Goal: Task Accomplishment & Management: Use online tool/utility

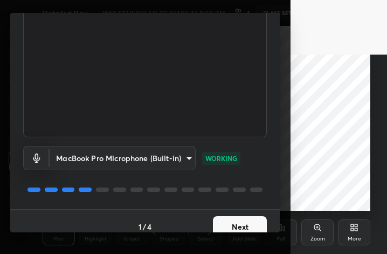
scroll to position [100, 0]
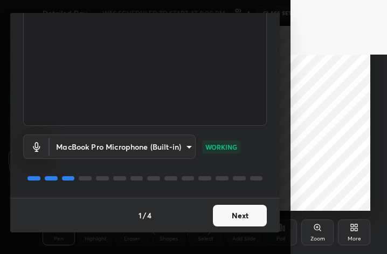
click at [228, 215] on button "Next" at bounding box center [240, 215] width 54 height 22
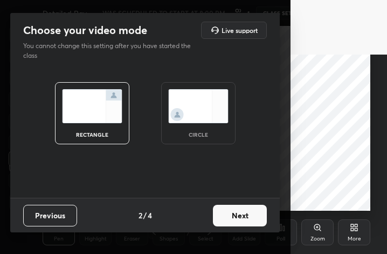
click at [228, 215] on button "Next" at bounding box center [240, 215] width 54 height 22
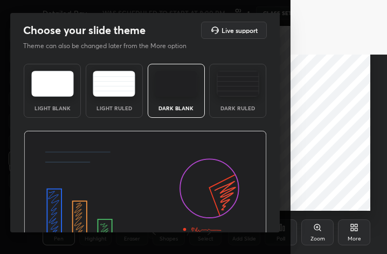
scroll to position [70, 0]
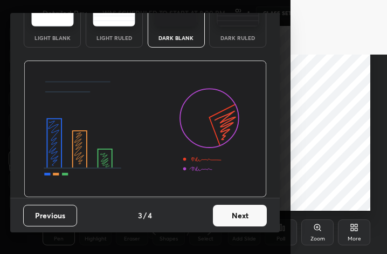
click at [238, 214] on button "Next" at bounding box center [240, 215] width 54 height 22
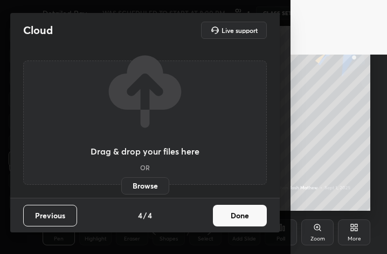
click at [238, 214] on button "Done" at bounding box center [240, 215] width 54 height 22
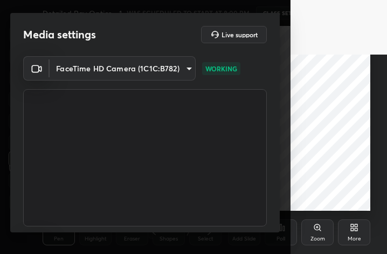
scroll to position [100, 0]
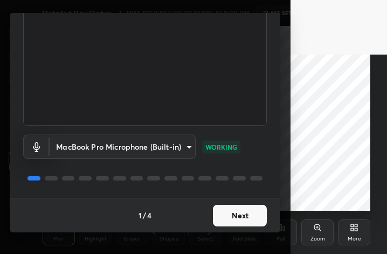
click at [241, 222] on button "Next" at bounding box center [240, 215] width 54 height 22
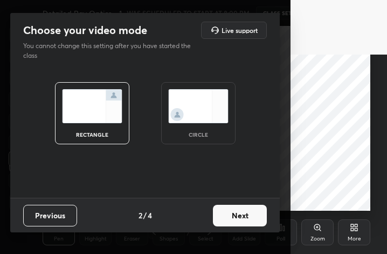
click at [240, 220] on button "Next" at bounding box center [240, 215] width 54 height 22
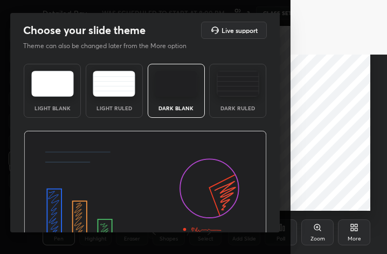
scroll to position [70, 0]
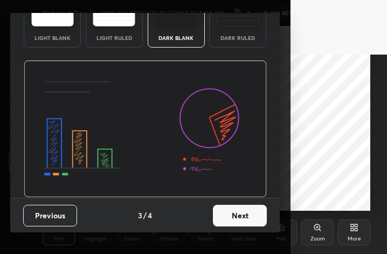
click at [239, 225] on button "Next" at bounding box center [240, 215] width 54 height 22
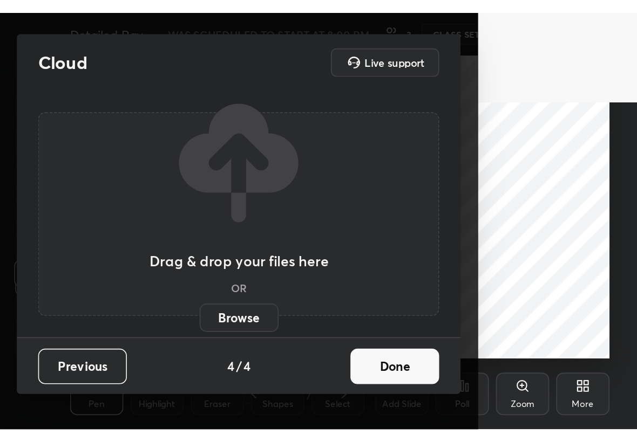
scroll to position [0, 0]
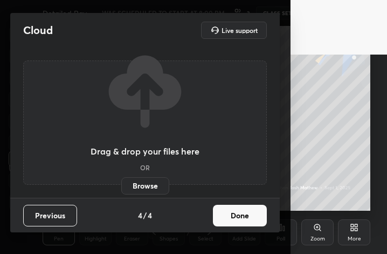
click at [239, 225] on button "Done" at bounding box center [240, 215] width 54 height 22
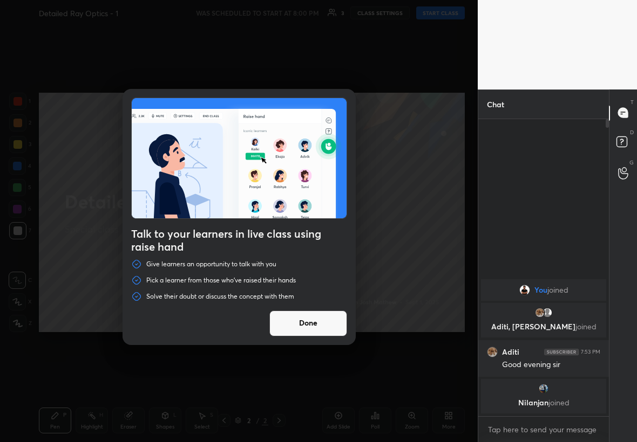
scroll to position [53582, 53521]
click at [334, 253] on button "Done" at bounding box center [308, 324] width 78 height 26
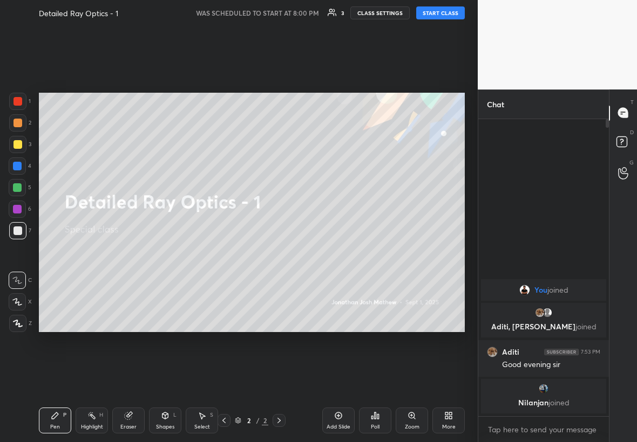
click at [387, 9] on button "START CLASS" at bounding box center [440, 12] width 49 height 13
click at [15, 253] on icon at bounding box center [17, 323] width 9 height 6
click at [16, 148] on div at bounding box center [17, 144] width 17 height 17
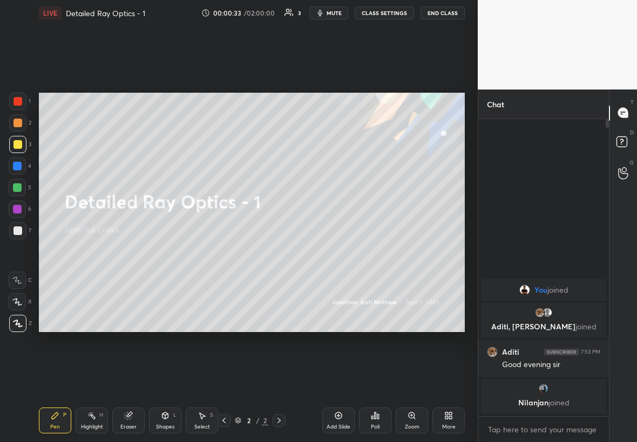
click at [167, 253] on div "Shapes" at bounding box center [165, 427] width 18 height 5
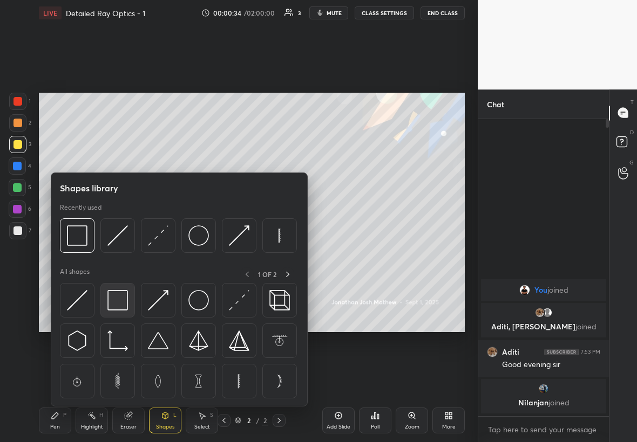
scroll to position [4, 4]
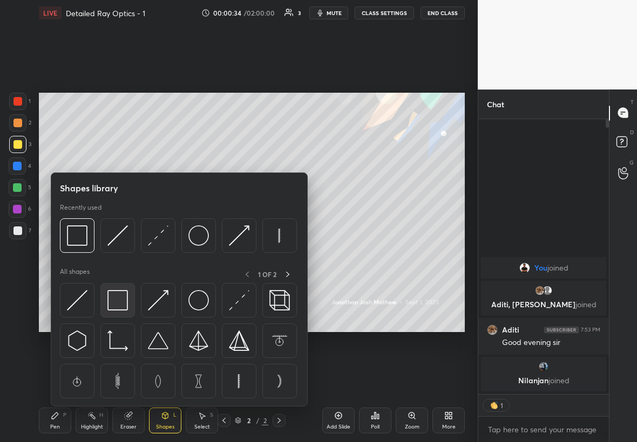
click at [123, 253] on img at bounding box center [117, 300] width 21 height 21
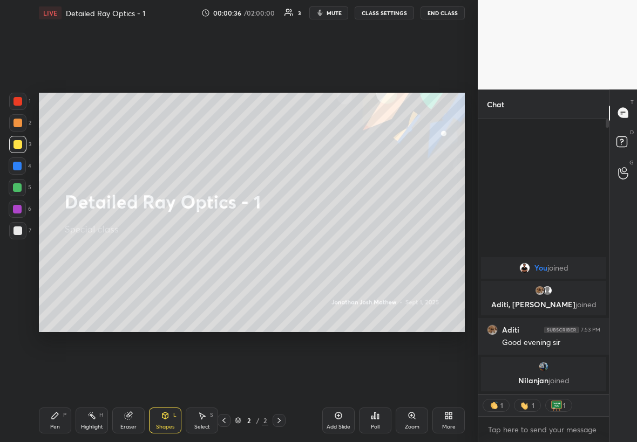
click at [19, 96] on div at bounding box center [17, 101] width 17 height 17
click at [20, 230] on div at bounding box center [17, 231] width 9 height 9
click at [57, 253] on div "Pen" at bounding box center [55, 427] width 10 height 5
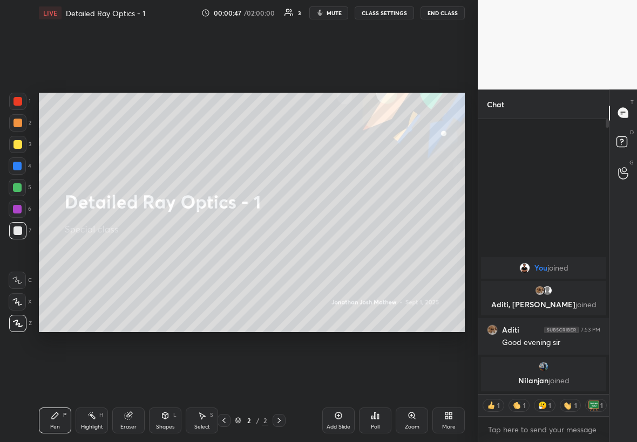
scroll to position [294, 127]
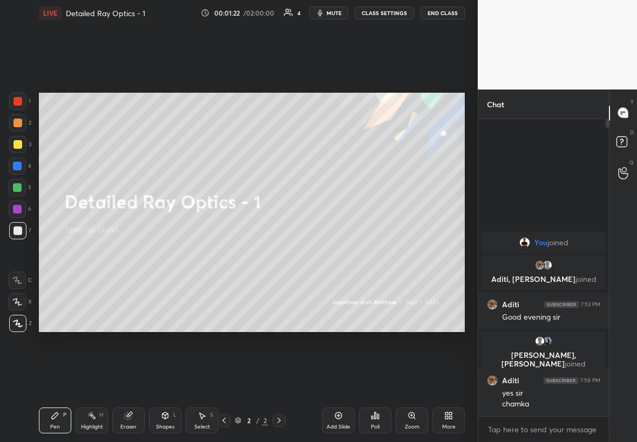
click at [22, 146] on div at bounding box center [17, 144] width 17 height 17
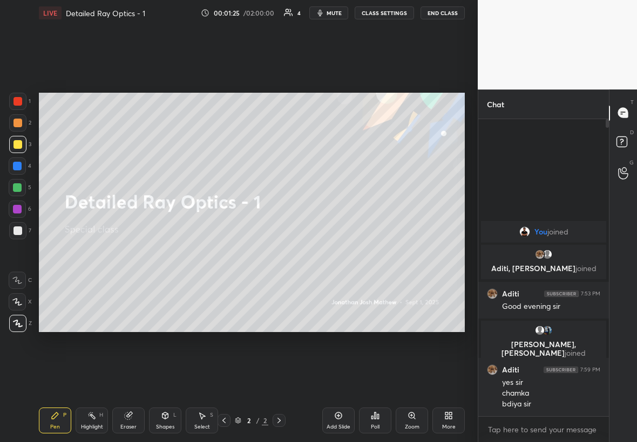
click at [343, 253] on div "Add Slide" at bounding box center [338, 421] width 32 height 26
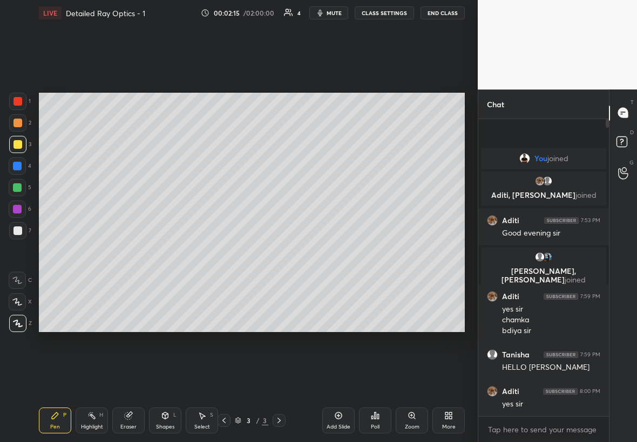
click at [17, 189] on div at bounding box center [17, 187] width 9 height 9
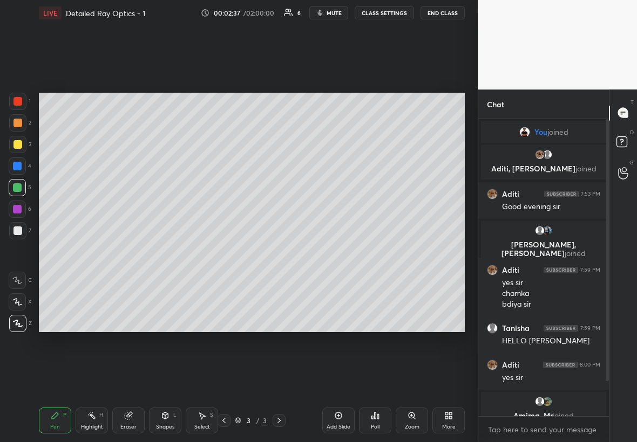
click at [24, 227] on div at bounding box center [17, 230] width 17 height 17
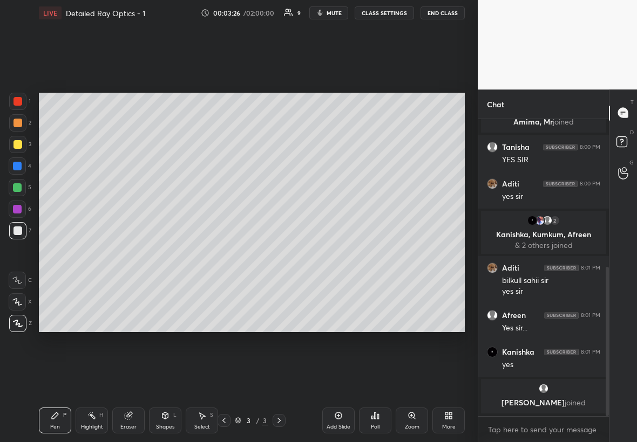
scroll to position [331, 0]
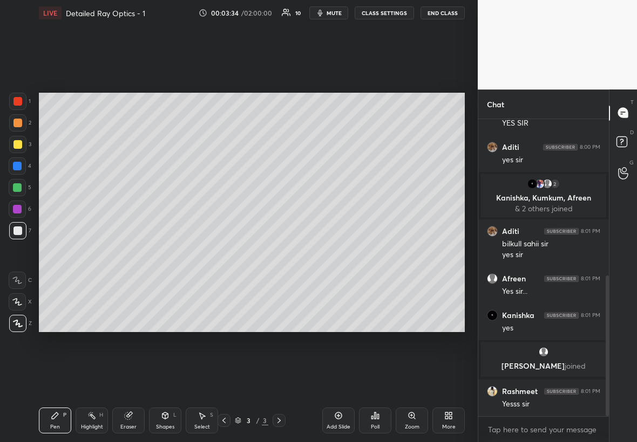
click at [335, 253] on icon at bounding box center [338, 416] width 9 height 9
click at [21, 143] on div at bounding box center [17, 144] width 17 height 17
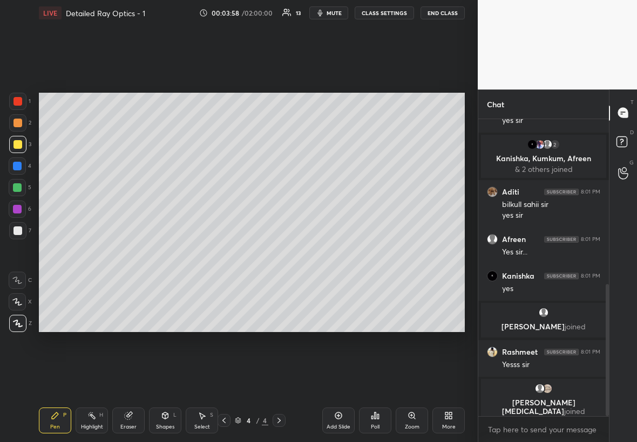
scroll to position [417, 0]
click at [166, 253] on div "Shapes L" at bounding box center [165, 421] width 32 height 26
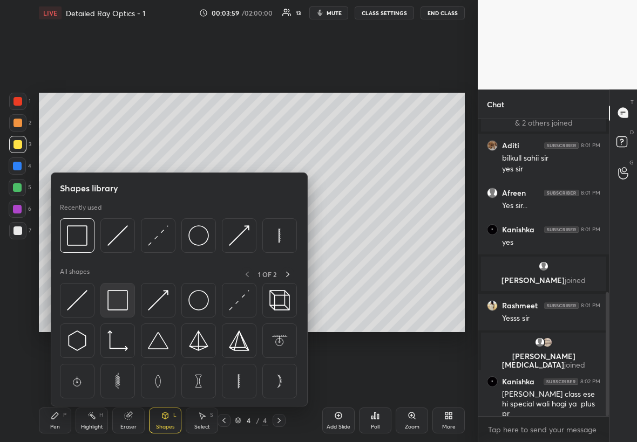
click at [113, 253] on img at bounding box center [117, 300] width 21 height 21
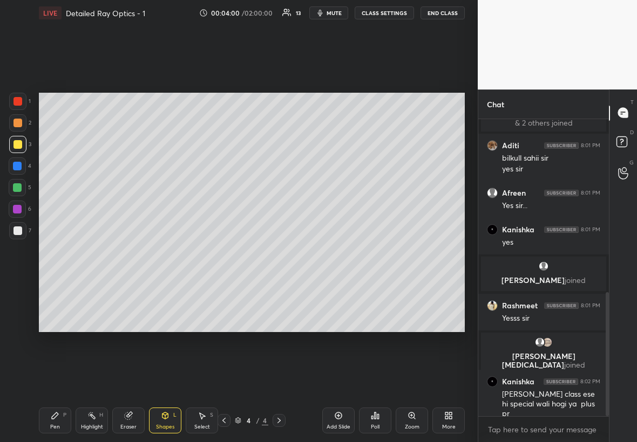
click at [15, 231] on div at bounding box center [17, 231] width 9 height 9
click at [63, 253] on div "Pen P" at bounding box center [55, 421] width 32 height 26
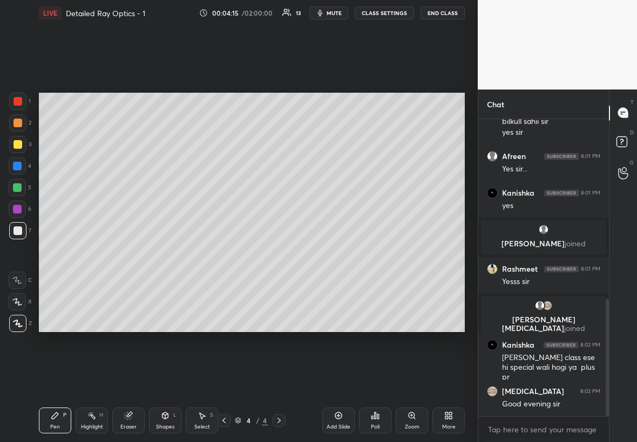
scroll to position [493, 0]
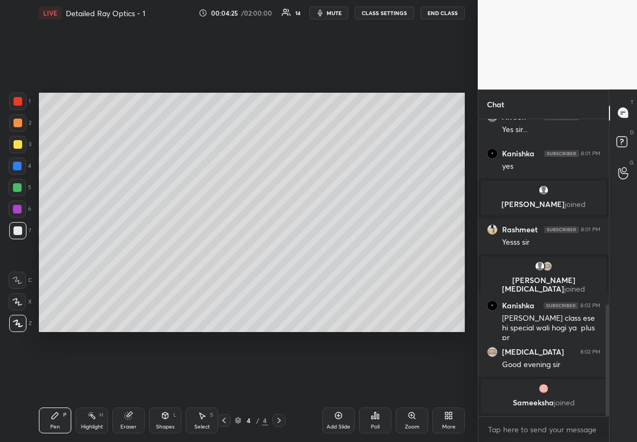
click at [22, 150] on div at bounding box center [17, 144] width 17 height 17
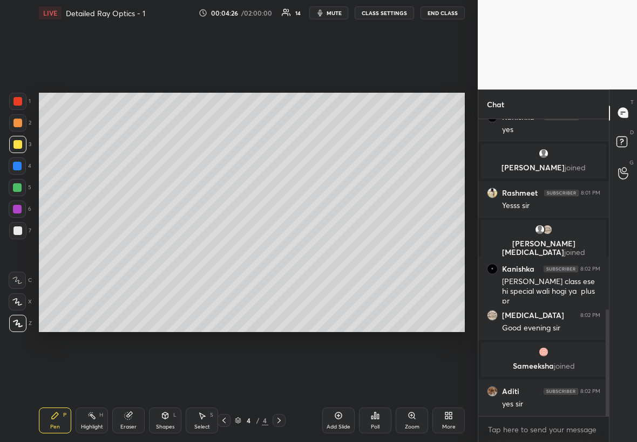
click at [21, 184] on div at bounding box center [17, 187] width 17 height 17
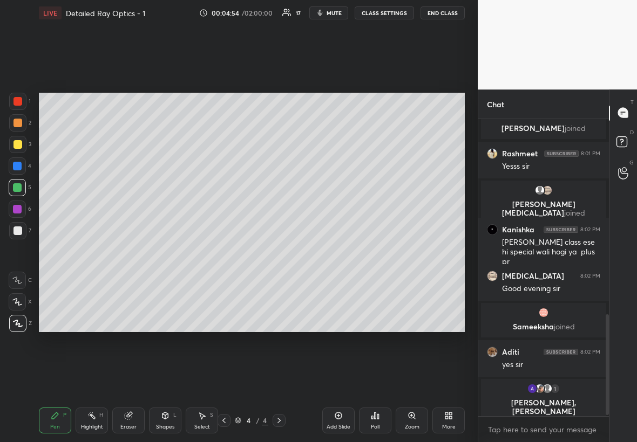
scroll to position [577, 0]
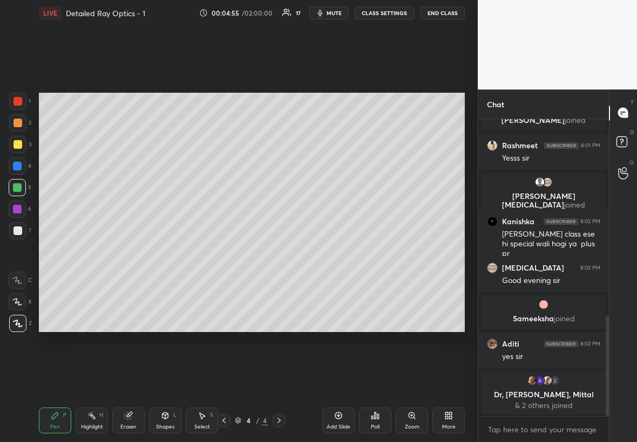
click at [225, 253] on div at bounding box center [223, 420] width 13 height 13
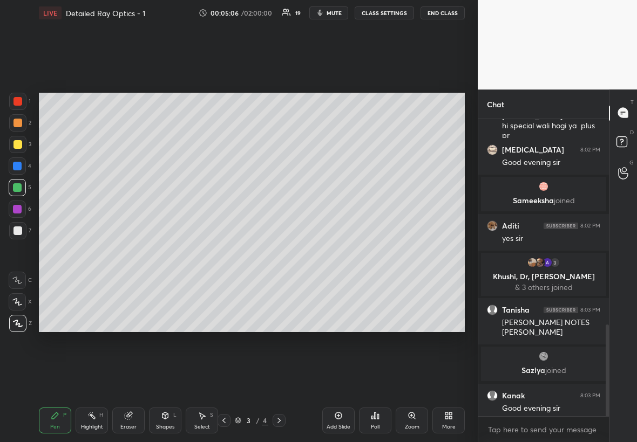
scroll to position [668, 0]
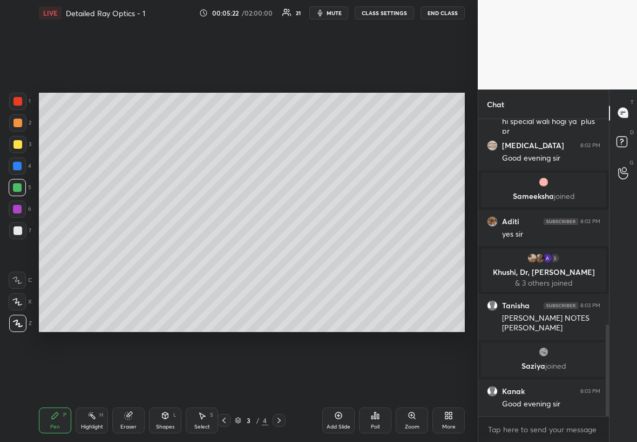
click at [283, 253] on div at bounding box center [278, 420] width 13 height 13
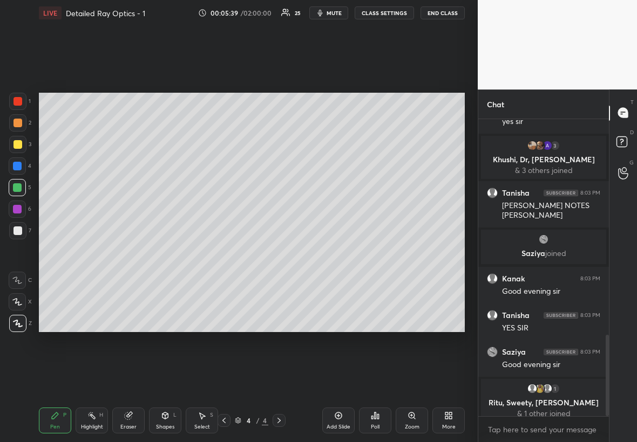
scroll to position [789, 0]
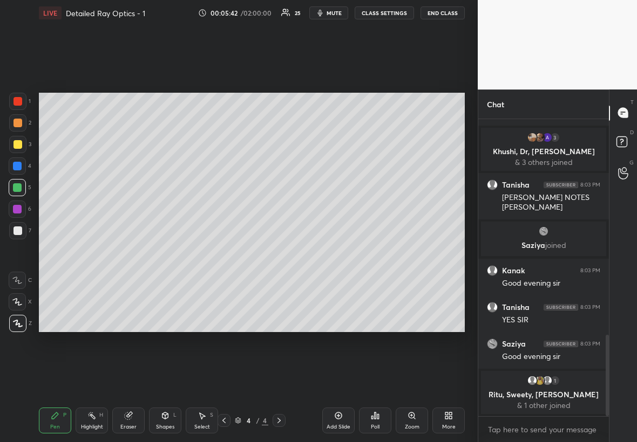
click at [128, 253] on div "Eraser" at bounding box center [128, 421] width 32 height 26
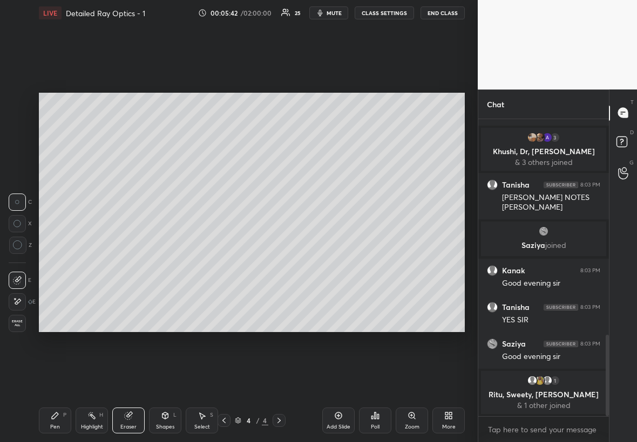
click at [163, 253] on div "Shapes L" at bounding box center [165, 421] width 32 height 26
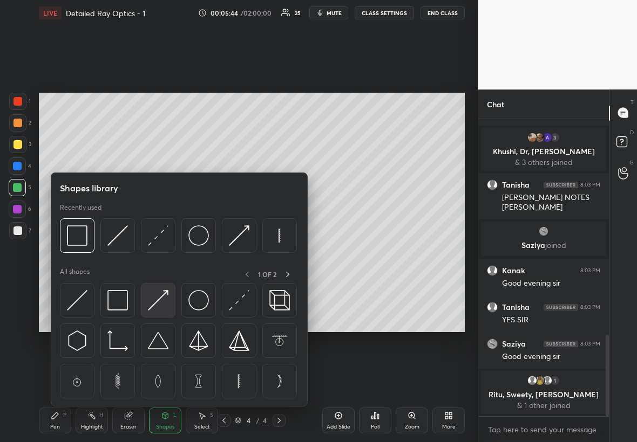
click at [163, 253] on img at bounding box center [158, 300] width 21 height 21
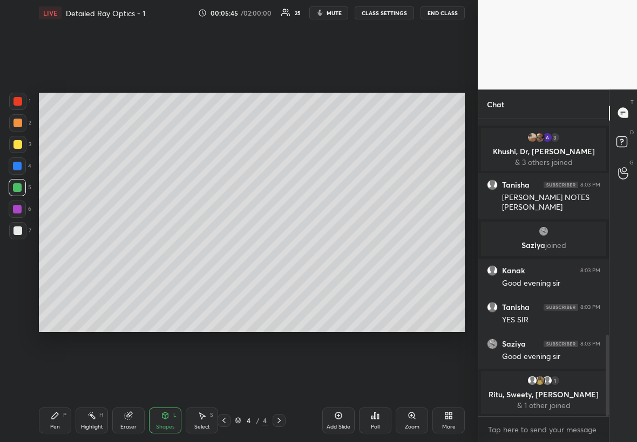
click at [20, 229] on div at bounding box center [17, 231] width 9 height 9
click at [57, 253] on div "Pen P" at bounding box center [55, 421] width 32 height 26
click at [17, 186] on div at bounding box center [17, 187] width 9 height 9
drag, startPoint x: 17, startPoint y: 143, endPoint x: 21, endPoint y: 148, distance: 6.6
click at [17, 147] on div at bounding box center [17, 144] width 9 height 9
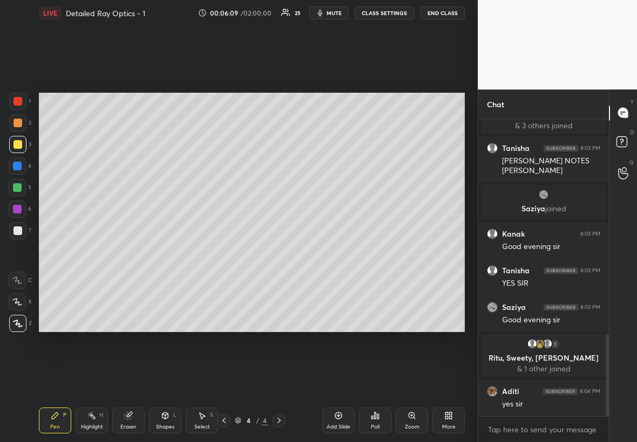
scroll to position [814, 0]
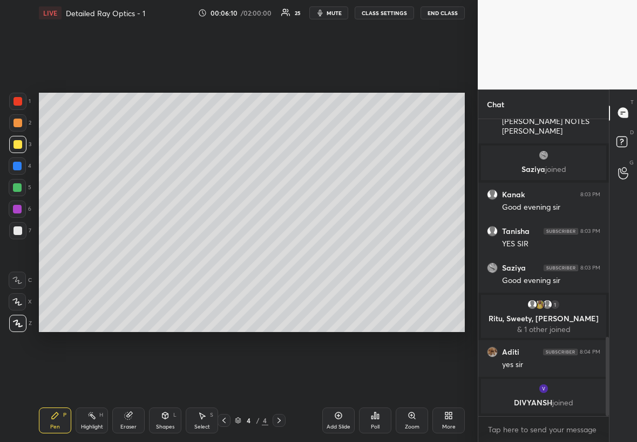
click at [205, 253] on div "Select S" at bounding box center [202, 421] width 32 height 26
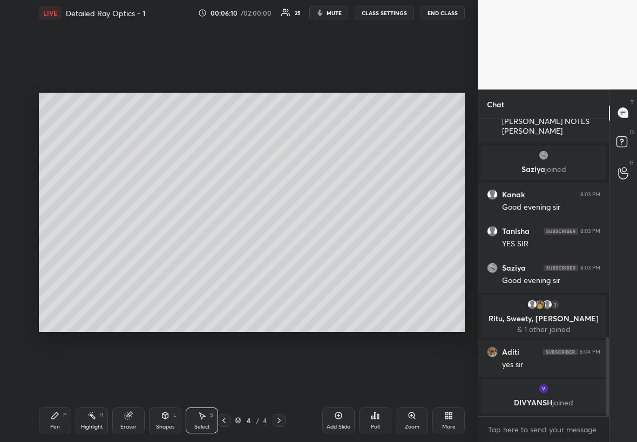
click at [163, 253] on div "Shapes" at bounding box center [165, 427] width 18 height 5
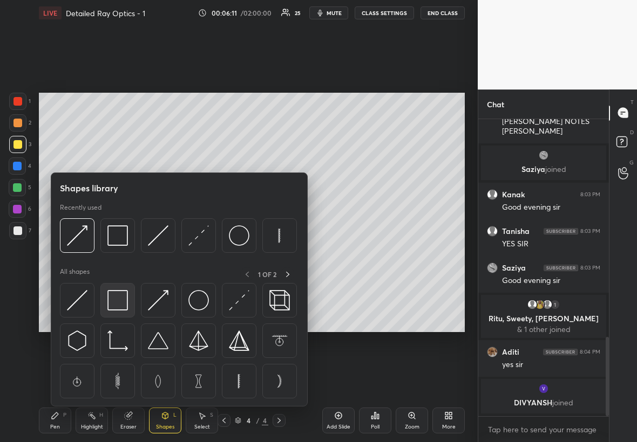
click at [117, 253] on img at bounding box center [117, 300] width 21 height 21
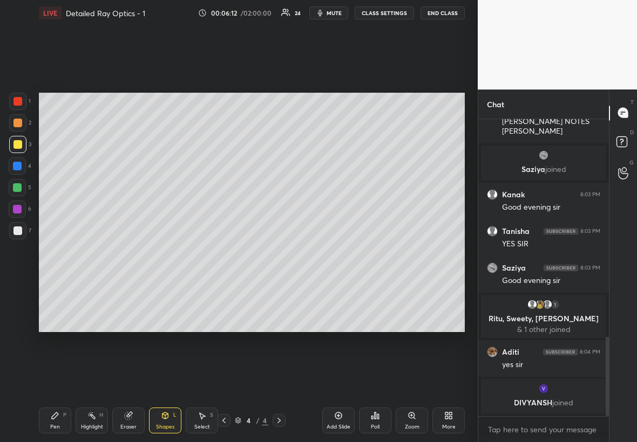
click at [18, 103] on div at bounding box center [17, 101] width 9 height 9
click at [387, 253] on div "Setting up your live class Poll for secs No correct answer Start poll" at bounding box center [252, 212] width 434 height 373
click at [69, 253] on div "Pen P" at bounding box center [55, 421] width 32 height 26
click at [17, 165] on div at bounding box center [17, 166] width 9 height 9
click at [20, 223] on div at bounding box center [17, 230] width 17 height 17
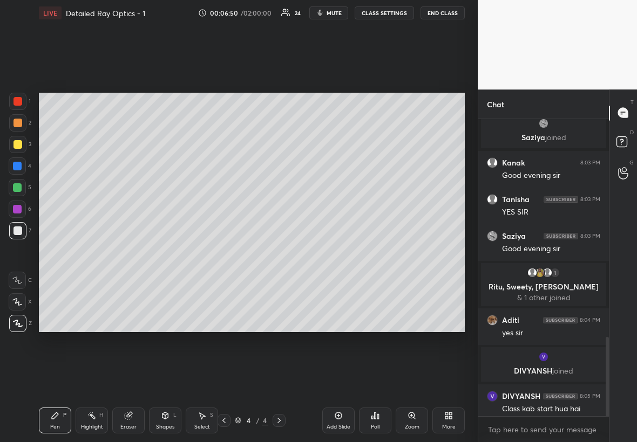
scroll to position [819, 0]
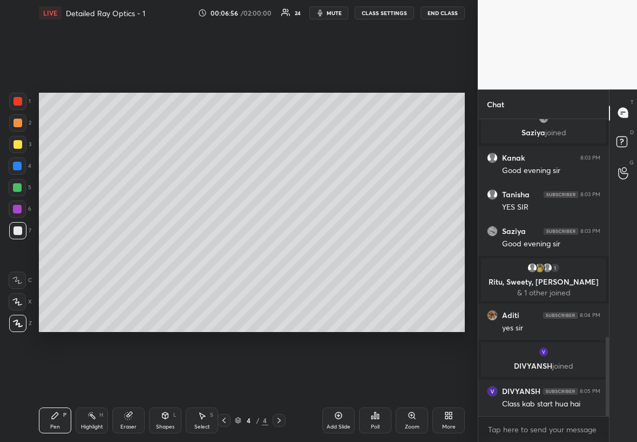
click at [19, 142] on div at bounding box center [17, 144] width 9 height 9
click at [17, 231] on div at bounding box center [17, 231] width 9 height 9
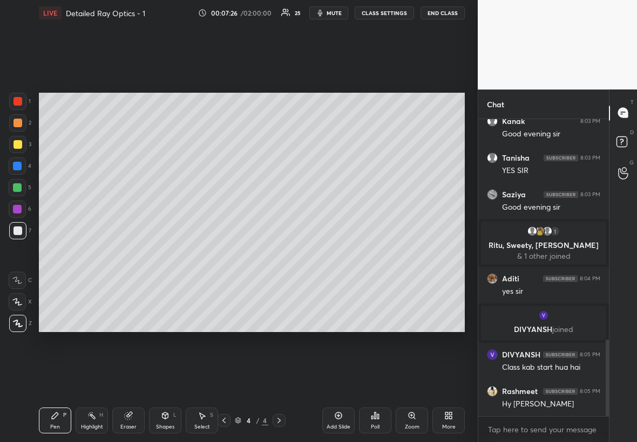
scroll to position [892, 0]
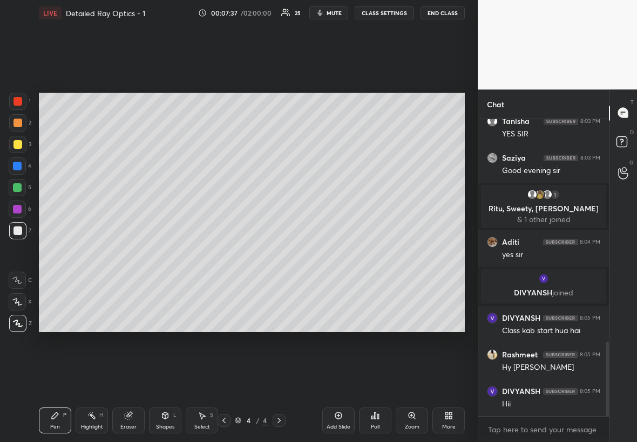
click at [13, 145] on div at bounding box center [17, 144] width 9 height 9
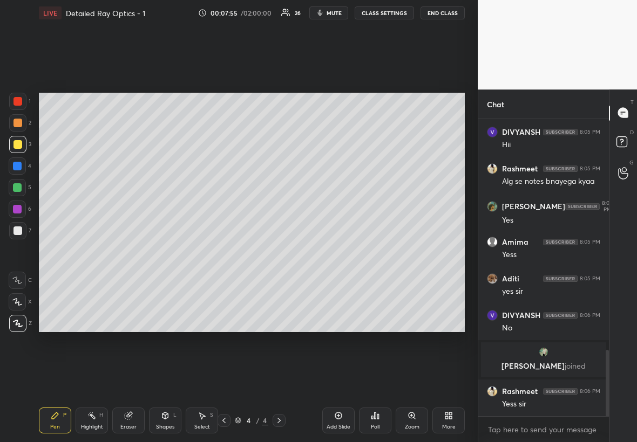
scroll to position [1074, 0]
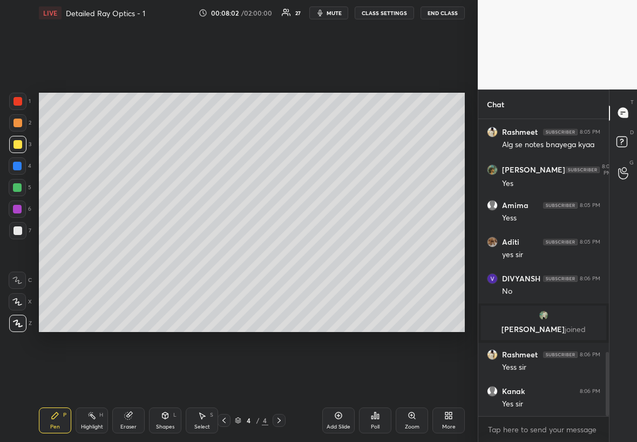
click at [19, 227] on div at bounding box center [17, 231] width 9 height 9
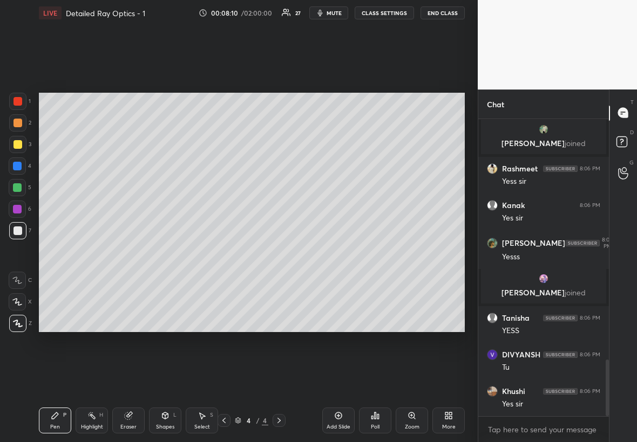
scroll to position [1297, 0]
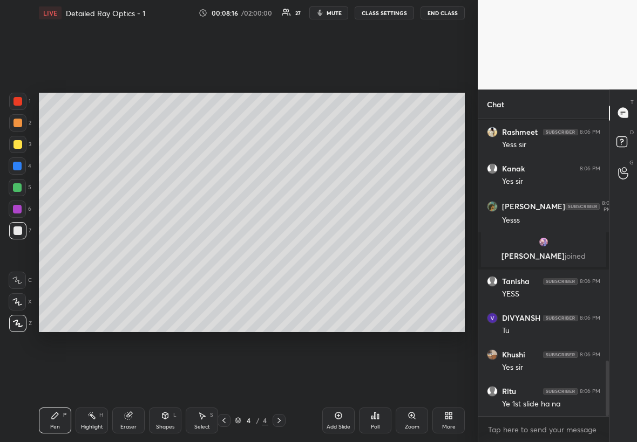
click at [227, 253] on icon at bounding box center [224, 421] width 9 height 9
click at [283, 253] on div at bounding box center [278, 420] width 13 height 13
click at [337, 253] on icon at bounding box center [338, 416] width 9 height 9
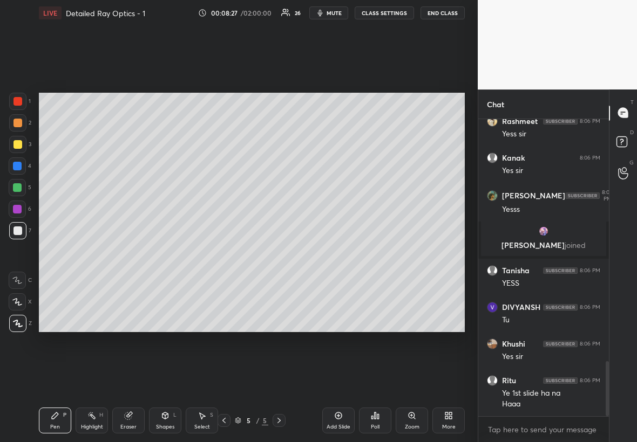
click at [22, 143] on div at bounding box center [17, 144] width 17 height 17
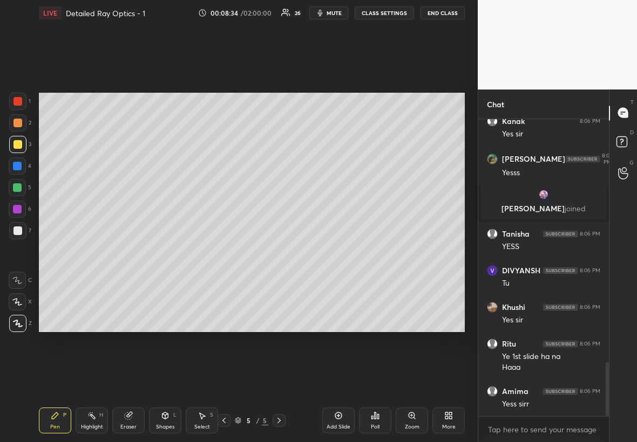
click at [17, 188] on div at bounding box center [17, 187] width 9 height 9
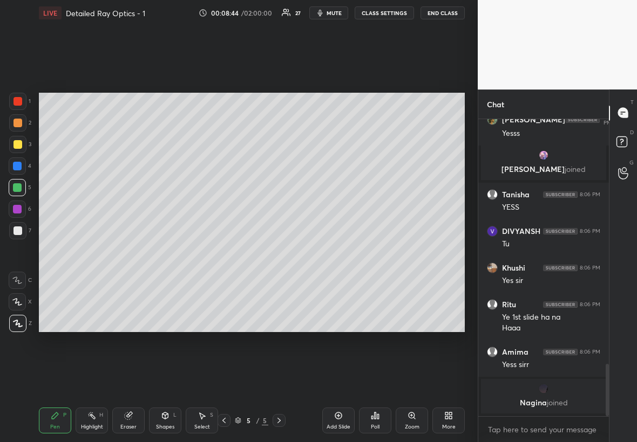
click at [19, 231] on div at bounding box center [17, 231] width 9 height 9
click at [20, 100] on div at bounding box center [17, 101] width 9 height 9
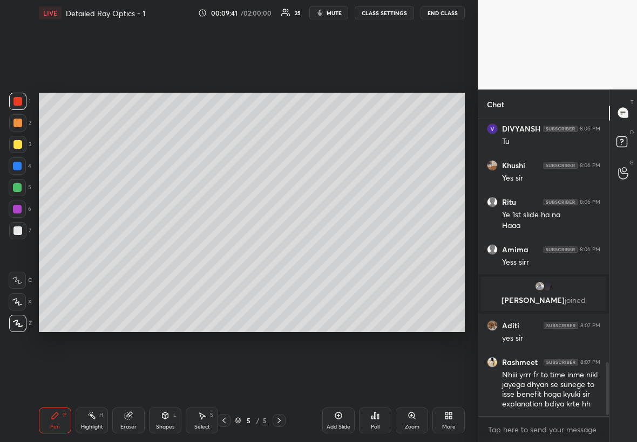
scroll to position [1382, 0]
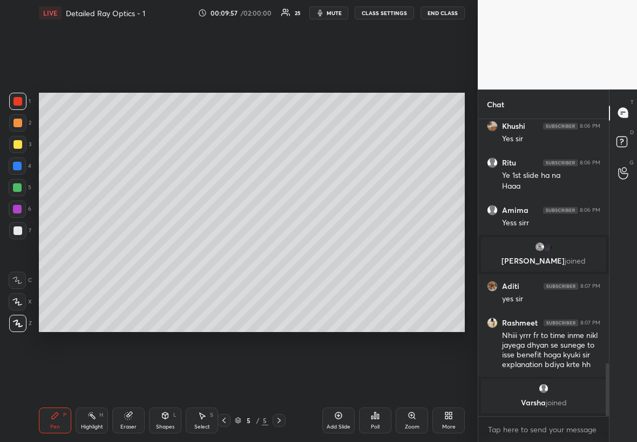
click at [12, 145] on div at bounding box center [17, 144] width 17 height 17
click at [21, 188] on div at bounding box center [17, 187] width 9 height 9
click at [15, 230] on div at bounding box center [17, 231] width 9 height 9
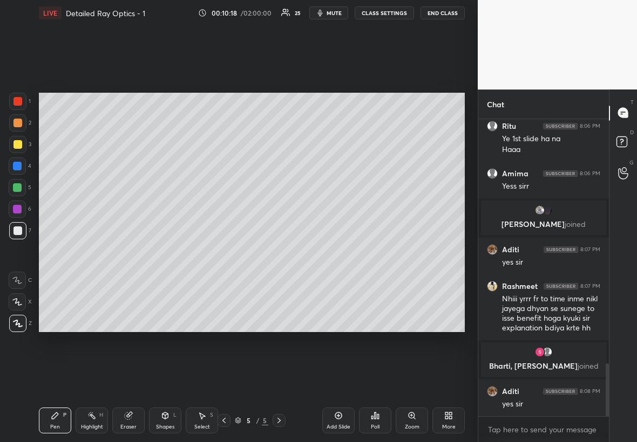
scroll to position [1377, 0]
click at [343, 253] on div "Add Slide" at bounding box center [338, 421] width 32 height 26
click at [17, 146] on div at bounding box center [17, 144] width 17 height 17
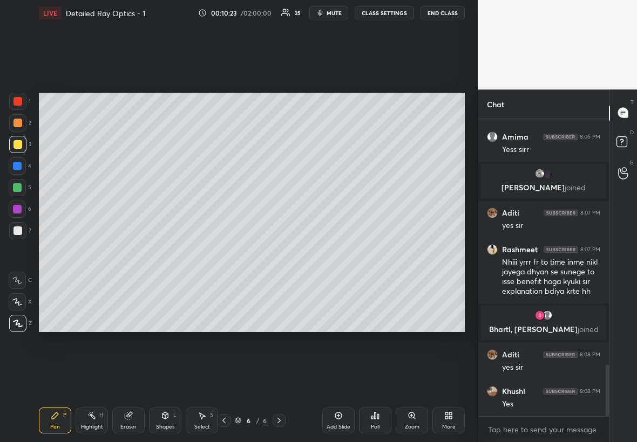
scroll to position [1451, 0]
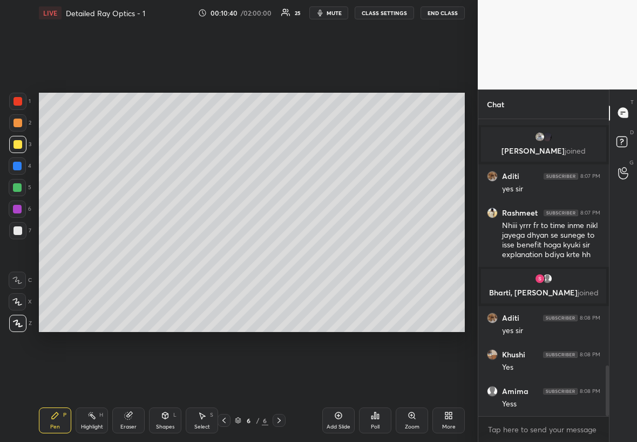
click at [20, 230] on div at bounding box center [17, 230] width 17 height 17
click at [20, 145] on div at bounding box center [17, 144] width 9 height 9
click at [10, 188] on div at bounding box center [17, 187] width 17 height 17
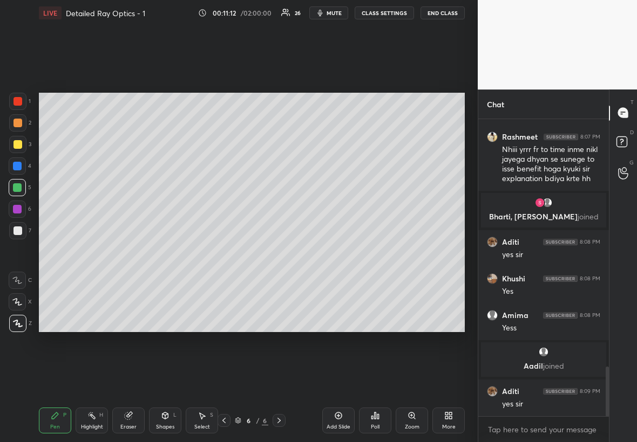
scroll to position [1488, 0]
click at [21, 138] on div at bounding box center [17, 144] width 17 height 17
click at [19, 230] on div at bounding box center [17, 231] width 9 height 9
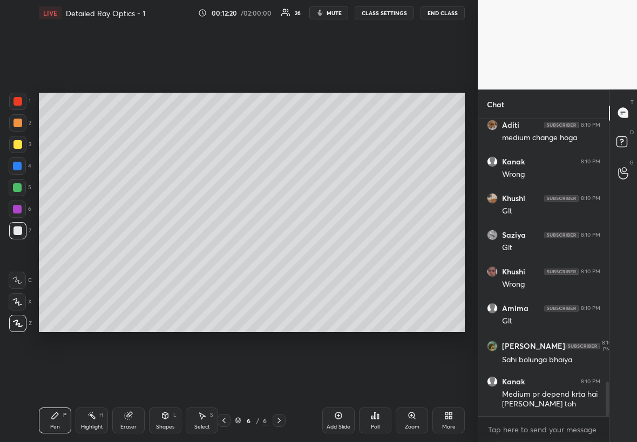
scroll to position [2271, 0]
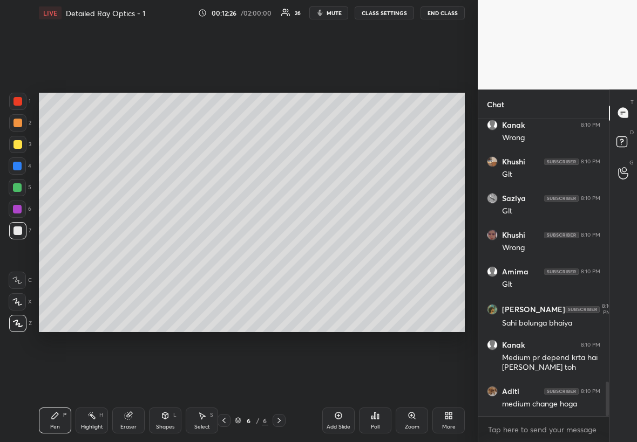
click at [17, 230] on div at bounding box center [17, 231] width 9 height 9
click at [131, 253] on div "Eraser" at bounding box center [128, 421] width 32 height 26
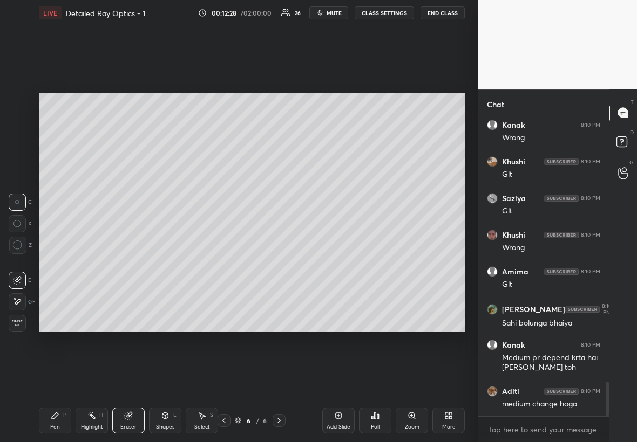
click at [59, 253] on div "Pen P" at bounding box center [55, 421] width 32 height 26
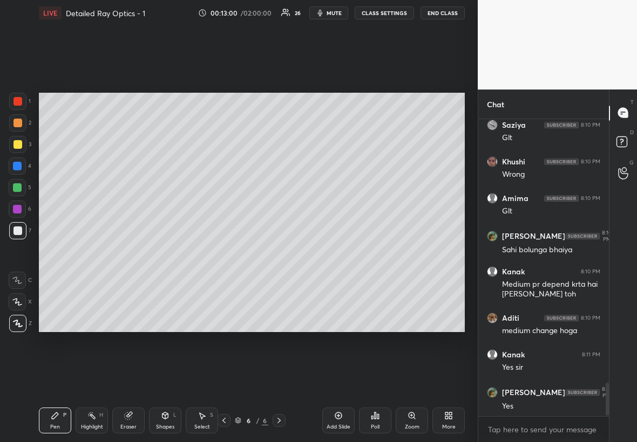
scroll to position [2381, 0]
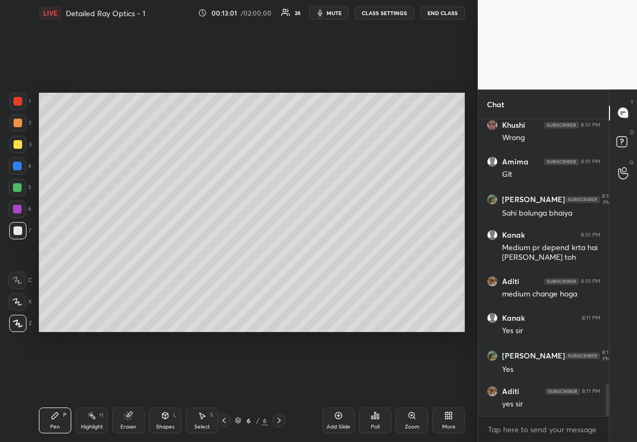
click at [15, 148] on div at bounding box center [17, 144] width 17 height 17
click at [12, 233] on div at bounding box center [17, 230] width 17 height 17
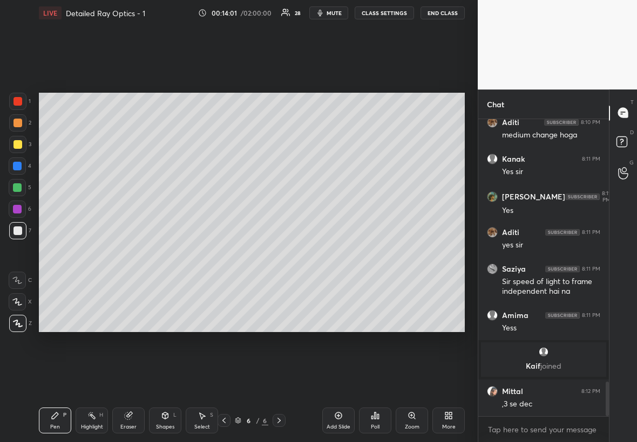
scroll to position [2252, 0]
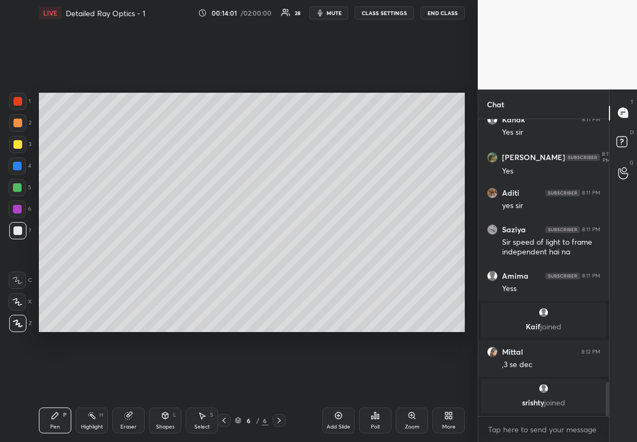
click at [15, 146] on div at bounding box center [17, 144] width 9 height 9
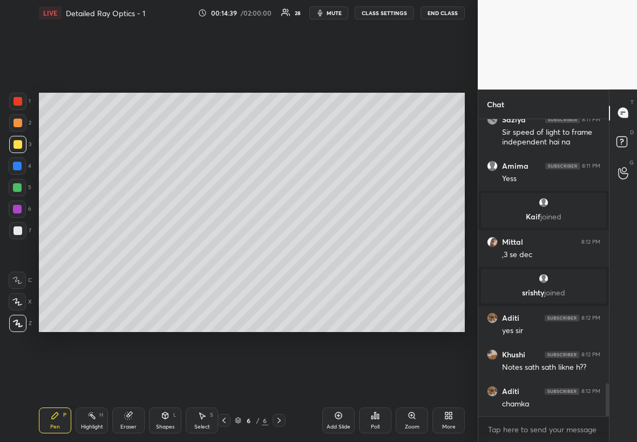
scroll to position [2389, 0]
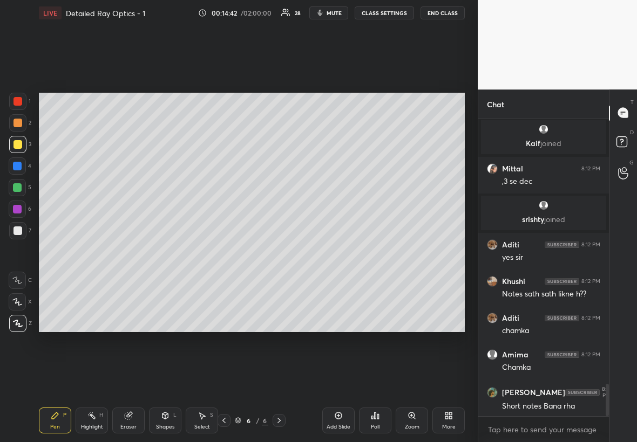
click at [337, 253] on icon at bounding box center [338, 416] width 9 height 9
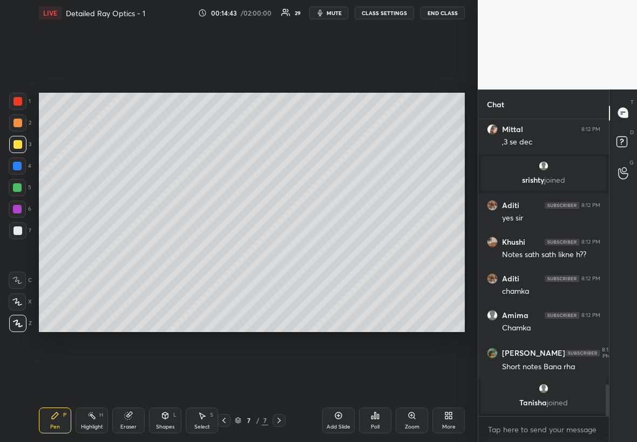
click at [22, 224] on div at bounding box center [17, 230] width 17 height 17
click at [20, 149] on div at bounding box center [17, 144] width 17 height 17
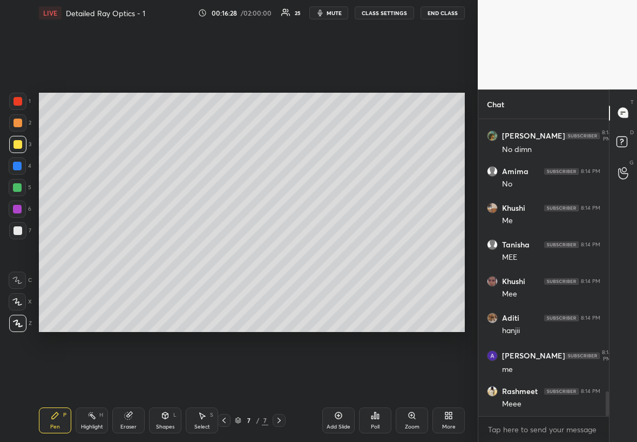
scroll to position [3333, 0]
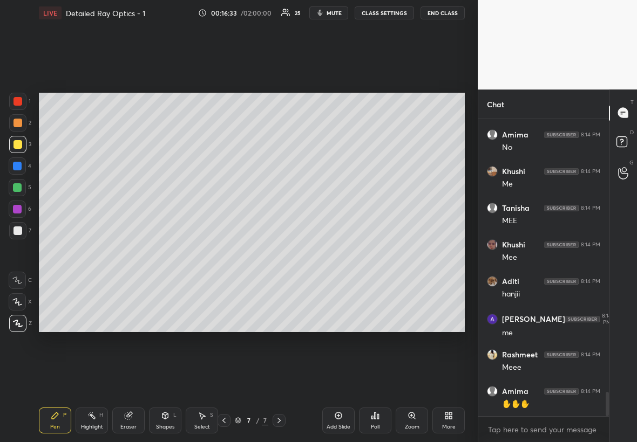
click at [228, 253] on icon at bounding box center [224, 421] width 9 height 9
click at [224, 253] on icon at bounding box center [224, 421] width 9 height 9
click at [221, 253] on icon at bounding box center [224, 421] width 9 height 9
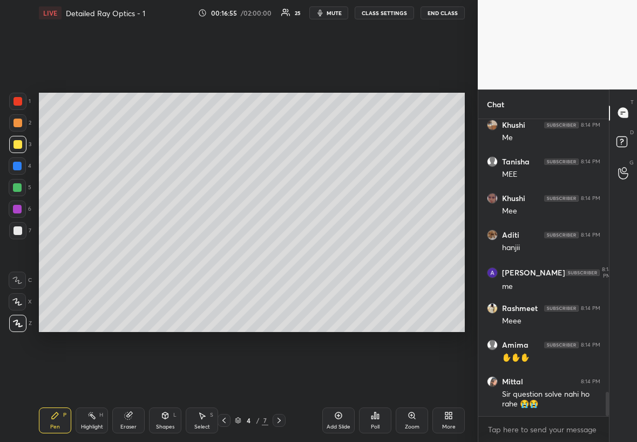
click at [282, 253] on icon at bounding box center [279, 421] width 9 height 9
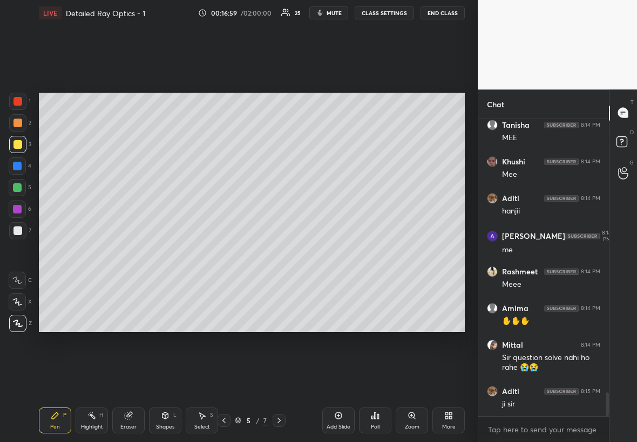
click at [276, 253] on icon at bounding box center [279, 421] width 9 height 9
click at [280, 253] on icon at bounding box center [279, 421] width 9 height 9
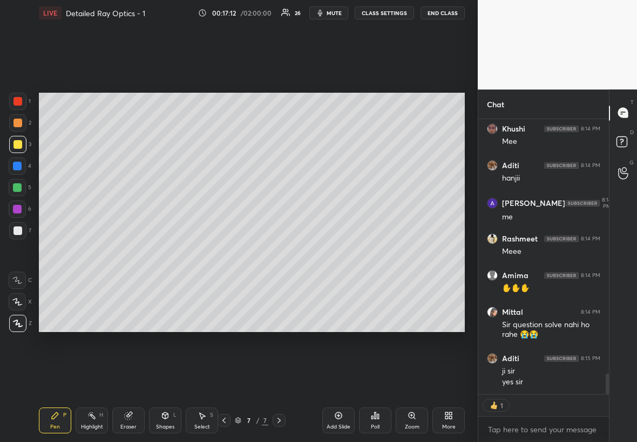
click at [19, 167] on div at bounding box center [17, 166] width 9 height 9
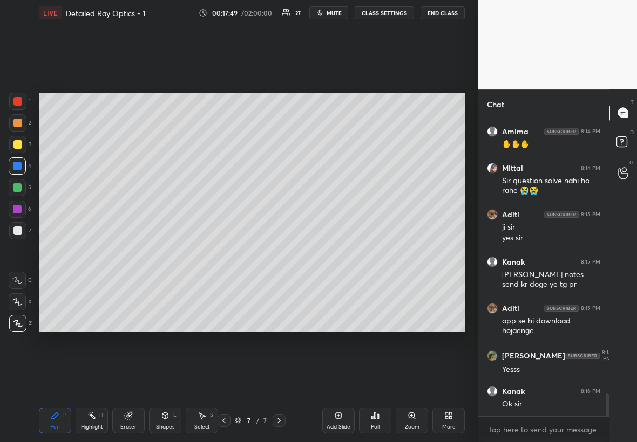
scroll to position [3630, 0]
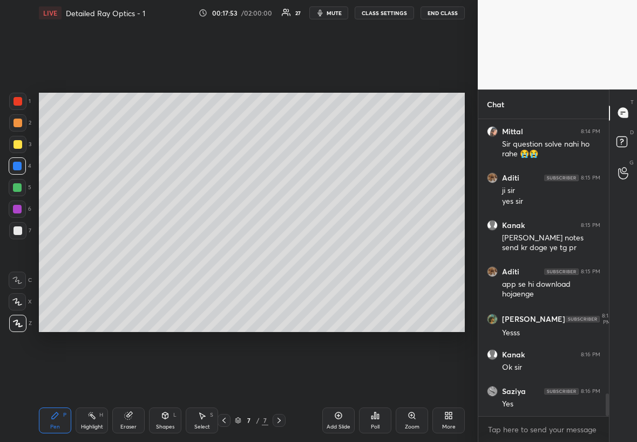
click at [17, 231] on div at bounding box center [17, 231] width 9 height 9
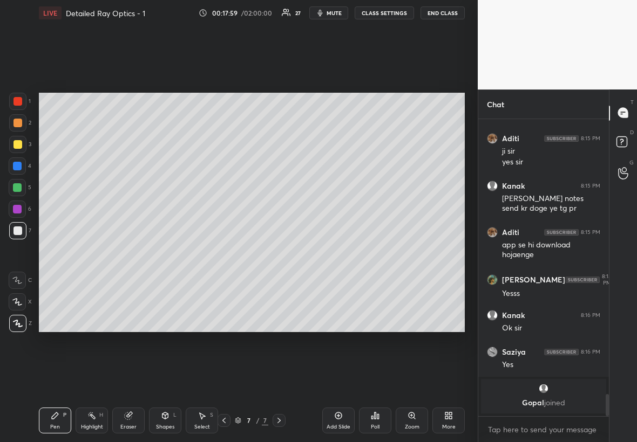
click at [132, 253] on div "Eraser" at bounding box center [128, 421] width 32 height 26
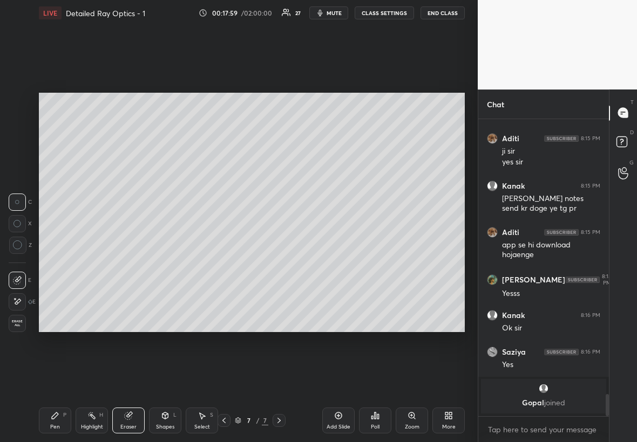
click at [170, 253] on div "Shapes L" at bounding box center [165, 421] width 32 height 26
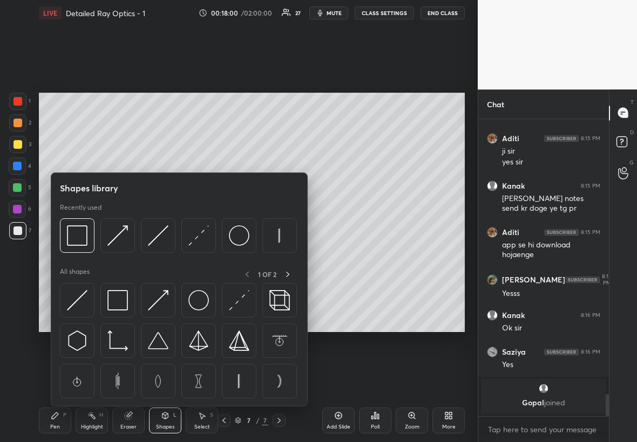
click at [17, 98] on div at bounding box center [17, 101] width 9 height 9
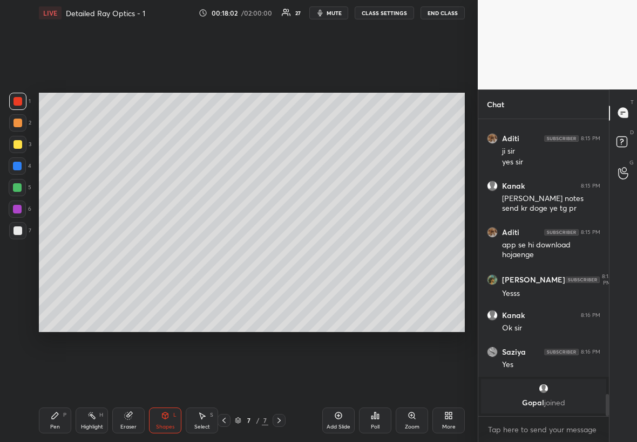
click at [53, 253] on div "Pen" at bounding box center [55, 427] width 10 height 5
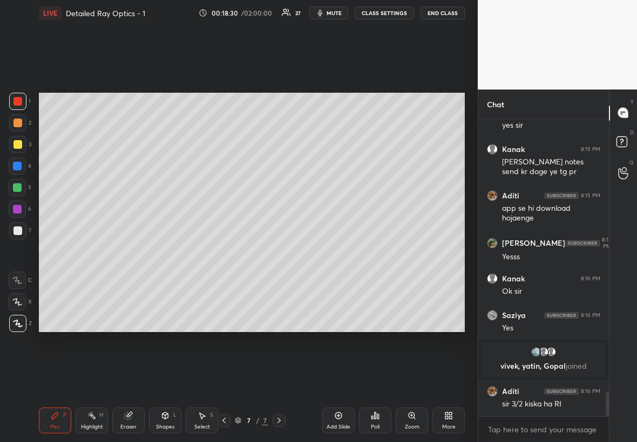
scroll to position [3375, 0]
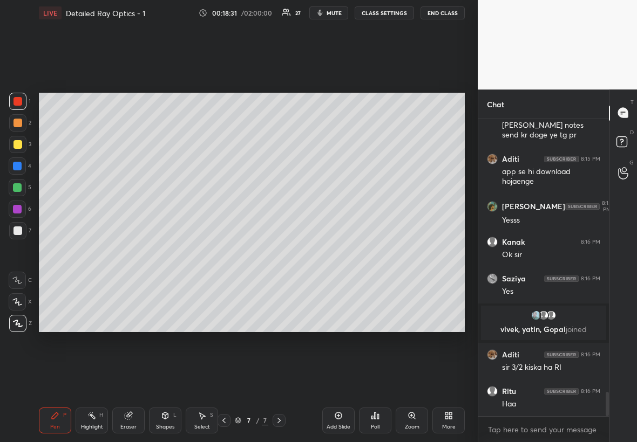
click at [19, 229] on div at bounding box center [17, 231] width 9 height 9
click at [17, 167] on div at bounding box center [17, 166] width 9 height 9
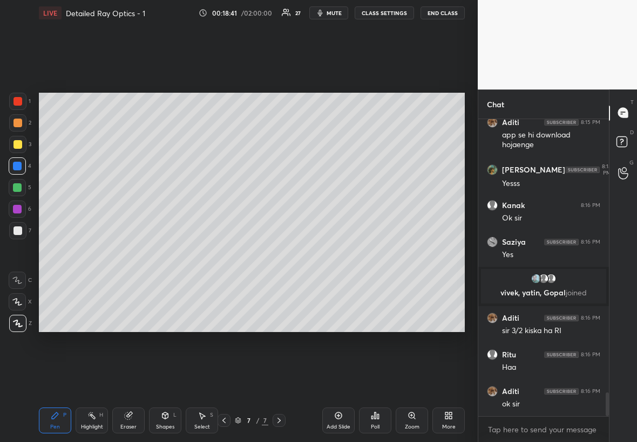
click at [22, 183] on div at bounding box center [17, 187] width 17 height 17
click at [199, 253] on div "Select S" at bounding box center [202, 421] width 32 height 26
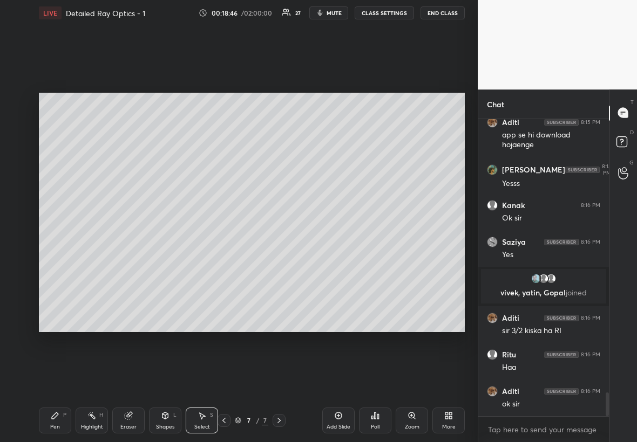
click at [174, 253] on div "Shapes" at bounding box center [165, 427] width 18 height 5
click at [23, 166] on div at bounding box center [17, 166] width 17 height 17
click at [66, 253] on div "Pen P" at bounding box center [55, 421] width 32 height 26
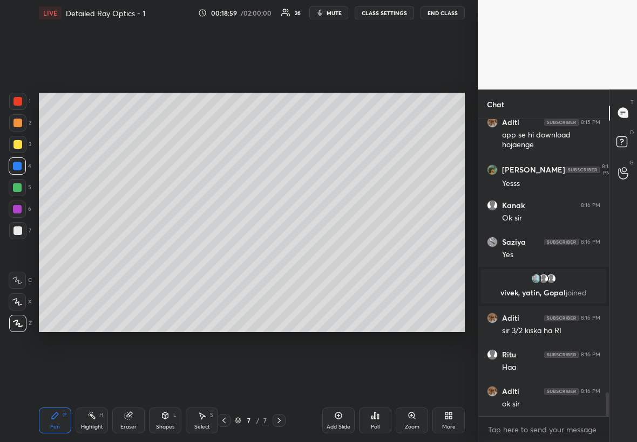
click at [11, 234] on div at bounding box center [17, 230] width 17 height 17
click at [203, 253] on div "Select S" at bounding box center [202, 421] width 32 height 26
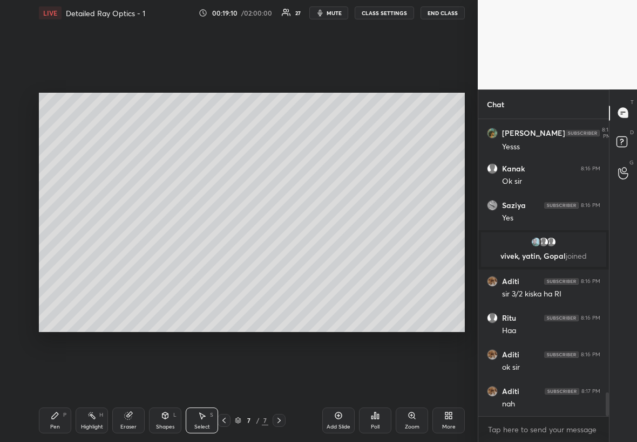
scroll to position [3486, 0]
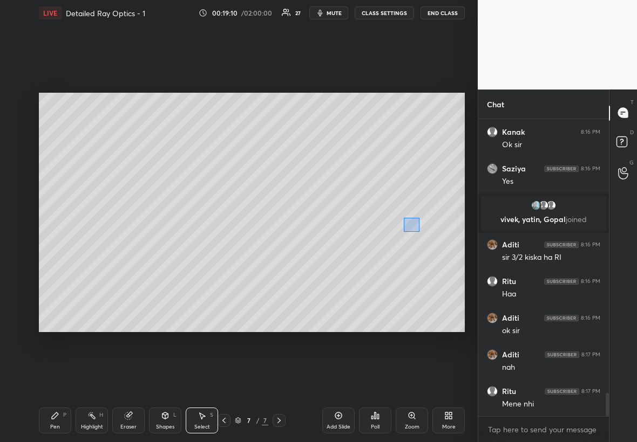
drag, startPoint x: 408, startPoint y: 221, endPoint x: 428, endPoint y: 237, distance: 25.4
click at [387, 237] on div "0 ° Undo Copy Duplicate Duplicate to new slide Delete" at bounding box center [252, 213] width 426 height 240
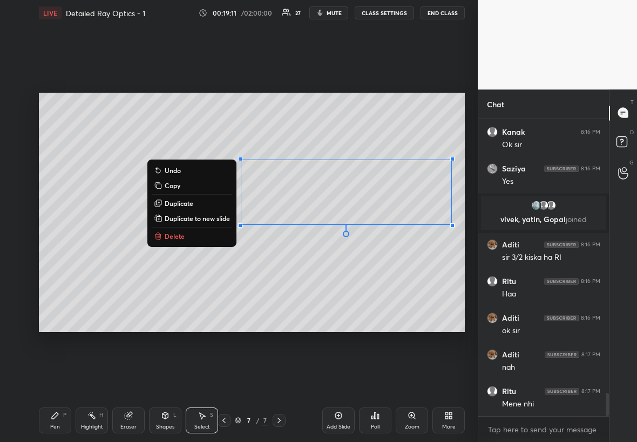
scroll to position [3522, 0]
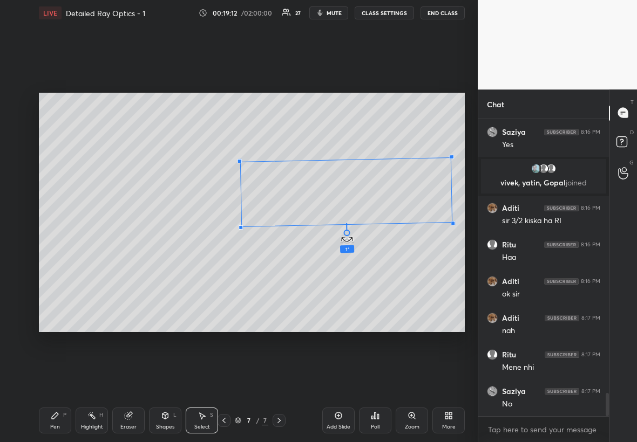
drag, startPoint x: 346, startPoint y: 235, endPoint x: 347, endPoint y: 248, distance: 13.0
click at [347, 250] on div "1 ° Undo Copy Duplicate Duplicate to new slide Delete" at bounding box center [252, 213] width 426 height 240
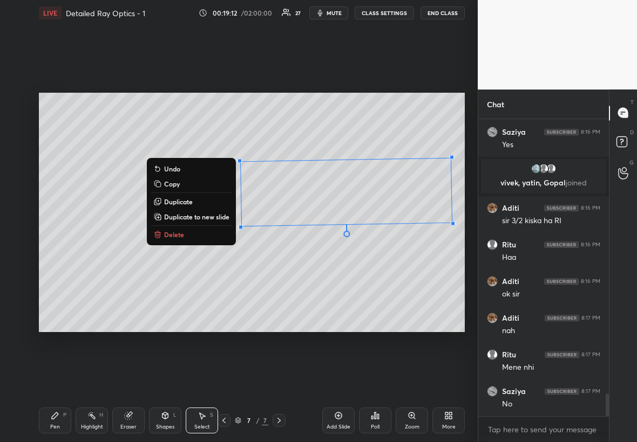
scroll to position [3559, 0]
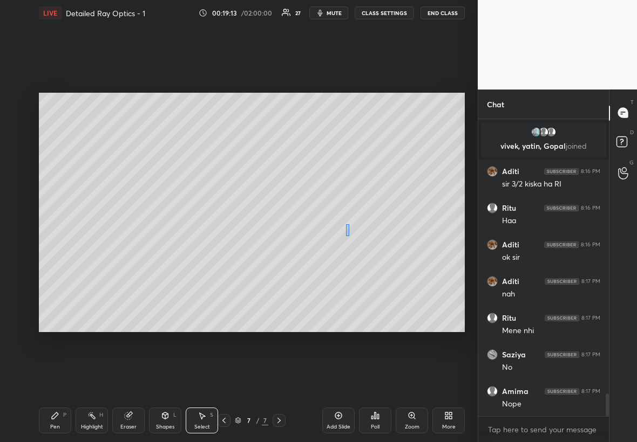
drag, startPoint x: 346, startPoint y: 224, endPoint x: 348, endPoint y: 233, distance: 9.3
click at [347, 236] on div "0 ° Undo Copy Duplicate Duplicate to new slide Delete" at bounding box center [252, 213] width 426 height 240
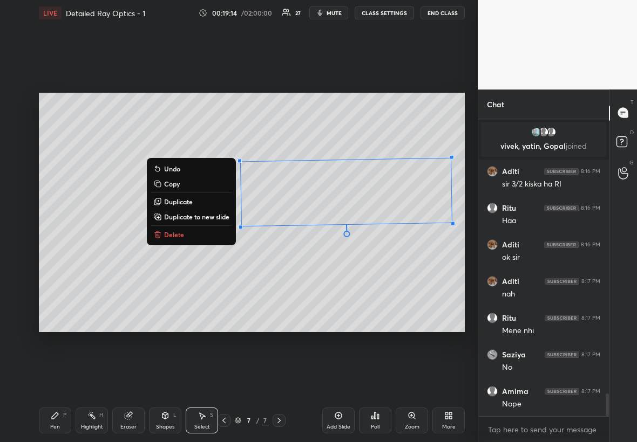
scroll to position [3596, 0]
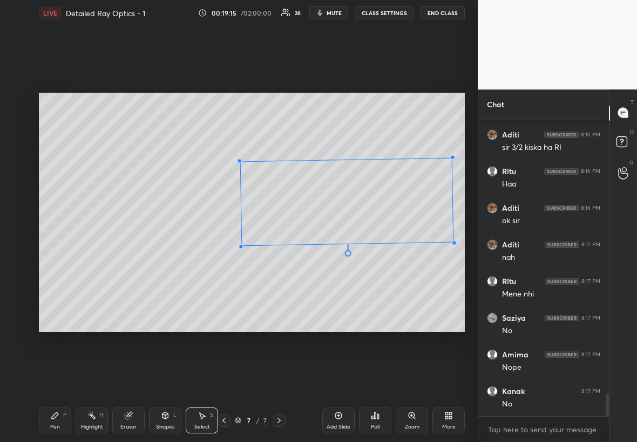
drag, startPoint x: 452, startPoint y: 224, endPoint x: 449, endPoint y: 240, distance: 15.9
click at [387, 242] on div at bounding box center [454, 243] width 4 height 4
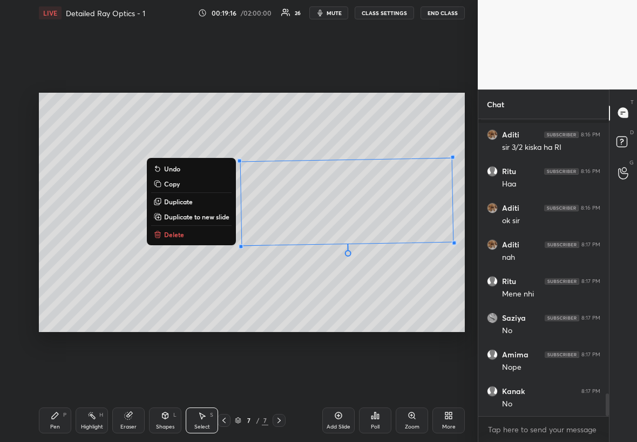
click at [56, 253] on div "Pen P" at bounding box center [55, 421] width 32 height 26
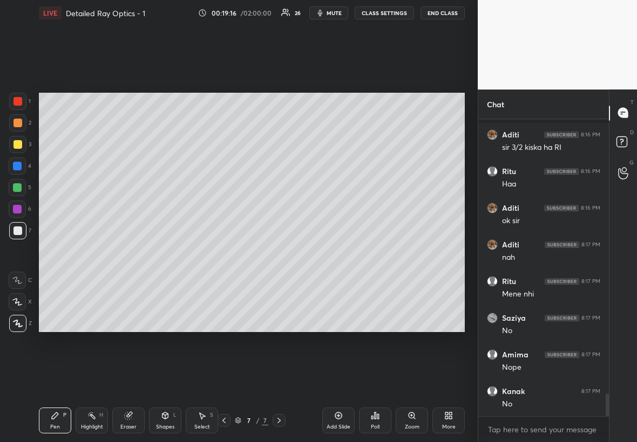
click at [17, 236] on div at bounding box center [17, 230] width 17 height 17
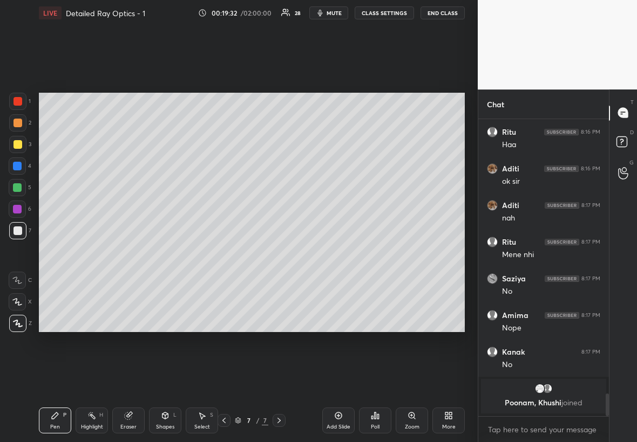
click at [19, 145] on div at bounding box center [17, 144] width 9 height 9
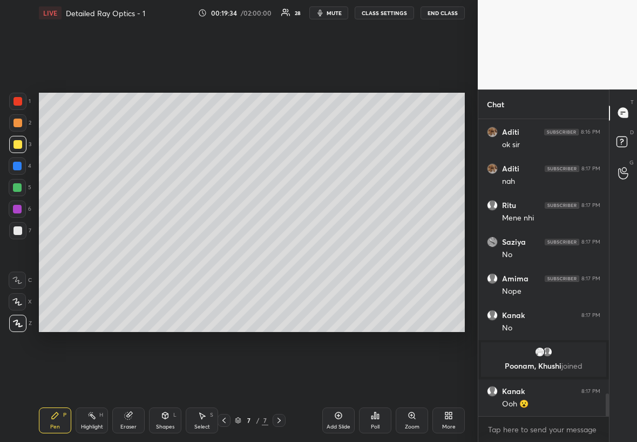
click at [13, 143] on div at bounding box center [17, 144] width 9 height 9
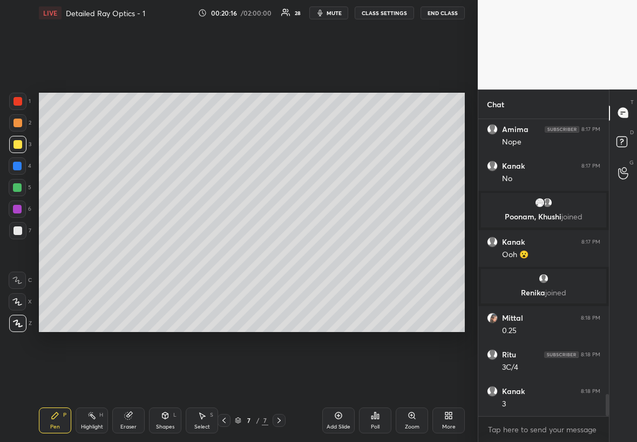
scroll to position [3773, 0]
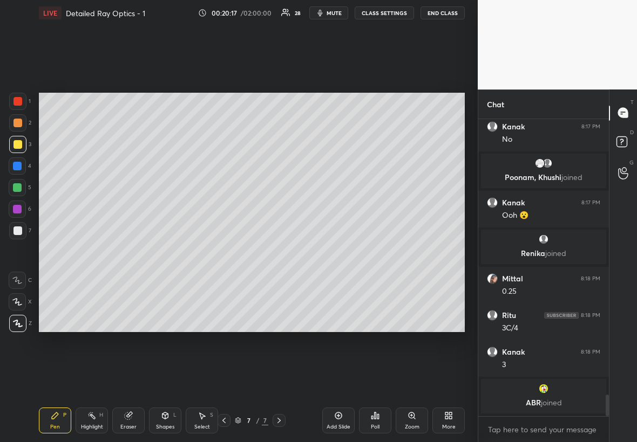
click at [21, 231] on div at bounding box center [17, 231] width 9 height 9
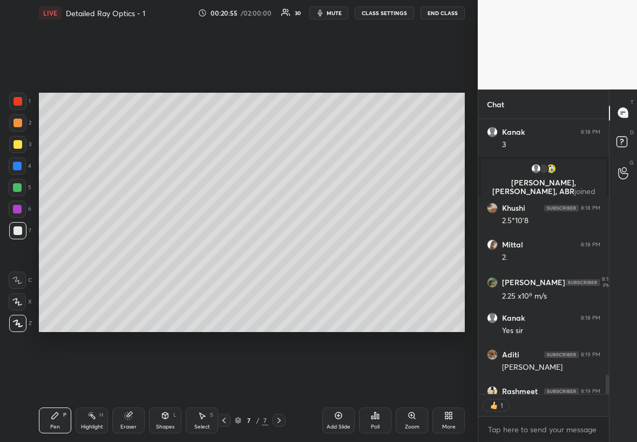
scroll to position [4, 4]
click at [342, 253] on div "Add Slide" at bounding box center [338, 421] width 32 height 26
click at [19, 143] on div at bounding box center [17, 144] width 9 height 9
click at [174, 253] on div "Shapes L" at bounding box center [165, 421] width 32 height 26
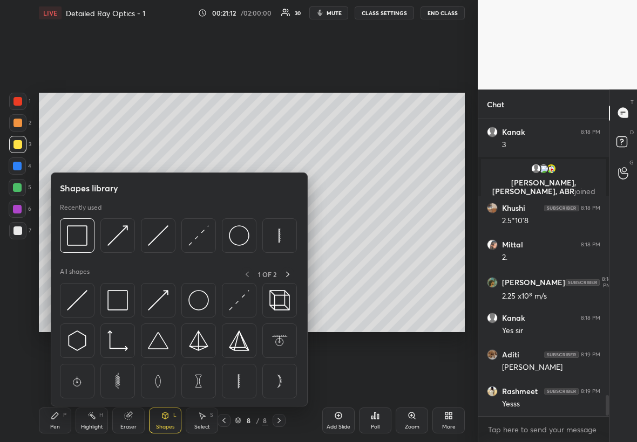
click at [19, 230] on div at bounding box center [17, 231] width 9 height 9
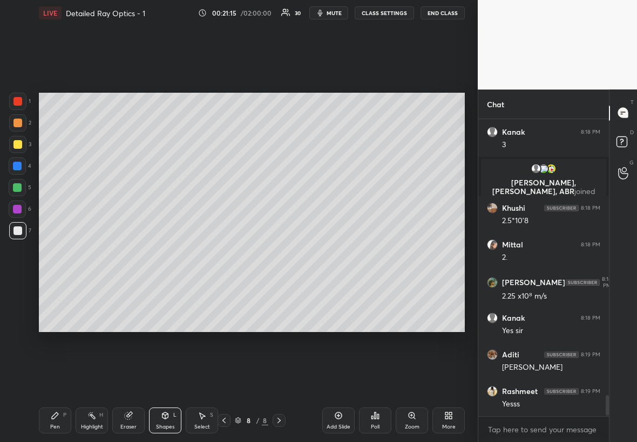
click at [16, 135] on div "2" at bounding box center [20, 125] width 22 height 22
click at [59, 253] on div "Pen" at bounding box center [55, 427] width 10 height 5
click at [15, 141] on div at bounding box center [17, 144] width 9 height 9
click at [59, 253] on div "Pen P" at bounding box center [55, 421] width 32 height 26
click at [169, 253] on div "Shapes L" at bounding box center [165, 421] width 32 height 26
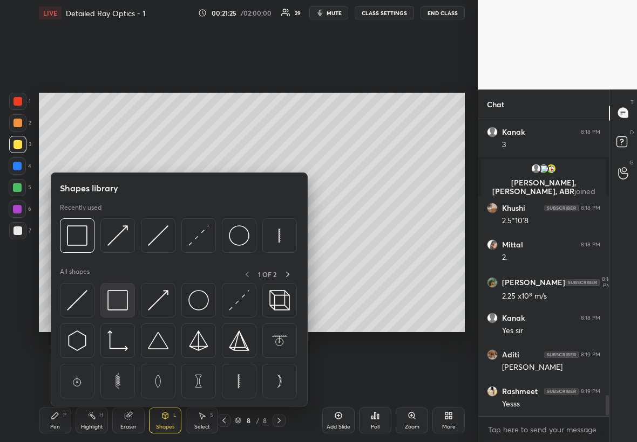
click at [126, 253] on img at bounding box center [117, 300] width 21 height 21
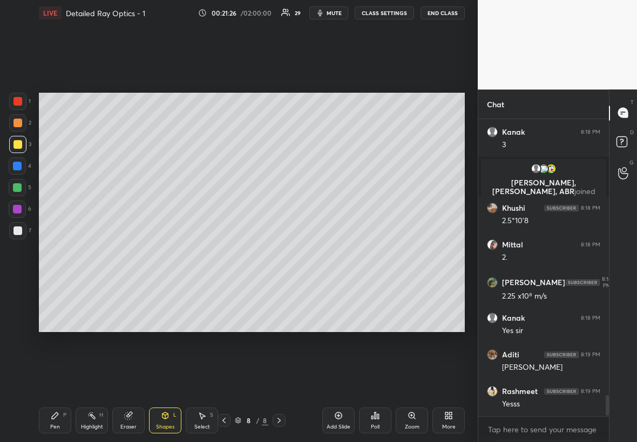
click at [18, 98] on div at bounding box center [17, 101] width 9 height 9
click at [60, 253] on div "Pen P" at bounding box center [55, 421] width 32 height 26
click at [17, 232] on div at bounding box center [17, 231] width 9 height 9
click at [16, 147] on div at bounding box center [17, 144] width 9 height 9
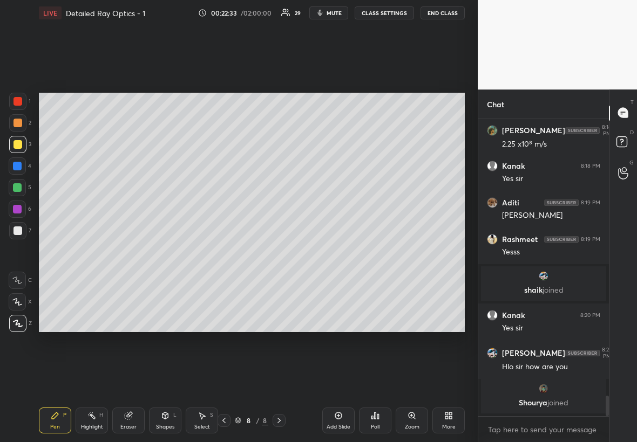
scroll to position [3994, 0]
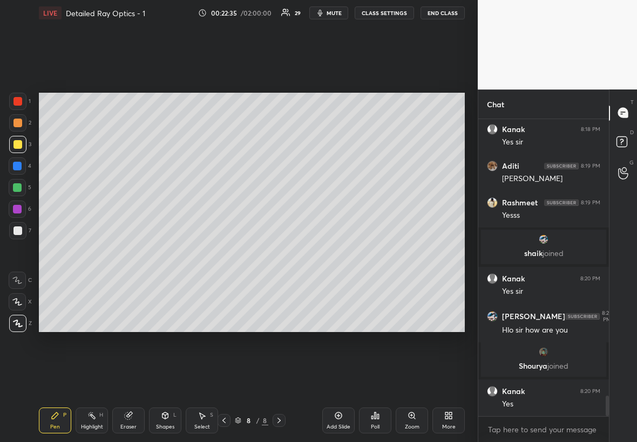
click at [17, 232] on div at bounding box center [17, 231] width 9 height 9
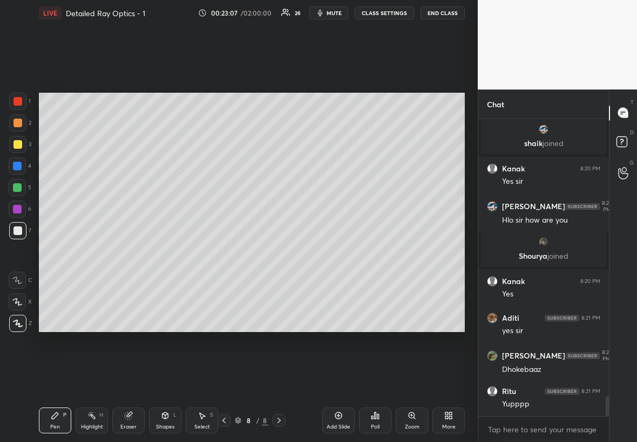
scroll to position [4141, 0]
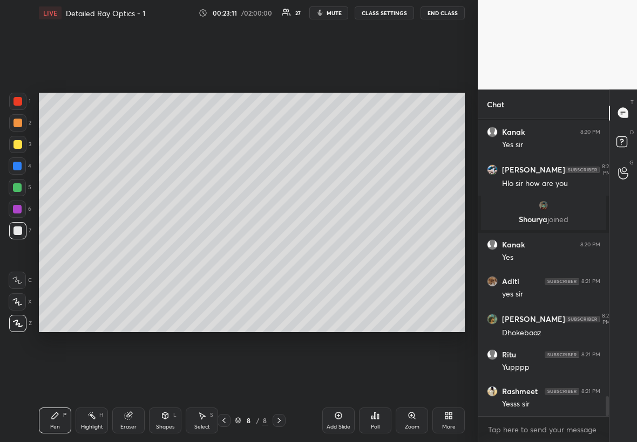
click at [204, 253] on div "Select S" at bounding box center [202, 421] width 32 height 26
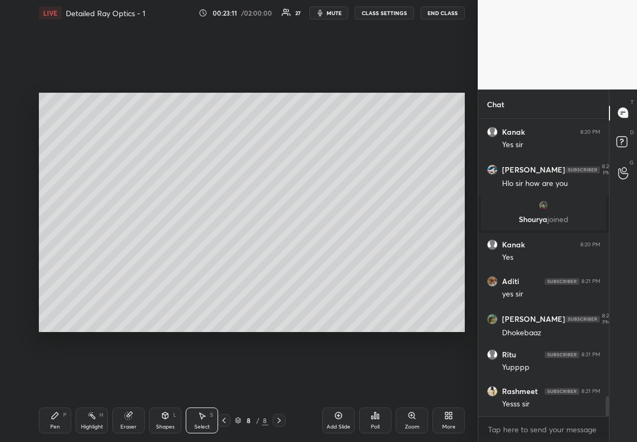
click at [174, 253] on div "Shapes L" at bounding box center [165, 421] width 32 height 26
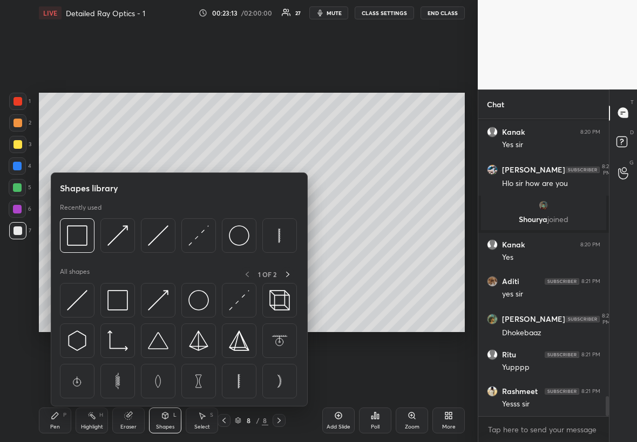
click at [245, 253] on img at bounding box center [239, 381] width 21 height 21
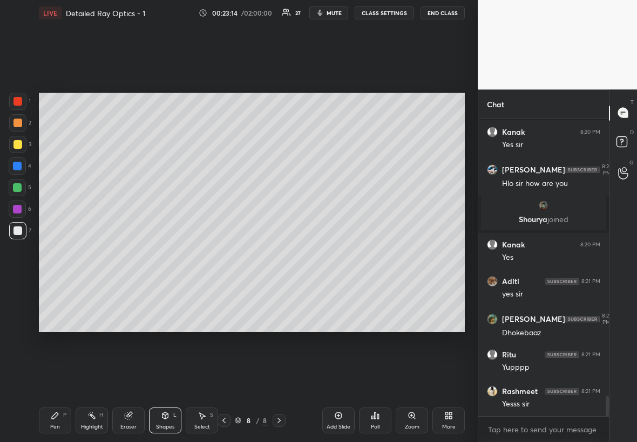
click at [164, 253] on div "Shapes" at bounding box center [165, 427] width 18 height 5
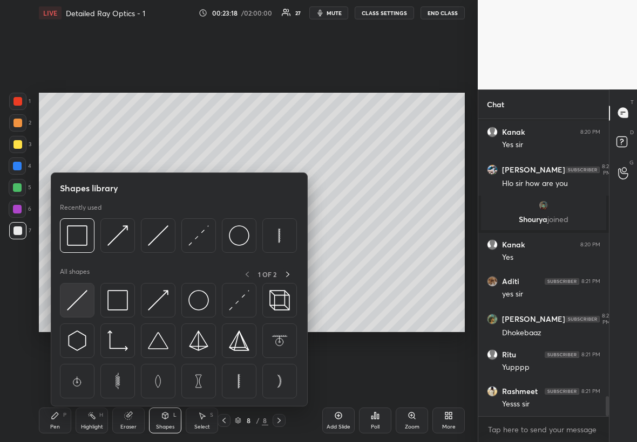
click at [82, 253] on img at bounding box center [77, 300] width 21 height 21
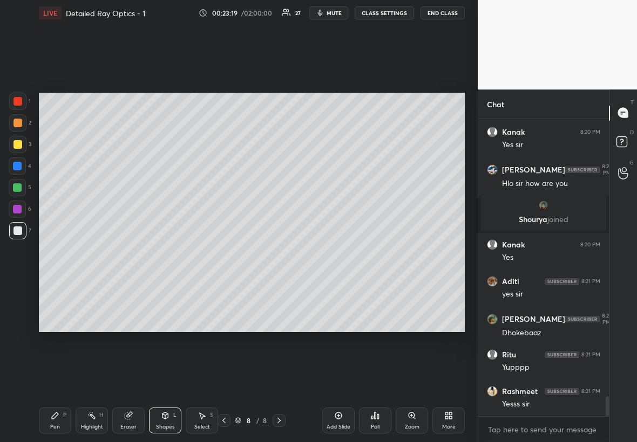
click at [15, 143] on div at bounding box center [17, 144] width 9 height 9
click at [14, 234] on div at bounding box center [17, 231] width 9 height 9
click at [54, 253] on icon at bounding box center [55, 416] width 9 height 9
click at [163, 253] on div "Shapes L" at bounding box center [165, 421] width 32 height 26
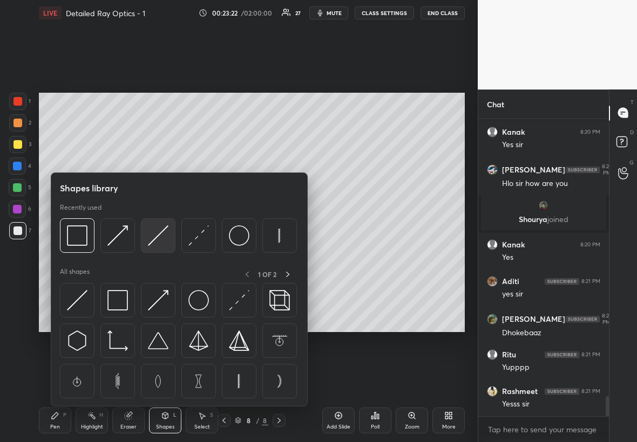
click at [164, 234] on img at bounding box center [158, 236] width 21 height 21
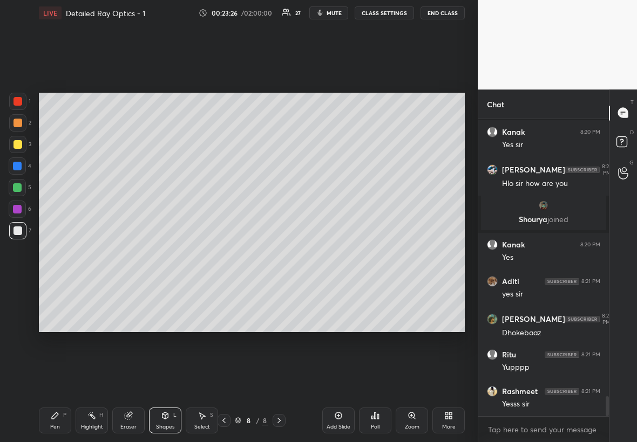
click at [206, 253] on div "Select S" at bounding box center [202, 421] width 32 height 26
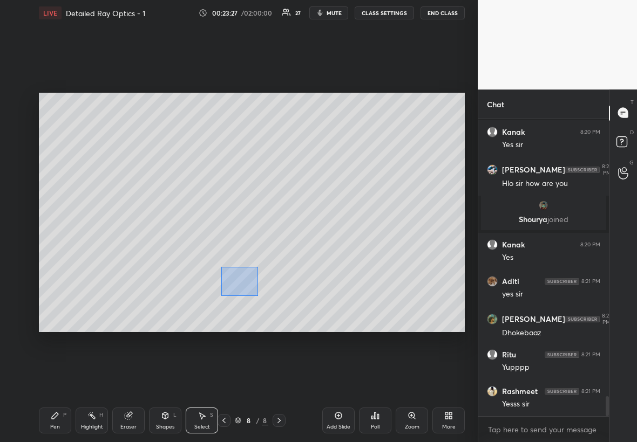
drag, startPoint x: 220, startPoint y: 267, endPoint x: 252, endPoint y: 291, distance: 40.0
click at [256, 253] on div "0 ° Undo Copy Duplicate Duplicate to new slide Delete" at bounding box center [252, 213] width 426 height 240
drag, startPoint x: 234, startPoint y: 278, endPoint x: 236, endPoint y: 263, distance: 15.3
click at [236, 253] on div "0 ° Undo Copy Duplicate Duplicate to new slide Delete" at bounding box center [252, 213] width 426 height 240
click at [222, 253] on div "4 ° Undo Copy Duplicate Duplicate to new slide Delete" at bounding box center [252, 213] width 426 height 240
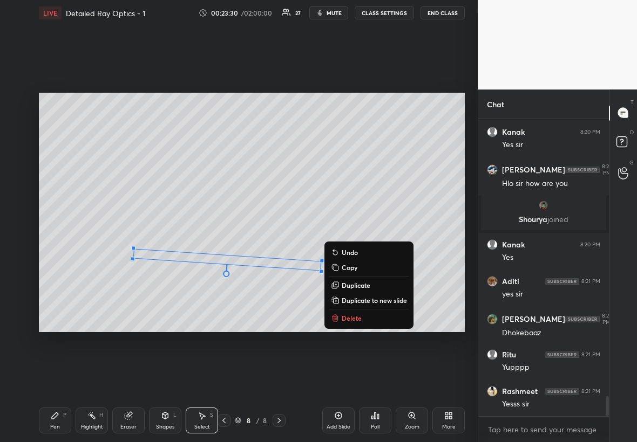
click at [203, 253] on div "4 ° Undo Copy Duplicate Duplicate to new slide Delete" at bounding box center [252, 213] width 426 height 240
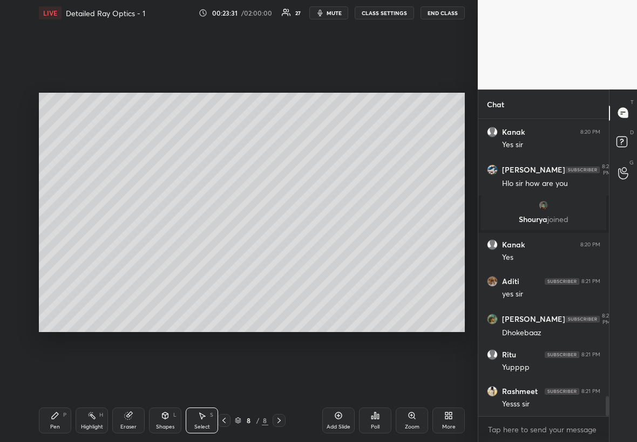
click at [61, 253] on div "Pen P" at bounding box center [55, 421] width 32 height 26
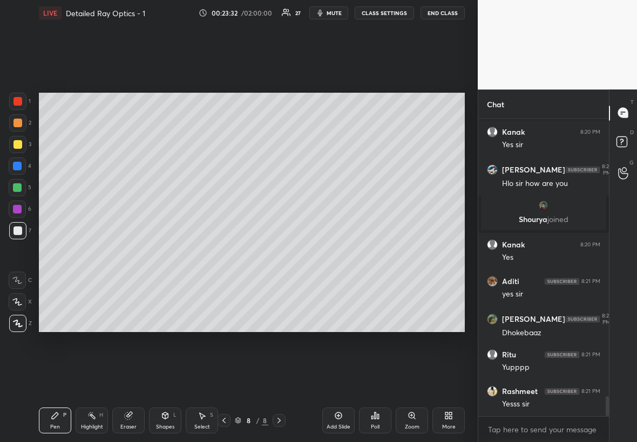
click at [15, 143] on div at bounding box center [17, 144] width 9 height 9
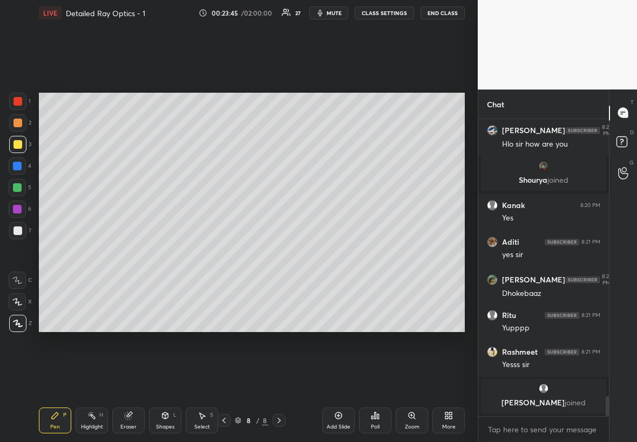
click at [21, 165] on div at bounding box center [17, 166] width 9 height 9
click at [12, 188] on div at bounding box center [17, 187] width 17 height 17
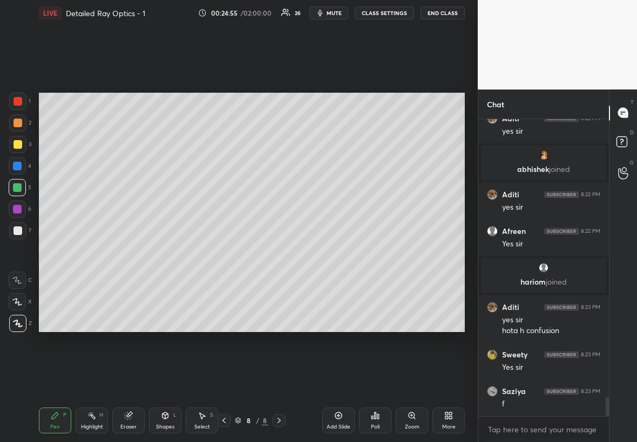
scroll to position [4411, 0]
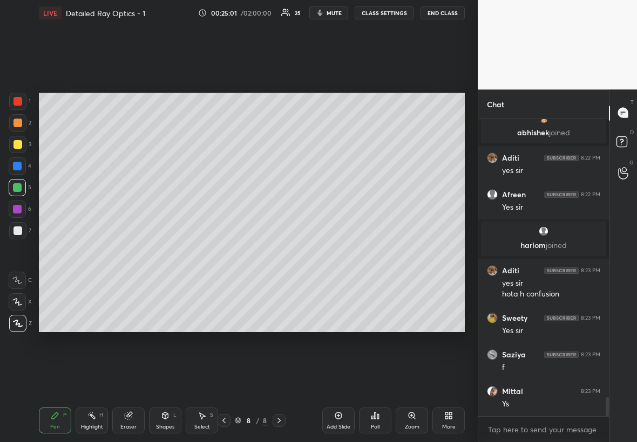
click at [344, 253] on div "Add Slide" at bounding box center [338, 421] width 32 height 26
click at [19, 190] on div at bounding box center [17, 187] width 9 height 9
click at [13, 229] on div at bounding box center [17, 230] width 17 height 17
click at [39, 253] on div "Pen P Highlight H Eraser Shapes L Select S 9 / 9 Add Slide Poll Zoom More" at bounding box center [252, 420] width 426 height 43
click at [225, 253] on icon at bounding box center [224, 421] width 9 height 9
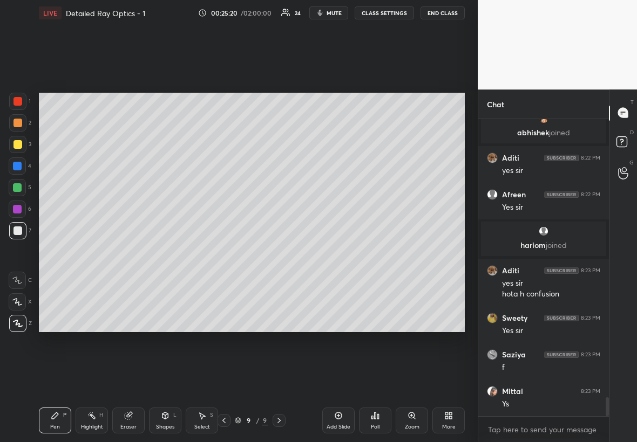
click at [226, 253] on icon at bounding box center [224, 421] width 9 height 9
click at [227, 253] on icon at bounding box center [224, 421] width 9 height 9
click at [228, 253] on div at bounding box center [223, 420] width 13 height 13
click at [229, 253] on div at bounding box center [223, 420] width 13 height 13
click at [275, 253] on icon at bounding box center [279, 421] width 9 height 9
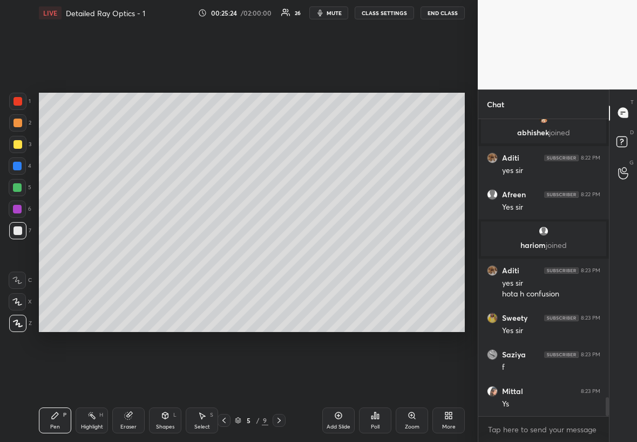
scroll to position [4451, 0]
click at [15, 147] on div at bounding box center [17, 144] width 9 height 9
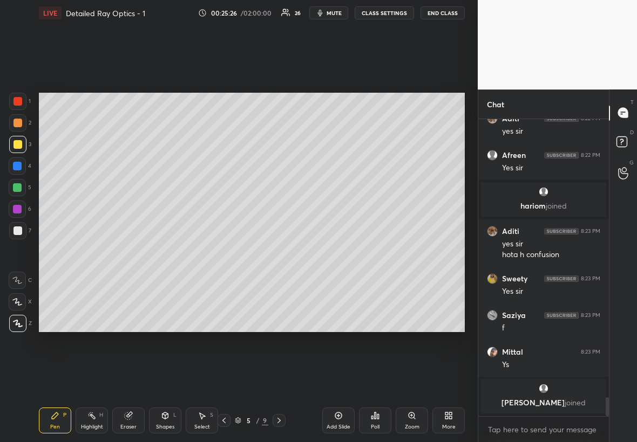
click at [14, 233] on div at bounding box center [17, 231] width 9 height 9
click at [19, 144] on div at bounding box center [17, 144] width 17 height 17
click at [281, 253] on icon at bounding box center [279, 421] width 9 height 9
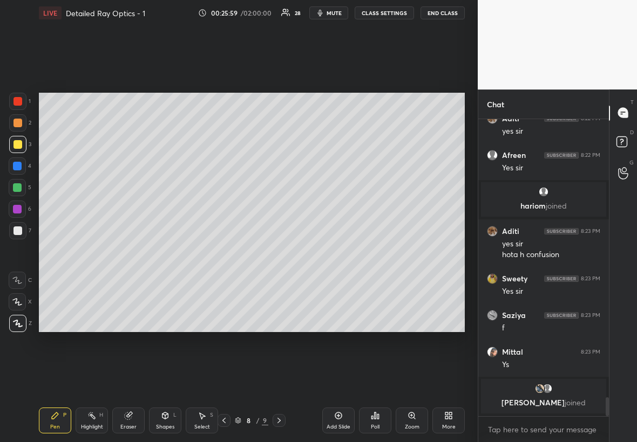
click at [276, 253] on icon at bounding box center [279, 421] width 9 height 9
click at [24, 234] on div "7" at bounding box center [20, 230] width 22 height 17
click at [62, 253] on div "Pen P" at bounding box center [55, 421] width 32 height 26
click at [15, 140] on div at bounding box center [17, 144] width 17 height 17
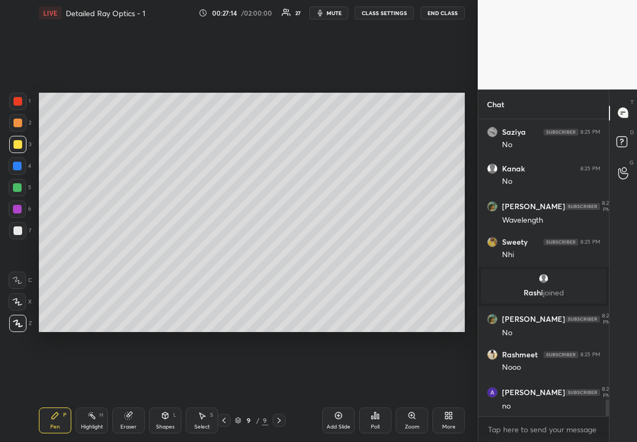
scroll to position [4942, 0]
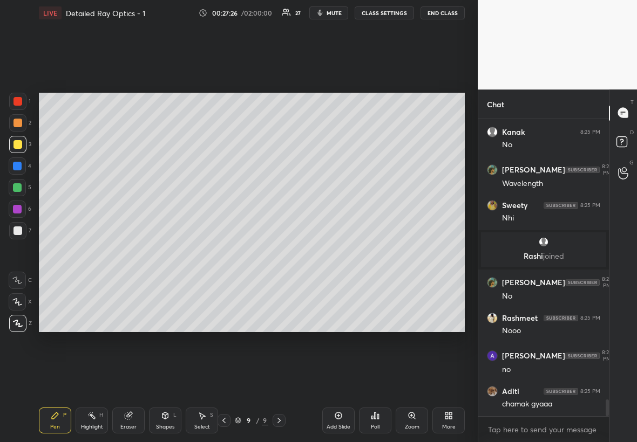
click at [21, 225] on div at bounding box center [17, 230] width 17 height 17
click at [63, 253] on div "Pen P" at bounding box center [55, 421] width 32 height 26
click at [129, 253] on div "Eraser" at bounding box center [128, 421] width 32 height 26
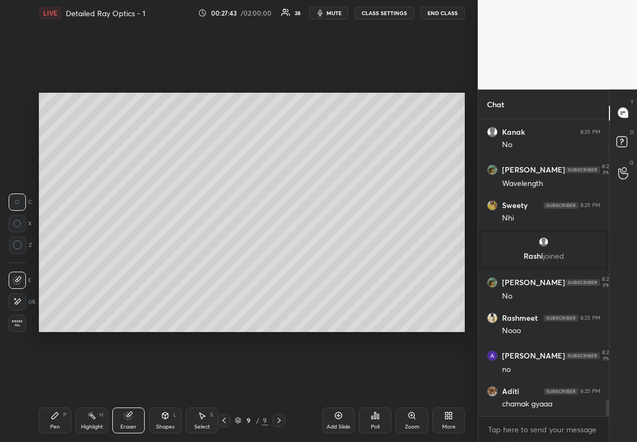
click at [64, 253] on div "Pen P" at bounding box center [55, 421] width 32 height 26
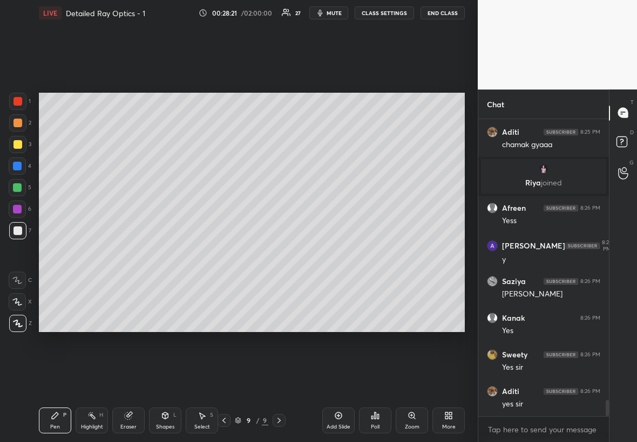
scroll to position [5188, 0]
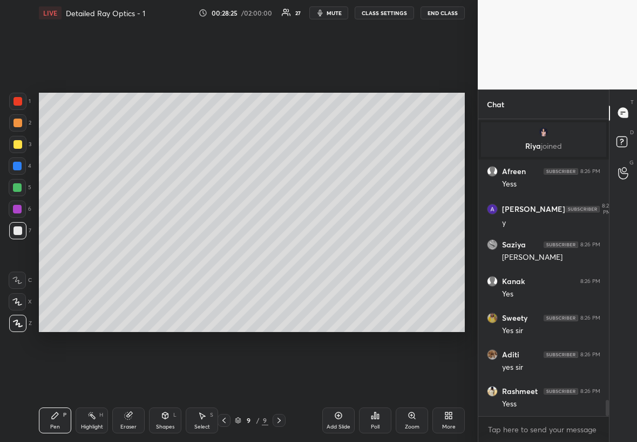
click at [17, 167] on div at bounding box center [17, 166] width 9 height 9
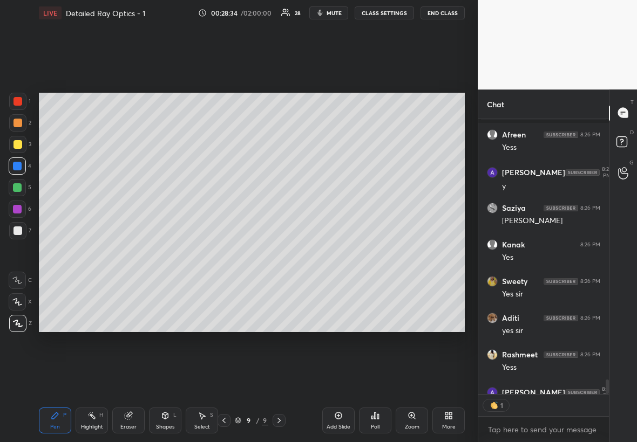
scroll to position [4, 4]
click at [21, 140] on div at bounding box center [17, 144] width 17 height 17
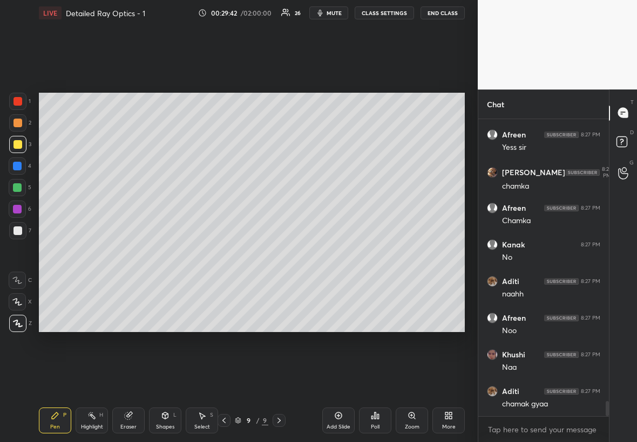
scroll to position [5560, 0]
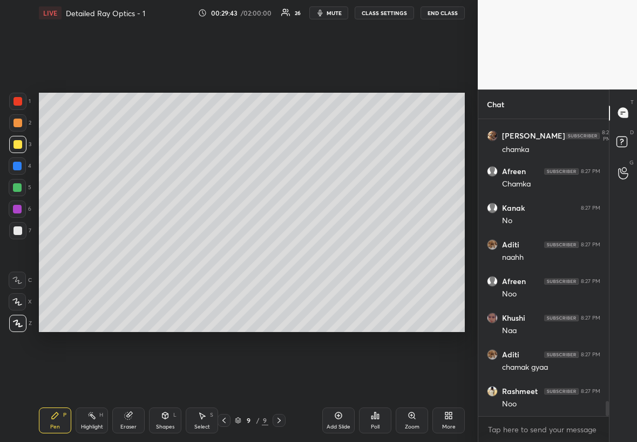
click at [335, 253] on div "Add Slide" at bounding box center [338, 421] width 32 height 26
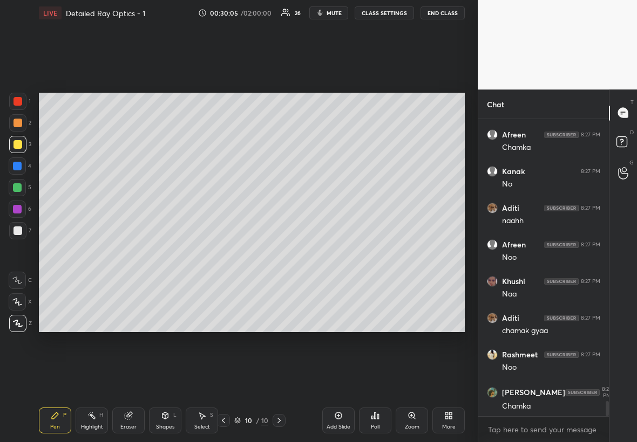
click at [162, 253] on div "Shapes L" at bounding box center [165, 421] width 32 height 26
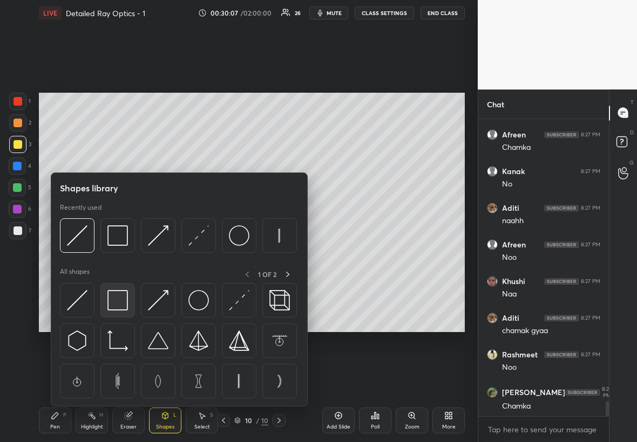
click at [124, 253] on img at bounding box center [117, 300] width 21 height 21
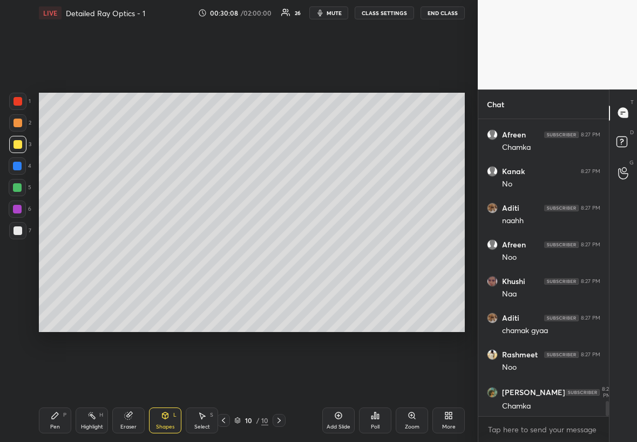
click at [18, 230] on div at bounding box center [17, 231] width 9 height 9
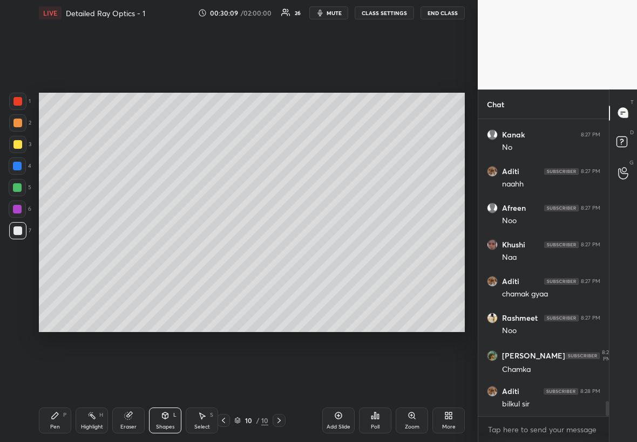
scroll to position [5670, 0]
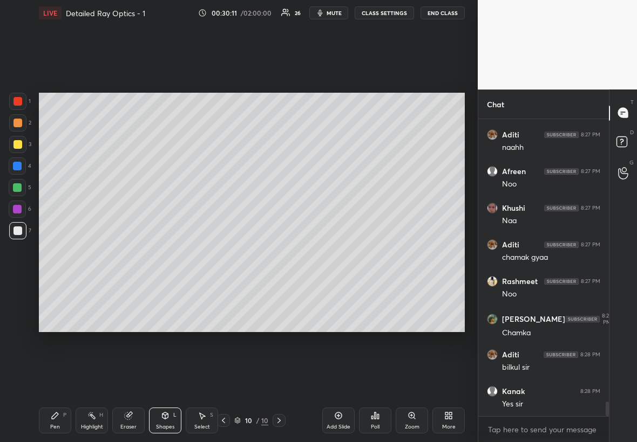
click at [58, 253] on div "Pen P" at bounding box center [55, 421] width 32 height 26
click at [22, 136] on div at bounding box center [17, 144] width 17 height 17
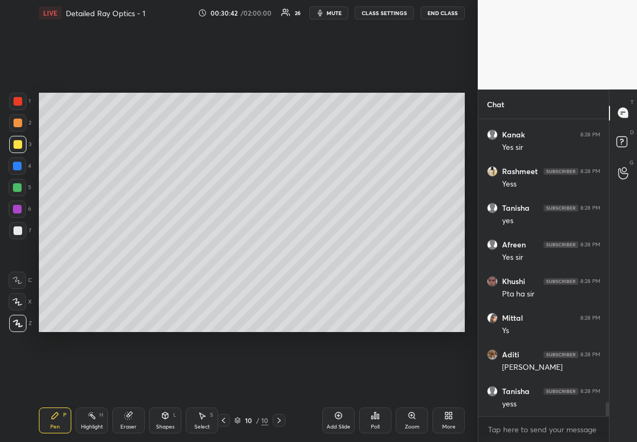
scroll to position [5963, 0]
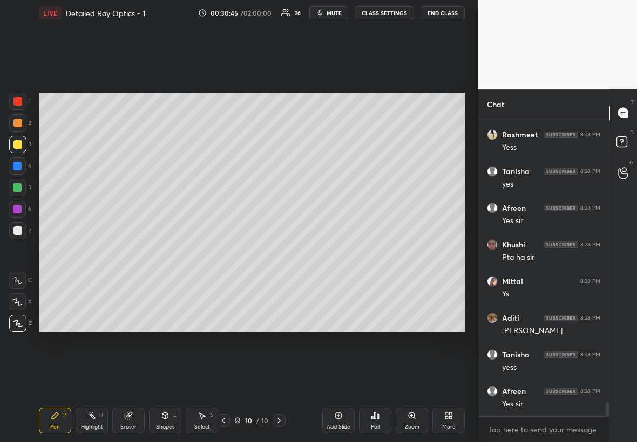
click at [134, 253] on div "Eraser" at bounding box center [128, 421] width 32 height 26
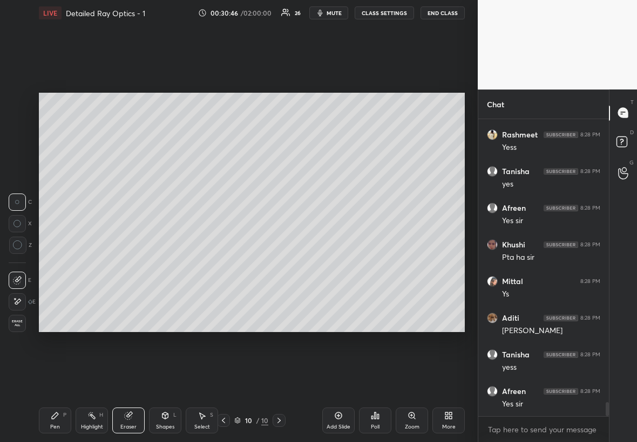
click at [170, 253] on div "Shapes L" at bounding box center [165, 421] width 32 height 26
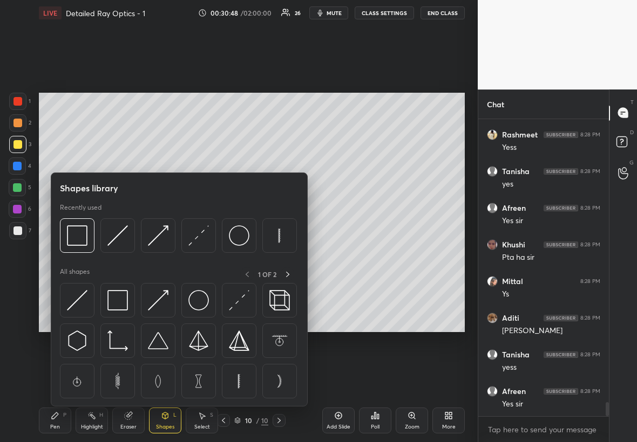
click at [240, 253] on img at bounding box center [239, 381] width 21 height 21
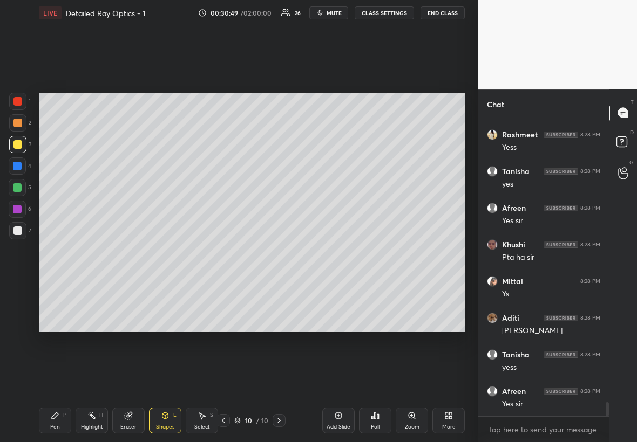
click at [241, 253] on div "Setting up your live class Poll for secs No correct answer Start poll" at bounding box center [252, 212] width 434 height 373
click at [22, 230] on div at bounding box center [17, 230] width 17 height 17
click at [199, 253] on div "Select" at bounding box center [202, 427] width 16 height 5
drag, startPoint x: 118, startPoint y: 212, endPoint x: 141, endPoint y: 235, distance: 32.8
click at [142, 235] on div "0 ° Undo Copy Duplicate Duplicate to new slide Delete" at bounding box center [252, 213] width 426 height 240
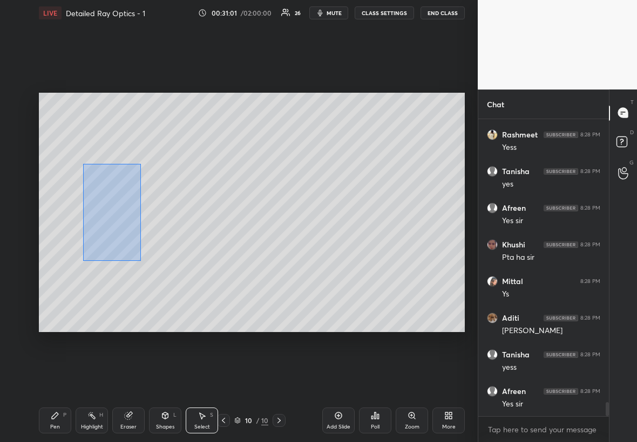
drag, startPoint x: 121, startPoint y: 233, endPoint x: 149, endPoint y: 271, distance: 47.5
click at [150, 253] on div "0 ° Undo Copy Duplicate Duplicate to new slide Delete" at bounding box center [252, 213] width 426 height 240
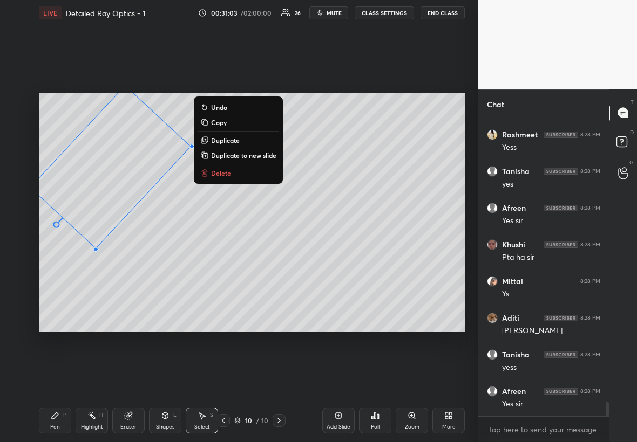
drag, startPoint x: 104, startPoint y: 249, endPoint x: 26, endPoint y: 147, distance: 127.8
click at [26, 147] on div "1 2 3 4 5 6 7 C X Z C X Z E E Erase all H H LIVE Detailed Ray Optics - 1 00:31:…" at bounding box center [234, 221] width 469 height 442
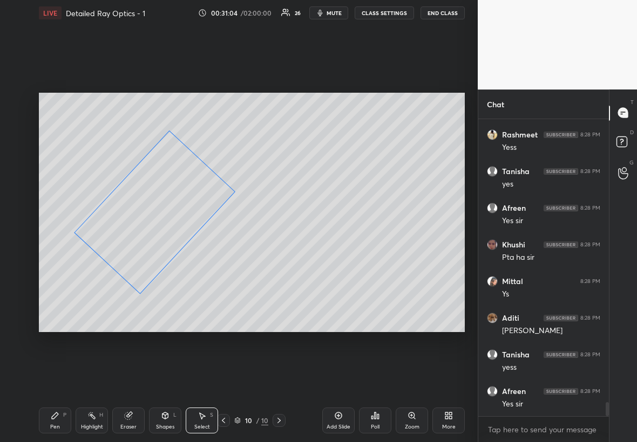
drag, startPoint x: 148, startPoint y: 194, endPoint x: 188, endPoint y: 237, distance: 59.2
click at [189, 239] on div "43 ° Undo Copy Duplicate Duplicate to new slide Delete" at bounding box center [252, 213] width 426 height 240
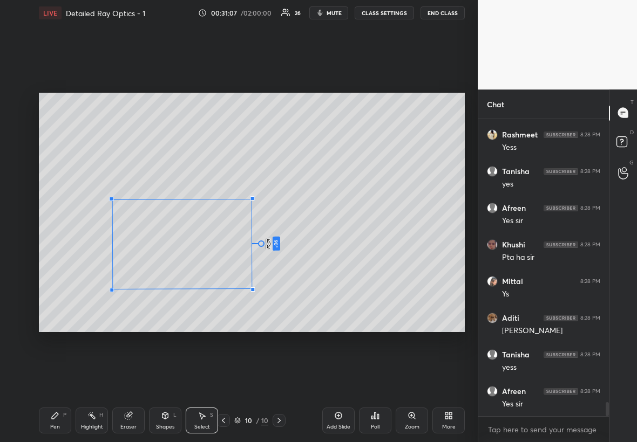
drag, startPoint x: 234, startPoint y: 186, endPoint x: 280, endPoint y: 226, distance: 60.8
click at [282, 228] on div "90 ° Undo Copy Duplicate Duplicate to new slide Delete" at bounding box center [252, 213] width 426 height 240
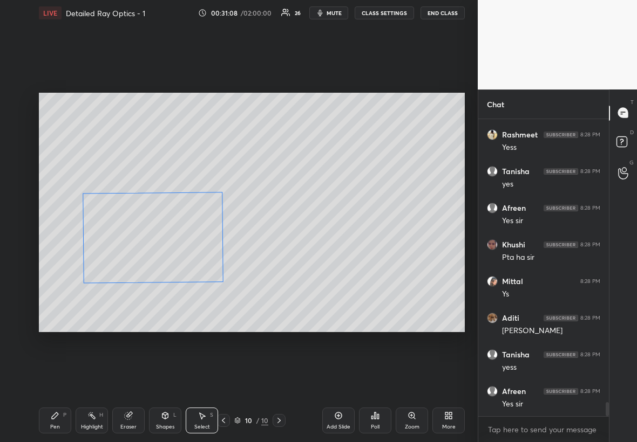
drag, startPoint x: 188, startPoint y: 264, endPoint x: 160, endPoint y: 257, distance: 28.4
click at [161, 253] on div "89 ° Undo Copy Duplicate Duplicate to new slide Delete" at bounding box center [252, 213] width 426 height 240
drag, startPoint x: 223, startPoint y: 283, endPoint x: 271, endPoint y: 253, distance: 56.6
click at [273, 253] on div at bounding box center [274, 256] width 4 height 4
drag, startPoint x: 203, startPoint y: 229, endPoint x: 194, endPoint y: 248, distance: 20.5
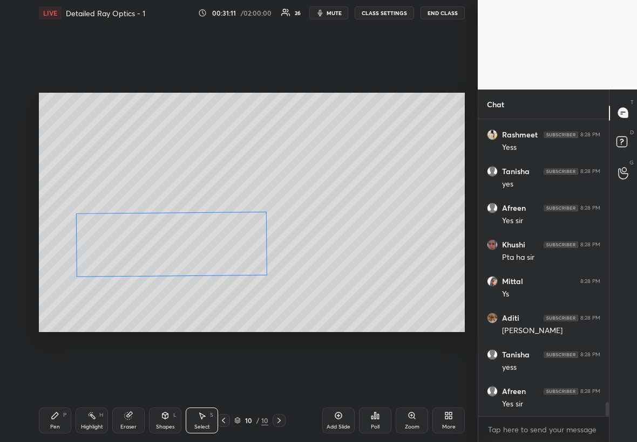
click at [195, 249] on div "89 ° Undo Copy Duplicate Duplicate to new slide Delete" at bounding box center [252, 213] width 426 height 240
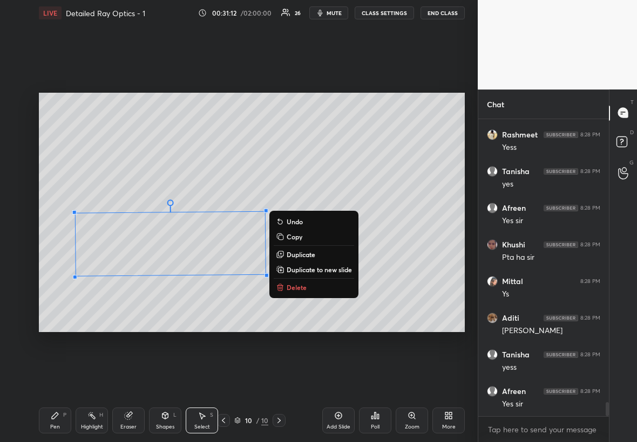
click at [60, 253] on div "Pen P" at bounding box center [55, 421] width 32 height 26
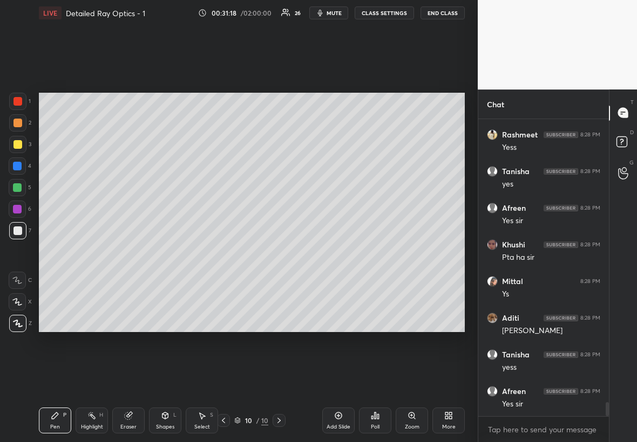
click at [175, 253] on div "Shapes L" at bounding box center [165, 421] width 32 height 26
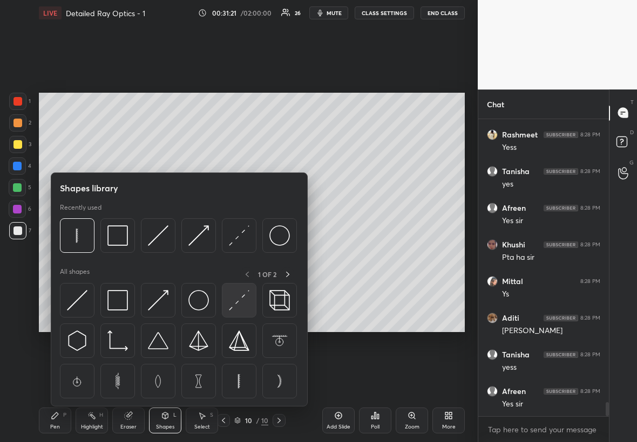
click at [236, 253] on img at bounding box center [239, 300] width 21 height 21
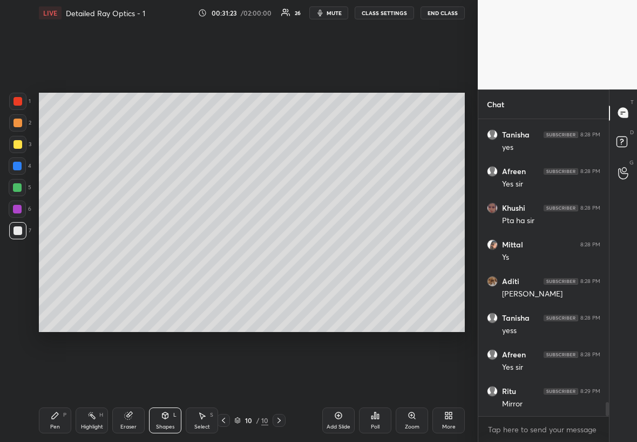
scroll to position [6037, 0]
click at [19, 230] on div at bounding box center [17, 231] width 9 height 9
click at [171, 253] on div "Shapes L" at bounding box center [165, 421] width 32 height 26
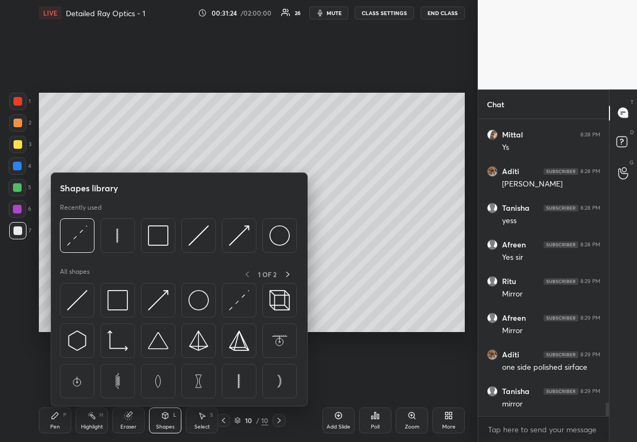
scroll to position [6147, 0]
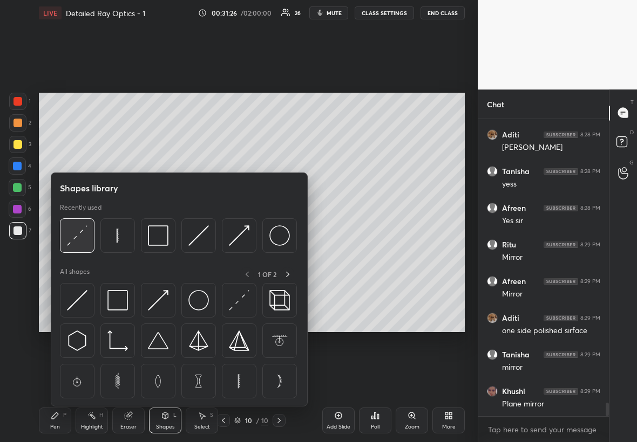
click at [79, 238] on img at bounding box center [77, 236] width 21 height 21
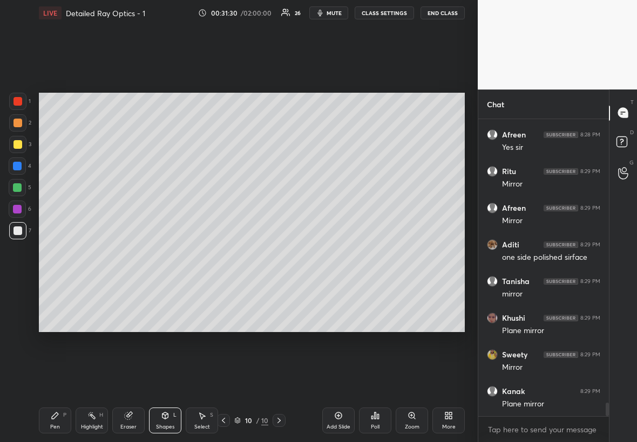
scroll to position [6257, 0]
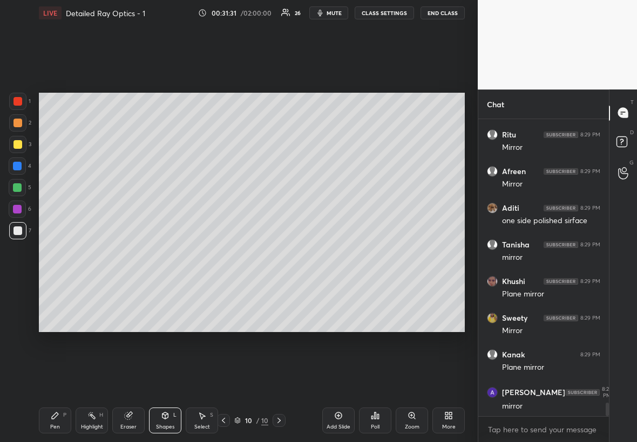
click at [174, 253] on div "Shapes" at bounding box center [165, 427] width 18 height 5
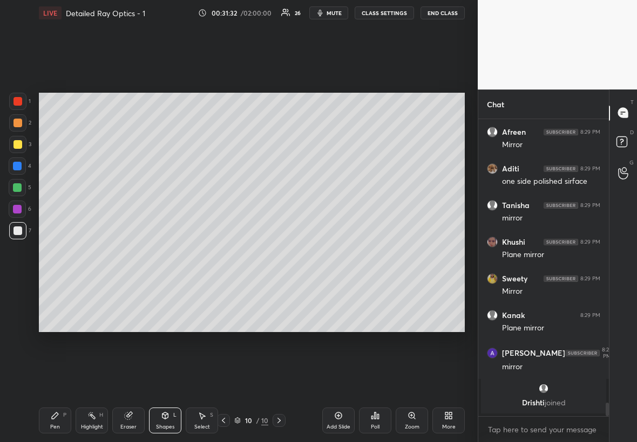
click at [208, 253] on div "Select" at bounding box center [202, 427] width 16 height 5
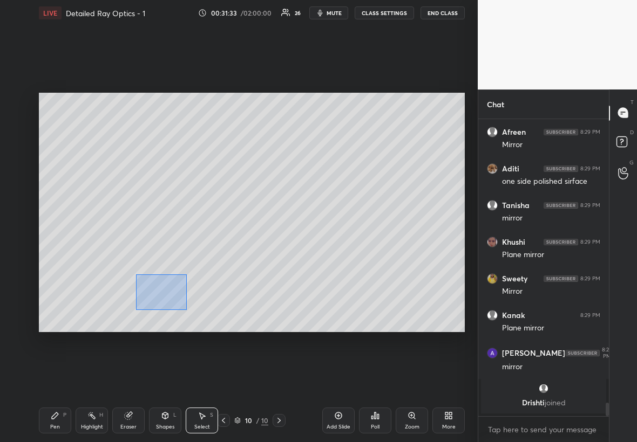
drag, startPoint x: 169, startPoint y: 301, endPoint x: 184, endPoint y: 305, distance: 15.2
click at [187, 253] on div "0 ° Undo Copy Duplicate Duplicate to new slide Delete" at bounding box center [252, 213] width 426 height 240
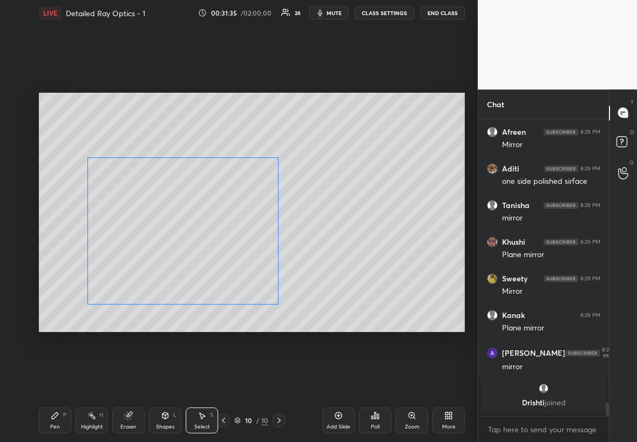
drag, startPoint x: 163, startPoint y: 284, endPoint x: 169, endPoint y: 284, distance: 6.0
click at [169, 253] on div "0 ° Undo Copy Duplicate Duplicate to new slide Delete" at bounding box center [252, 213] width 426 height 240
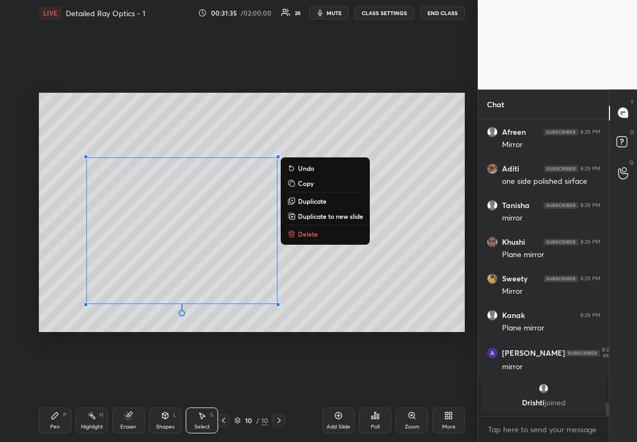
click at [344, 253] on div "0 ° Undo Copy Duplicate Duplicate to new slide Delete" at bounding box center [252, 213] width 426 height 240
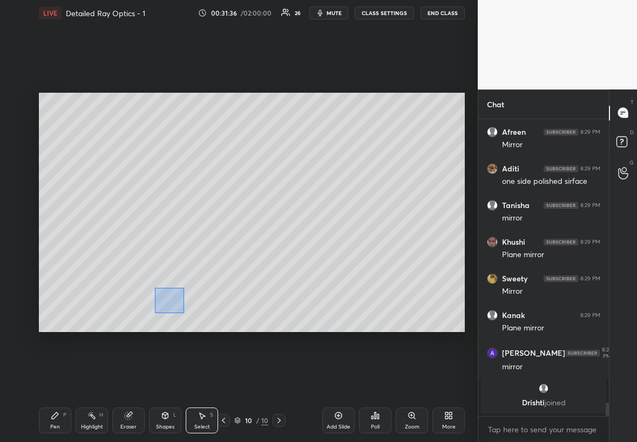
drag, startPoint x: 162, startPoint y: 299, endPoint x: 182, endPoint y: 310, distance: 22.0
click at [182, 253] on div "0 ° Undo Copy Duplicate Duplicate to new slide Delete" at bounding box center [252, 213] width 426 height 240
drag, startPoint x: 169, startPoint y: 296, endPoint x: 178, endPoint y: 296, distance: 9.2
click at [179, 253] on div "0 ° Undo Copy Duplicate Duplicate to new slide Delete" at bounding box center [252, 213] width 426 height 240
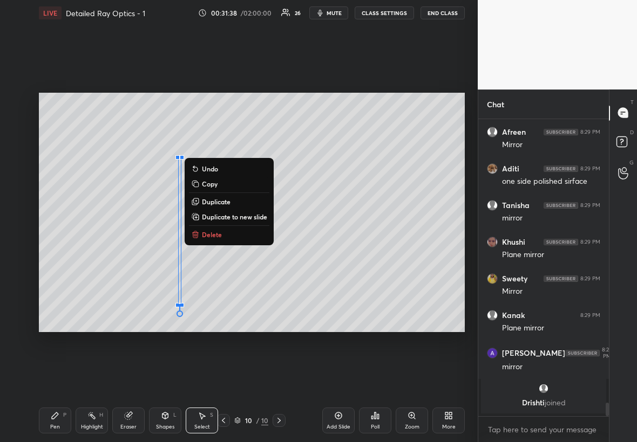
click at [56, 253] on div "Pen P" at bounding box center [55, 421] width 32 height 26
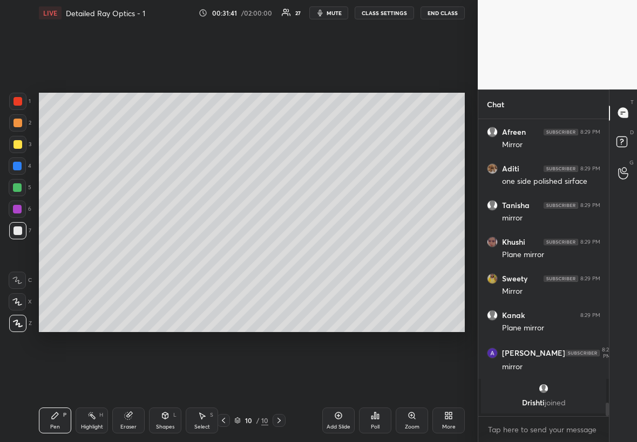
click at [156, 253] on div "Shapes L" at bounding box center [165, 421] width 32 height 26
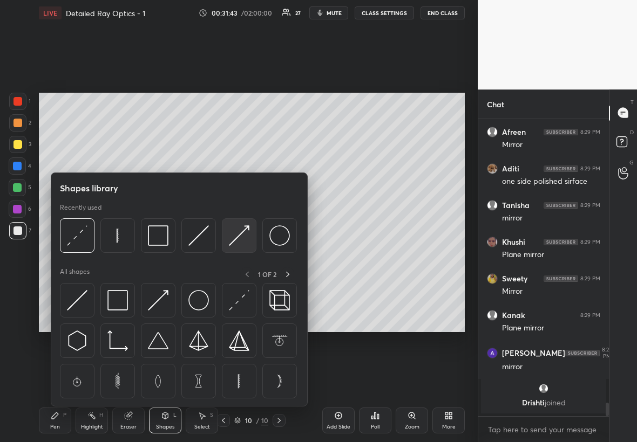
click at [254, 244] on div at bounding box center [239, 236] width 35 height 35
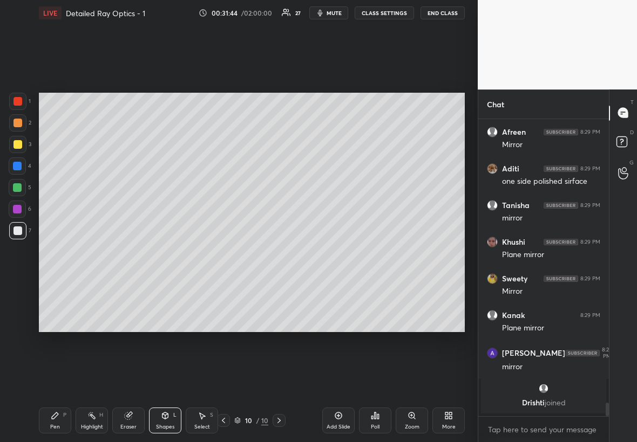
click at [13, 141] on div at bounding box center [17, 144] width 17 height 17
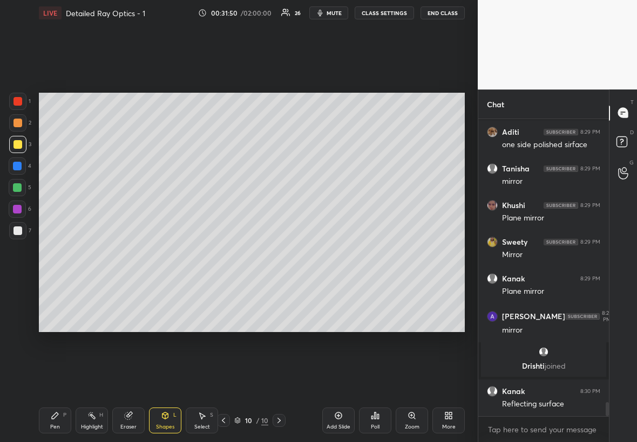
scroll to position [6073, 0]
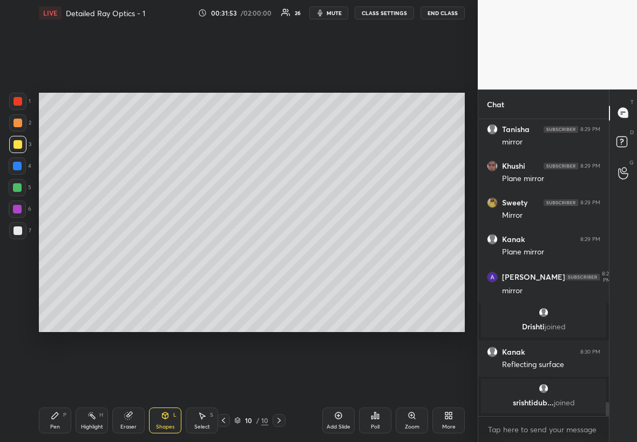
click at [54, 253] on div "Pen" at bounding box center [55, 427] width 10 height 5
click at [20, 170] on div at bounding box center [17, 166] width 17 height 17
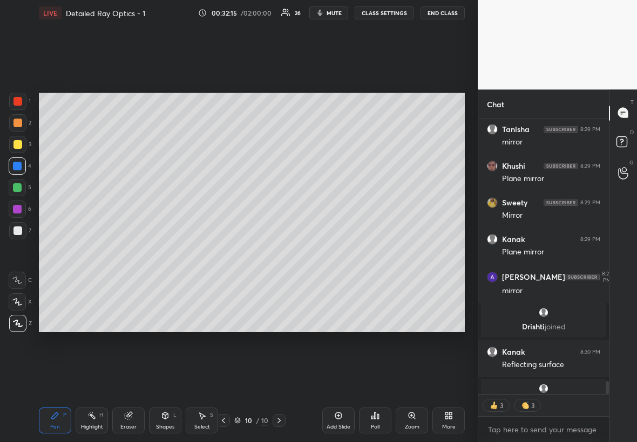
click at [13, 225] on div at bounding box center [17, 230] width 17 height 17
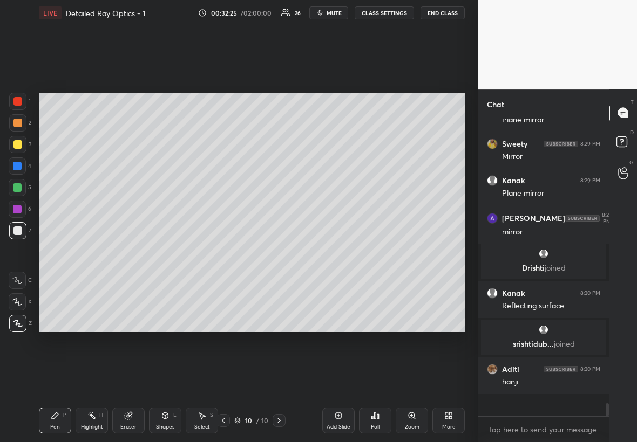
scroll to position [6080, 0]
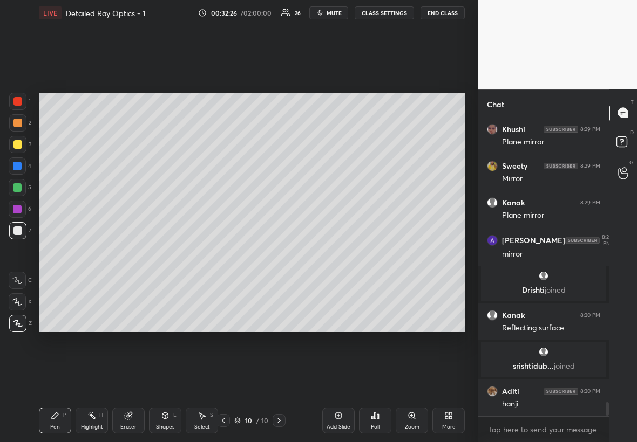
click at [20, 206] on div at bounding box center [17, 209] width 9 height 9
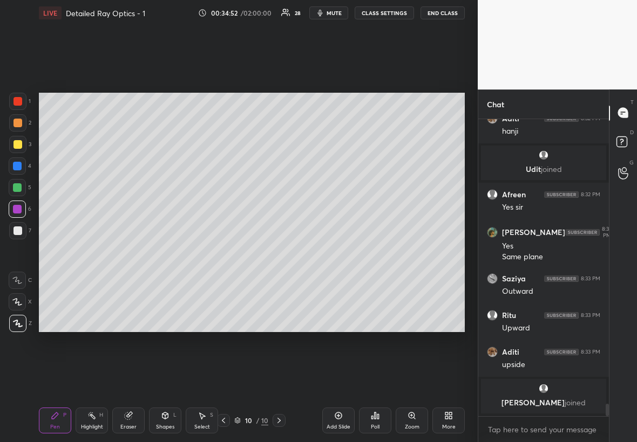
scroll to position [6742, 0]
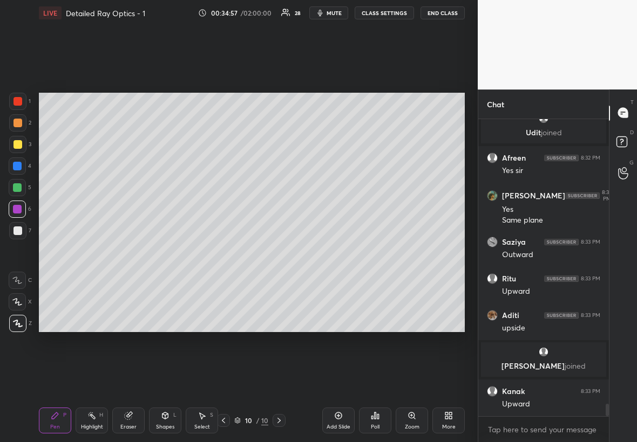
drag, startPoint x: 78, startPoint y: 391, endPoint x: 80, endPoint y: 342, distance: 48.6
click at [90, 253] on div "Setting up your live class Poll for secs No correct answer Start poll" at bounding box center [252, 212] width 434 height 373
click at [76, 253] on div "Setting up your live class Poll for secs No correct answer Start poll" at bounding box center [252, 212] width 434 height 373
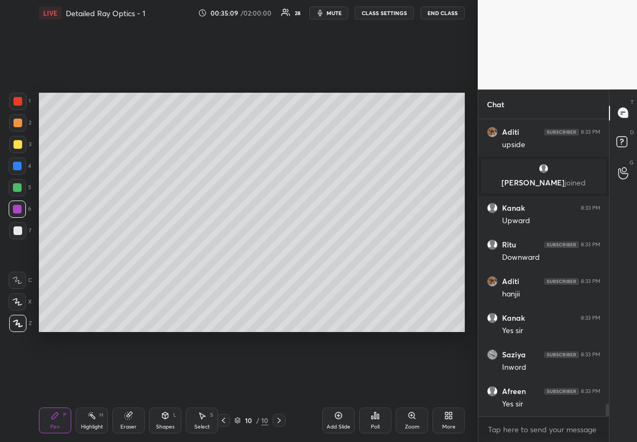
scroll to position [6972, 0]
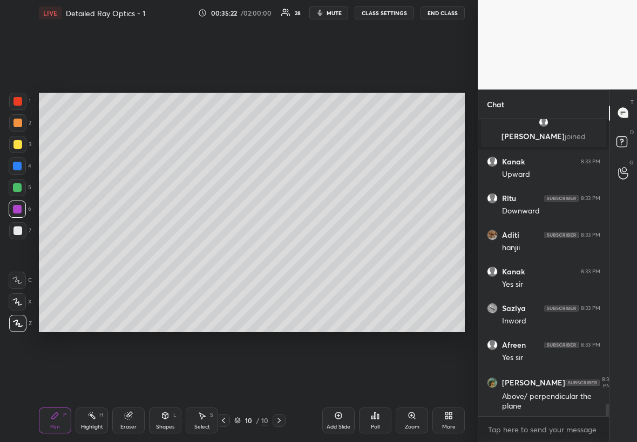
click at [15, 121] on div at bounding box center [17, 123] width 9 height 9
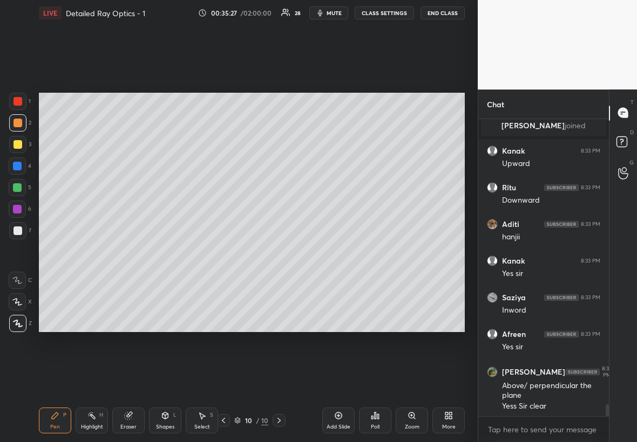
scroll to position [7022, 0]
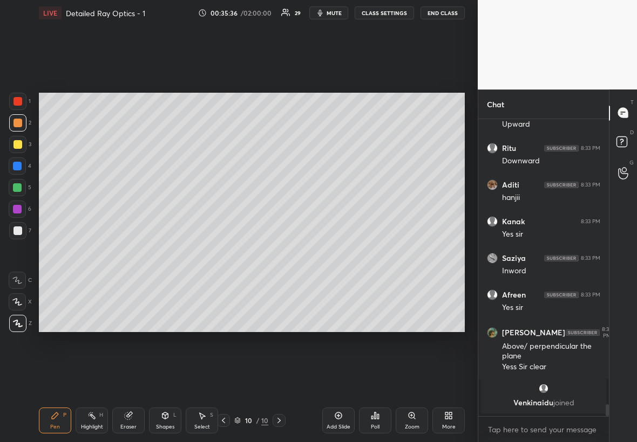
click at [15, 142] on div at bounding box center [17, 144] width 9 height 9
click at [19, 185] on div at bounding box center [17, 187] width 9 height 9
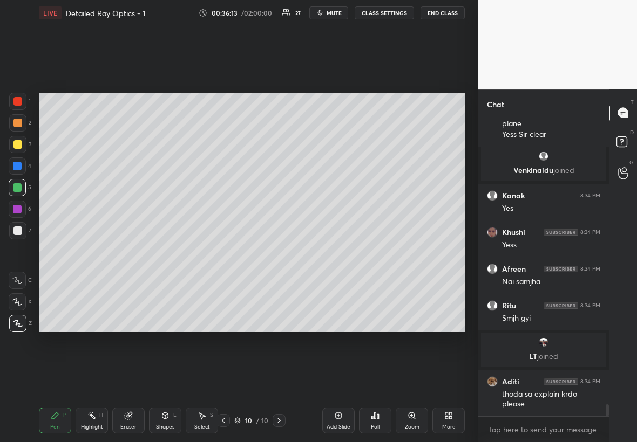
scroll to position [7193, 0]
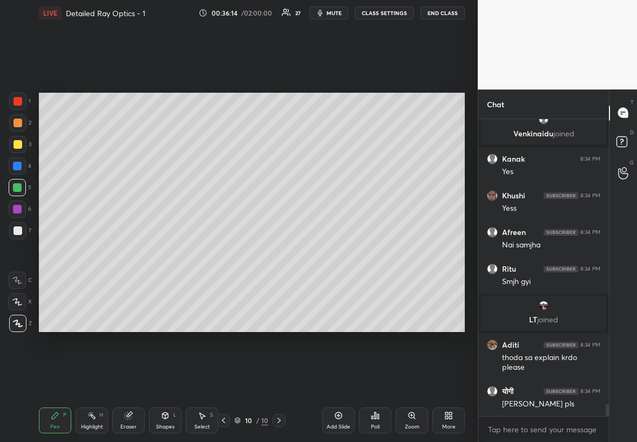
click at [94, 253] on div "Highlight H" at bounding box center [92, 421] width 32 height 26
click at [336, 253] on div "Add Slide" at bounding box center [338, 421] width 32 height 26
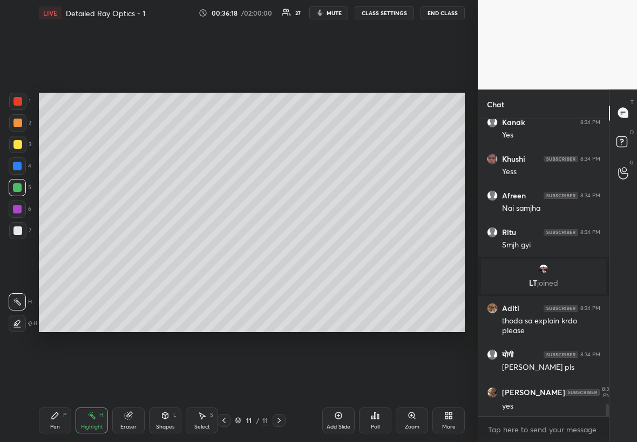
click at [22, 232] on div at bounding box center [17, 230] width 17 height 17
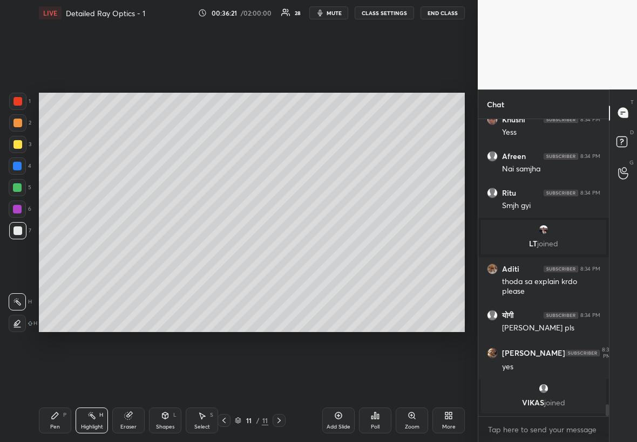
click at [62, 253] on div "Pen P" at bounding box center [55, 421] width 32 height 26
click at [20, 139] on div at bounding box center [17, 144] width 17 height 17
click at [17, 232] on div at bounding box center [17, 231] width 9 height 9
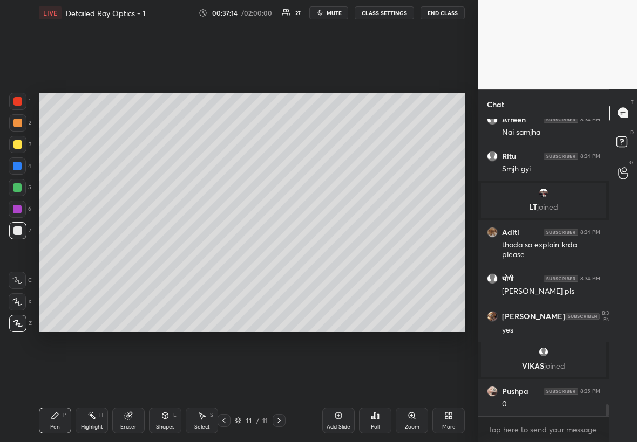
scroll to position [7205, 0]
click at [387, 253] on div "Zoom" at bounding box center [411, 421] width 32 height 26
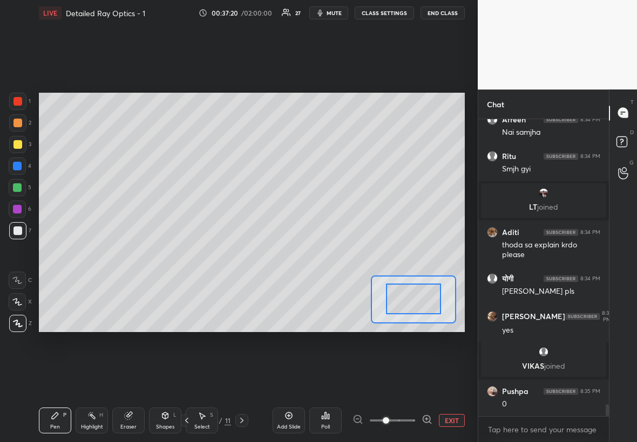
drag, startPoint x: 415, startPoint y: 304, endPoint x: 406, endPoint y: 304, distance: 8.6
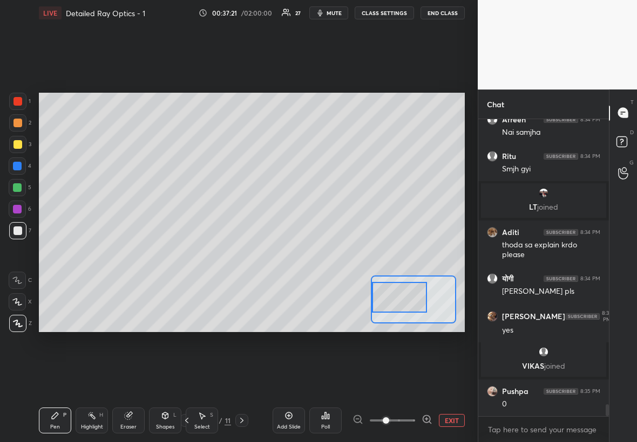
drag, startPoint x: 404, startPoint y: 304, endPoint x: 386, endPoint y: 302, distance: 18.0
click at [387, 253] on div at bounding box center [400, 297] width 56 height 31
click at [22, 186] on div at bounding box center [17, 187] width 17 height 17
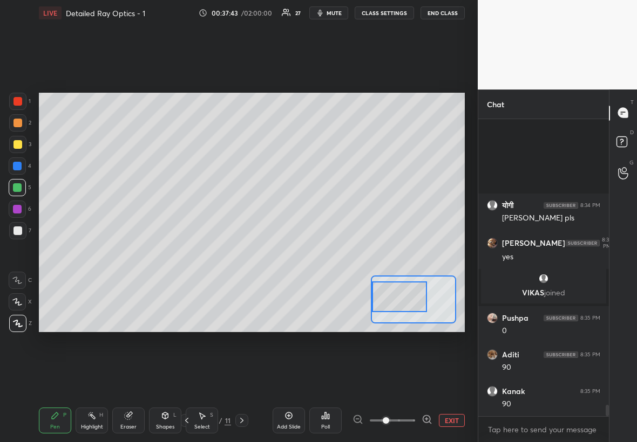
scroll to position [7391, 0]
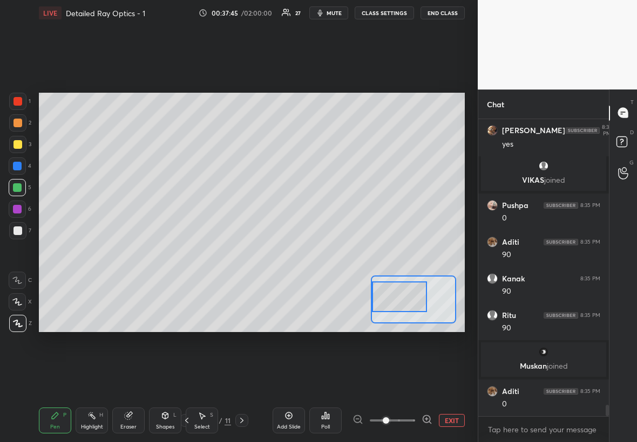
click at [387, 253] on button "EXIT" at bounding box center [452, 420] width 26 height 13
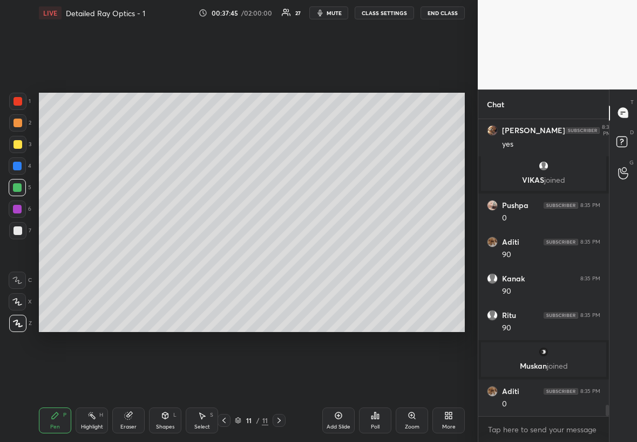
scroll to position [7428, 0]
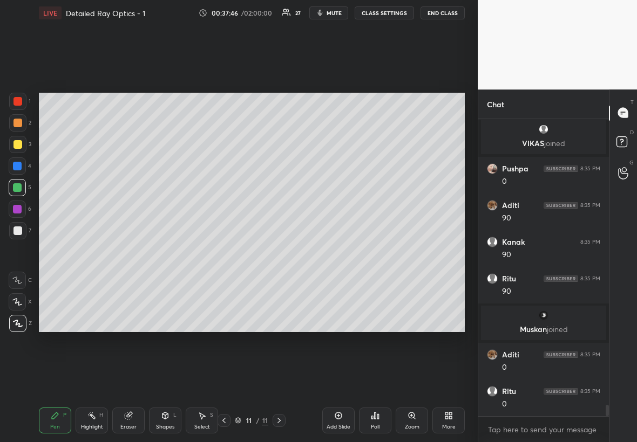
click at [218, 253] on div at bounding box center [223, 420] width 13 height 13
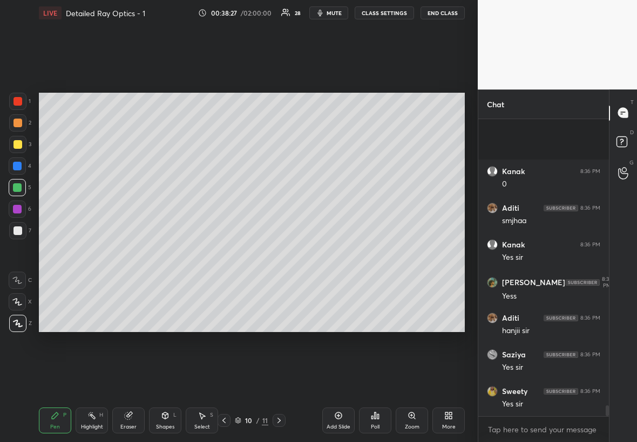
scroll to position [7841, 0]
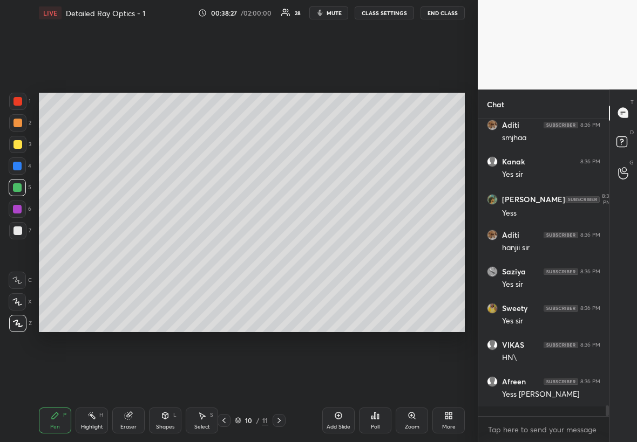
click at [13, 147] on div at bounding box center [17, 144] width 17 height 17
click at [17, 190] on div at bounding box center [17, 187] width 9 height 9
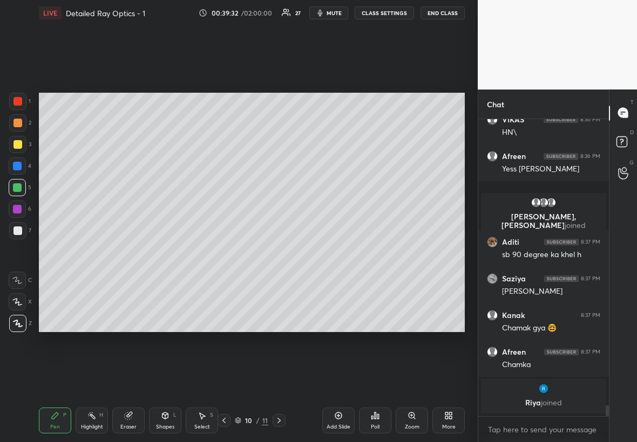
scroll to position [7829, 0]
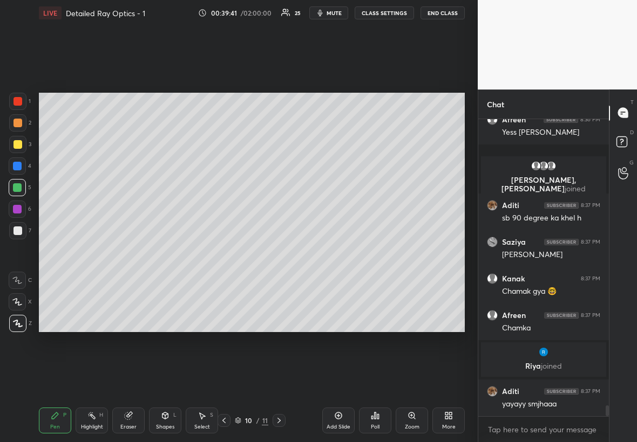
click at [211, 253] on div "Select S" at bounding box center [202, 421] width 32 height 26
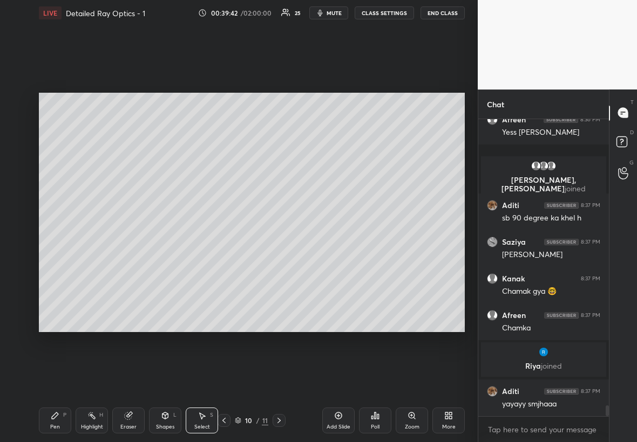
scroll to position [7840, 0]
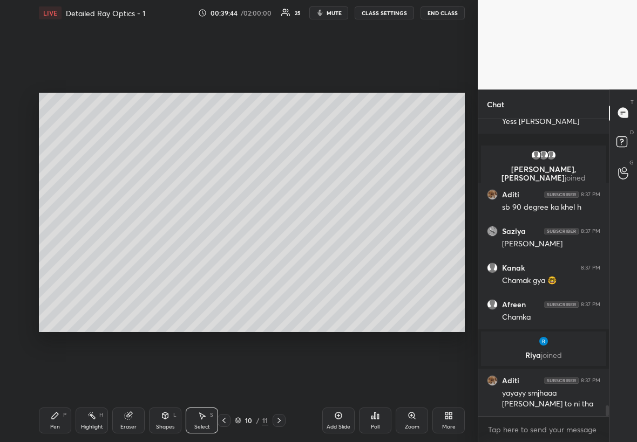
click at [62, 142] on div "0 ° Undo Copy Duplicate Duplicate to new slide Delete" at bounding box center [252, 213] width 426 height 240
click at [66, 154] on div "0 ° Undo Copy Duplicate Duplicate to new slide Delete" at bounding box center [252, 213] width 426 height 240
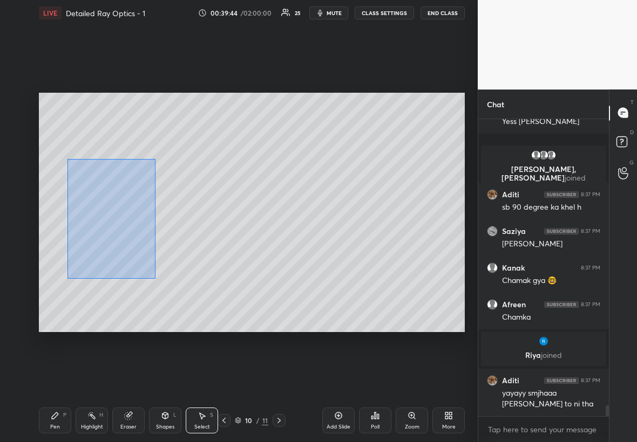
drag, startPoint x: 69, startPoint y: 162, endPoint x: 153, endPoint y: 277, distance: 142.0
click at [154, 253] on div "0 ° Undo Copy Duplicate Duplicate to new slide Delete" at bounding box center [252, 213] width 426 height 240
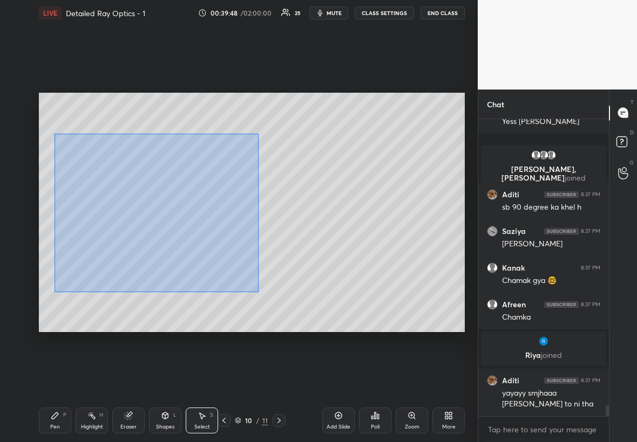
drag, startPoint x: 62, startPoint y: 142, endPoint x: 255, endPoint y: 292, distance: 244.2
click at [257, 253] on div "0 ° Undo Copy Duplicate Duplicate to new slide Delete" at bounding box center [252, 213] width 426 height 240
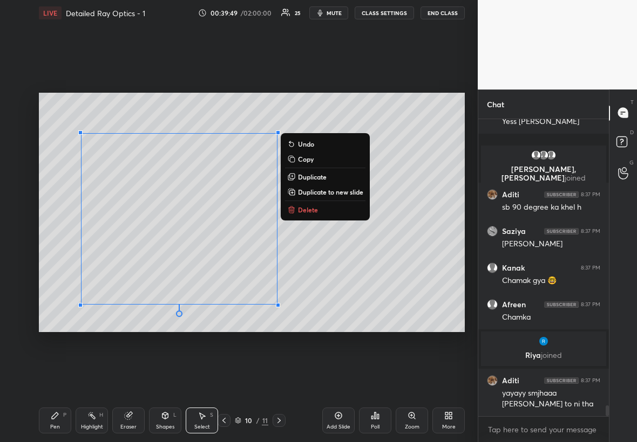
click at [330, 194] on p "Duplicate to new slide" at bounding box center [330, 192] width 65 height 9
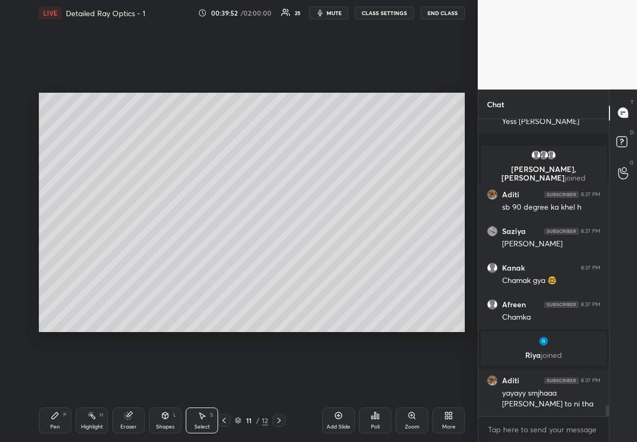
click at [54, 253] on icon at bounding box center [55, 416] width 9 height 9
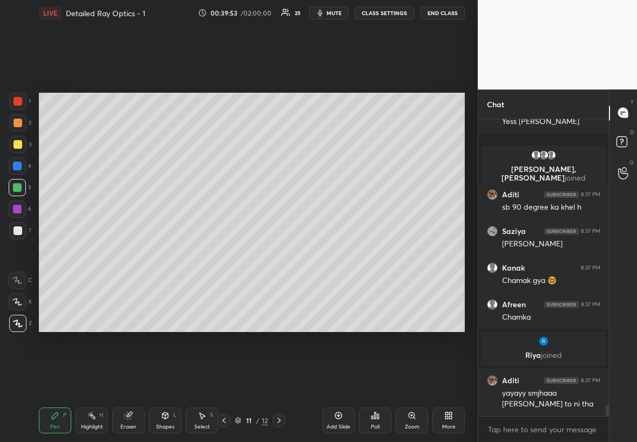
click at [14, 231] on div at bounding box center [17, 231] width 9 height 9
click at [134, 253] on div "Eraser" at bounding box center [128, 421] width 32 height 26
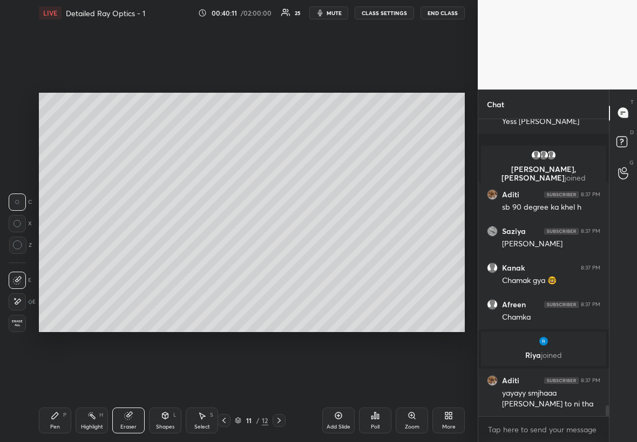
drag, startPoint x: 12, startPoint y: 302, endPoint x: 18, endPoint y: 299, distance: 6.8
click at [15, 253] on icon at bounding box center [17, 301] width 9 height 9
click at [60, 253] on div "Pen P" at bounding box center [55, 421] width 32 height 26
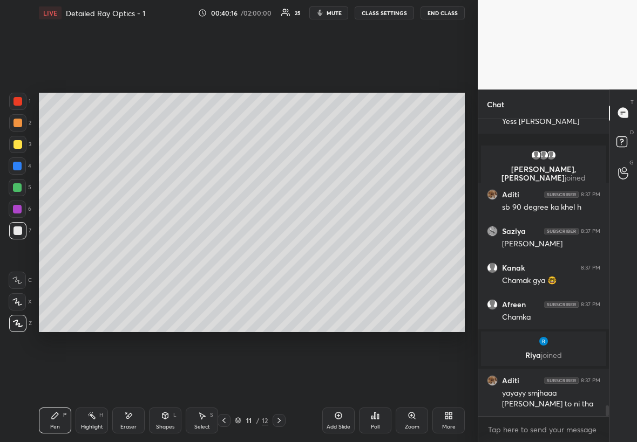
click at [17, 165] on div at bounding box center [17, 166] width 9 height 9
click at [140, 253] on div "Eraser" at bounding box center [128, 421] width 32 height 26
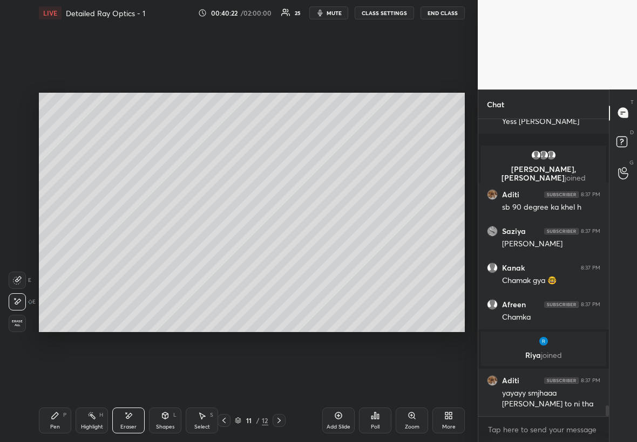
click at [104, 253] on div "Highlight H" at bounding box center [92, 421] width 32 height 26
click at [167, 253] on div "Shapes L" at bounding box center [165, 421] width 32 height 26
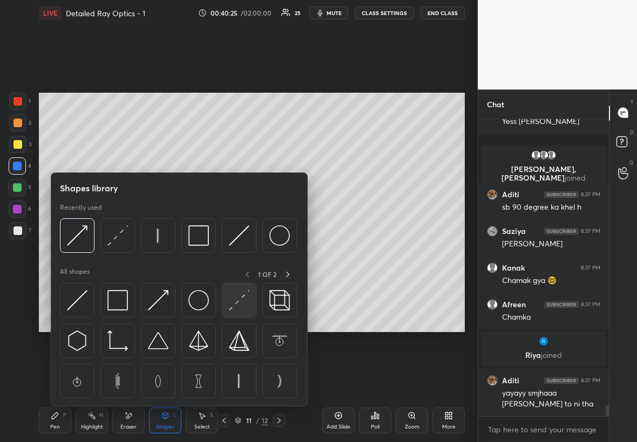
click at [240, 253] on img at bounding box center [239, 300] width 21 height 21
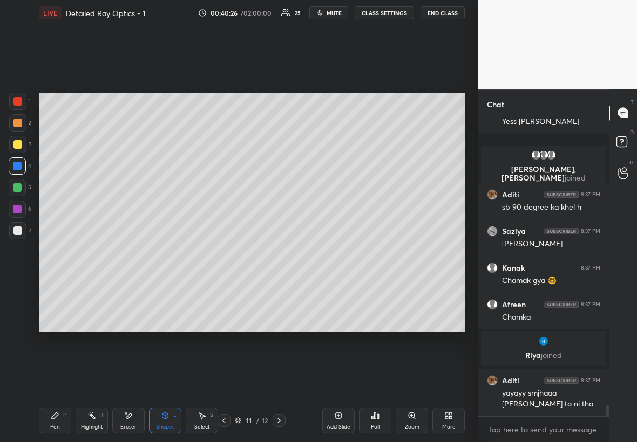
click at [23, 140] on div at bounding box center [17, 144] width 17 height 17
click at [22, 170] on div at bounding box center [17, 166] width 17 height 17
click at [49, 253] on div "Pen P" at bounding box center [55, 421] width 32 height 26
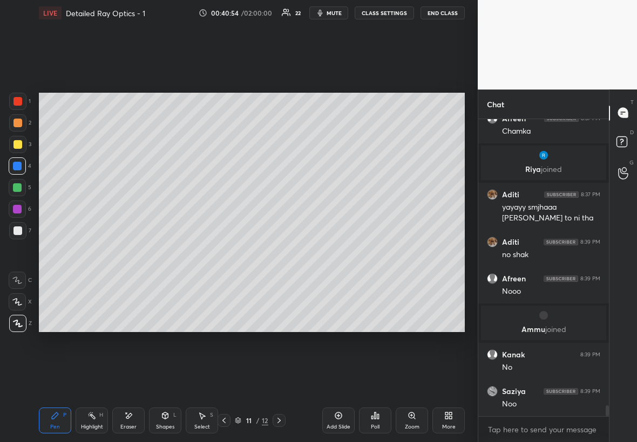
scroll to position [8063, 0]
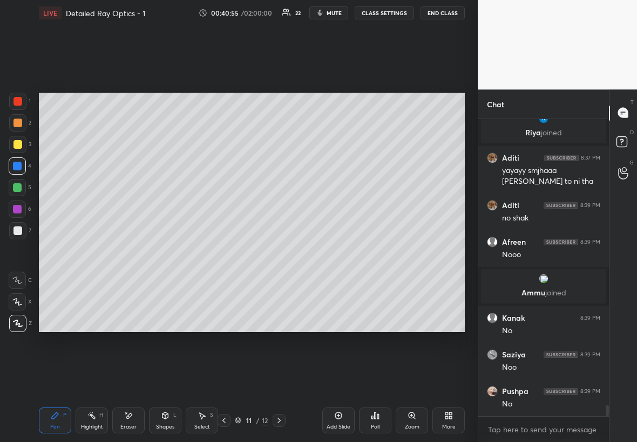
click at [12, 140] on div at bounding box center [17, 144] width 17 height 17
click at [19, 188] on div at bounding box center [17, 187] width 9 height 9
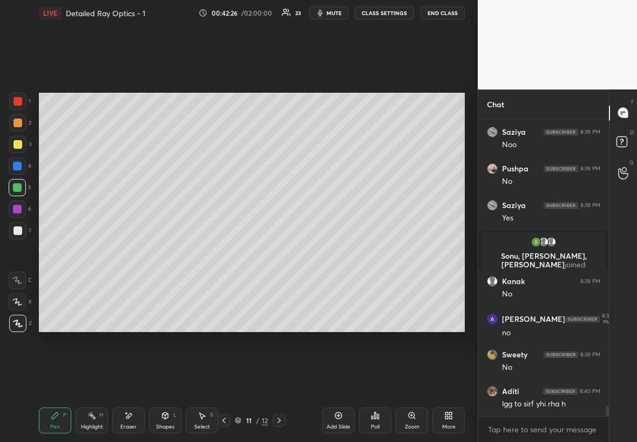
scroll to position [8232, 0]
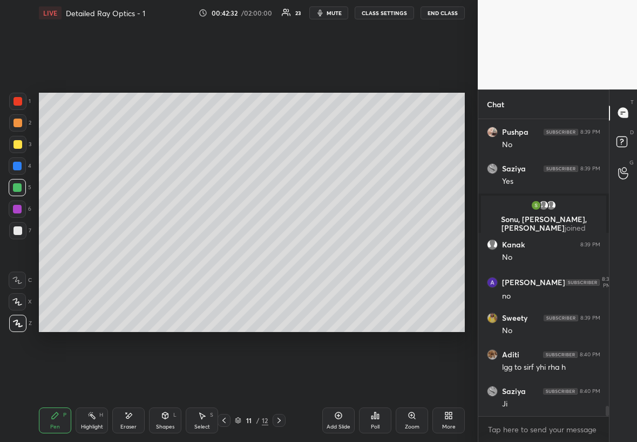
click at [95, 253] on div "Highlight H" at bounding box center [92, 421] width 32 height 26
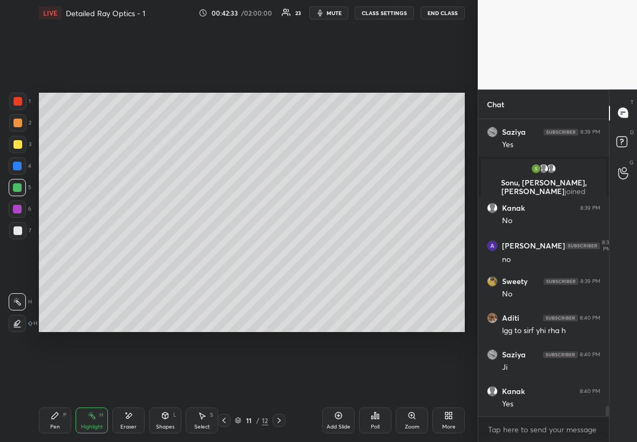
click at [18, 231] on div at bounding box center [17, 231] width 9 height 9
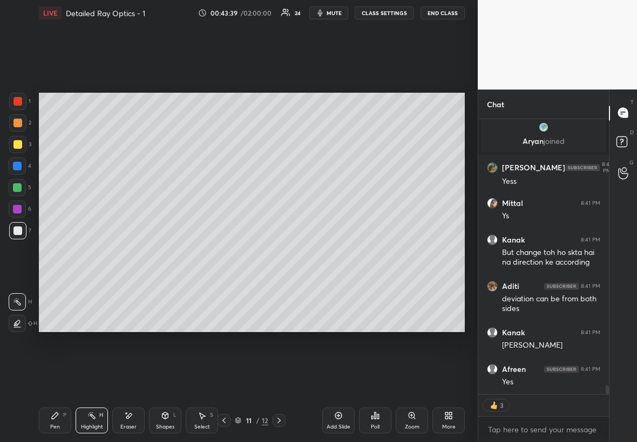
scroll to position [8645, 0]
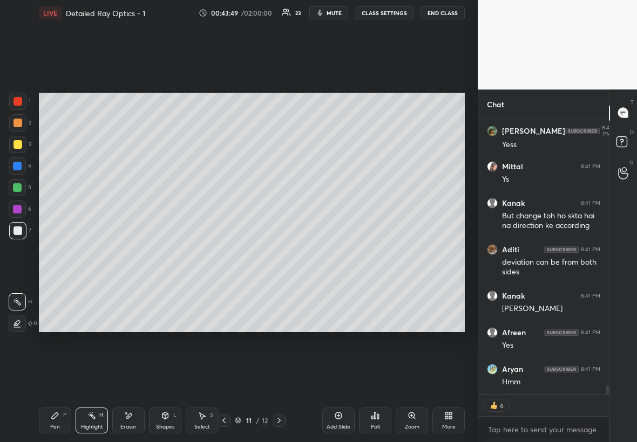
type textarea "x"
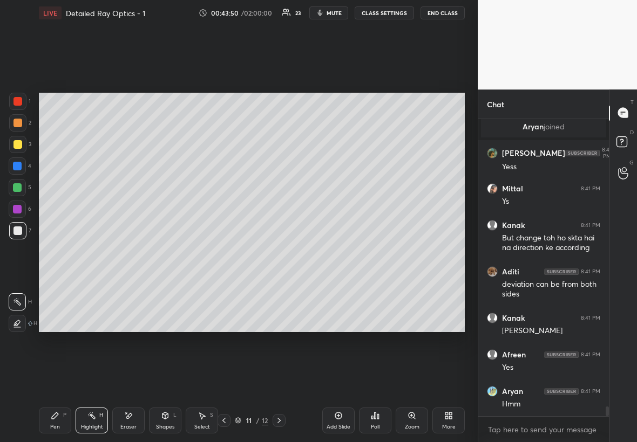
scroll to position [8623, 0]
click at [13, 146] on div at bounding box center [17, 144] width 9 height 9
click at [61, 253] on div "Pen P" at bounding box center [55, 421] width 32 height 26
click at [13, 186] on div at bounding box center [17, 187] width 9 height 9
click at [128, 253] on div "Eraser" at bounding box center [128, 421] width 32 height 26
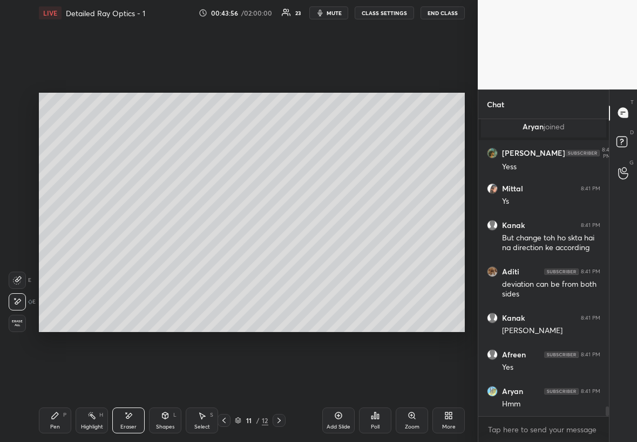
click at [82, 253] on div "Highlight H" at bounding box center [92, 421] width 32 height 26
click at [259, 253] on div "Setting up your live class Poll for secs No correct answer Start poll" at bounding box center [252, 212] width 434 height 373
click at [48, 253] on div "Pen P" at bounding box center [55, 421] width 32 height 26
click at [20, 226] on div at bounding box center [17, 230] width 17 height 17
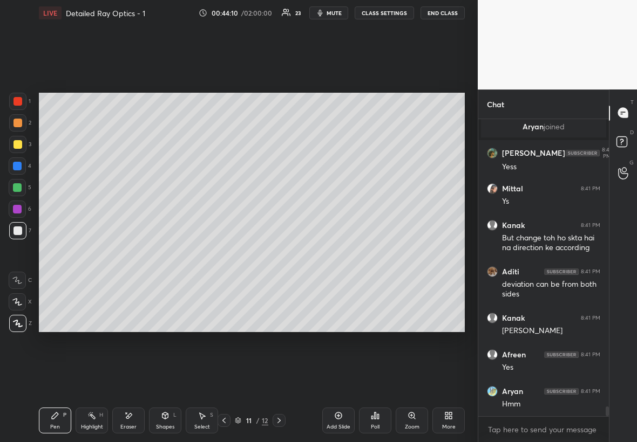
click at [164, 253] on div "Shapes" at bounding box center [165, 427] width 18 height 5
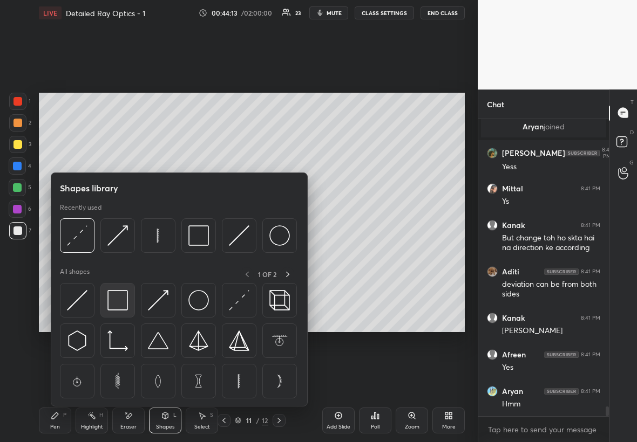
click at [120, 253] on img at bounding box center [117, 300] width 21 height 21
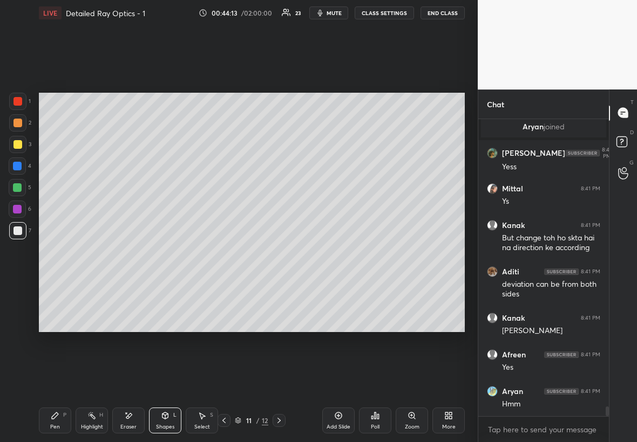
click at [19, 101] on div at bounding box center [17, 101] width 9 height 9
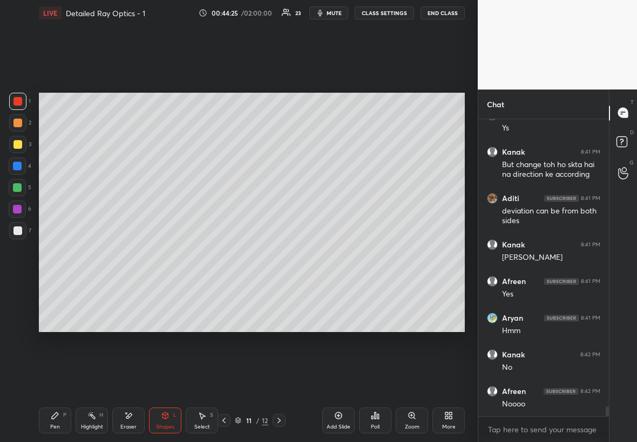
scroll to position [8733, 0]
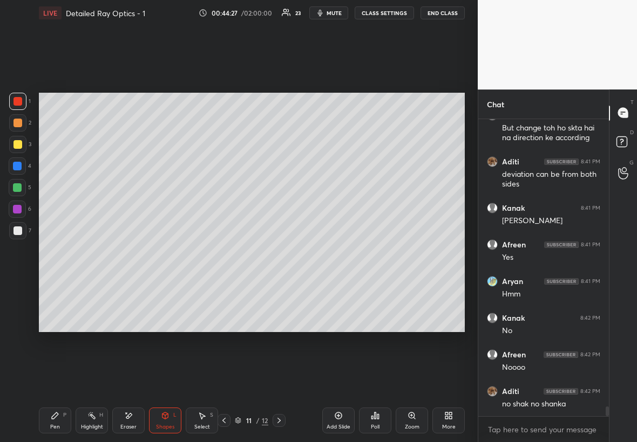
drag, startPoint x: 17, startPoint y: 233, endPoint x: 10, endPoint y: 234, distance: 6.6
click at [11, 233] on div at bounding box center [17, 230] width 17 height 17
click at [19, 139] on div at bounding box center [17, 144] width 17 height 17
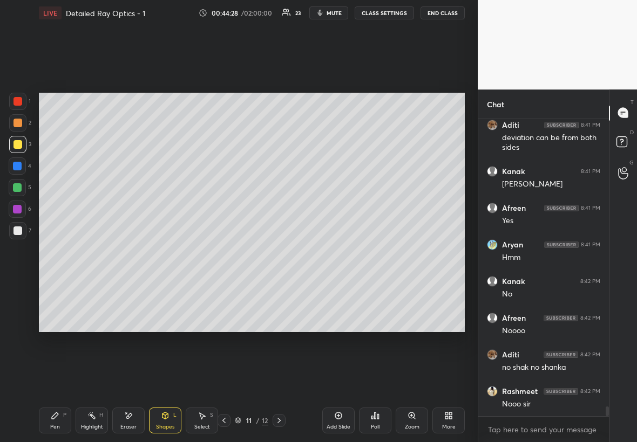
click at [17, 95] on div at bounding box center [17, 101] width 17 height 17
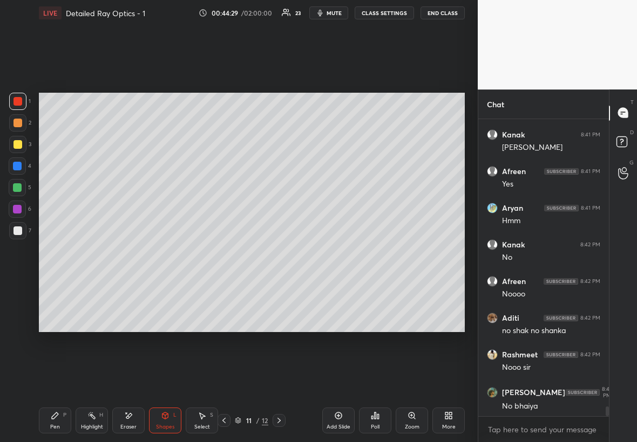
click at [51, 253] on div "Pen P" at bounding box center [55, 421] width 32 height 26
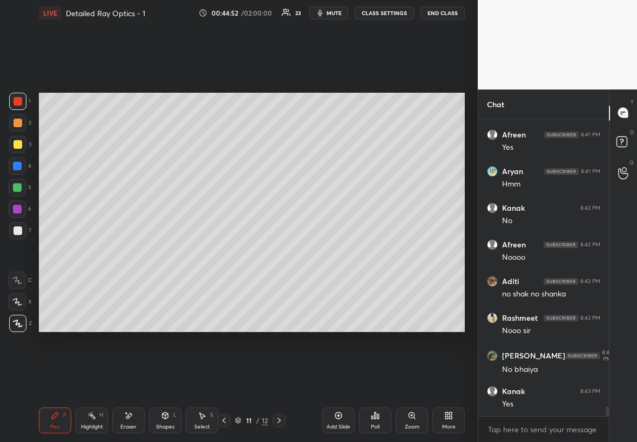
click at [21, 162] on div at bounding box center [17, 166] width 17 height 17
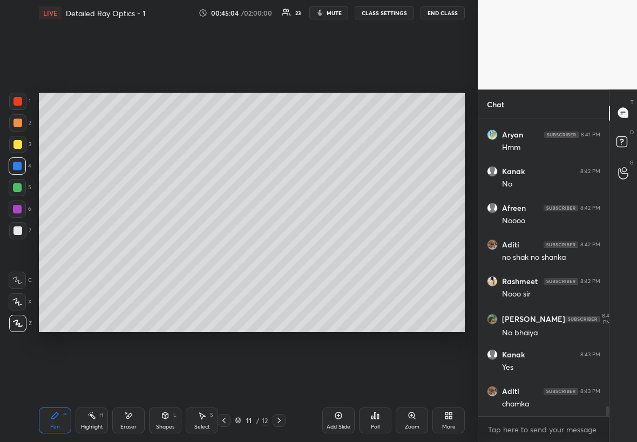
click at [342, 253] on div "Add Slide" at bounding box center [338, 421] width 32 height 26
click at [19, 233] on div at bounding box center [17, 231] width 9 height 9
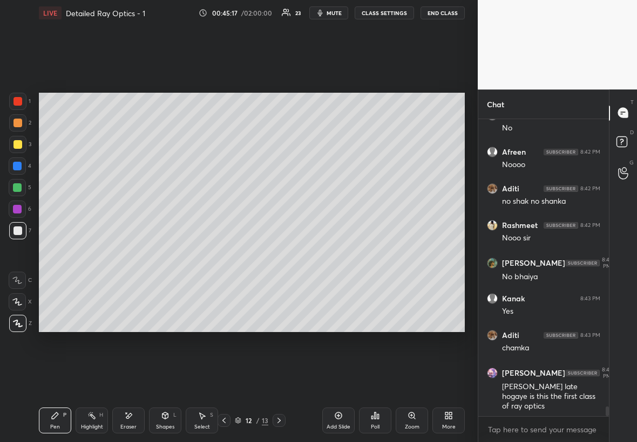
click at [18, 141] on div at bounding box center [17, 144] width 9 height 9
click at [168, 253] on div "Shapes L" at bounding box center [165, 421] width 32 height 26
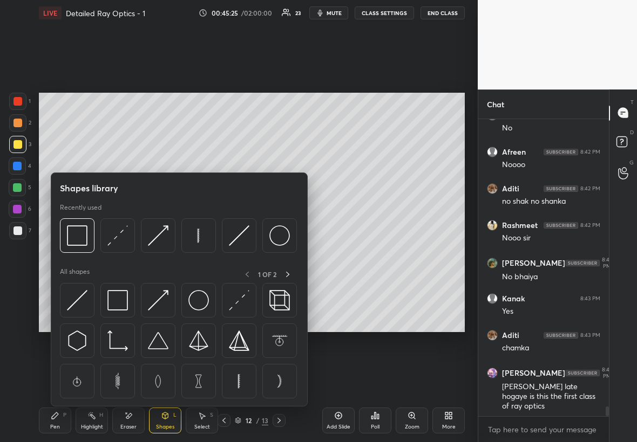
click at [114, 253] on img at bounding box center [117, 341] width 21 height 21
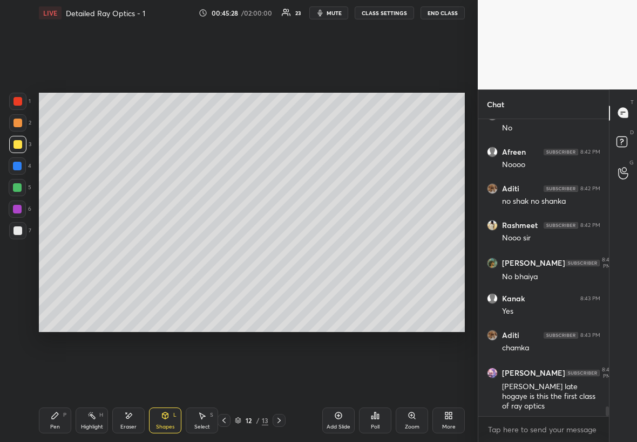
click at [50, 253] on div "Pen P" at bounding box center [55, 421] width 32 height 26
click at [12, 224] on div at bounding box center [17, 230] width 17 height 17
click at [145, 253] on div "Pen P Highlight H Eraser Shapes L Select S" at bounding box center [110, 421] width 142 height 26
click at [154, 253] on div "Shapes L" at bounding box center [165, 421] width 32 height 26
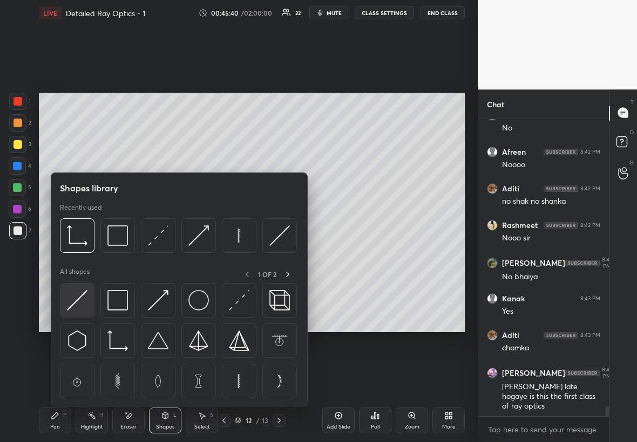
click at [70, 253] on img at bounding box center [77, 300] width 21 height 21
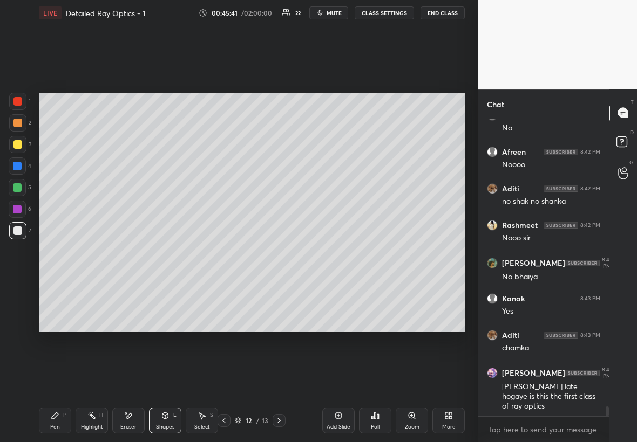
click at [18, 207] on div at bounding box center [17, 209] width 9 height 9
click at [50, 253] on div "Pen P" at bounding box center [55, 421] width 32 height 26
click at [19, 230] on div at bounding box center [17, 231] width 9 height 9
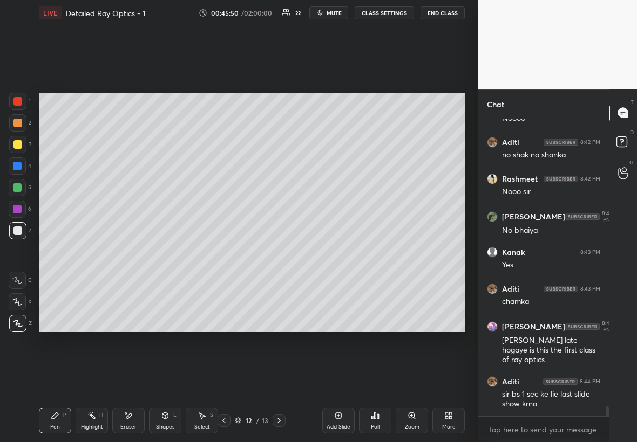
click at [224, 253] on icon at bounding box center [224, 421] width 9 height 9
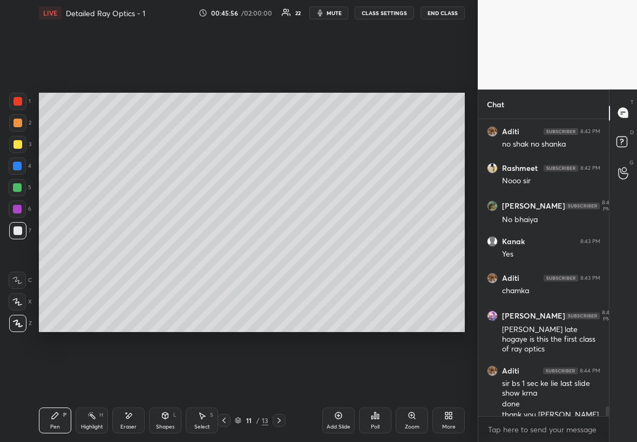
click at [279, 253] on icon at bounding box center [279, 421] width 9 height 9
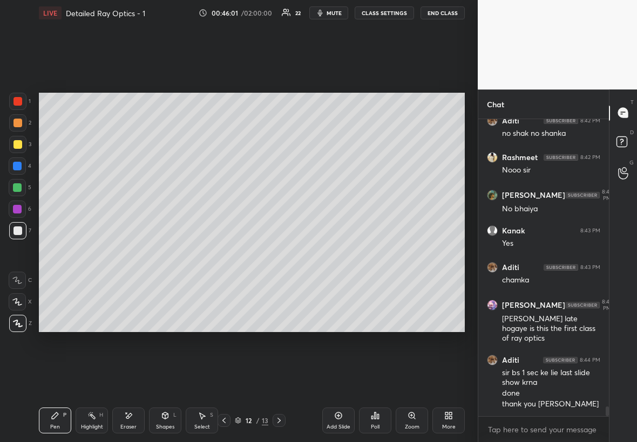
click at [20, 140] on div at bounding box center [17, 144] width 17 height 17
click at [16, 188] on div at bounding box center [17, 187] width 9 height 9
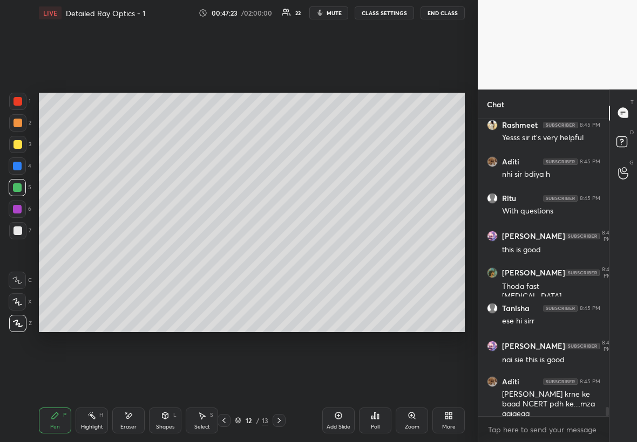
scroll to position [9573, 0]
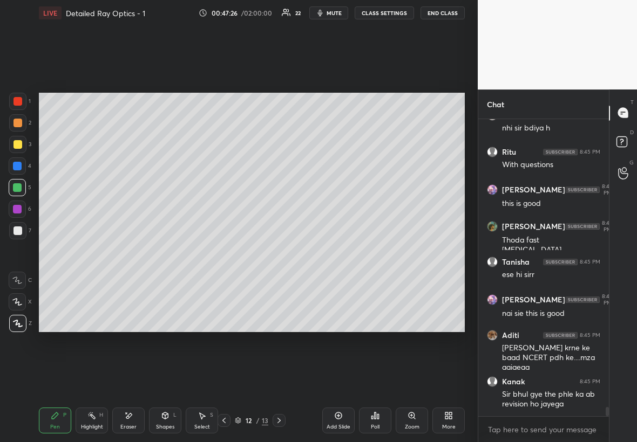
click at [352, 253] on div "Add Slide" at bounding box center [338, 421] width 32 height 26
click at [16, 147] on div at bounding box center [17, 144] width 17 height 17
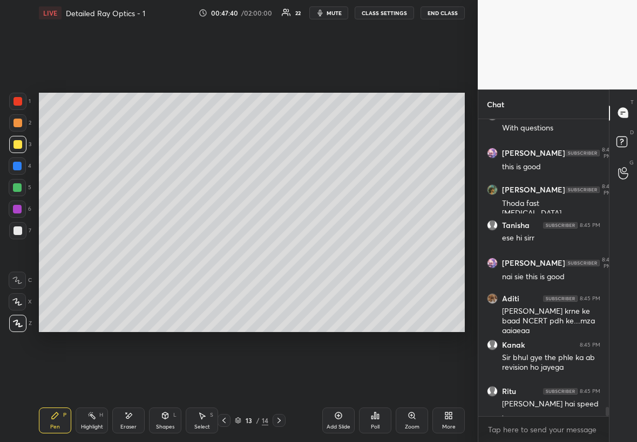
click at [19, 225] on div at bounding box center [17, 230] width 17 height 17
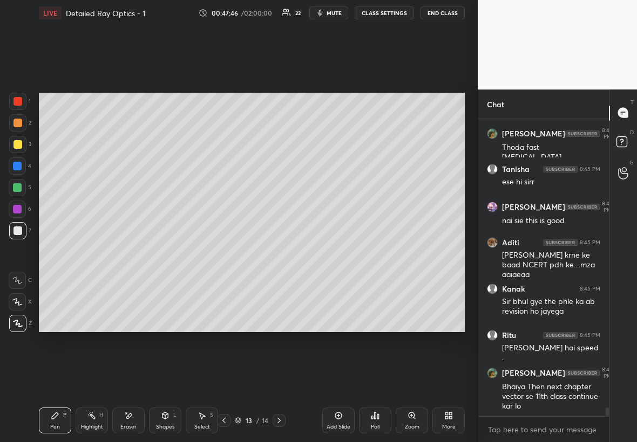
click at [174, 253] on div "Shapes L" at bounding box center [165, 421] width 32 height 26
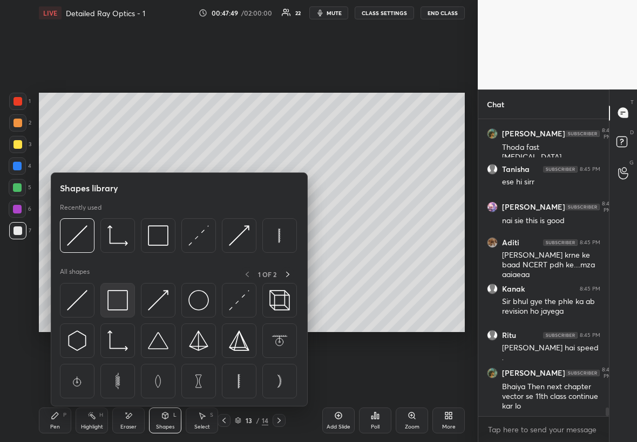
click at [120, 253] on img at bounding box center [117, 300] width 21 height 21
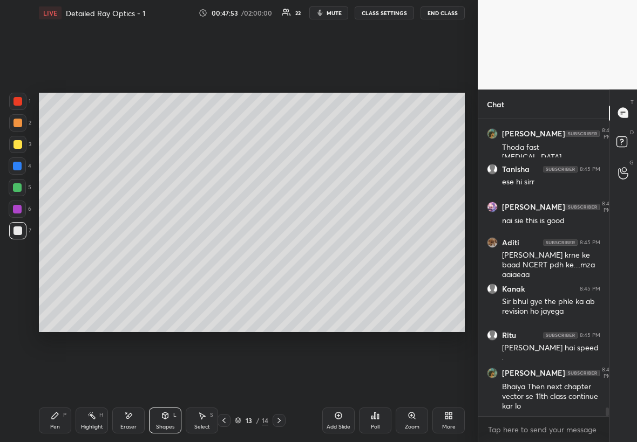
click at [15, 145] on div at bounding box center [17, 144] width 9 height 9
click at [17, 234] on div at bounding box center [17, 231] width 9 height 9
click at [54, 253] on div "Pen P" at bounding box center [55, 421] width 32 height 26
click at [17, 165] on div at bounding box center [17, 166] width 9 height 9
click at [17, 228] on div at bounding box center [17, 231] width 9 height 9
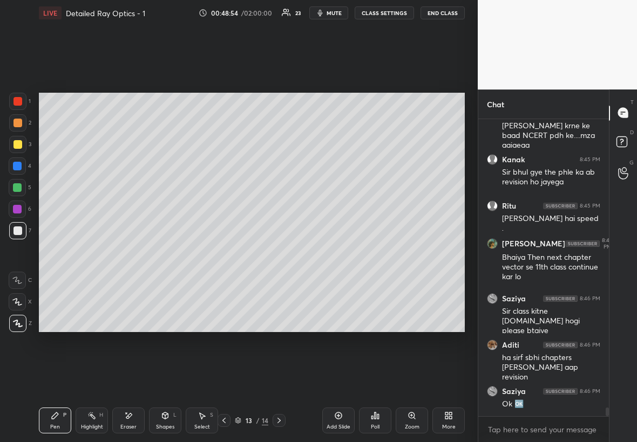
scroll to position [9832, 0]
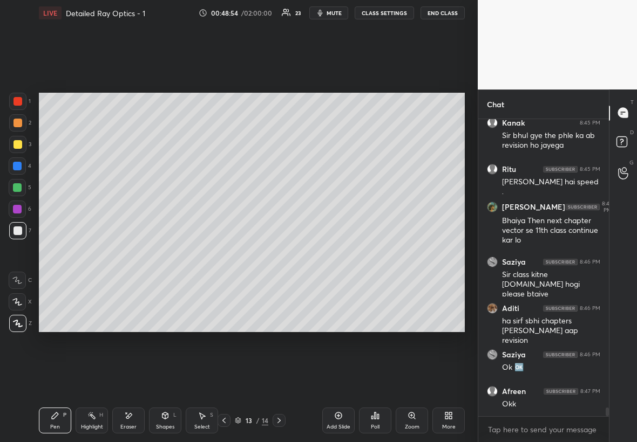
click at [335, 253] on icon at bounding box center [338, 416] width 9 height 9
click at [15, 145] on div at bounding box center [17, 144] width 9 height 9
click at [174, 253] on div "Shapes L" at bounding box center [165, 421] width 32 height 26
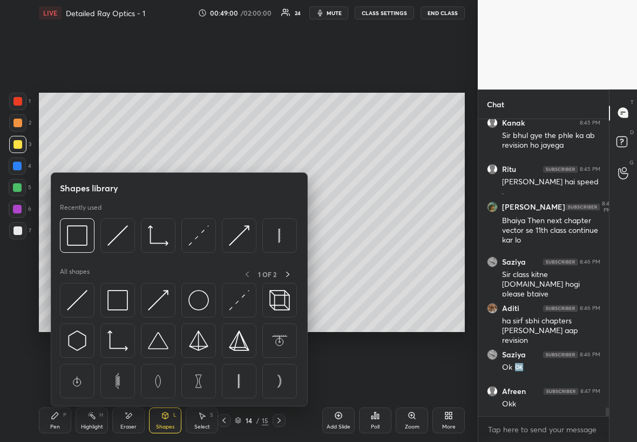
scroll to position [9872, 0]
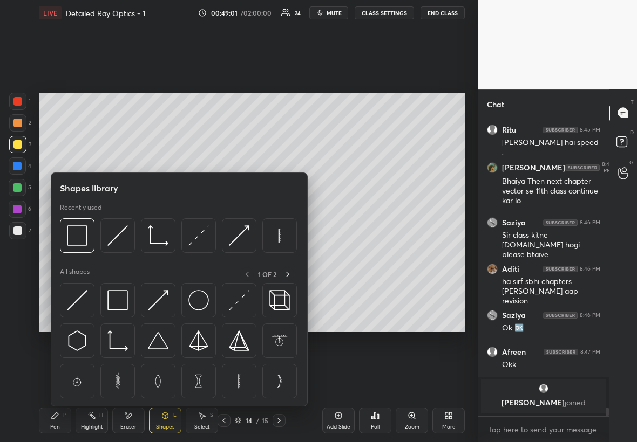
click at [236, 253] on img at bounding box center [239, 381] width 21 height 21
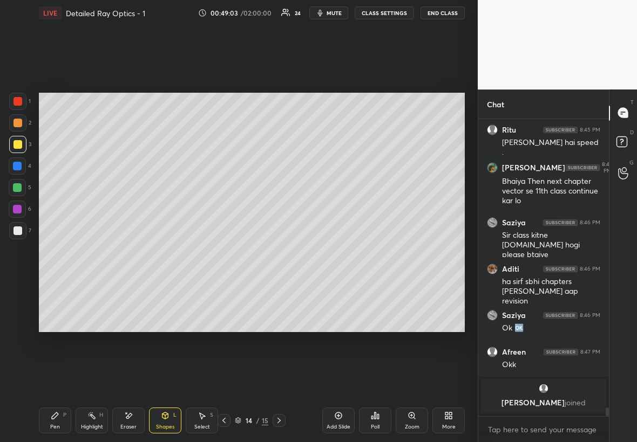
click at [17, 231] on div at bounding box center [17, 231] width 9 height 9
click at [212, 253] on div "Select S" at bounding box center [202, 421] width 32 height 26
drag, startPoint x: 107, startPoint y: 197, endPoint x: 183, endPoint y: 260, distance: 98.4
click at [185, 253] on div "0 ° Undo Copy Duplicate Duplicate to new slide Delete" at bounding box center [252, 213] width 426 height 240
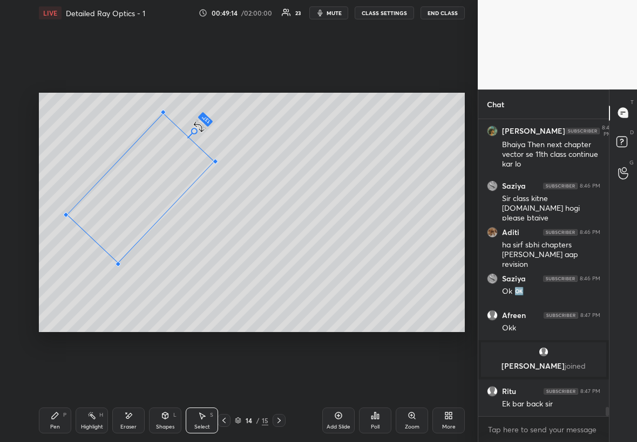
scroll to position [9427, 0]
drag, startPoint x: 137, startPoint y: 269, endPoint x: 227, endPoint y: 137, distance: 159.2
click at [228, 137] on div "137 ° Undo Copy Duplicate Duplicate to new slide Delete" at bounding box center [252, 213] width 426 height 240
drag, startPoint x: 125, startPoint y: 200, endPoint x: 118, endPoint y: 194, distance: 8.8
click at [118, 194] on div "137 ° Undo Copy Duplicate Duplicate to new slide Delete" at bounding box center [252, 213] width 426 height 240
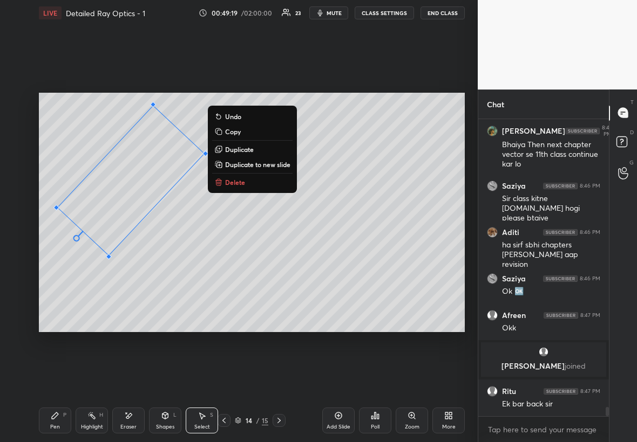
click at [246, 148] on p "Duplicate" at bounding box center [239, 149] width 29 height 9
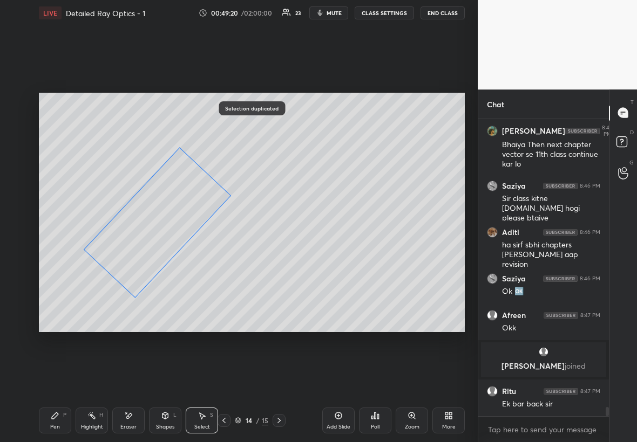
drag, startPoint x: 152, startPoint y: 177, endPoint x: 176, endPoint y: 210, distance: 41.3
click at [177, 211] on div "137 ° Undo Copy Duplicate Duplicate to new slide Delete" at bounding box center [252, 213] width 426 height 240
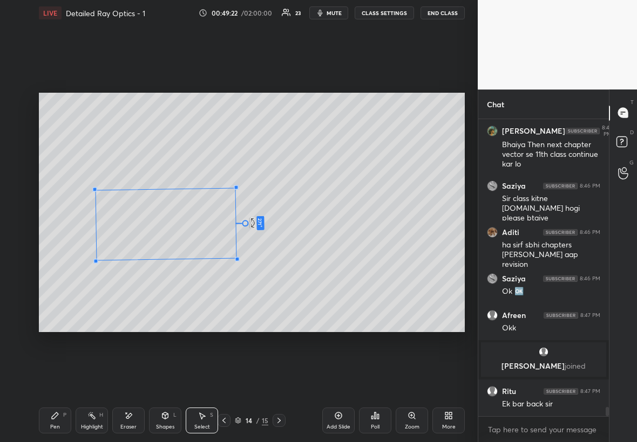
drag, startPoint x: 106, startPoint y: 284, endPoint x: 248, endPoint y: 212, distance: 159.3
click at [249, 212] on div "271 ° Undo Copy Duplicate Duplicate to new slide Delete" at bounding box center [252, 213] width 426 height 240
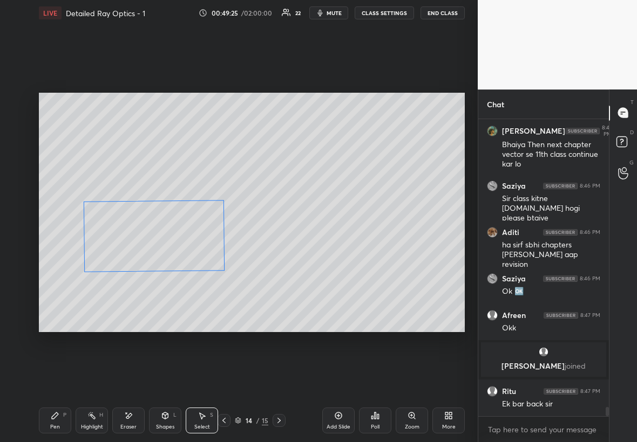
drag, startPoint x: 179, startPoint y: 223, endPoint x: 168, endPoint y: 234, distance: 15.3
click at [167, 235] on div "271 ° Undo Copy Duplicate Duplicate to new slide Delete" at bounding box center [252, 213] width 426 height 240
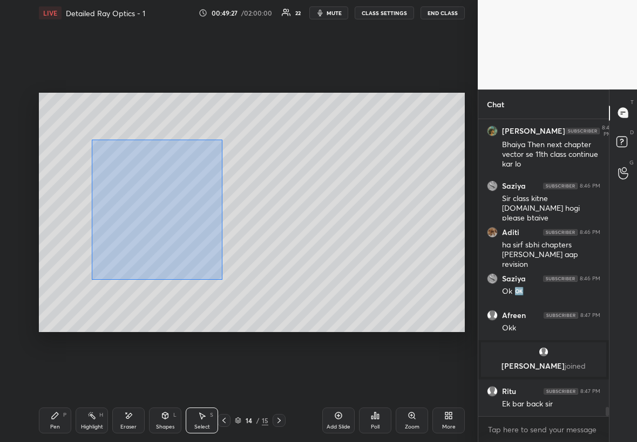
drag, startPoint x: 103, startPoint y: 161, endPoint x: 234, endPoint y: 282, distance: 177.9
click at [235, 253] on div "0 ° Undo Copy Duplicate Duplicate to new slide Delete" at bounding box center [252, 213] width 426 height 240
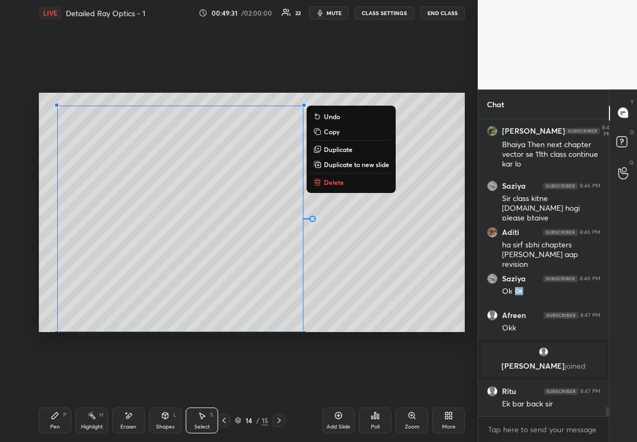
drag, startPoint x: 225, startPoint y: 272, endPoint x: 304, endPoint y: 335, distance: 100.6
click at [306, 253] on div "0 ° Undo Copy Duplicate Duplicate to new slide Delete Setting up your live clas…" at bounding box center [252, 212] width 434 height 373
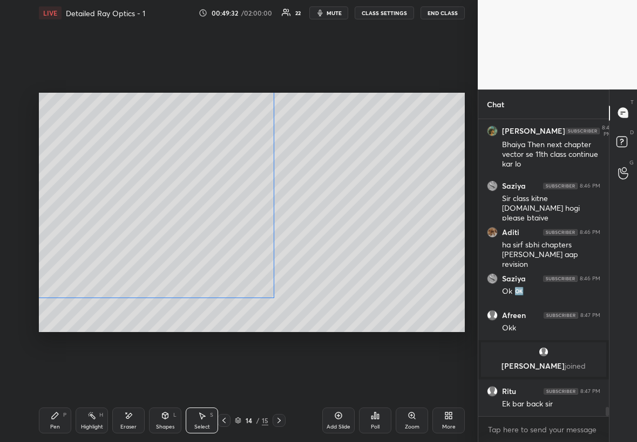
drag, startPoint x: 200, startPoint y: 256, endPoint x: 169, endPoint y: 222, distance: 45.5
click at [172, 222] on div "0 ° Undo Copy Duplicate Duplicate to new slide Delete" at bounding box center [252, 213] width 426 height 240
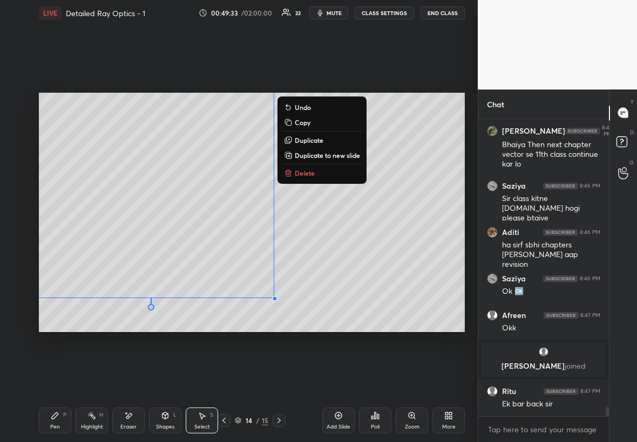
click at [54, 253] on div "Pen P" at bounding box center [55, 421] width 32 height 26
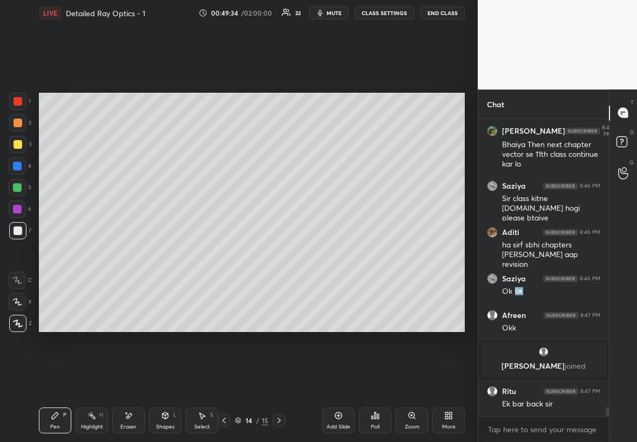
click at [224, 253] on icon at bounding box center [224, 421] width 9 height 9
click at [280, 253] on icon at bounding box center [279, 421] width 9 height 9
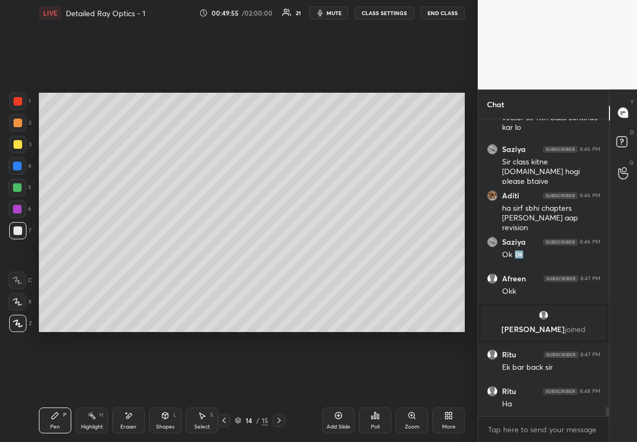
click at [19, 140] on div at bounding box center [17, 144] width 17 height 17
click at [162, 253] on icon at bounding box center [165, 416] width 9 height 9
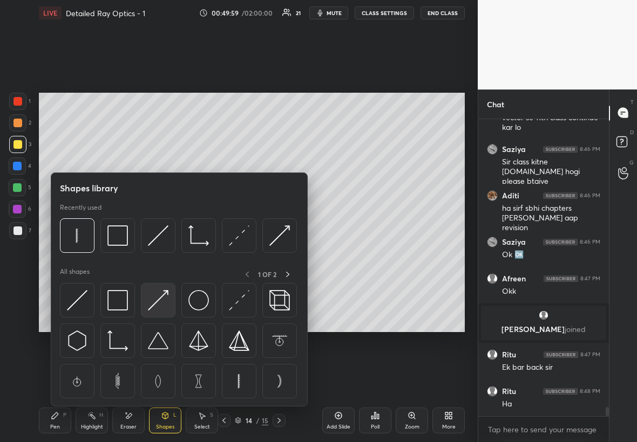
click at [162, 253] on img at bounding box center [158, 300] width 21 height 21
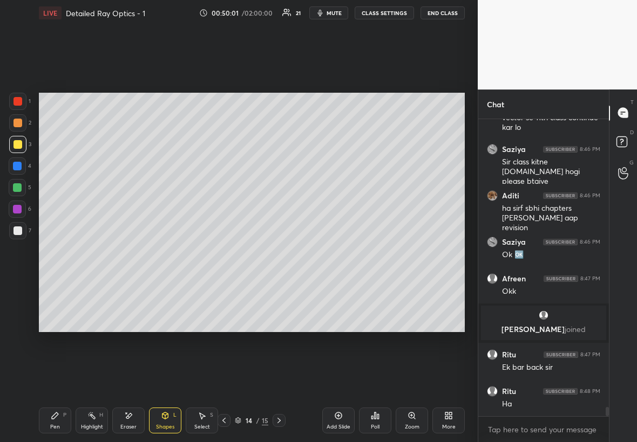
click at [172, 253] on div "Shapes L" at bounding box center [165, 421] width 32 height 26
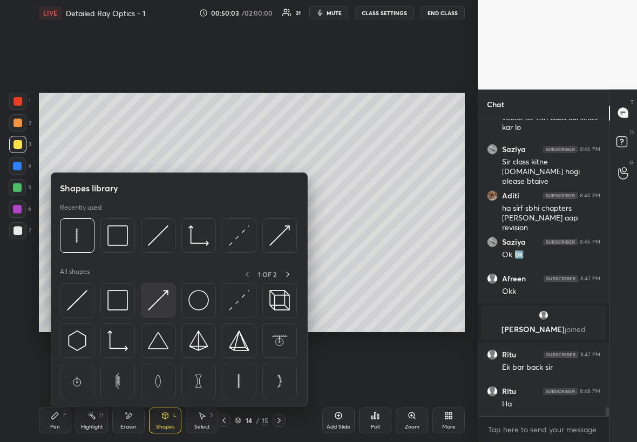
click at [160, 253] on img at bounding box center [158, 300] width 21 height 21
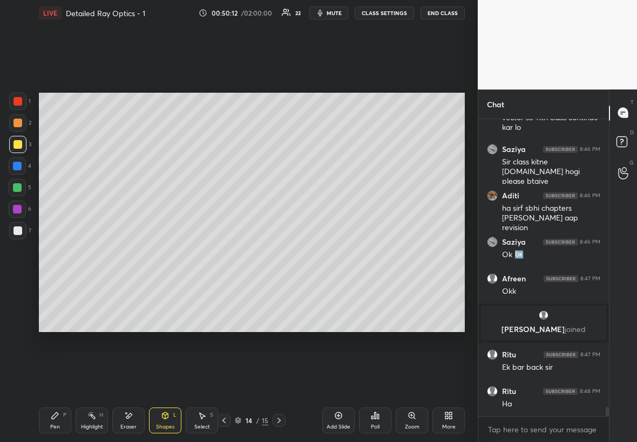
click at [201, 253] on div "Select S" at bounding box center [202, 421] width 32 height 26
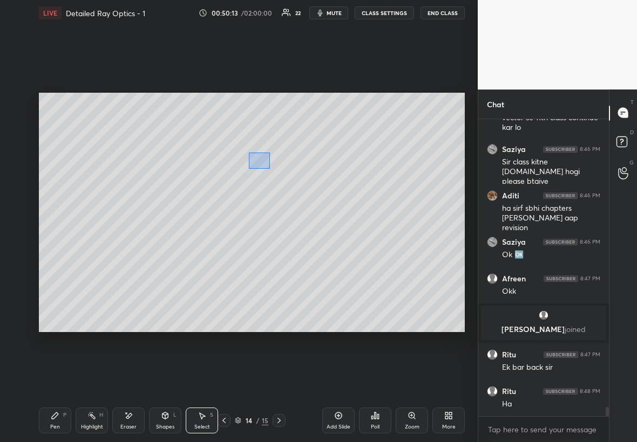
drag, startPoint x: 270, startPoint y: 168, endPoint x: 286, endPoint y: 179, distance: 19.2
click at [288, 181] on div "0 ° Undo Copy Duplicate Duplicate to new slide Delete" at bounding box center [252, 213] width 426 height 240
drag, startPoint x: 227, startPoint y: 145, endPoint x: 283, endPoint y: 200, distance: 78.6
click at [283, 201] on div "0 ° Undo Copy Duplicate Duplicate to new slide Delete" at bounding box center [252, 213] width 426 height 240
drag, startPoint x: 250, startPoint y: 175, endPoint x: 258, endPoint y: 177, distance: 8.8
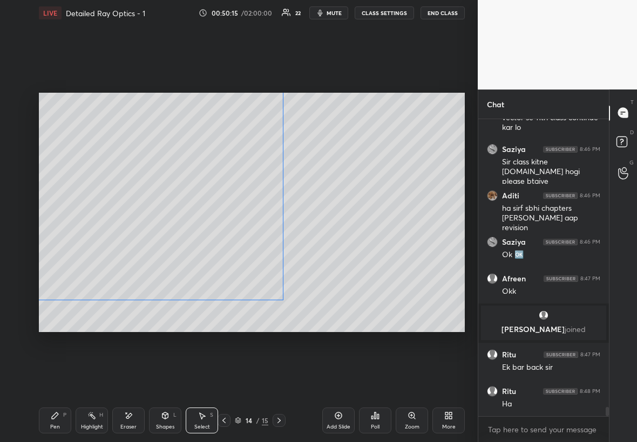
click at [258, 177] on div "0 ° Undo Copy Duplicate Duplicate to new slide Delete" at bounding box center [252, 213] width 426 height 240
drag, startPoint x: 294, startPoint y: 106, endPoint x: 319, endPoint y: 137, distance: 39.1
click at [320, 140] on div "0 ° Undo Copy Duplicate Duplicate to new slide Delete" at bounding box center [252, 213] width 426 height 240
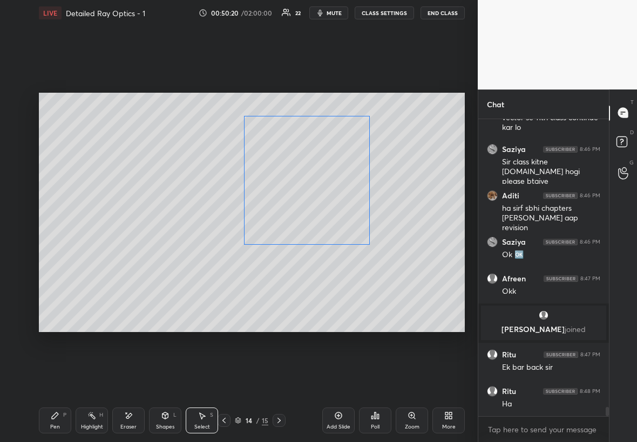
drag, startPoint x: 284, startPoint y: 133, endPoint x: 345, endPoint y: 133, distance: 61.0
click at [346, 133] on div "0 ° Undo Copy Duplicate Duplicate to new slide Delete" at bounding box center [252, 213] width 426 height 240
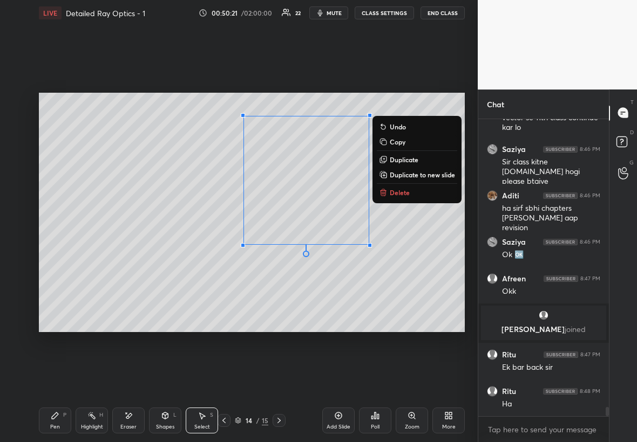
click at [57, 253] on div "Pen" at bounding box center [55, 427] width 10 height 5
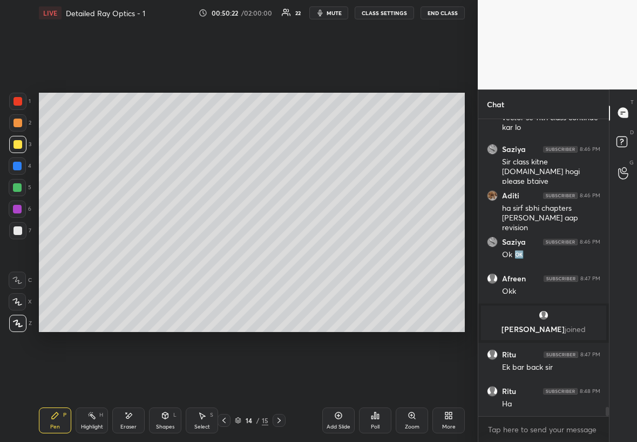
click at [19, 233] on div at bounding box center [17, 231] width 9 height 9
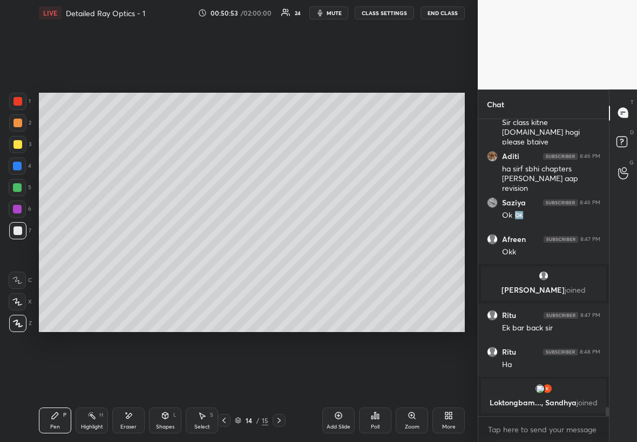
click at [18, 142] on div at bounding box center [17, 144] width 9 height 9
click at [59, 253] on div "Pen P" at bounding box center [55, 421] width 32 height 26
click at [19, 193] on div at bounding box center [17, 187] width 17 height 17
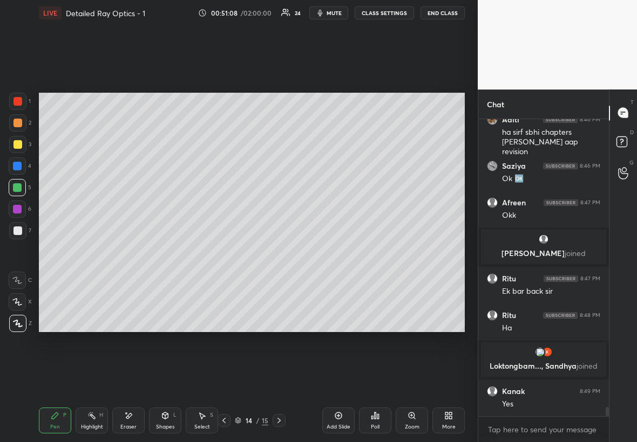
scroll to position [9550, 0]
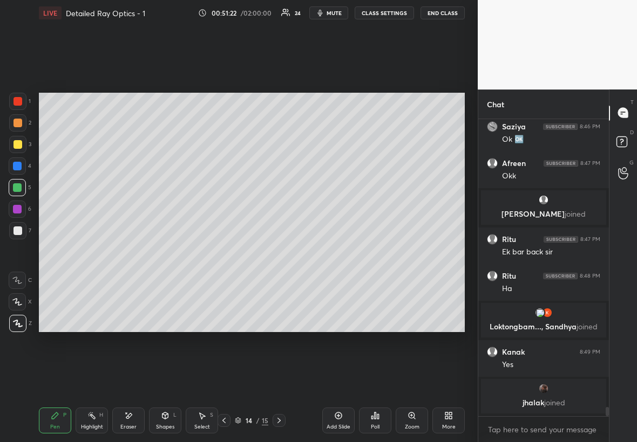
click at [377, 253] on div "Poll" at bounding box center [375, 421] width 32 height 26
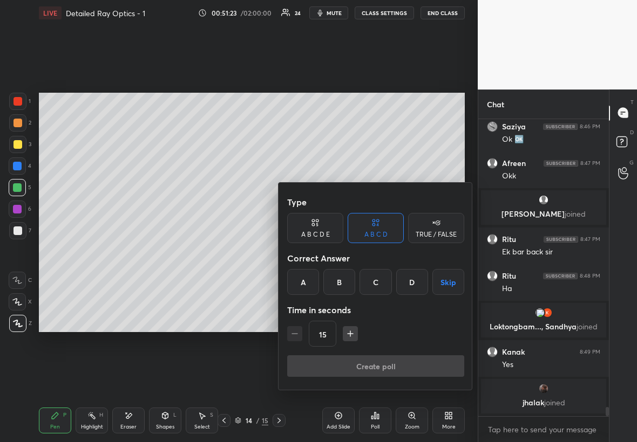
scroll to position [9587, 0]
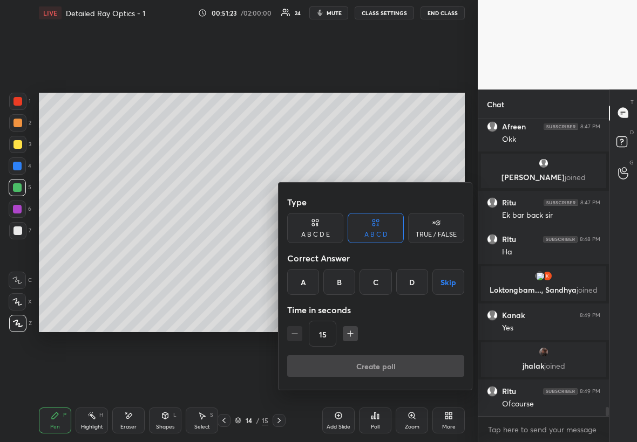
click at [351, 253] on icon "button" at bounding box center [350, 334] width 11 height 11
click at [352, 253] on icon "button" at bounding box center [350, 334] width 11 height 11
click at [353, 253] on icon "button" at bounding box center [350, 334] width 11 height 11
click at [351, 253] on icon "button" at bounding box center [350, 334] width 11 height 11
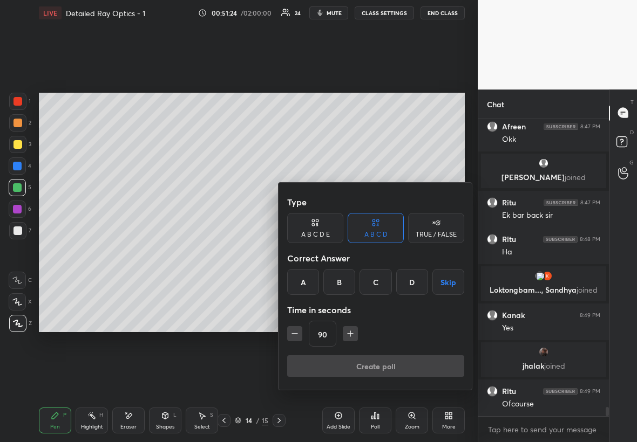
click at [351, 253] on icon "button" at bounding box center [350, 334] width 11 height 11
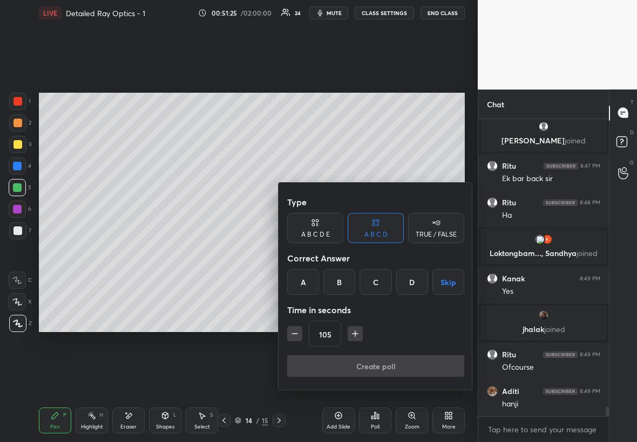
click at [352, 253] on icon "button" at bounding box center [355, 334] width 11 height 11
type input "120"
click at [387, 253] on button "Skip" at bounding box center [448, 282] width 32 height 26
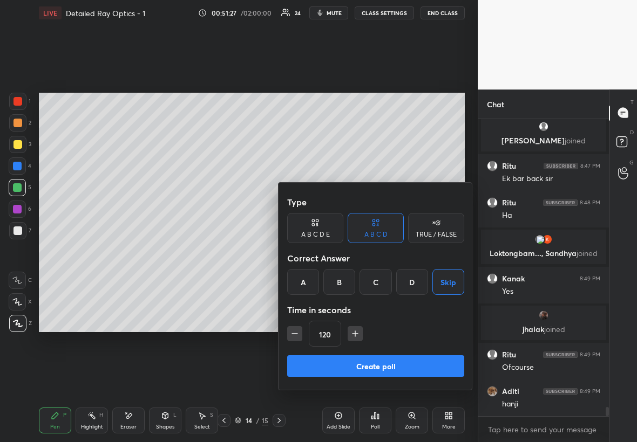
click at [387, 253] on button "Create poll" at bounding box center [375, 367] width 177 height 22
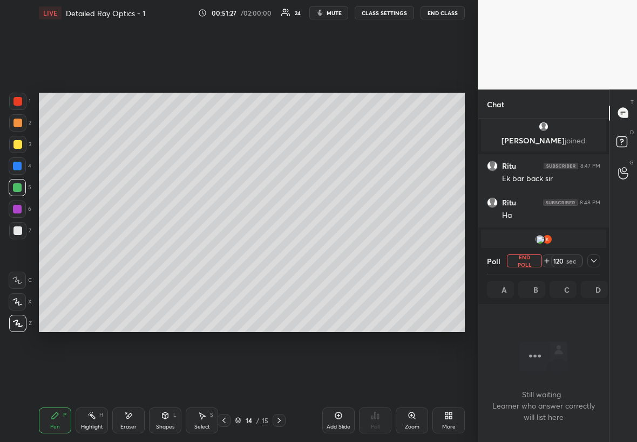
scroll to position [3, 4]
click at [387, 253] on div "Poll End Poll 120 sec A B C D" at bounding box center [543, 276] width 131 height 56
click at [387, 253] on icon at bounding box center [593, 261] width 9 height 9
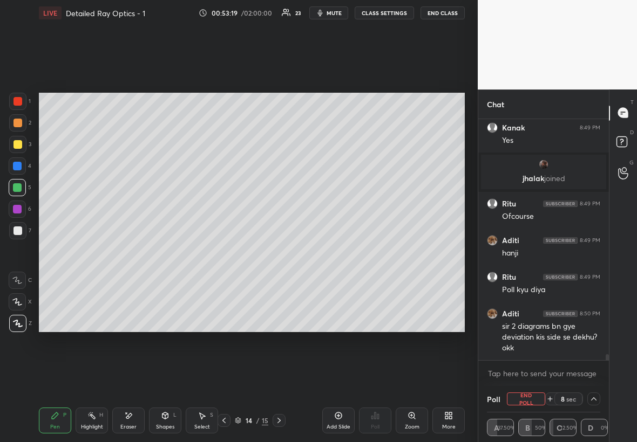
scroll to position [9811, 0]
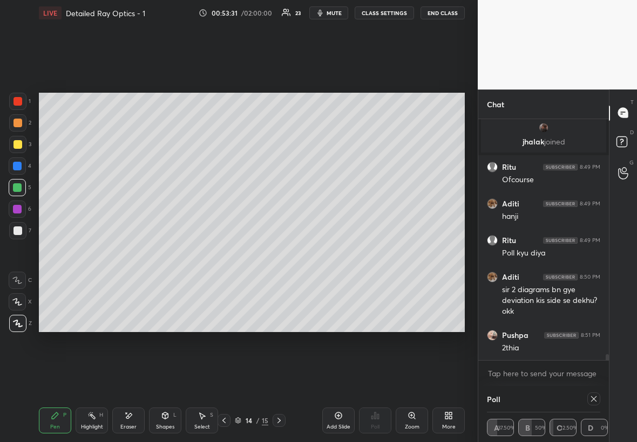
click at [387, 253] on icon at bounding box center [593, 399] width 9 height 9
type textarea "x"
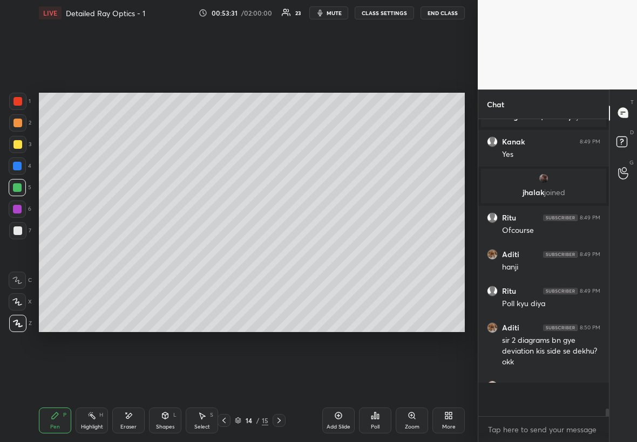
scroll to position [0, 0]
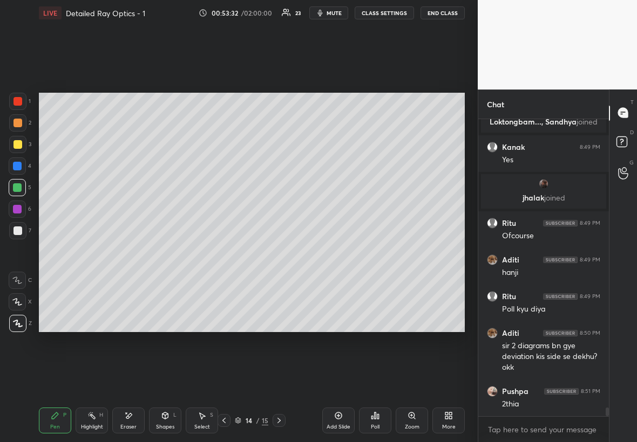
click at [10, 192] on div at bounding box center [17, 187] width 17 height 17
click at [167, 253] on div "Shapes" at bounding box center [165, 427] width 18 height 5
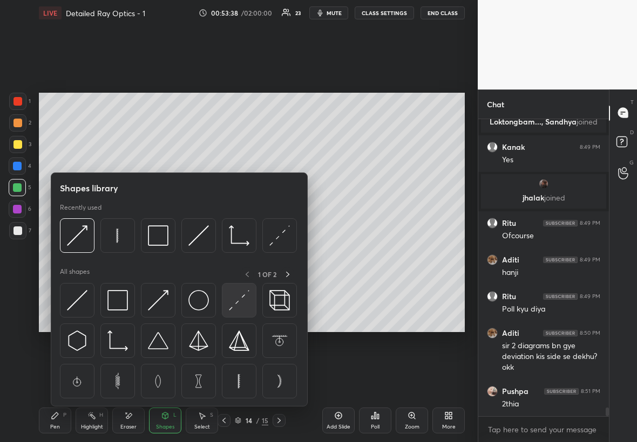
click at [234, 253] on img at bounding box center [239, 300] width 21 height 21
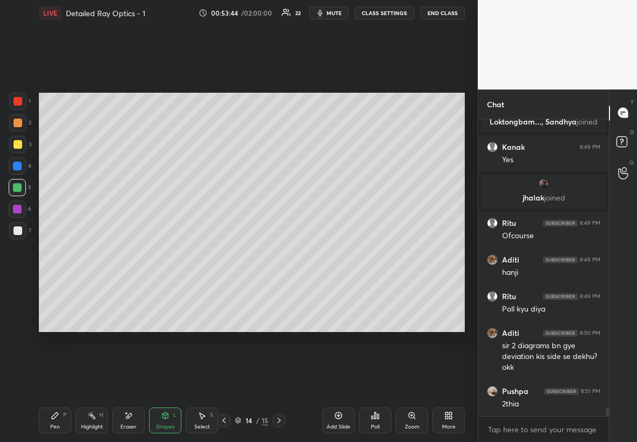
click at [160, 253] on div "Shapes L" at bounding box center [165, 421] width 32 height 26
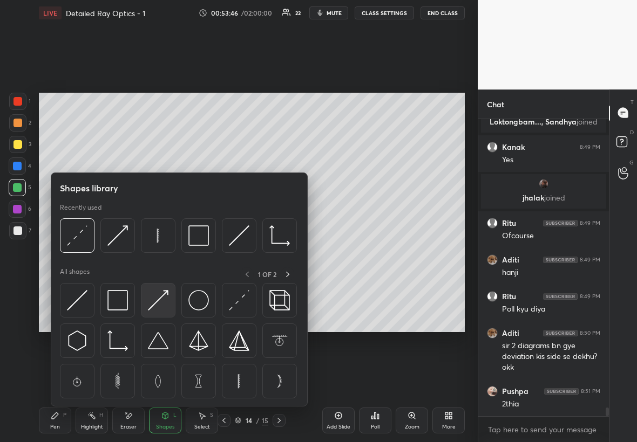
click at [163, 253] on img at bounding box center [158, 300] width 21 height 21
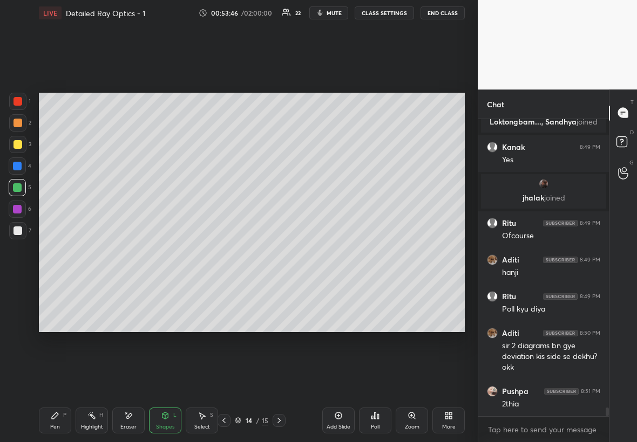
click at [17, 143] on div at bounding box center [17, 144] width 9 height 9
click at [22, 143] on div at bounding box center [17, 144] width 17 height 17
click at [58, 253] on icon at bounding box center [55, 416] width 9 height 9
click at [169, 253] on div "Shapes L" at bounding box center [165, 421] width 32 height 26
click at [167, 253] on div "Shapes L" at bounding box center [165, 421] width 32 height 26
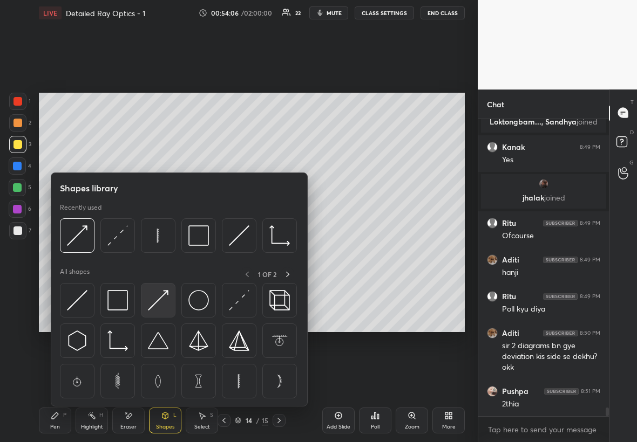
click at [158, 253] on img at bounding box center [158, 300] width 21 height 21
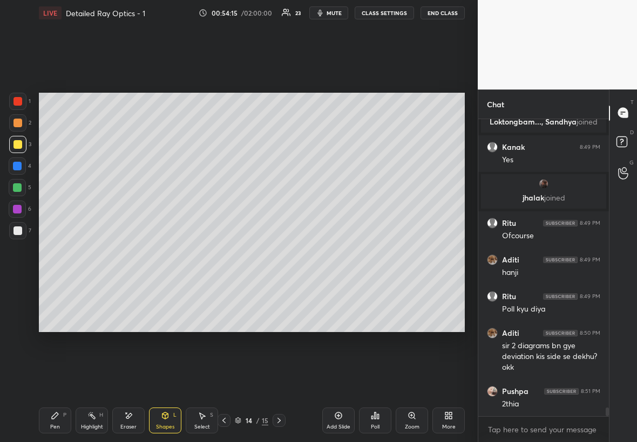
click at [59, 253] on div "Pen P" at bounding box center [55, 421] width 32 height 26
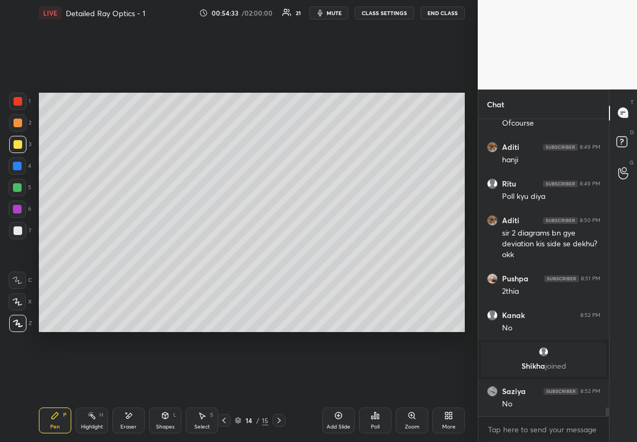
scroll to position [9905, 0]
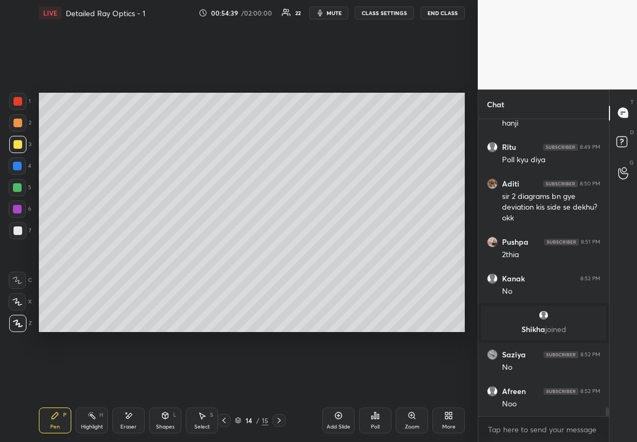
click at [135, 253] on div "Eraser" at bounding box center [128, 421] width 32 height 26
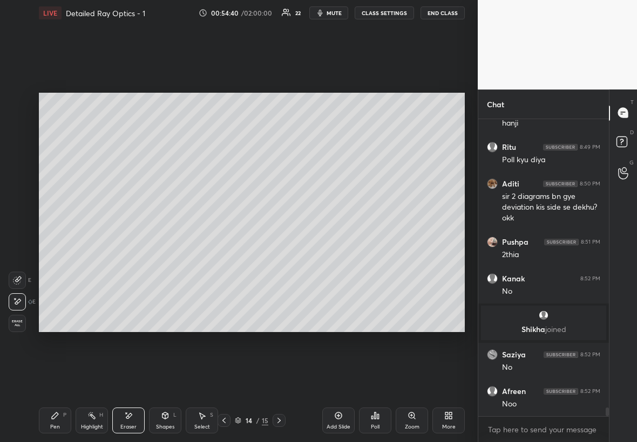
click at [101, 253] on div "Highlight H" at bounding box center [92, 421] width 32 height 26
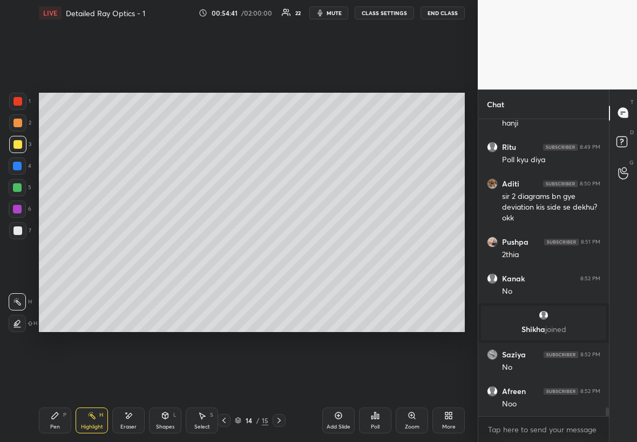
click at [19, 185] on div at bounding box center [17, 187] width 9 height 9
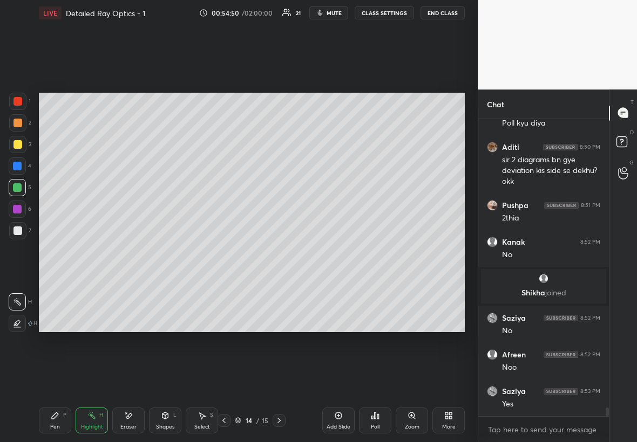
click at [54, 253] on div "Pen" at bounding box center [55, 427] width 10 height 5
click at [13, 172] on div at bounding box center [17, 166] width 17 height 17
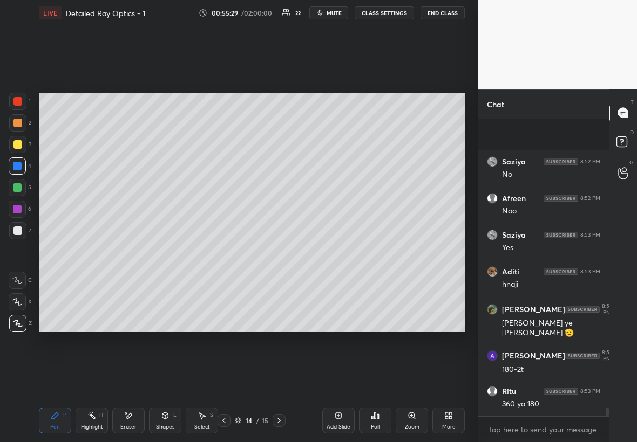
scroll to position [10171, 0]
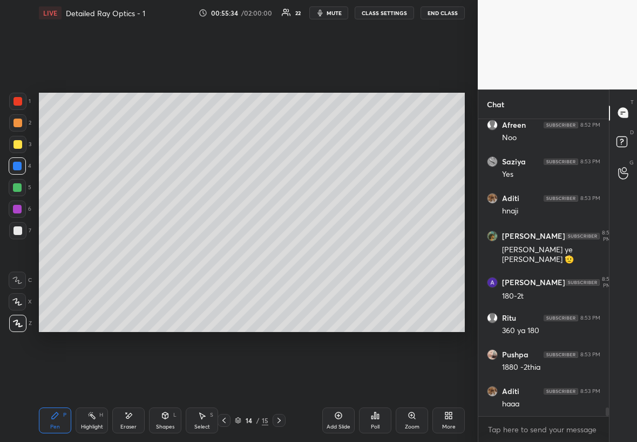
click at [125, 253] on div "Eraser" at bounding box center [128, 427] width 16 height 5
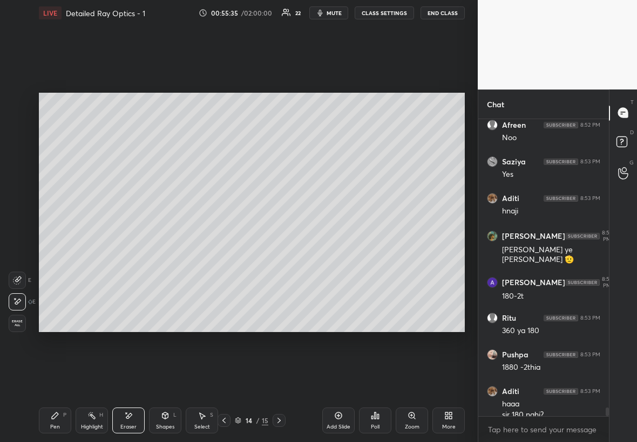
scroll to position [10182, 0]
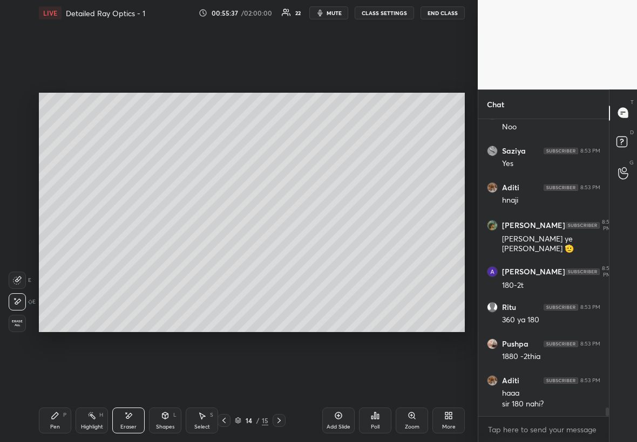
click at [52, 253] on icon at bounding box center [55, 416] width 9 height 9
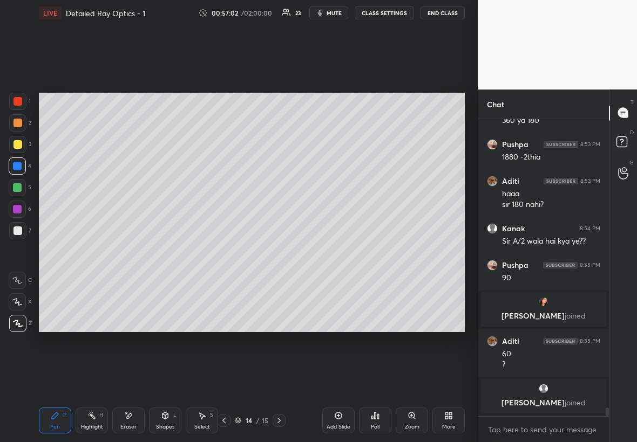
scroll to position [10138, 0]
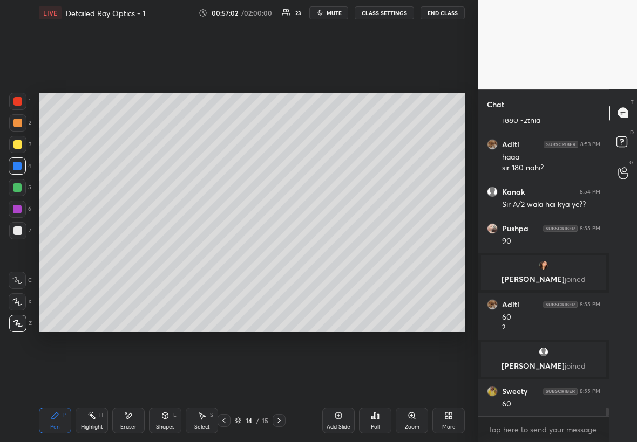
click at [204, 253] on div "Select" at bounding box center [202, 427] width 16 height 5
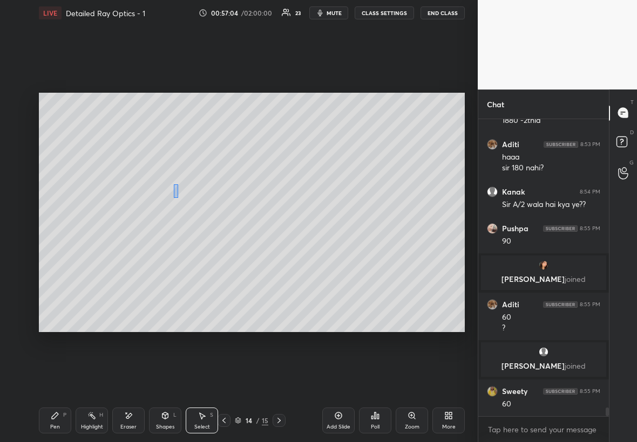
drag, startPoint x: 175, startPoint y: 186, endPoint x: 180, endPoint y: 199, distance: 13.5
click at [181, 201] on div "0 ° Undo Copy Duplicate Duplicate to new slide Delete" at bounding box center [252, 213] width 426 height 240
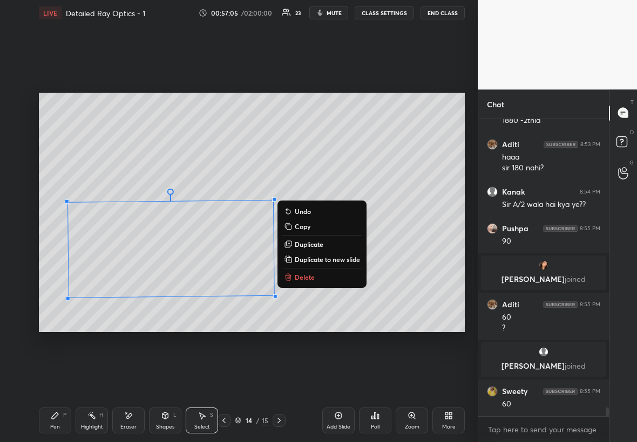
click at [182, 164] on div "271 ° Undo Copy Duplicate Duplicate to new slide Delete" at bounding box center [252, 213] width 426 height 240
click at [188, 169] on div "271 ° Undo Copy Duplicate Duplicate to new slide Delete" at bounding box center [252, 213] width 426 height 240
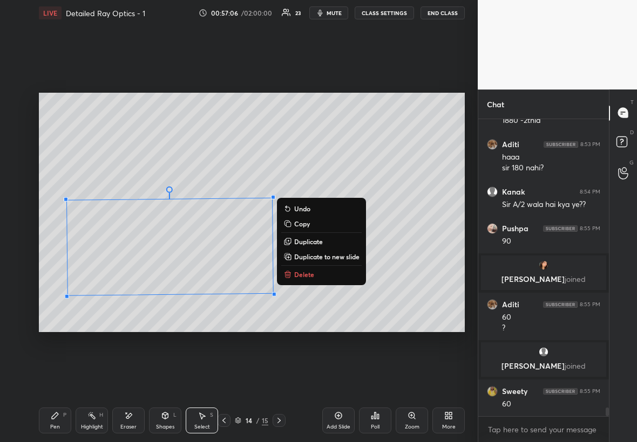
click at [387, 253] on div "271 ° Undo Copy Duplicate Duplicate to new slide Delete" at bounding box center [252, 213] width 426 height 240
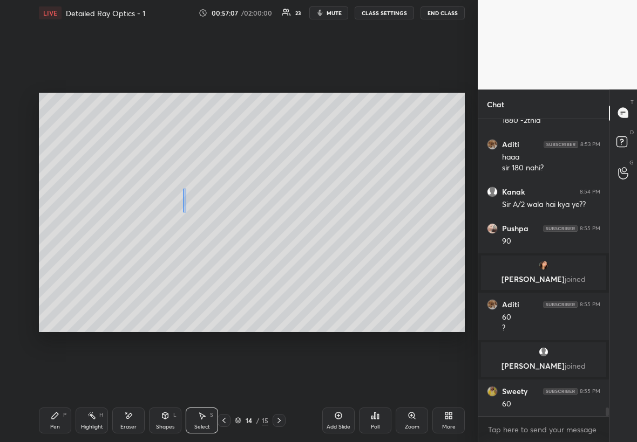
drag, startPoint x: 183, startPoint y: 188, endPoint x: 185, endPoint y: 210, distance: 21.6
click at [186, 212] on div "0 ° Undo Copy Duplicate Duplicate to new slide Delete" at bounding box center [252, 213] width 426 height 240
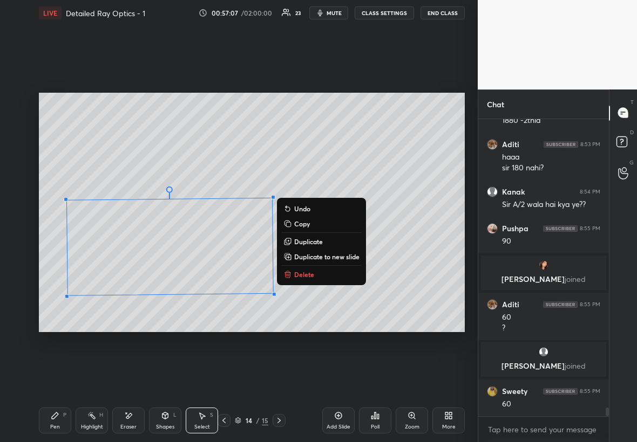
click at [181, 173] on div "271 ° Undo Copy Duplicate Duplicate to new slide Delete" at bounding box center [252, 213] width 426 height 240
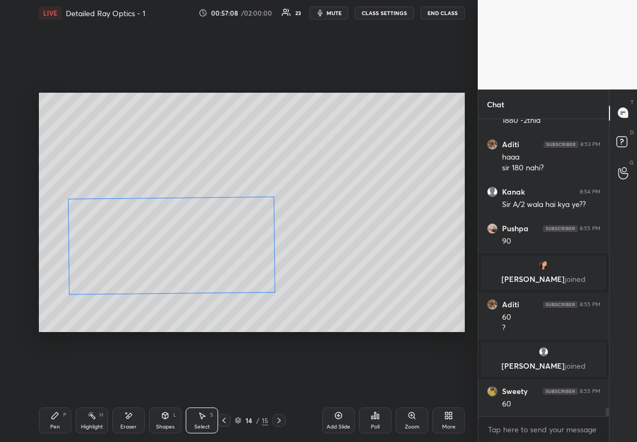
drag, startPoint x: 167, startPoint y: 171, endPoint x: 173, endPoint y: 191, distance: 20.8
click at [171, 193] on div "271 ° Undo Copy Duplicate Duplicate to new slide Delete" at bounding box center [252, 213] width 426 height 240
click at [167, 253] on div "Shapes L" at bounding box center [165, 421] width 32 height 26
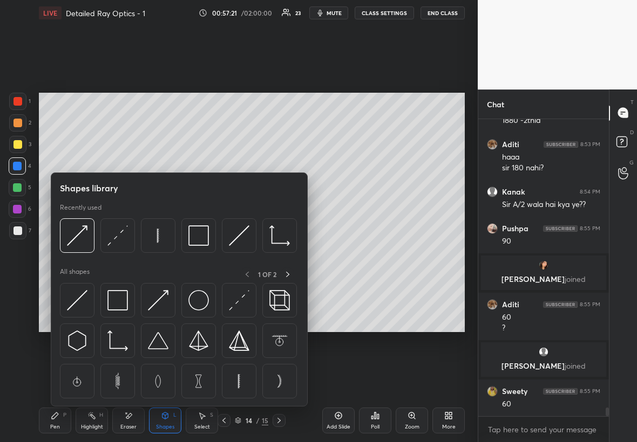
click at [129, 253] on div "Eraser" at bounding box center [128, 421] width 32 height 26
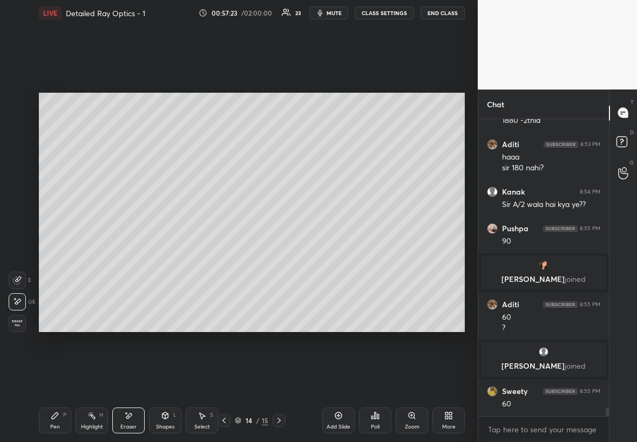
scroll to position [10175, 0]
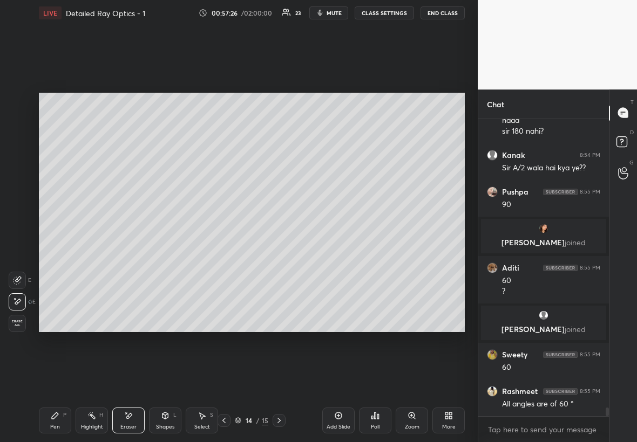
click at [136, 253] on div "Eraser" at bounding box center [128, 421] width 32 height 26
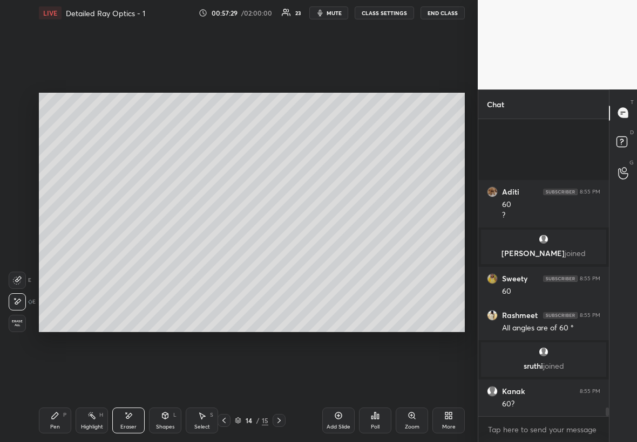
scroll to position [10200, 0]
click at [54, 253] on div "Pen P" at bounding box center [55, 421] width 32 height 26
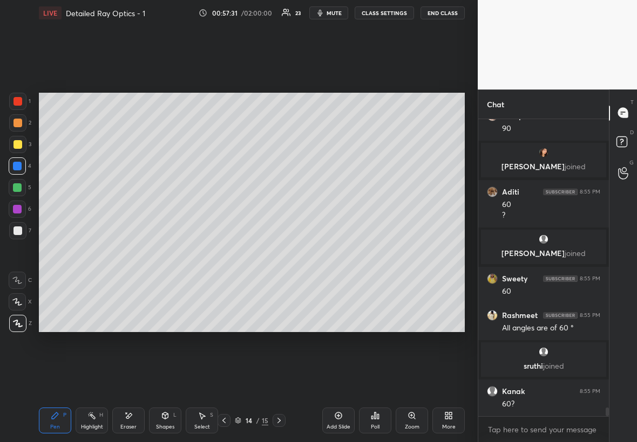
click at [137, 253] on div "Eraser" at bounding box center [128, 421] width 32 height 26
click at [166, 253] on div "Shapes L" at bounding box center [165, 421] width 32 height 26
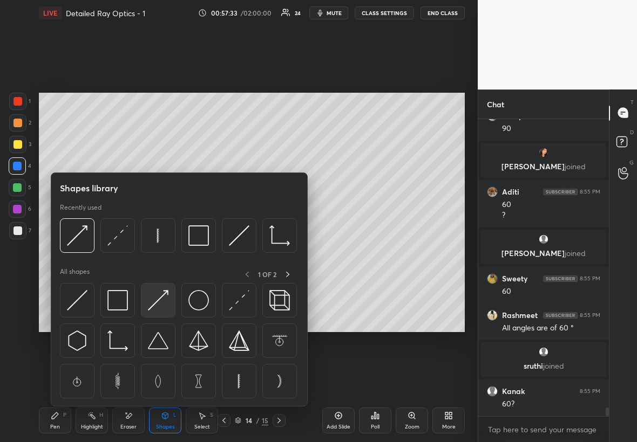
scroll to position [10237, 0]
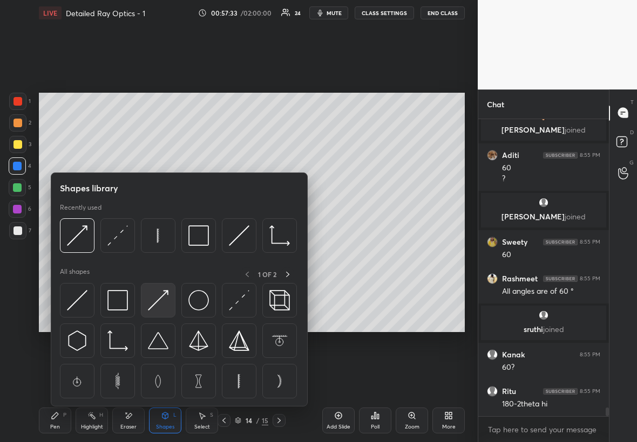
click at [161, 253] on img at bounding box center [158, 300] width 21 height 21
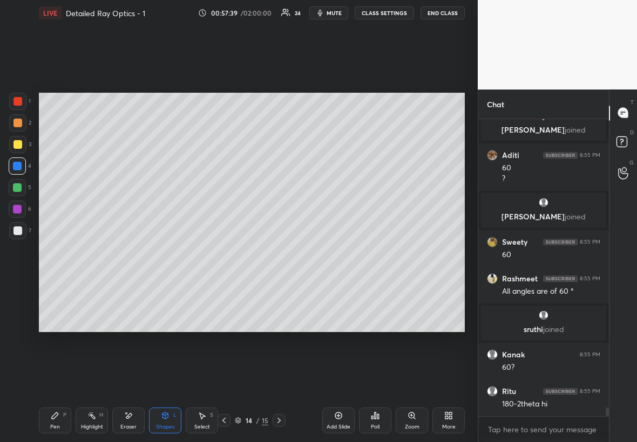
click at [19, 150] on div at bounding box center [17, 144] width 17 height 17
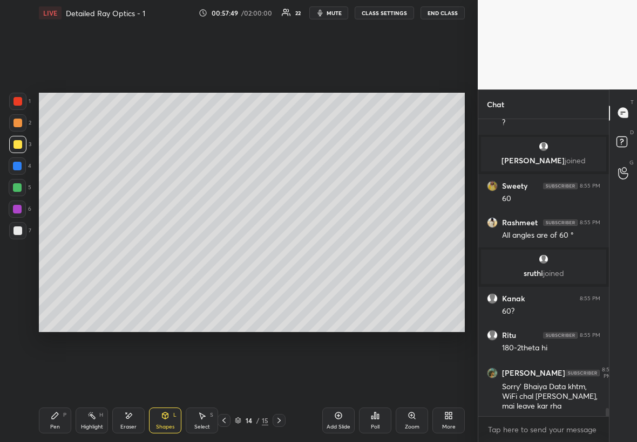
click at [130, 253] on div "Eraser" at bounding box center [128, 421] width 32 height 26
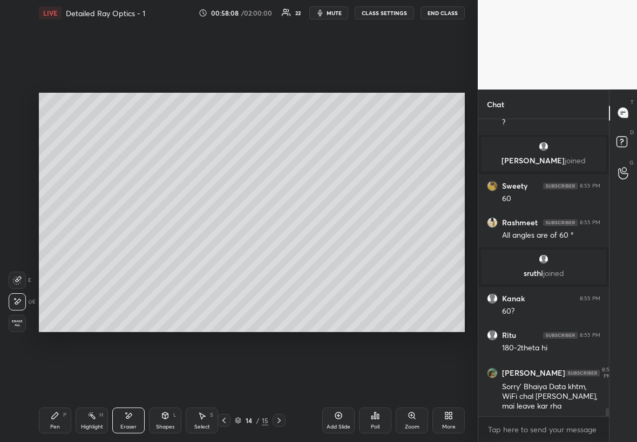
click at [165, 253] on div "Shapes" at bounding box center [165, 427] width 18 height 5
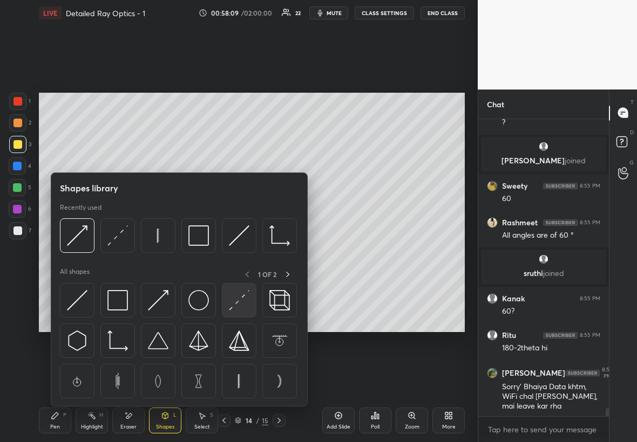
scroll to position [10330, 0]
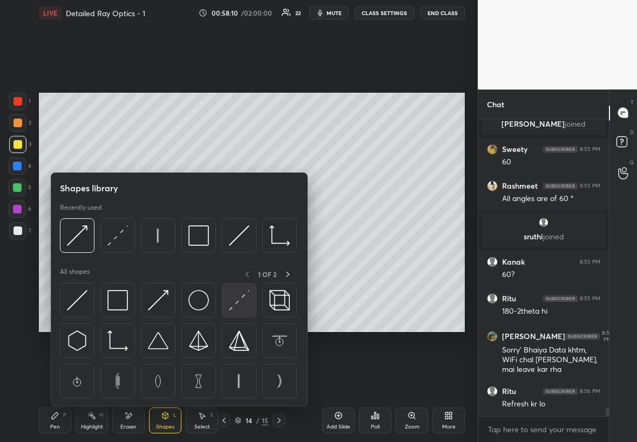
click at [234, 253] on img at bounding box center [239, 300] width 21 height 21
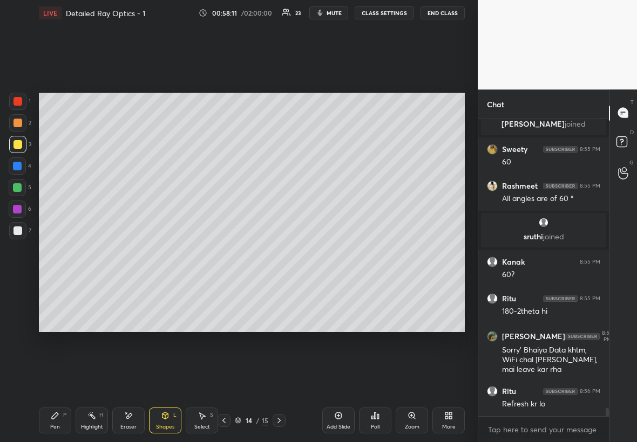
scroll to position [10366, 0]
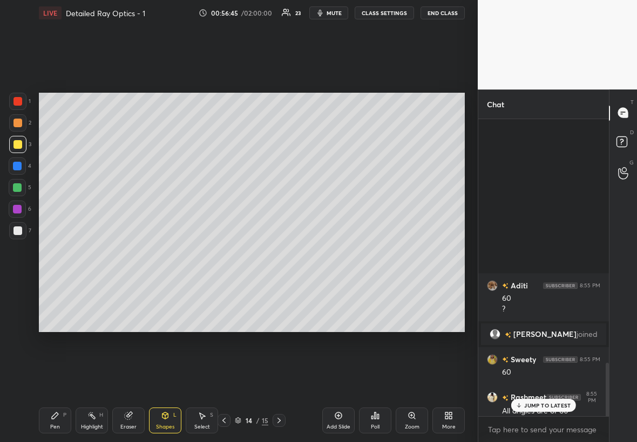
scroll to position [1420, 0]
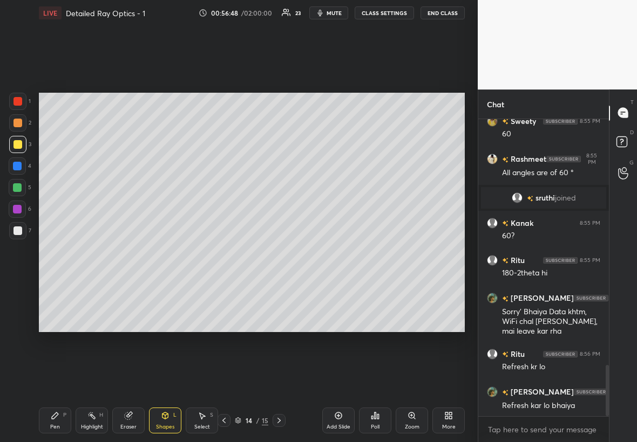
click at [131, 253] on div "Eraser" at bounding box center [128, 421] width 32 height 26
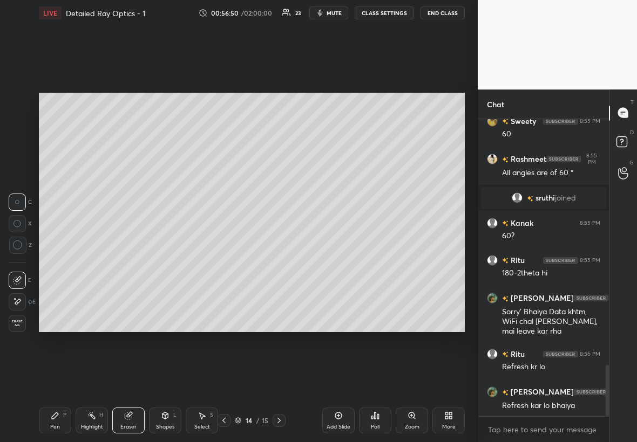
scroll to position [1457, 0]
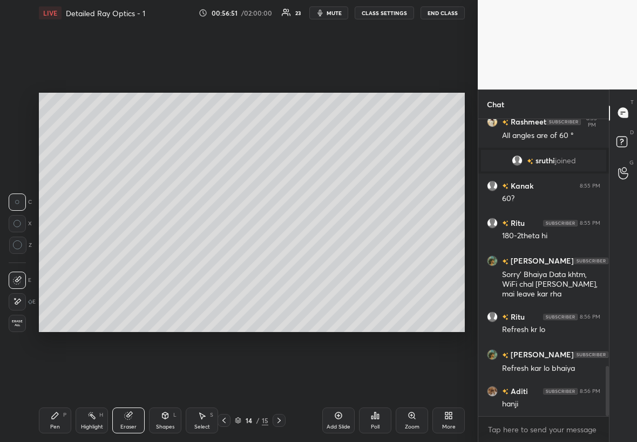
click at [23, 253] on div at bounding box center [17, 302] width 17 height 17
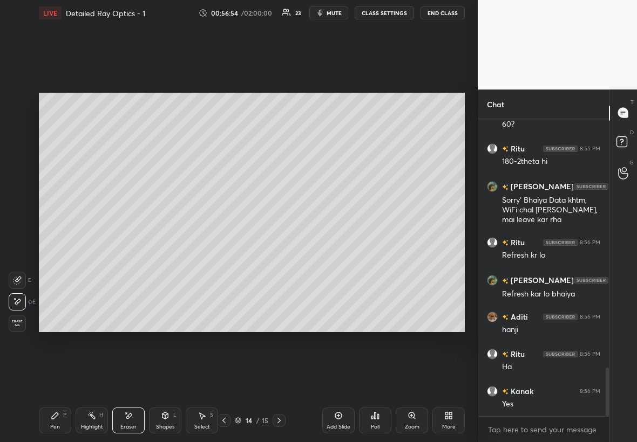
scroll to position [1568, 0]
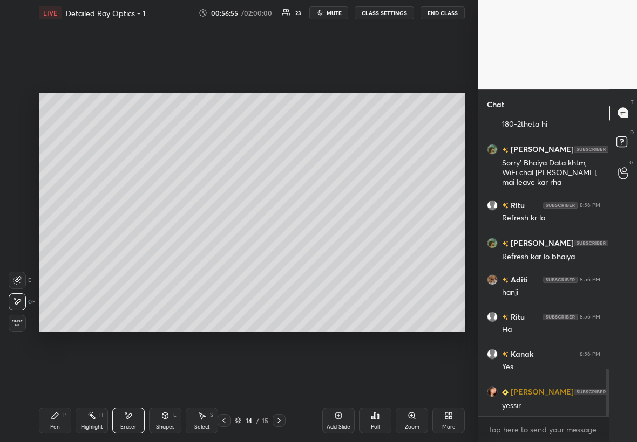
click at [22, 253] on div at bounding box center [17, 280] width 17 height 17
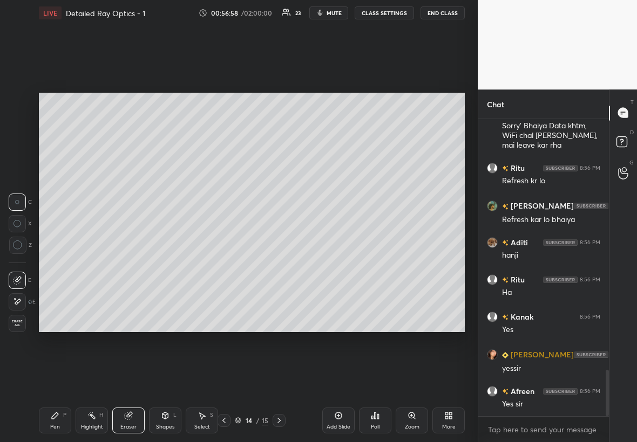
click at [56, 253] on icon at bounding box center [55, 416] width 6 height 6
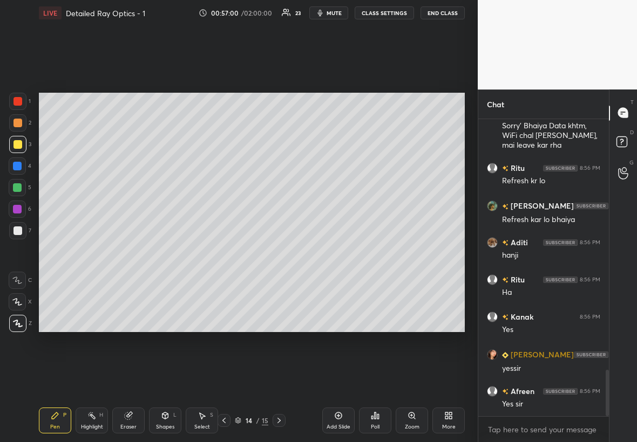
click at [166, 253] on div "Shapes" at bounding box center [165, 427] width 18 height 5
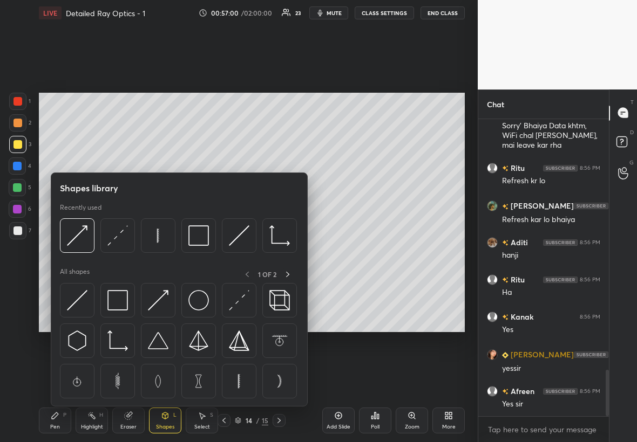
click at [134, 253] on div "Eraser" at bounding box center [128, 421] width 32 height 26
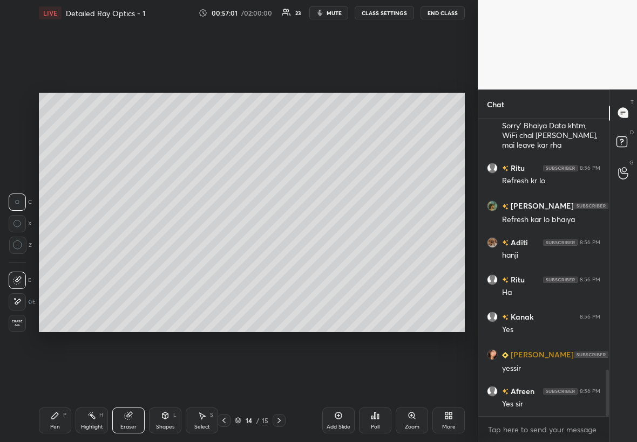
click at [88, 253] on div "Highlight" at bounding box center [92, 427] width 22 height 5
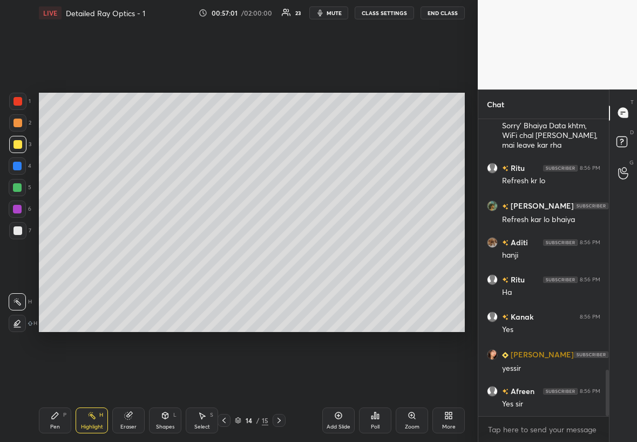
click at [126, 253] on div "Eraser" at bounding box center [128, 421] width 32 height 26
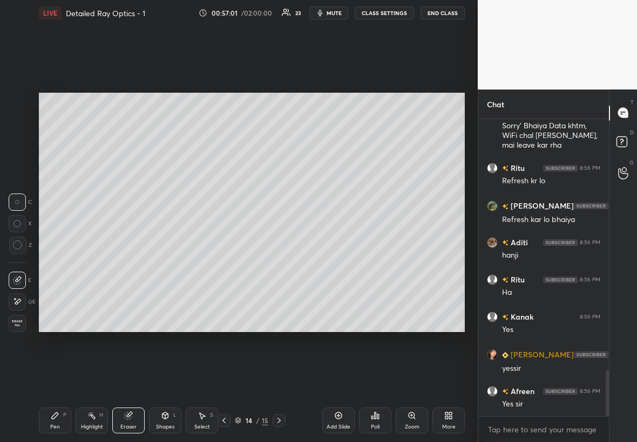
click at [162, 253] on div "Shapes L" at bounding box center [165, 421] width 32 height 26
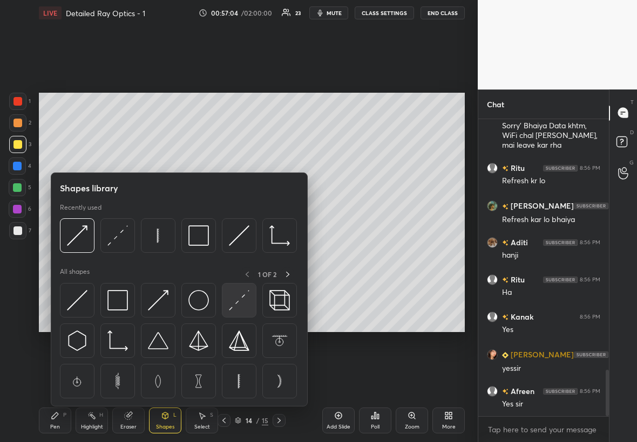
click at [235, 253] on img at bounding box center [239, 300] width 21 height 21
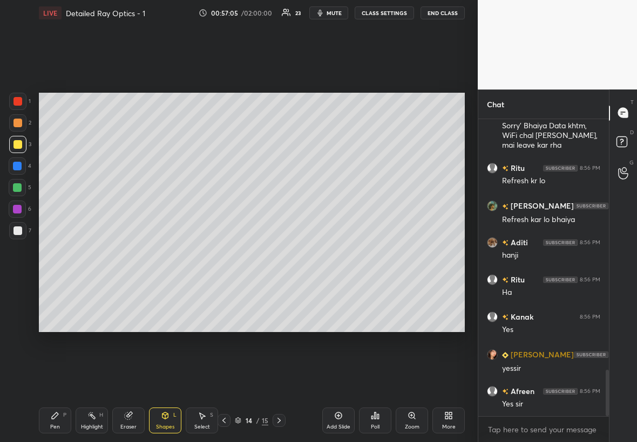
click at [18, 187] on div at bounding box center [17, 187] width 9 height 9
click at [31, 142] on div "1 2 3 4 5 6 7 C X Z C X Z E E Erase all H H" at bounding box center [17, 213] width 35 height 240
click at [23, 151] on div at bounding box center [17, 144] width 17 height 17
click at [18, 162] on div at bounding box center [17, 166] width 9 height 9
click at [52, 253] on div "Pen P" at bounding box center [55, 421] width 32 height 26
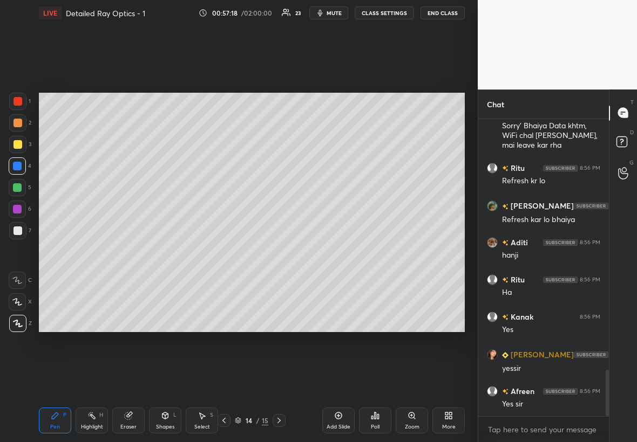
click at [47, 253] on div "Pen P" at bounding box center [55, 421] width 32 height 26
click at [22, 141] on div at bounding box center [17, 144] width 17 height 17
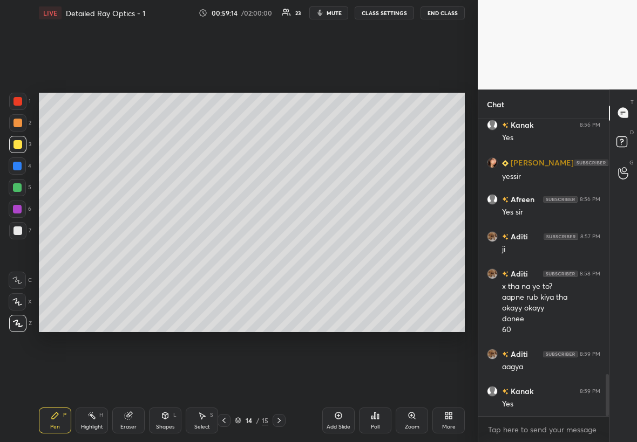
scroll to position [1835, 0]
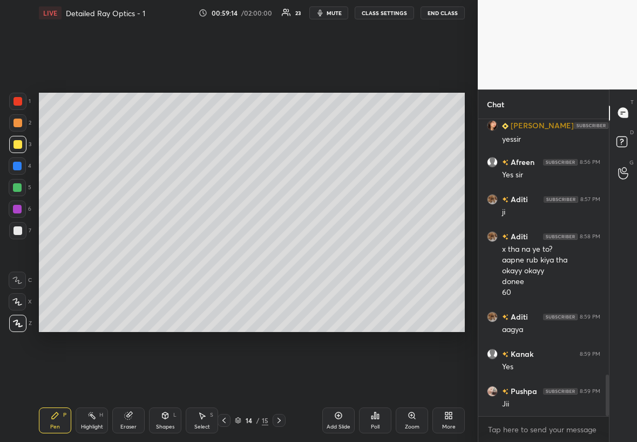
click at [18, 207] on div at bounding box center [17, 209] width 9 height 9
click at [125, 89] on div "Setting up your live class Poll for secs No correct answer Start poll" at bounding box center [252, 212] width 434 height 373
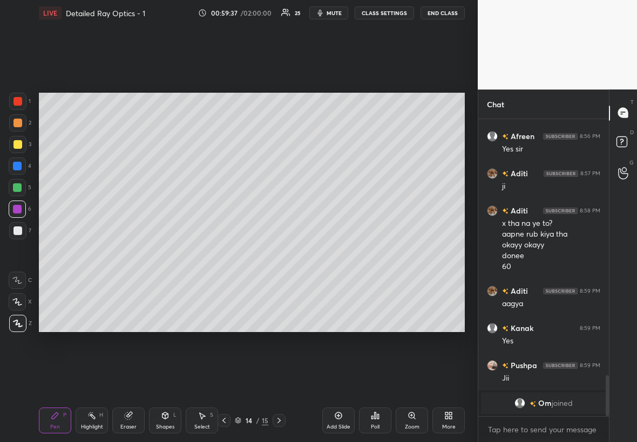
click at [17, 160] on div at bounding box center [17, 166] width 17 height 17
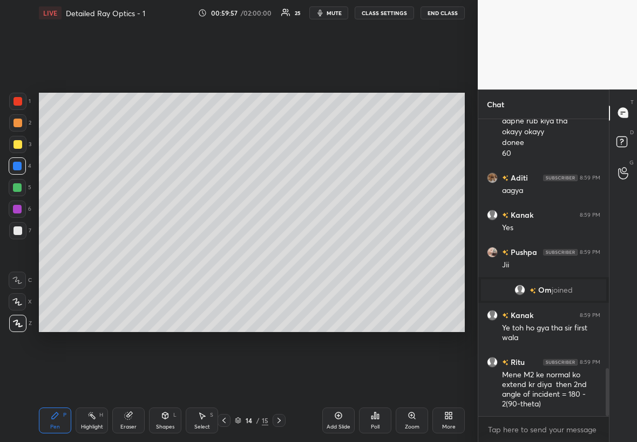
scroll to position [1573, 0]
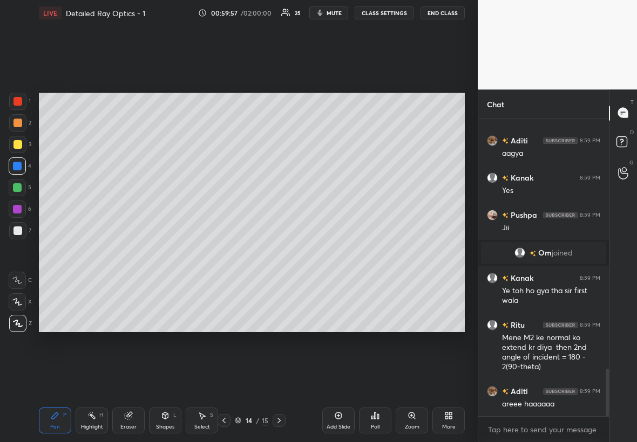
click at [17, 143] on div at bounding box center [17, 144] width 9 height 9
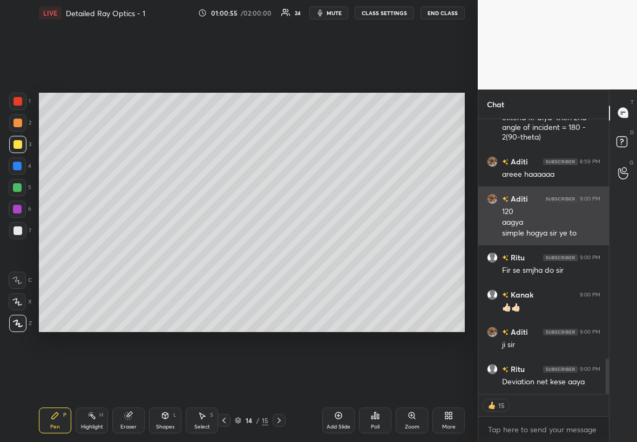
scroll to position [1842, 0]
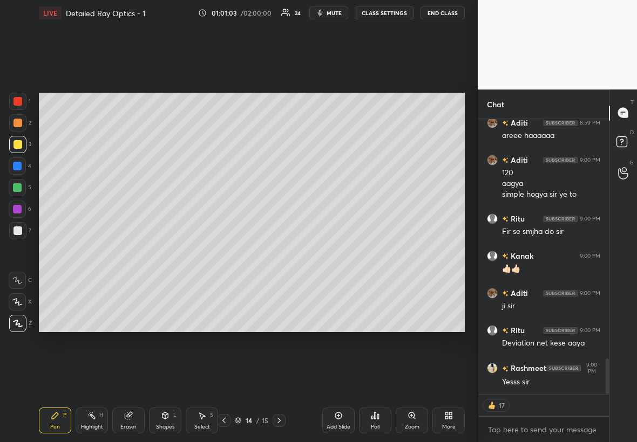
click at [18, 209] on div at bounding box center [17, 209] width 17 height 17
click at [94, 253] on div "Highlight H" at bounding box center [92, 421] width 32 height 26
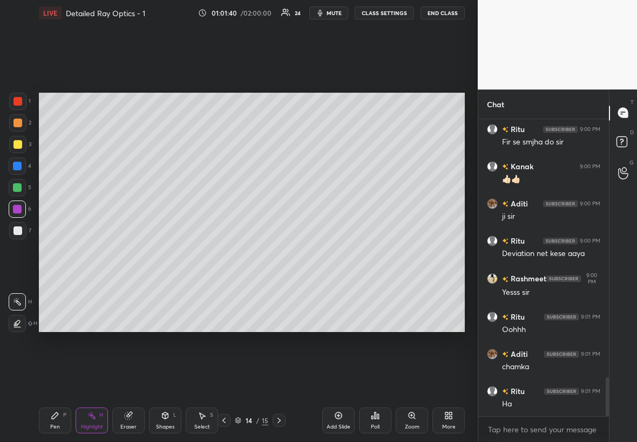
scroll to position [1969, 0]
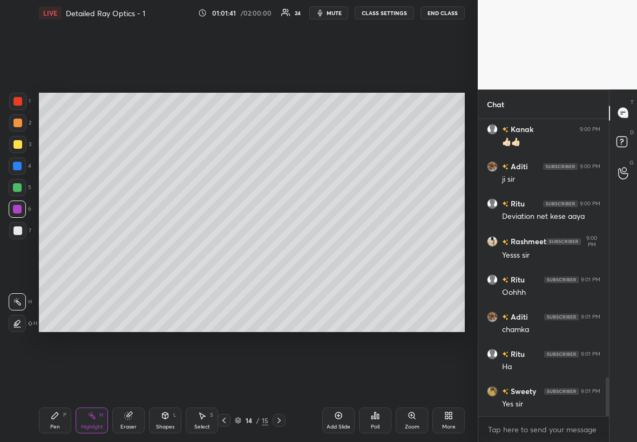
click at [18, 147] on div at bounding box center [17, 144] width 9 height 9
click at [51, 253] on div "Pen P" at bounding box center [55, 421] width 32 height 26
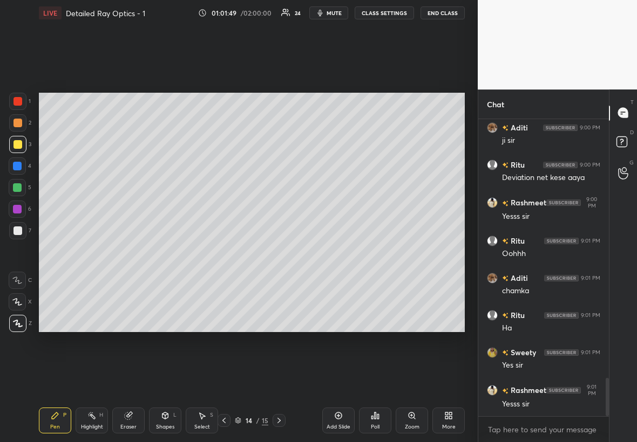
click at [206, 253] on div "Select S" at bounding box center [202, 421] width 32 height 26
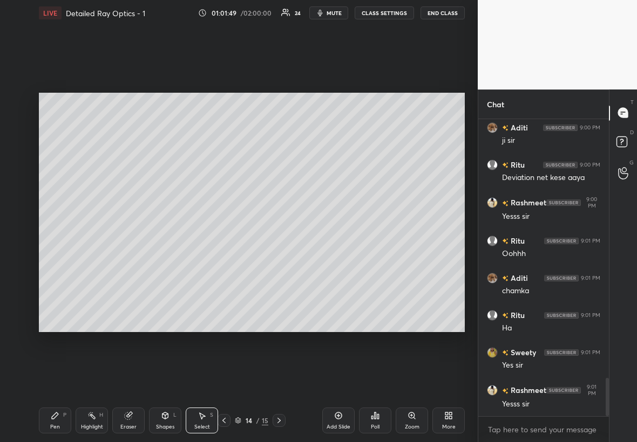
click at [172, 253] on div "Shapes L" at bounding box center [165, 421] width 32 height 26
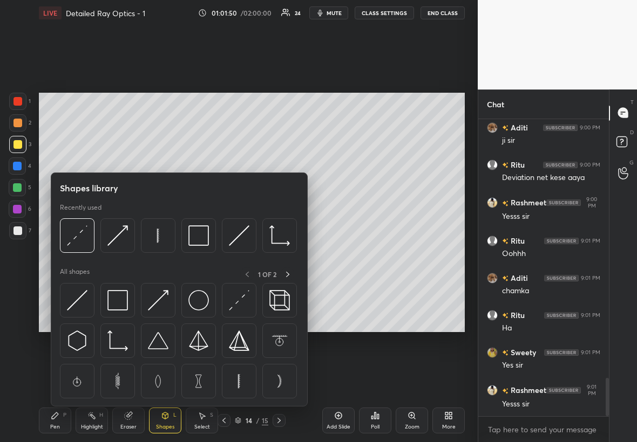
click at [137, 253] on div at bounding box center [179, 343] width 238 height 121
click at [126, 253] on img at bounding box center [117, 300] width 21 height 21
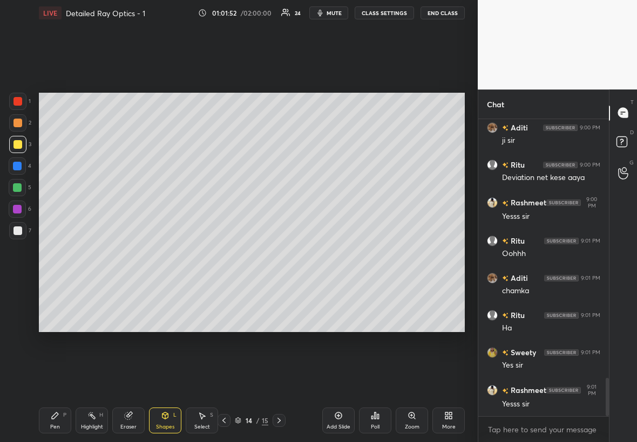
click at [18, 103] on div at bounding box center [17, 101] width 9 height 9
click at [64, 253] on div "Pen P" at bounding box center [55, 421] width 32 height 26
click at [25, 207] on div "6" at bounding box center [20, 209] width 23 height 17
click at [387, 253] on div "Setting up your live class Poll for secs No correct answer Start poll" at bounding box center [252, 212] width 434 height 373
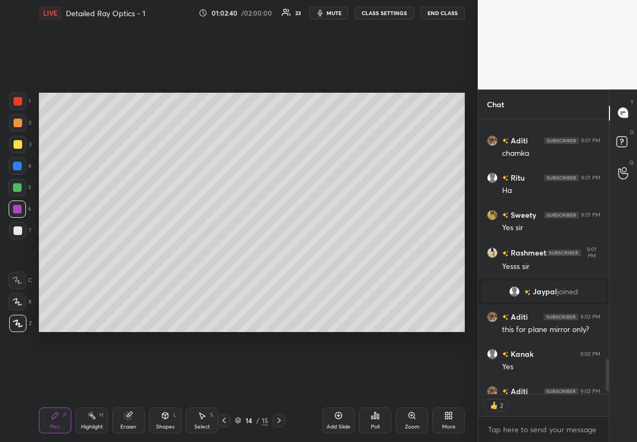
scroll to position [2056, 0]
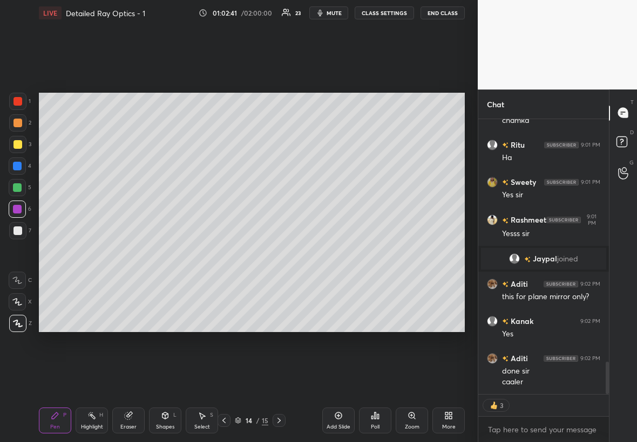
click at [340, 253] on icon at bounding box center [338, 416] width 9 height 9
click at [17, 140] on div at bounding box center [17, 144] width 17 height 17
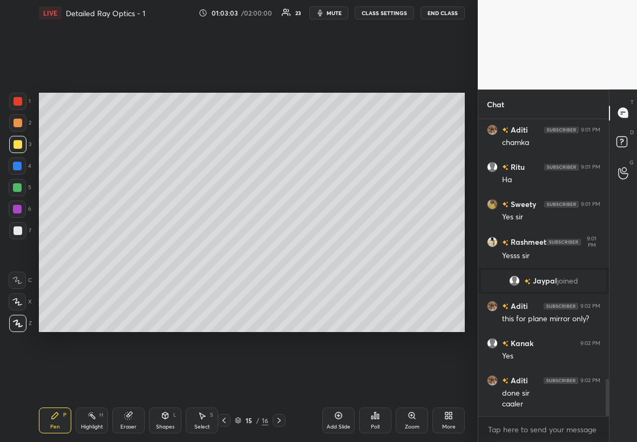
scroll to position [2071, 0]
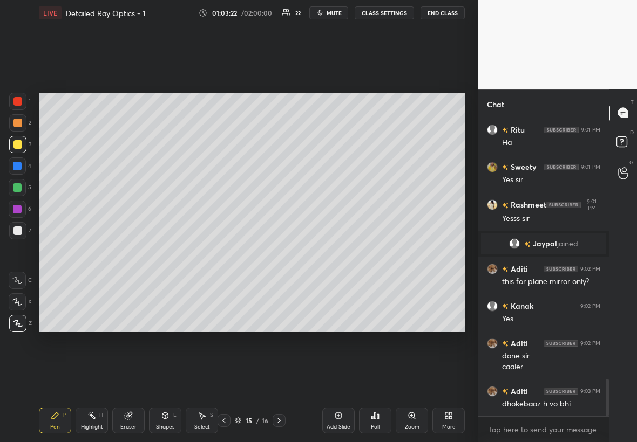
click at [169, 253] on div "Shapes L" at bounding box center [165, 421] width 32 height 26
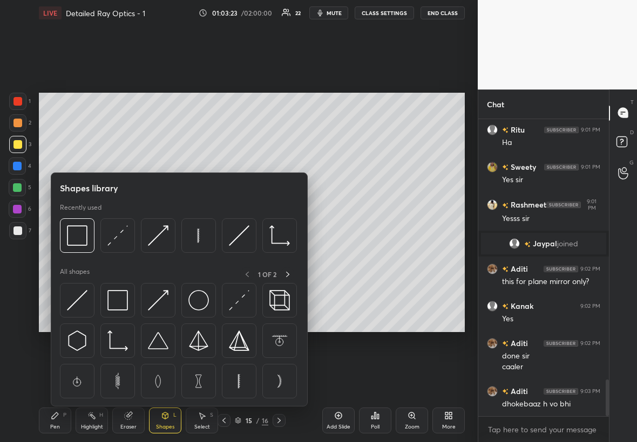
scroll to position [2118, 0]
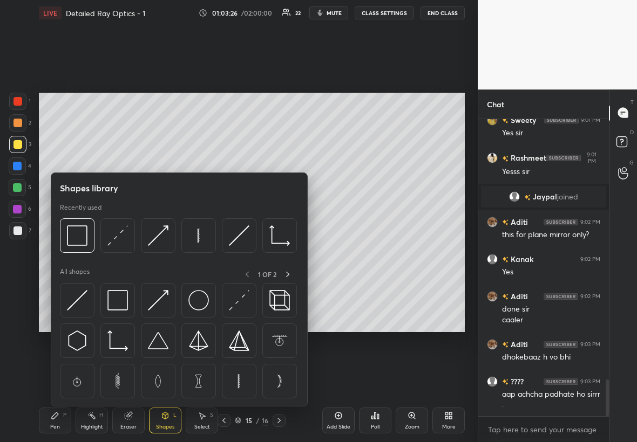
click at [240, 253] on img at bounding box center [239, 381] width 21 height 21
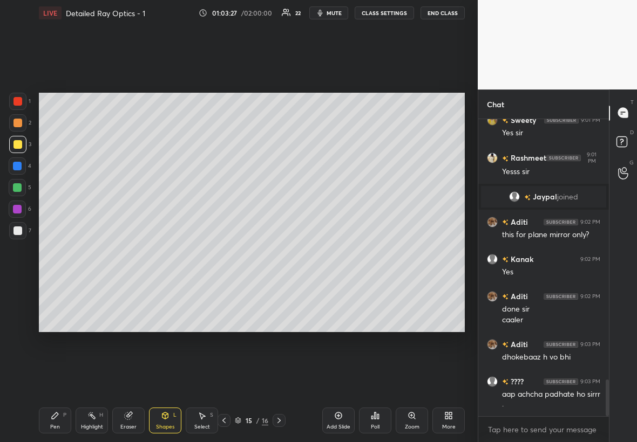
click at [15, 230] on div at bounding box center [17, 231] width 9 height 9
click at [192, 74] on div "Setting up your live class Poll for secs No correct answer Start poll" at bounding box center [252, 212] width 434 height 373
click at [201, 253] on div "Select S" at bounding box center [202, 421] width 32 height 26
drag, startPoint x: 193, startPoint y: 186, endPoint x: 245, endPoint y: 249, distance: 82.4
click at [247, 253] on div "0 ° Undo Copy Duplicate Duplicate to new slide Delete" at bounding box center [252, 213] width 426 height 240
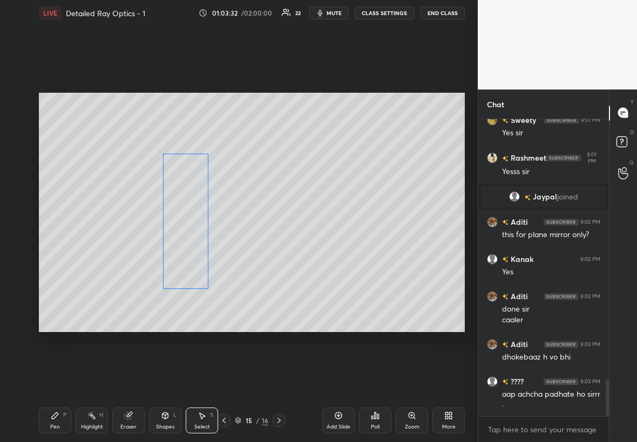
drag, startPoint x: 209, startPoint y: 223, endPoint x: 178, endPoint y: 263, distance: 50.7
click at [178, 253] on div "0 ° Undo Copy Duplicate Duplicate to new slide Delete" at bounding box center [252, 213] width 426 height 240
drag, startPoint x: 160, startPoint y: 306, endPoint x: 62, endPoint y: 228, distance: 125.1
click at [63, 227] on div "270 ° Undo Copy Duplicate Duplicate to new slide Delete" at bounding box center [252, 213] width 426 height 240
drag, startPoint x: 187, startPoint y: 227, endPoint x: 181, endPoint y: 232, distance: 8.1
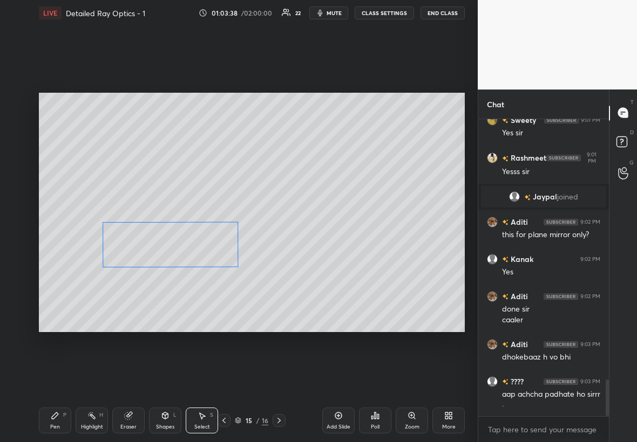
click at [180, 232] on div "270 ° Undo Copy Duplicate Duplicate to new slide Delete" at bounding box center [252, 213] width 426 height 240
drag, startPoint x: 235, startPoint y: 255, endPoint x: 291, endPoint y: 234, distance: 59.2
click at [295, 236] on div at bounding box center [297, 238] width 4 height 4
click at [201, 237] on div "0 ° Undo Copy Duplicate Duplicate to new slide Delete" at bounding box center [252, 213] width 426 height 240
drag, startPoint x: 197, startPoint y: 232, endPoint x: 190, endPoint y: 242, distance: 12.3
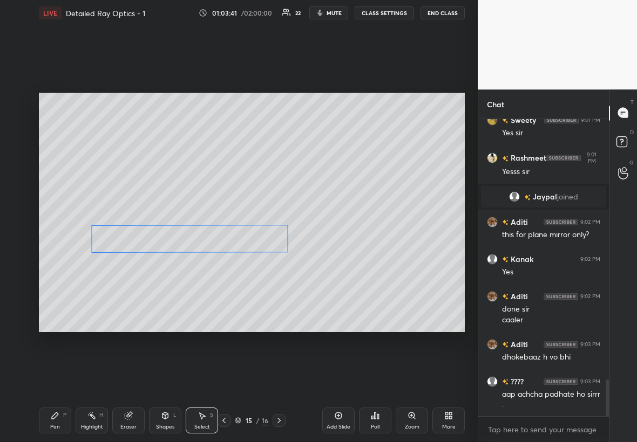
click at [192, 240] on div "270 ° Undo Copy Duplicate Duplicate to new slide Delete" at bounding box center [252, 213] width 426 height 240
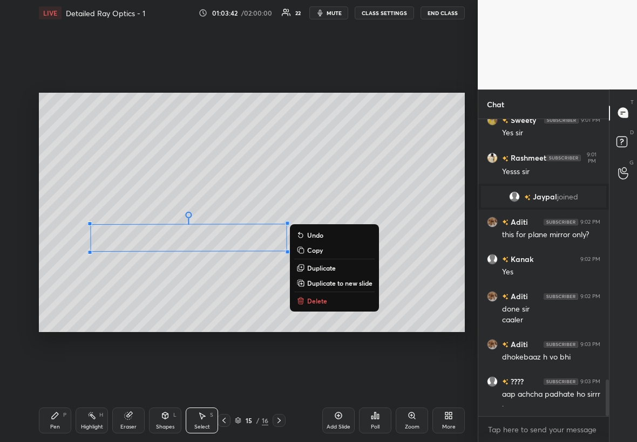
click at [54, 253] on div "Pen P" at bounding box center [55, 421] width 32 height 26
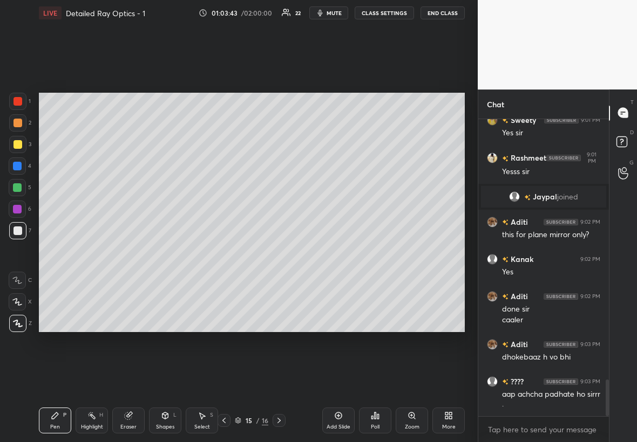
click at [17, 145] on div at bounding box center [17, 144] width 9 height 9
click at [176, 253] on div "Shapes L" at bounding box center [165, 421] width 32 height 26
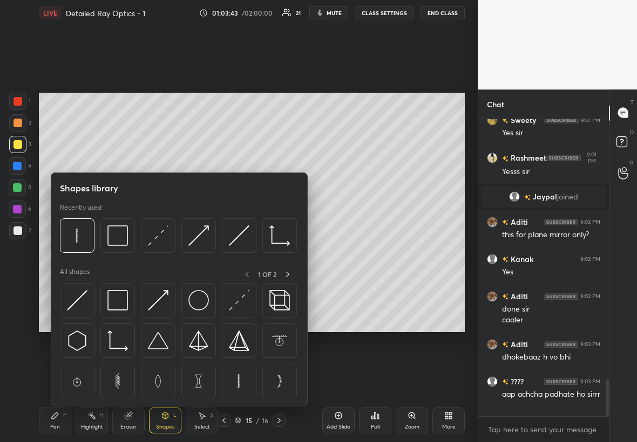
click at [207, 253] on div "Select S" at bounding box center [202, 421] width 32 height 26
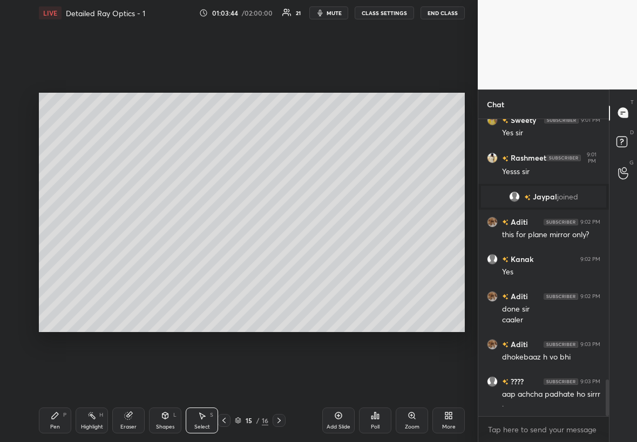
click at [172, 253] on div "Shapes" at bounding box center [165, 427] width 18 height 5
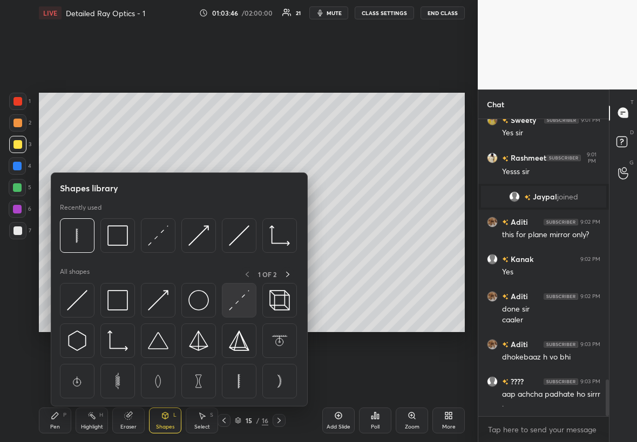
click at [237, 253] on img at bounding box center [239, 300] width 21 height 21
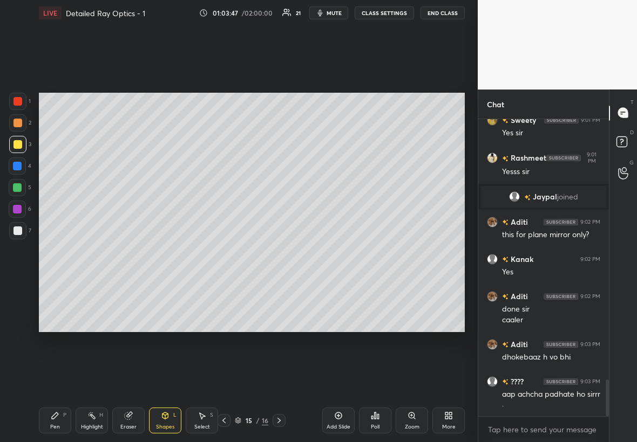
click at [18, 207] on div at bounding box center [17, 209] width 9 height 9
click at [168, 253] on div "Shapes L" at bounding box center [165, 421] width 32 height 26
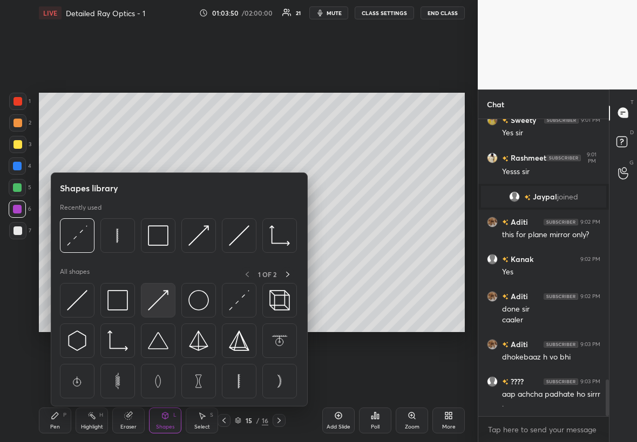
click at [155, 253] on img at bounding box center [158, 300] width 21 height 21
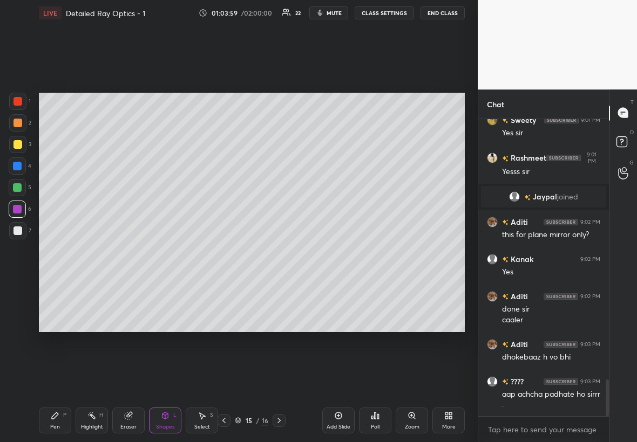
click at [22, 190] on div at bounding box center [17, 187] width 17 height 17
click at [56, 253] on div "Pen" at bounding box center [55, 427] width 10 height 5
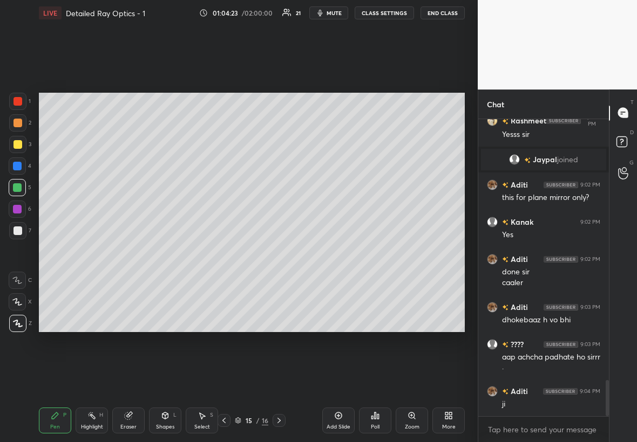
click at [22, 144] on div at bounding box center [17, 144] width 17 height 17
click at [19, 121] on div at bounding box center [17, 123] width 9 height 9
click at [174, 253] on div "Shapes L" at bounding box center [165, 421] width 32 height 26
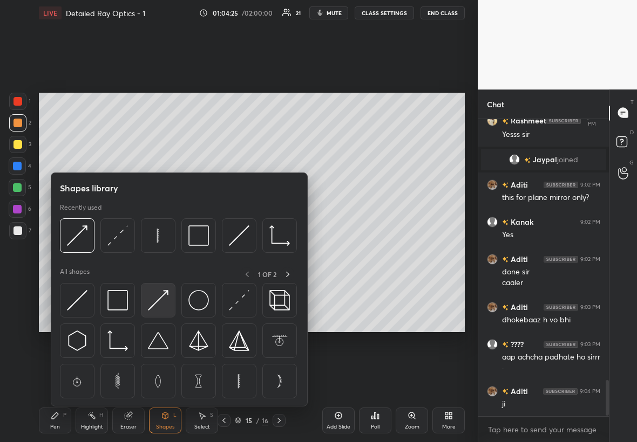
scroll to position [2181, 0]
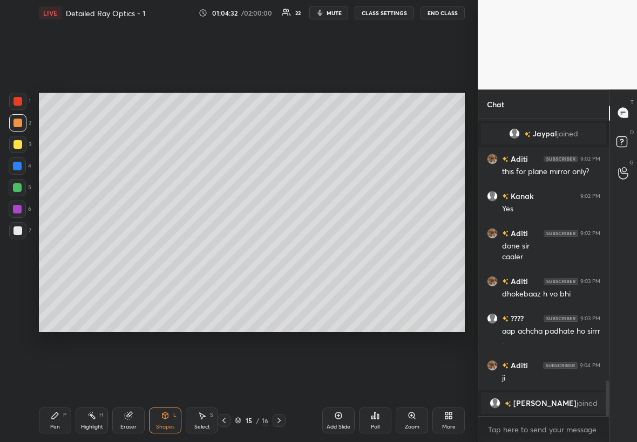
click at [11, 231] on div at bounding box center [17, 230] width 17 height 17
click at [50, 253] on div "Pen P" at bounding box center [55, 421] width 32 height 26
click at [20, 119] on div at bounding box center [17, 122] width 17 height 17
click at [138, 253] on div "Eraser" at bounding box center [128, 421] width 32 height 26
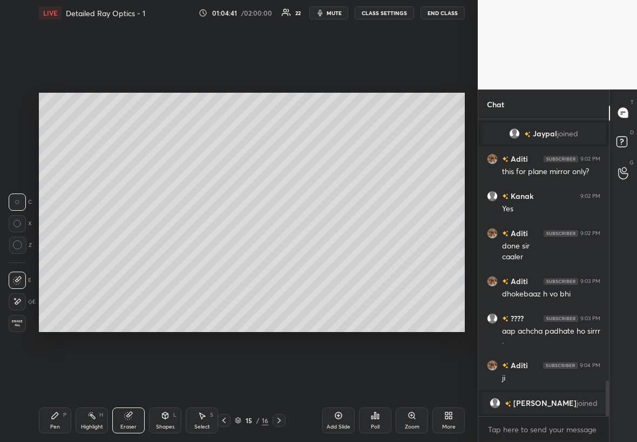
click at [166, 253] on div "Shapes L" at bounding box center [165, 421] width 32 height 26
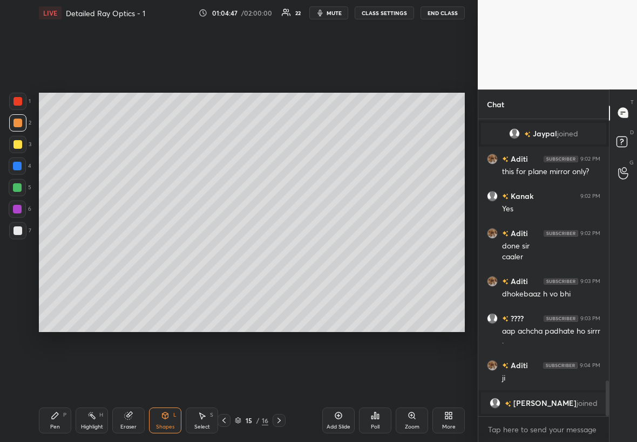
click at [18, 186] on div at bounding box center [17, 187] width 9 height 9
click at [17, 227] on div at bounding box center [17, 231] width 9 height 9
click at [51, 253] on div "Pen P" at bounding box center [55, 421] width 32 height 26
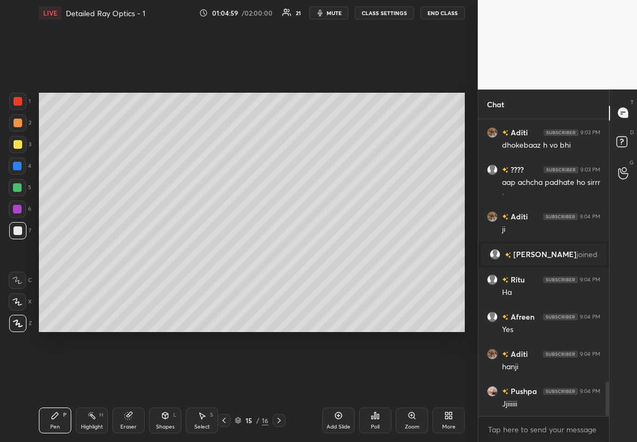
scroll to position [2253, 0]
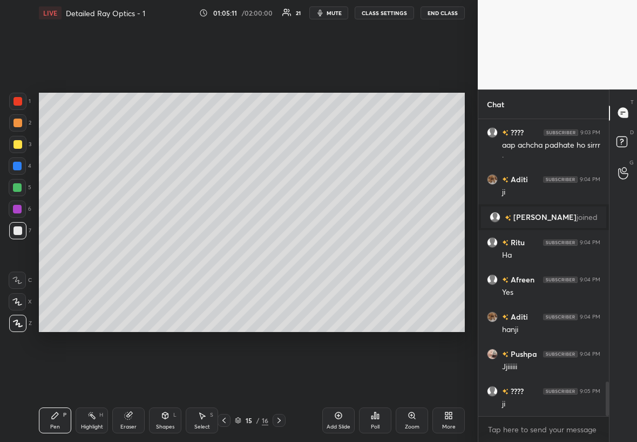
click at [17, 142] on div at bounding box center [17, 144] width 9 height 9
click at [15, 166] on div at bounding box center [17, 166] width 9 height 9
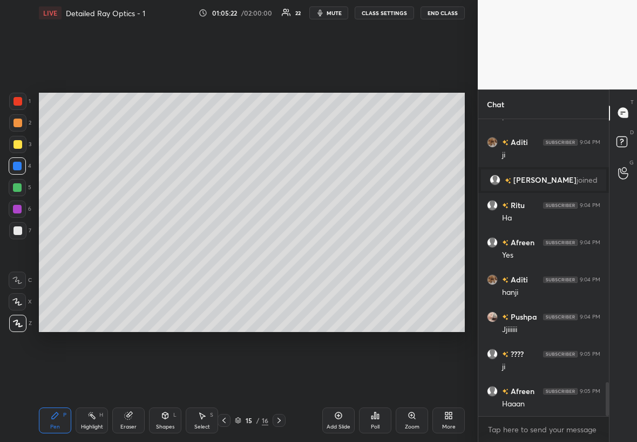
click at [206, 253] on div "Select" at bounding box center [202, 427] width 16 height 5
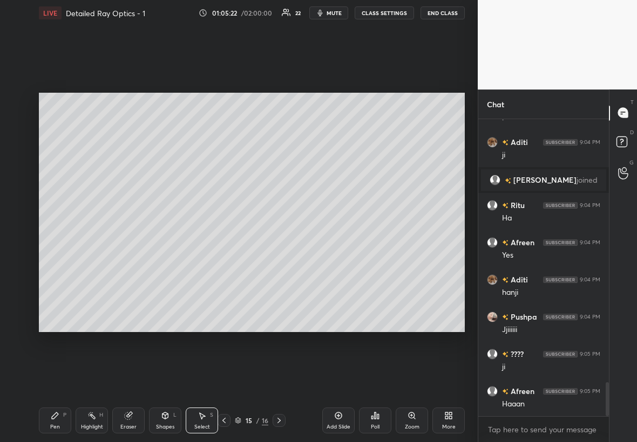
click at [166, 253] on div "Shapes L" at bounding box center [165, 421] width 32 height 26
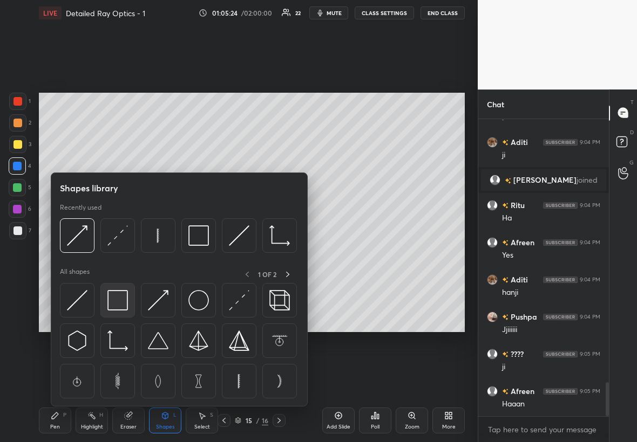
click at [122, 253] on img at bounding box center [117, 300] width 21 height 21
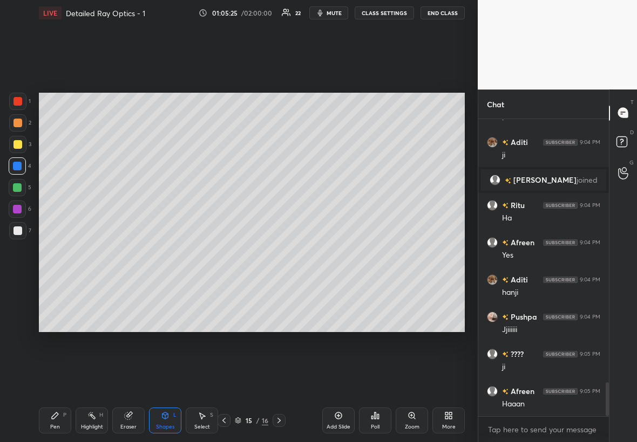
click at [20, 185] on div at bounding box center [17, 187] width 17 height 17
click at [51, 253] on icon at bounding box center [55, 416] width 9 height 9
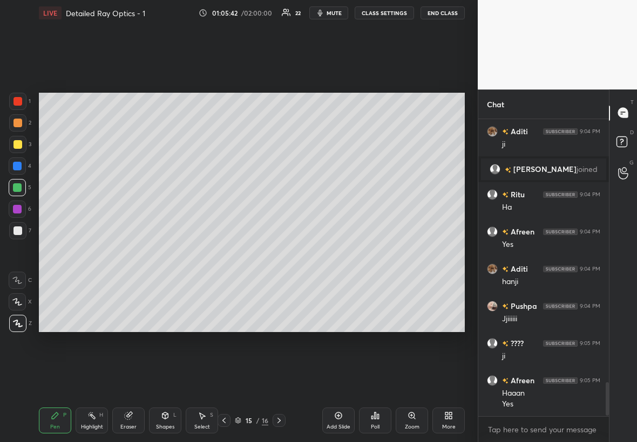
scroll to position [2338, 0]
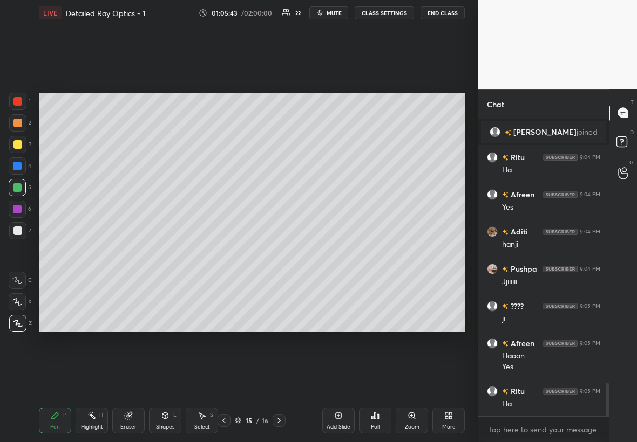
click at [17, 146] on div at bounding box center [17, 144] width 9 height 9
click at [20, 183] on div at bounding box center [17, 187] width 9 height 9
click at [18, 205] on div at bounding box center [17, 209] width 9 height 9
click at [24, 241] on div "7" at bounding box center [20, 233] width 22 height 22
click at [21, 230] on div at bounding box center [17, 230] width 17 height 17
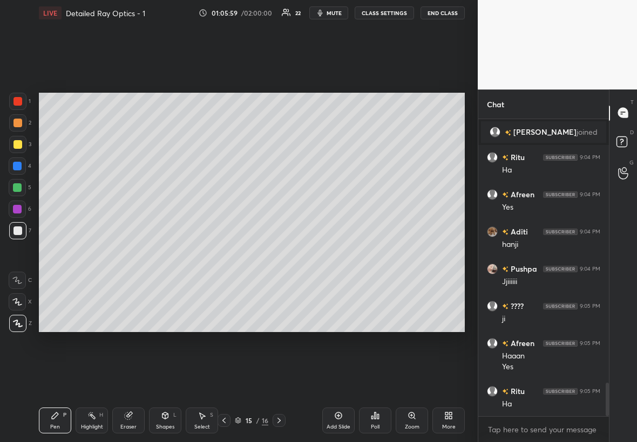
scroll to position [2349, 0]
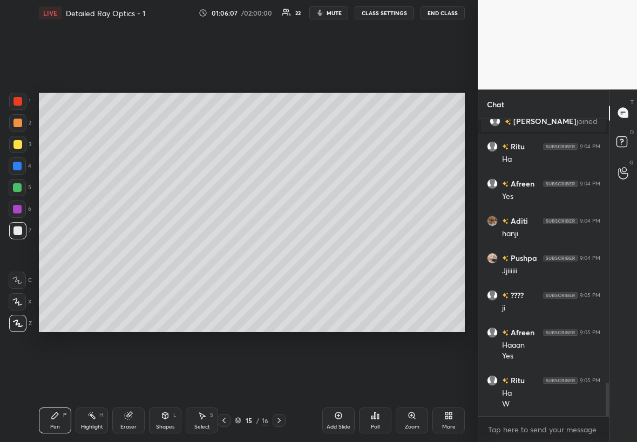
click at [15, 210] on div at bounding box center [17, 209] width 9 height 9
click at [22, 184] on div at bounding box center [17, 187] width 17 height 17
click at [168, 253] on div "Shapes L" at bounding box center [165, 421] width 32 height 26
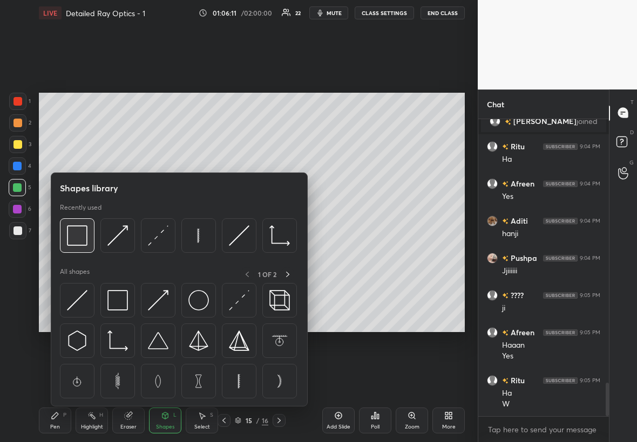
click at [80, 235] on img at bounding box center [77, 236] width 21 height 21
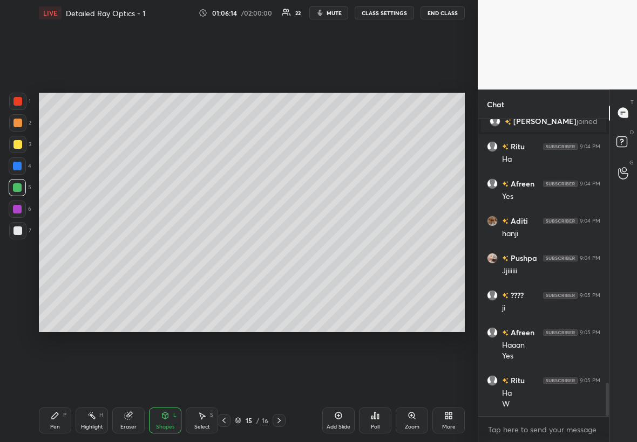
click at [47, 253] on div "Pen P" at bounding box center [55, 421] width 32 height 26
click at [17, 233] on div at bounding box center [17, 231] width 9 height 9
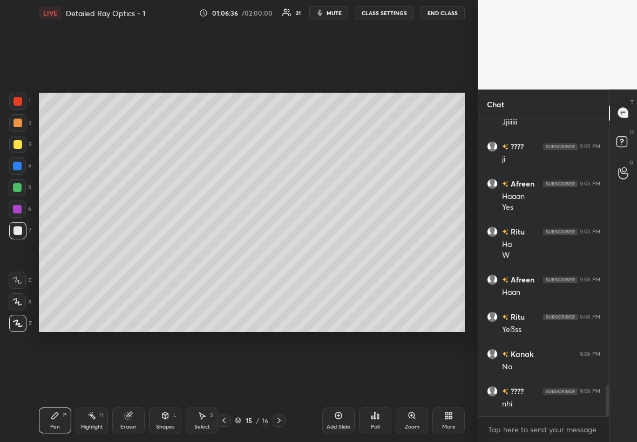
scroll to position [2537, 0]
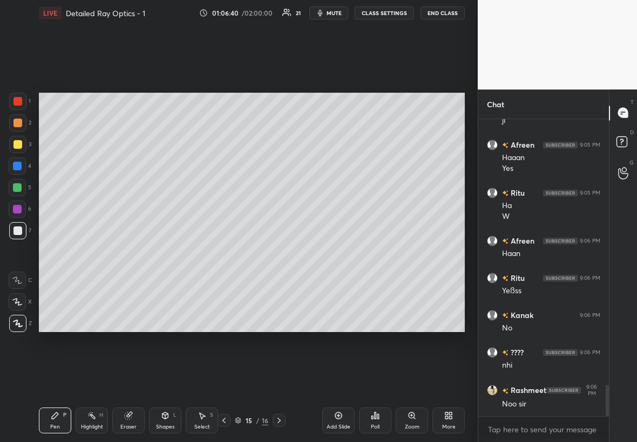
click at [342, 253] on div "Add Slide" at bounding box center [338, 421] width 32 height 26
drag, startPoint x: 15, startPoint y: 146, endPoint x: 21, endPoint y: 146, distance: 6.0
click at [18, 147] on div at bounding box center [17, 144] width 9 height 9
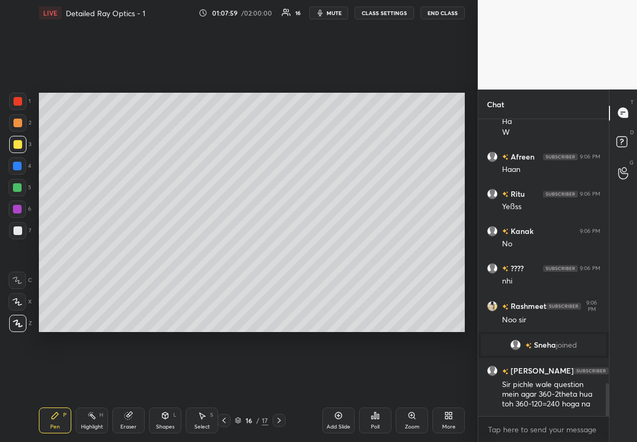
scroll to position [2405, 0]
click at [226, 253] on icon at bounding box center [224, 421] width 9 height 9
click at [227, 253] on icon at bounding box center [224, 421] width 9 height 9
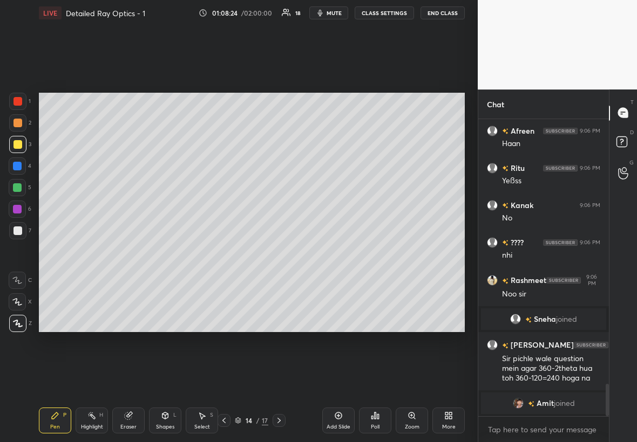
click at [23, 166] on div at bounding box center [17, 166] width 17 height 17
click at [94, 253] on icon at bounding box center [91, 416] width 9 height 9
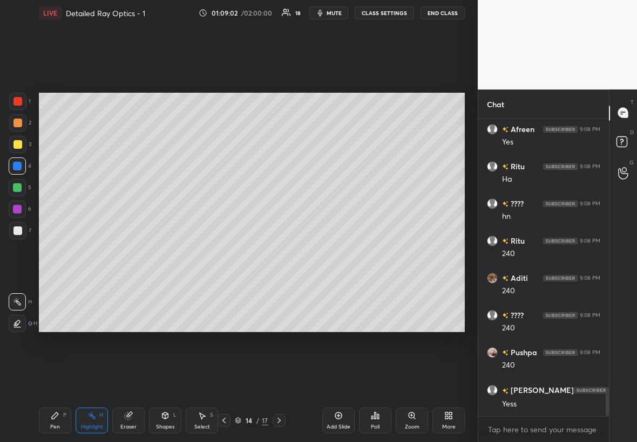
scroll to position [2794, 0]
click at [222, 253] on icon at bounding box center [224, 421] width 9 height 9
click at [223, 253] on icon at bounding box center [224, 421] width 9 height 9
click at [225, 253] on icon at bounding box center [224, 421] width 9 height 9
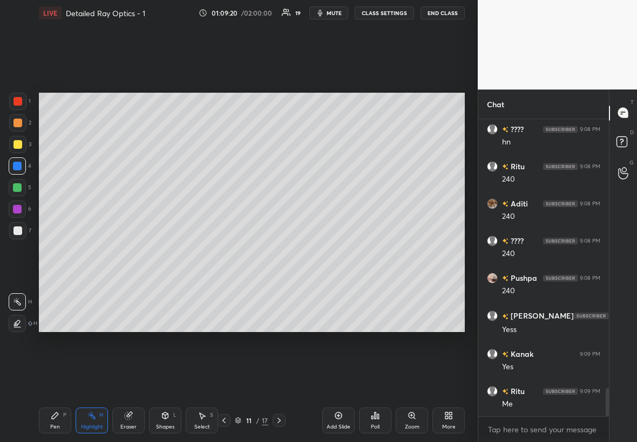
scroll to position [2869, 0]
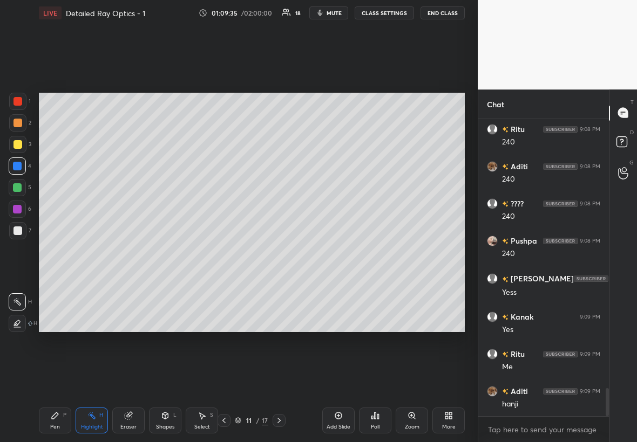
click at [278, 253] on icon at bounding box center [279, 421] width 9 height 9
click at [279, 253] on icon at bounding box center [279, 421] width 9 height 9
click at [281, 253] on icon at bounding box center [279, 421] width 9 height 9
click at [277, 253] on icon at bounding box center [279, 421] width 9 height 9
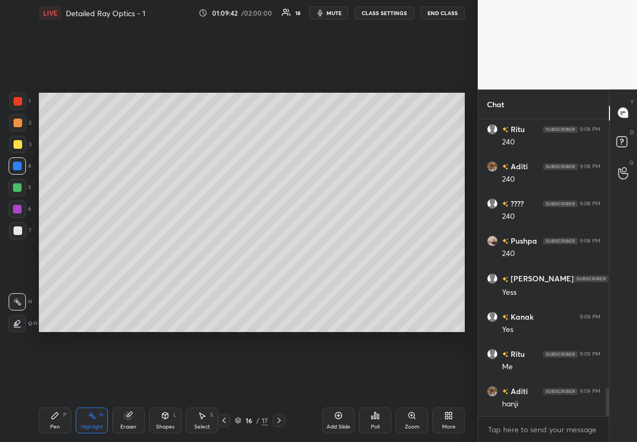
click at [16, 230] on div at bounding box center [17, 230] width 17 height 17
click at [57, 253] on icon at bounding box center [55, 416] width 9 height 9
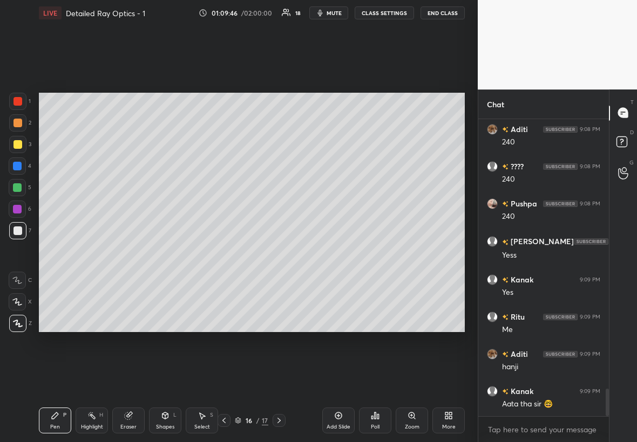
click at [19, 148] on div at bounding box center [17, 144] width 17 height 17
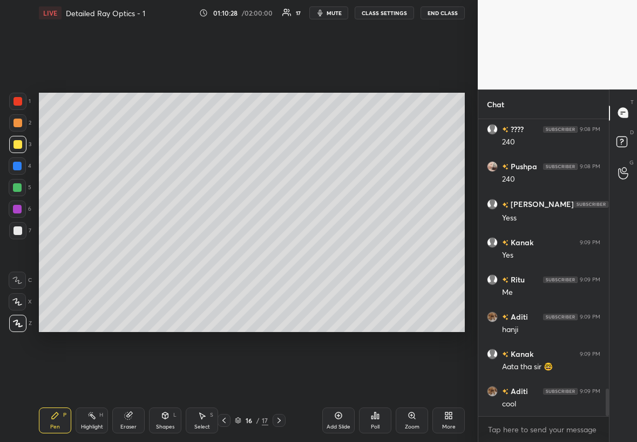
click at [14, 141] on div at bounding box center [17, 144] width 9 height 9
click at [19, 228] on div at bounding box center [17, 231] width 9 height 9
click at [21, 142] on div at bounding box center [17, 144] width 9 height 9
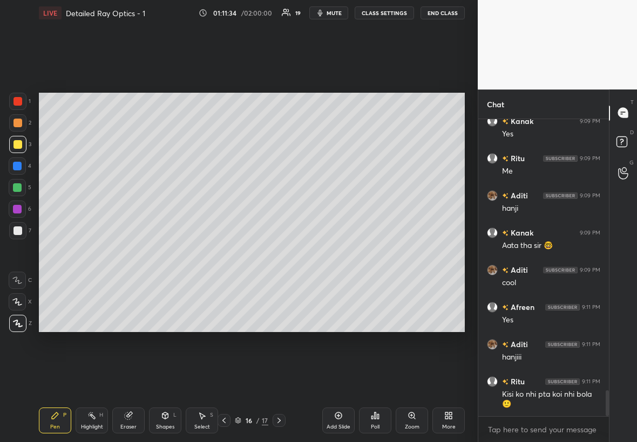
scroll to position [3104, 0]
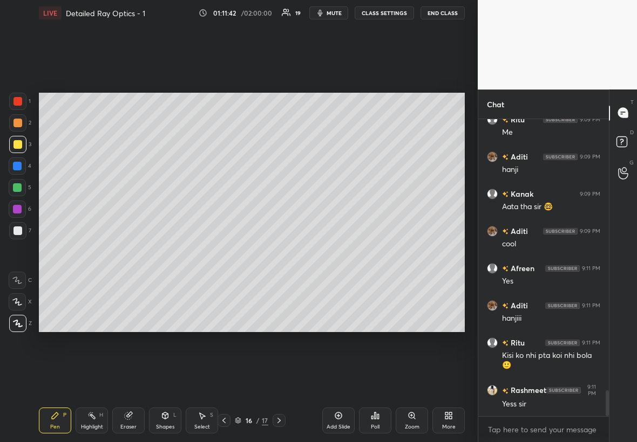
click at [16, 145] on div at bounding box center [17, 144] width 9 height 9
click at [18, 228] on div at bounding box center [17, 231] width 9 height 9
click at [17, 141] on div at bounding box center [17, 144] width 9 height 9
click at [15, 232] on div at bounding box center [17, 231] width 9 height 9
click at [22, 147] on div at bounding box center [17, 144] width 17 height 17
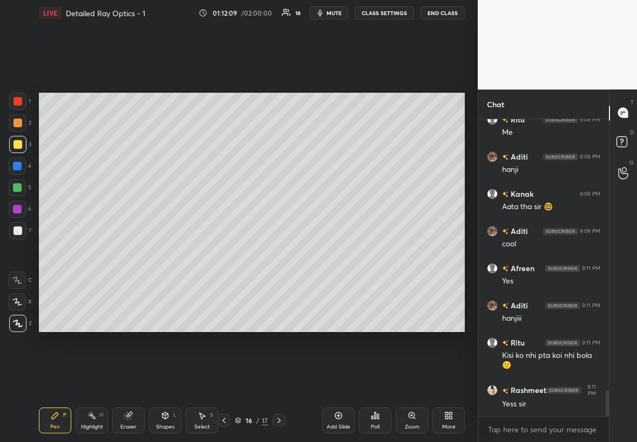
click at [18, 231] on div at bounding box center [17, 231] width 9 height 9
click at [61, 253] on div "Pen P" at bounding box center [55, 421] width 32 height 26
click at [18, 144] on div at bounding box center [17, 144] width 9 height 9
click at [16, 210] on div at bounding box center [17, 209] width 9 height 9
click at [65, 253] on div "P" at bounding box center [64, 415] width 3 height 5
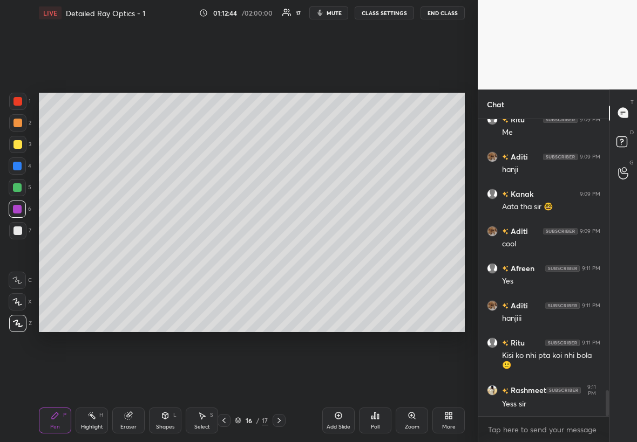
click at [105, 253] on div "Highlight H" at bounding box center [92, 421] width 32 height 26
click at [15, 142] on div at bounding box center [17, 144] width 9 height 9
click at [17, 162] on div at bounding box center [17, 166] width 9 height 9
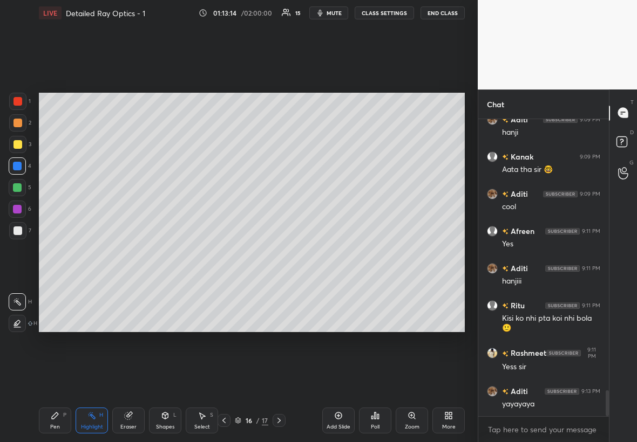
scroll to position [3167, 0]
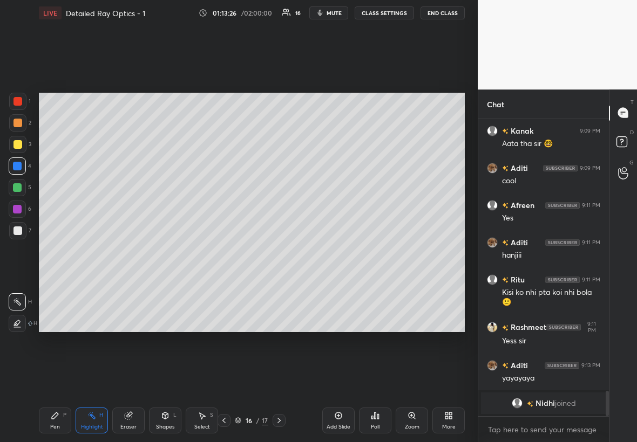
click at [19, 234] on div at bounding box center [17, 230] width 17 height 17
click at [56, 253] on div "Pen" at bounding box center [55, 427] width 10 height 5
click at [65, 253] on div "Pen P" at bounding box center [55, 421] width 32 height 26
click at [17, 140] on div at bounding box center [17, 144] width 9 height 9
click at [14, 208] on div at bounding box center [17, 209] width 9 height 9
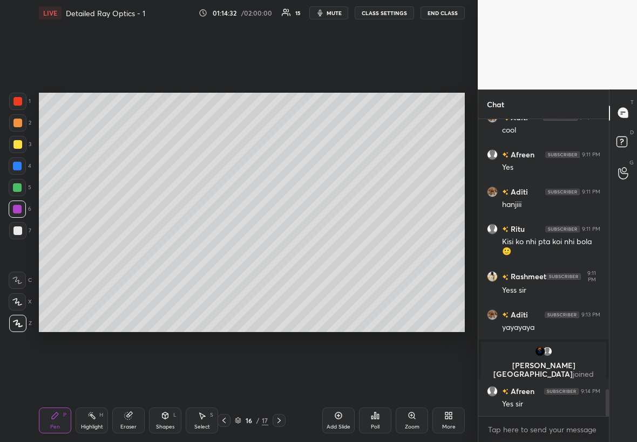
scroll to position [3019, 0]
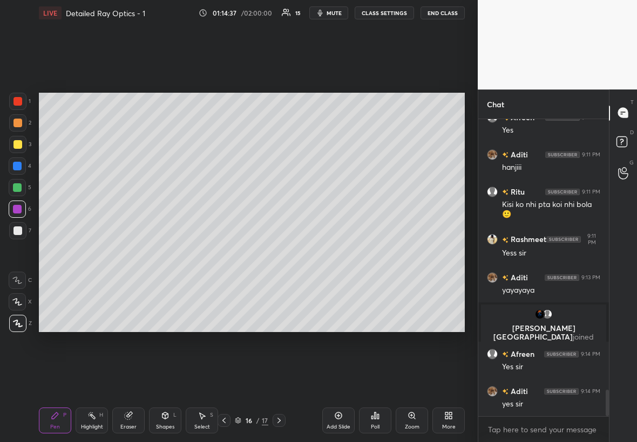
click at [18, 148] on div at bounding box center [17, 144] width 9 height 9
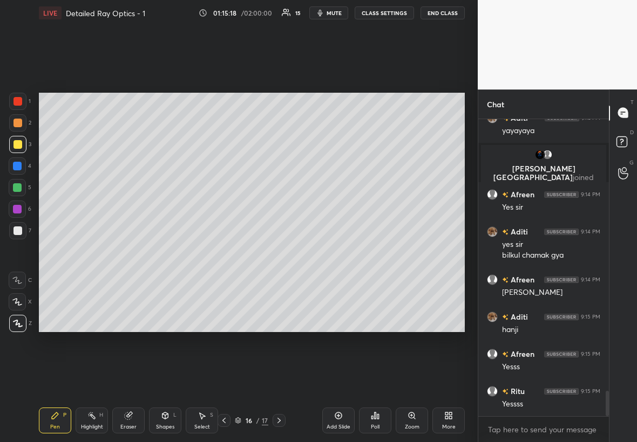
scroll to position [3216, 0]
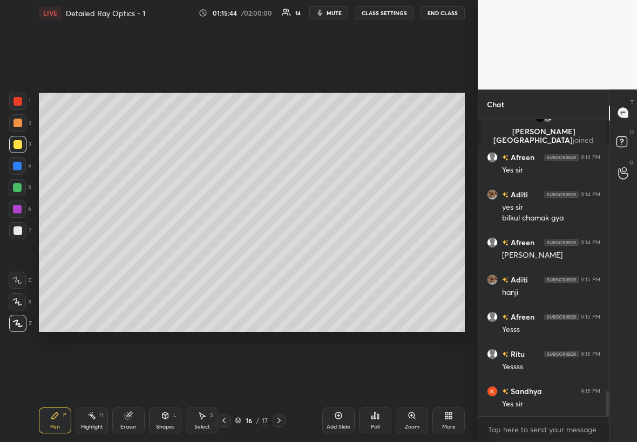
click at [19, 99] on div at bounding box center [17, 101] width 9 height 9
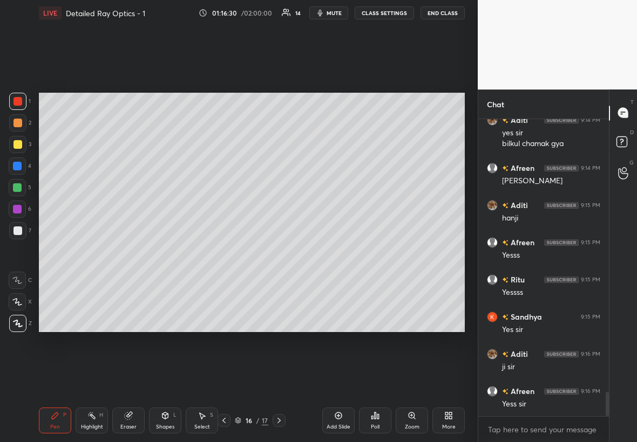
scroll to position [3327, 0]
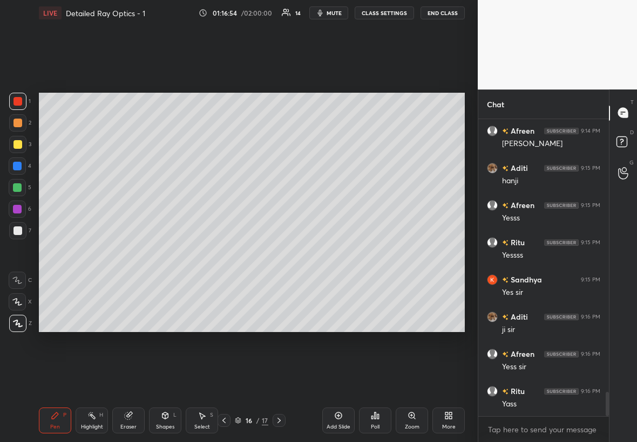
click at [339, 253] on icon at bounding box center [338, 416] width 9 height 9
click at [22, 140] on div at bounding box center [17, 144] width 17 height 17
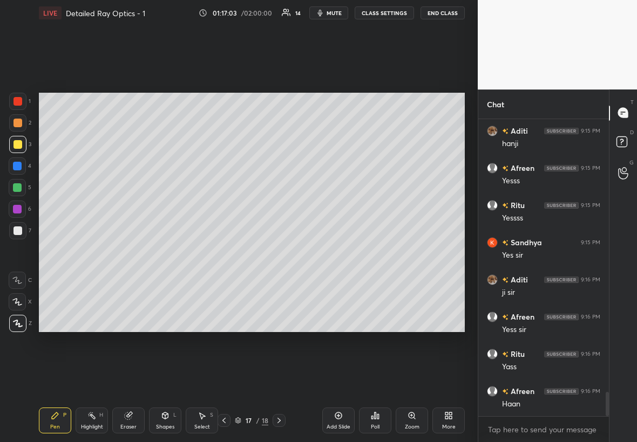
scroll to position [3402, 0]
click at [16, 143] on div at bounding box center [17, 144] width 9 height 9
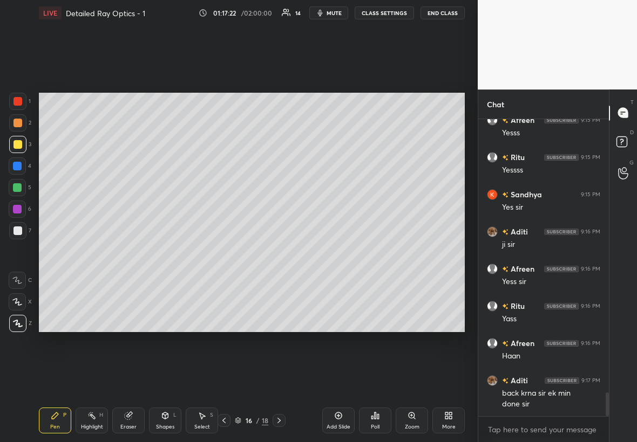
click at [337, 253] on icon at bounding box center [338, 416] width 9 height 9
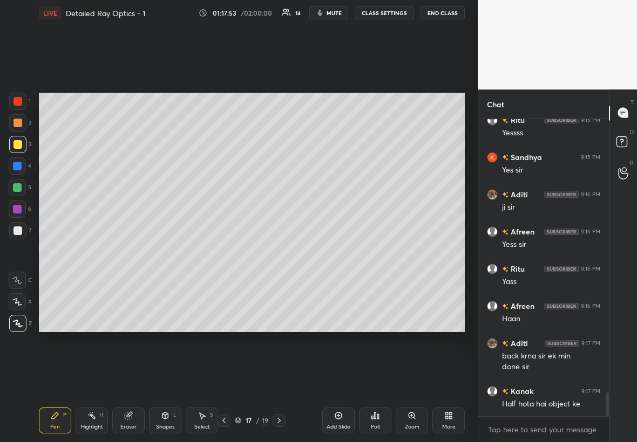
click at [23, 161] on div at bounding box center [17, 166] width 17 height 17
click at [15, 233] on div at bounding box center [17, 231] width 9 height 9
click at [19, 106] on div at bounding box center [17, 101] width 17 height 17
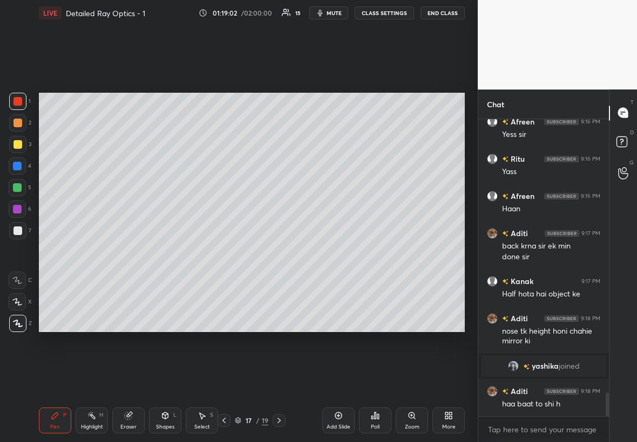
scroll to position [3452, 0]
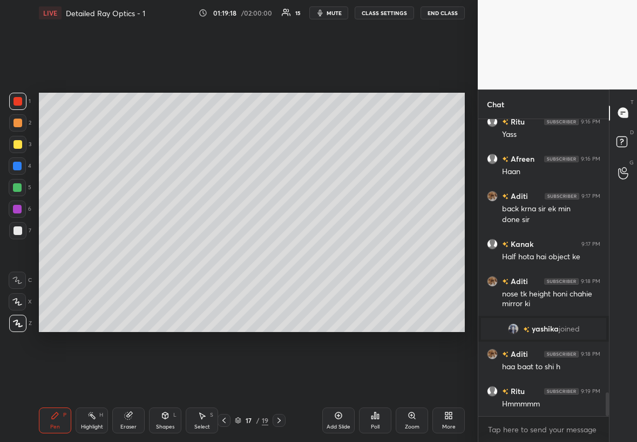
click at [17, 141] on div at bounding box center [17, 144] width 9 height 9
click at [10, 166] on div at bounding box center [17, 166] width 17 height 17
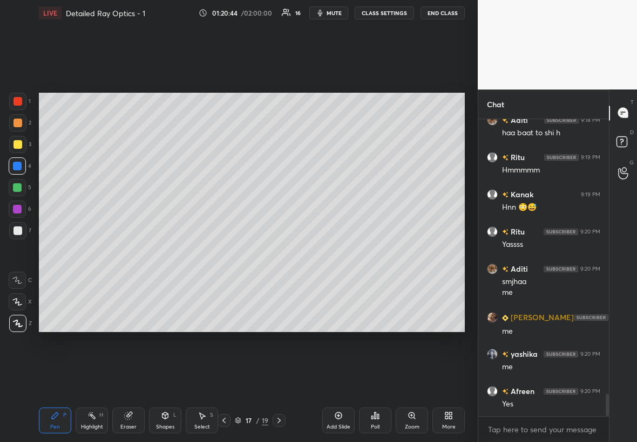
scroll to position [3723, 0]
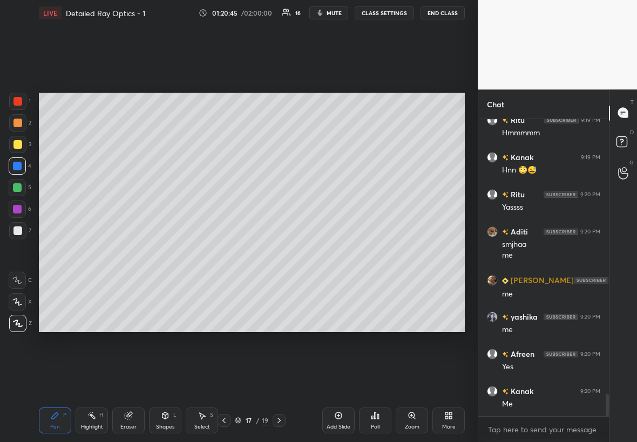
click at [335, 253] on icon at bounding box center [338, 416] width 9 height 9
click at [18, 145] on div at bounding box center [17, 144] width 9 height 9
click at [60, 253] on div "Pen P" at bounding box center [55, 421] width 32 height 26
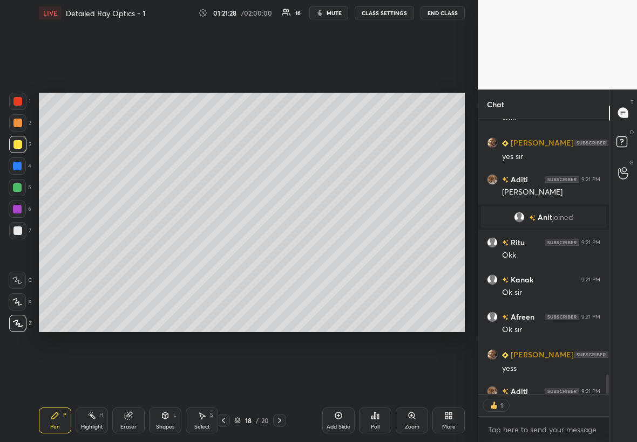
scroll to position [272, 127]
click at [387, 13] on button "End Class" at bounding box center [442, 12] width 44 height 13
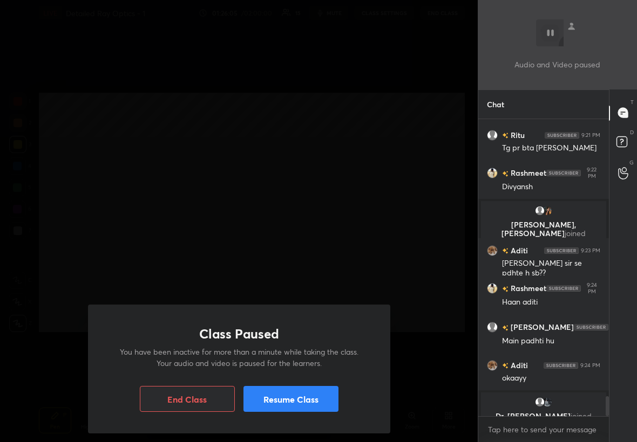
scroll to position [4105, 0]
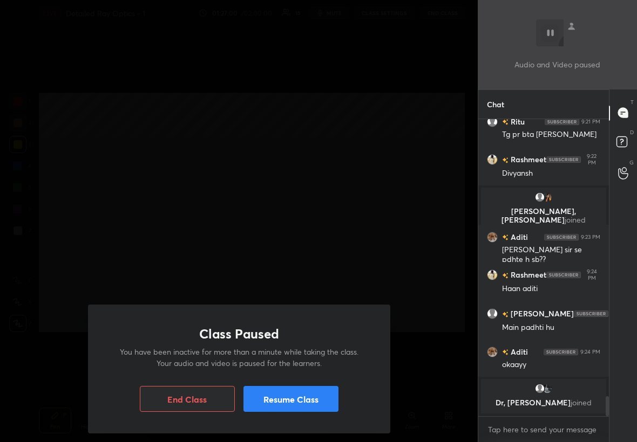
click at [322, 253] on button "Resume Class" at bounding box center [290, 399] width 95 height 26
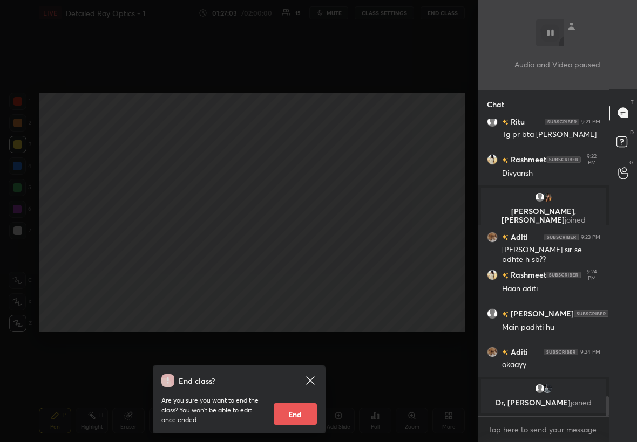
click at [355, 241] on div "End class? Are you sure you want to end the class? You won’t be able to edit on…" at bounding box center [239, 221] width 478 height 442
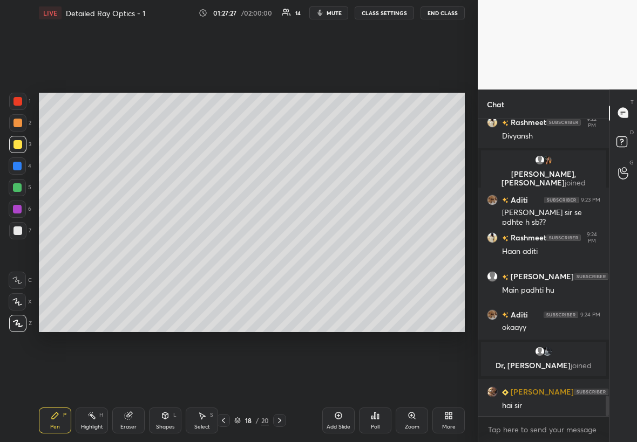
scroll to position [4099, 0]
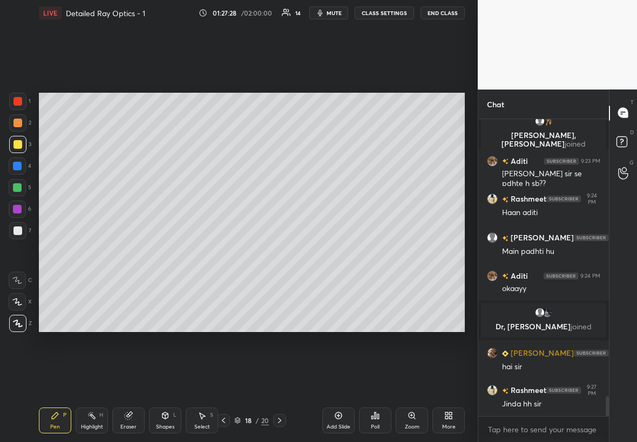
click at [21, 234] on div at bounding box center [17, 230] width 17 height 17
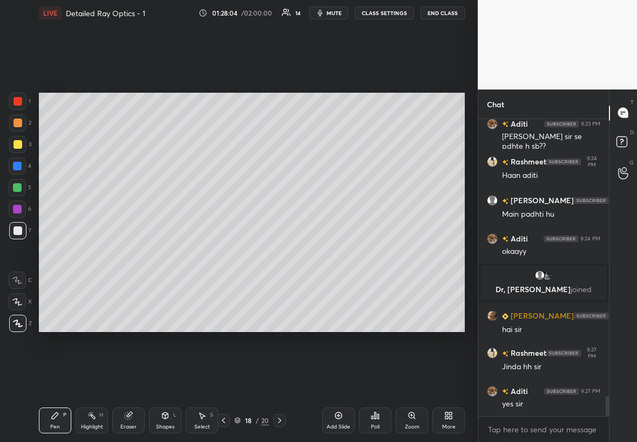
click at [19, 138] on div at bounding box center [17, 144] width 17 height 17
click at [19, 140] on div at bounding box center [17, 144] width 17 height 17
click at [18, 168] on div at bounding box center [17, 166] width 9 height 9
click at [19, 208] on div at bounding box center [17, 209] width 9 height 9
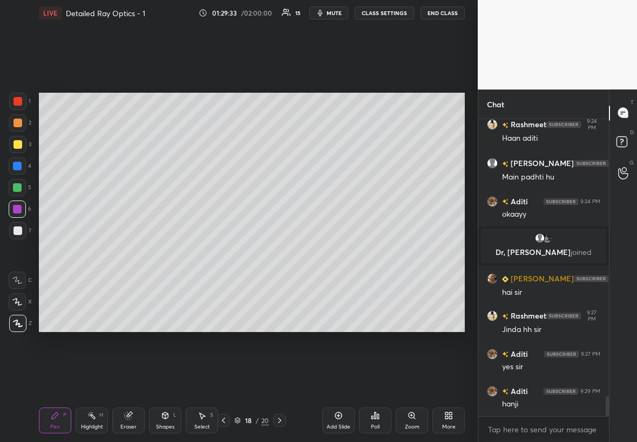
click at [15, 145] on div at bounding box center [17, 144] width 9 height 9
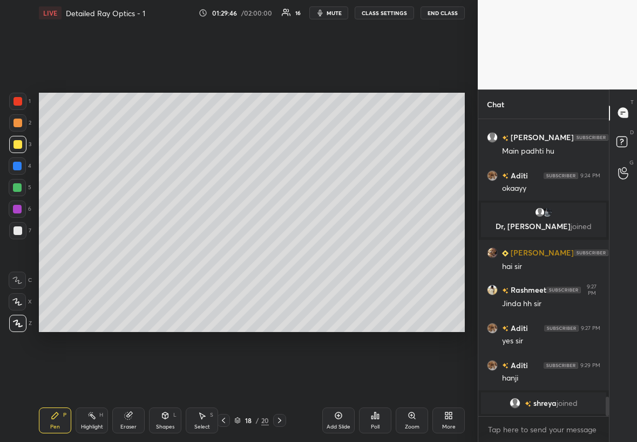
click at [160, 253] on div "Shapes" at bounding box center [165, 427] width 18 height 5
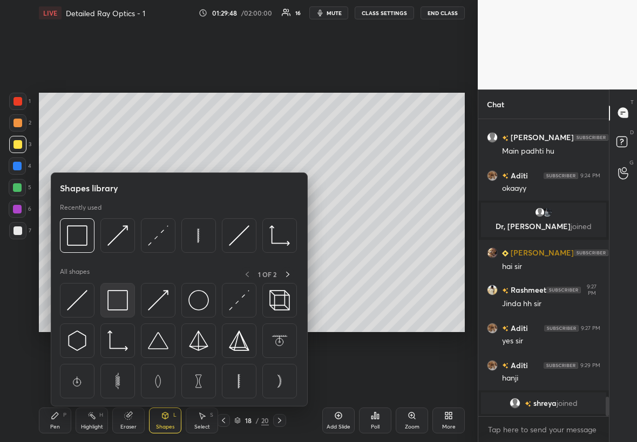
click at [122, 253] on img at bounding box center [117, 300] width 21 height 21
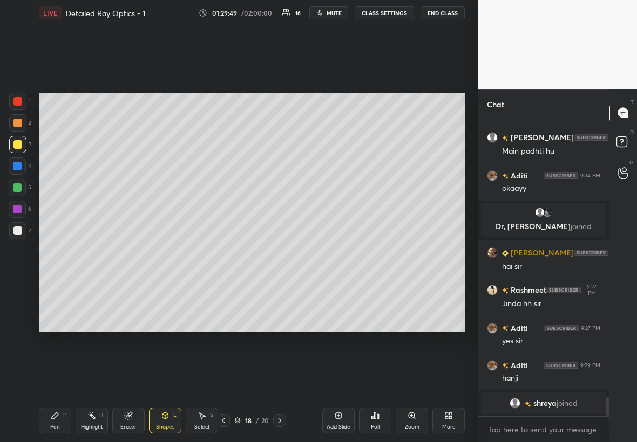
click at [20, 106] on div at bounding box center [17, 101] width 17 height 17
click at [57, 253] on icon at bounding box center [55, 416] width 9 height 9
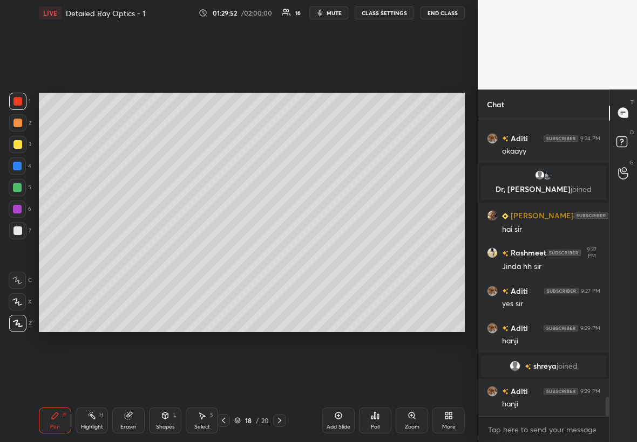
click at [15, 231] on div at bounding box center [17, 231] width 9 height 9
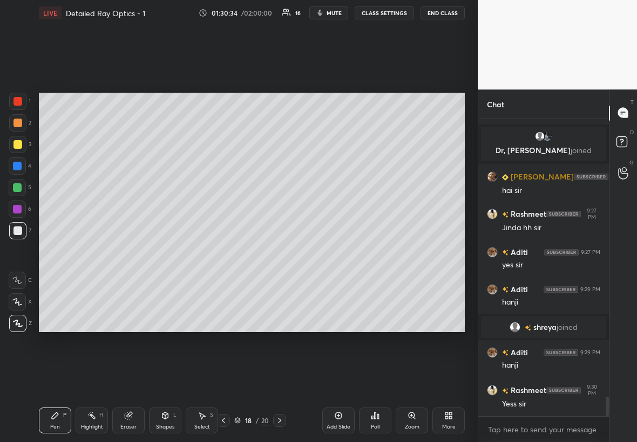
scroll to position [4260, 0]
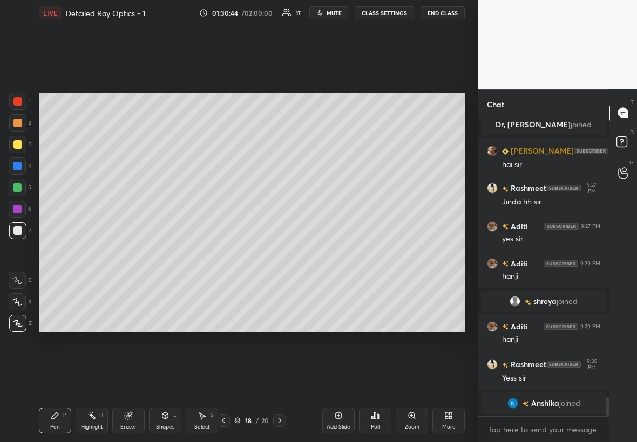
click at [172, 253] on div "Shapes L" at bounding box center [165, 421] width 32 height 26
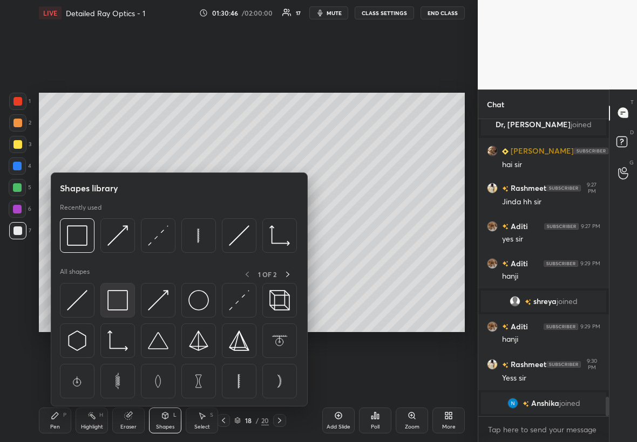
click at [131, 253] on div at bounding box center [117, 300] width 35 height 35
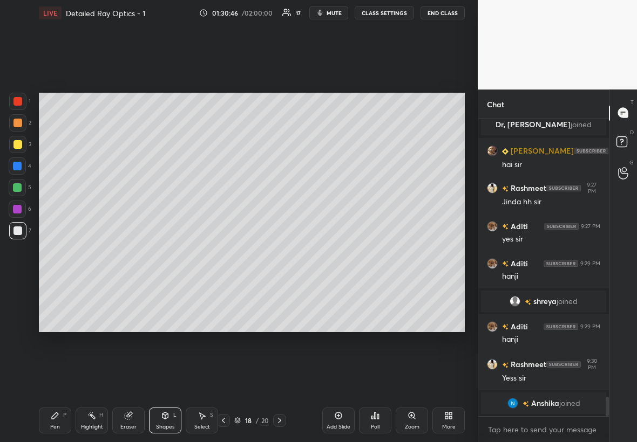
click at [16, 100] on div at bounding box center [17, 101] width 9 height 9
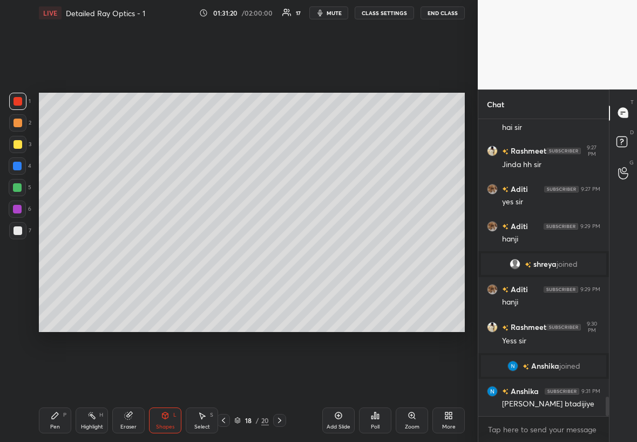
click at [131, 253] on icon at bounding box center [128, 416] width 9 height 9
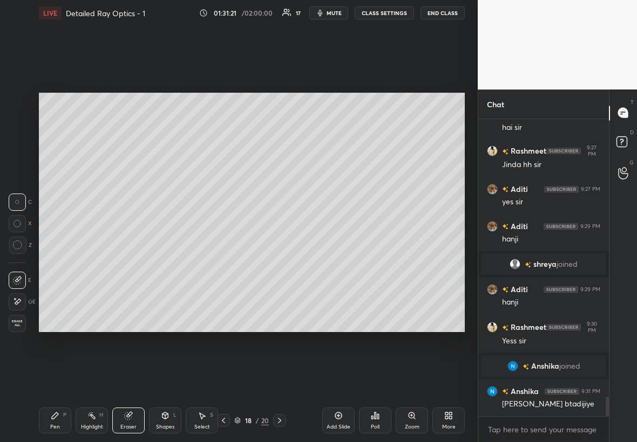
click at [104, 253] on div "Highlight H" at bounding box center [92, 421] width 32 height 26
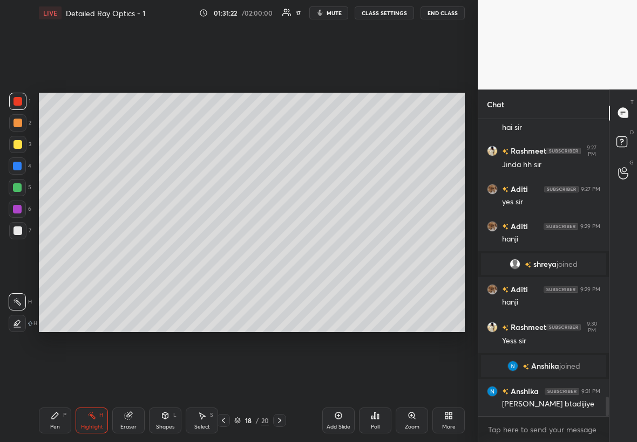
click at [22, 189] on div at bounding box center [17, 187] width 17 height 17
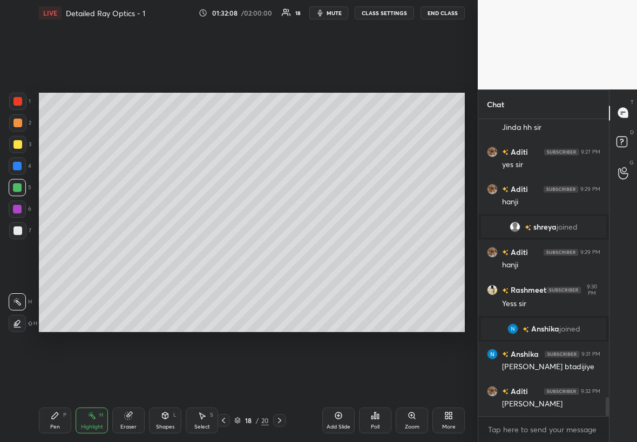
scroll to position [4363, 0]
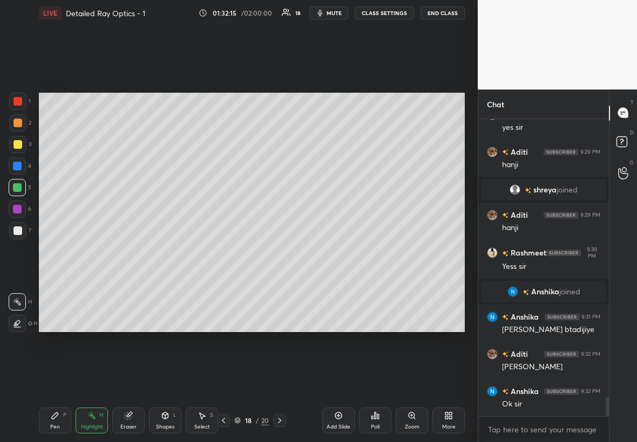
click at [339, 253] on icon at bounding box center [338, 416] width 9 height 9
click at [19, 140] on div at bounding box center [17, 144] width 9 height 9
click at [47, 253] on div "Pen P" at bounding box center [55, 421] width 32 height 26
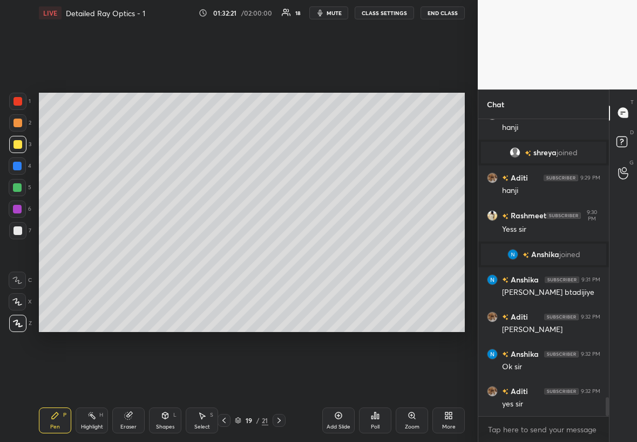
scroll to position [4437, 0]
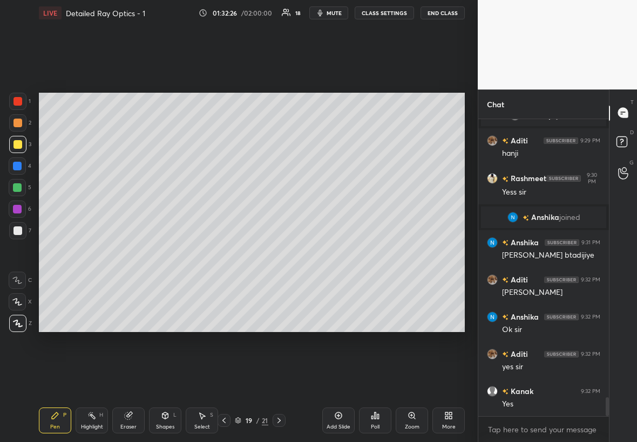
click at [24, 232] on div at bounding box center [17, 230] width 17 height 17
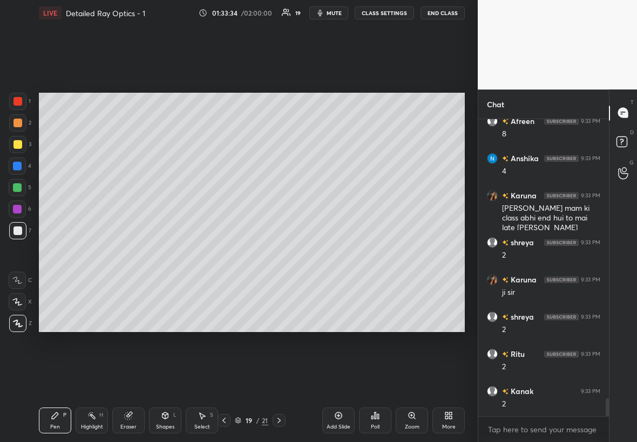
scroll to position [4746, 0]
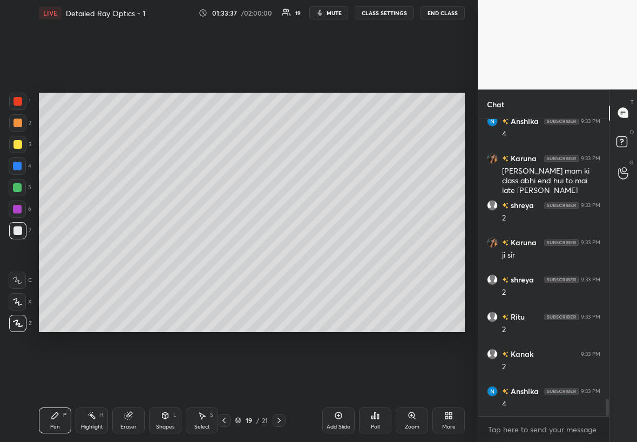
click at [17, 185] on div at bounding box center [17, 187] width 9 height 9
click at [225, 253] on icon at bounding box center [224, 421] width 9 height 9
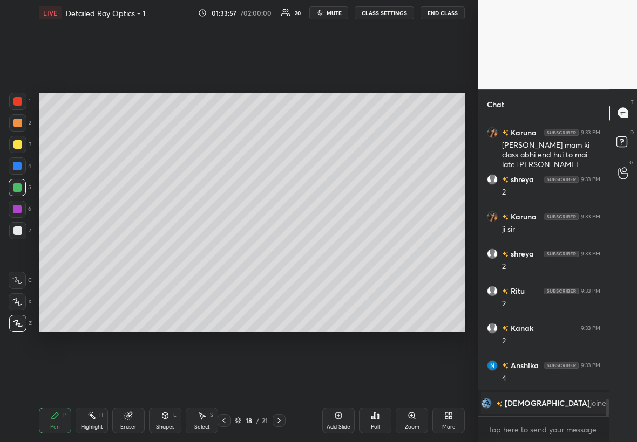
click at [134, 253] on div "Eraser" at bounding box center [128, 427] width 16 height 5
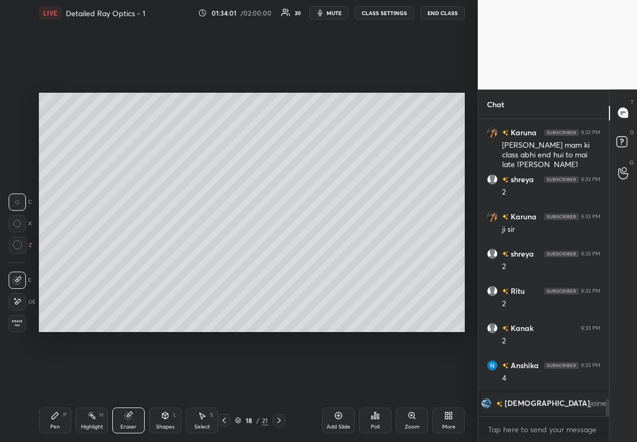
click at [51, 253] on icon at bounding box center [55, 416] width 9 height 9
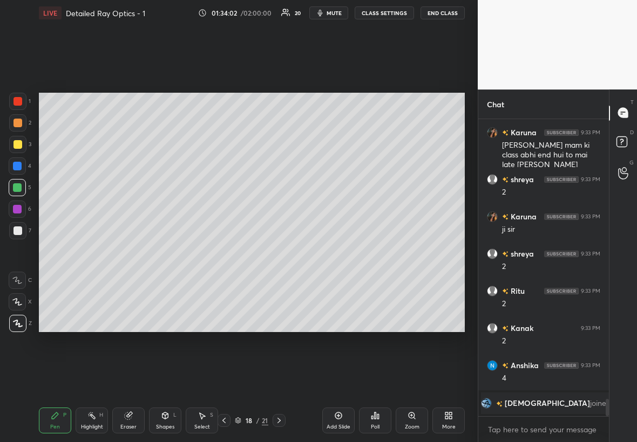
click at [18, 232] on div at bounding box center [17, 230] width 17 height 17
click at [279, 253] on icon at bounding box center [279, 421] width 9 height 9
click at [19, 140] on div at bounding box center [17, 144] width 9 height 9
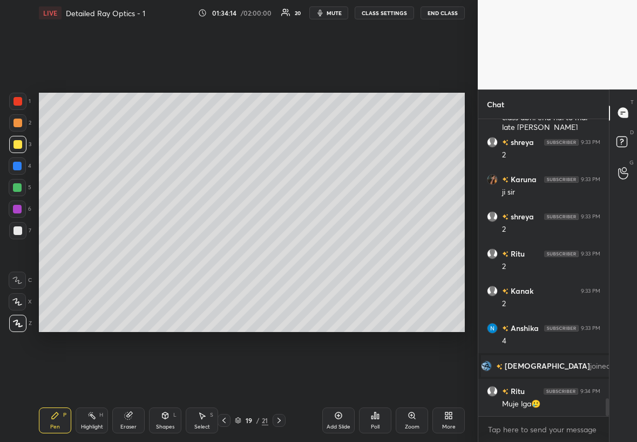
click at [16, 188] on div at bounding box center [17, 187] width 9 height 9
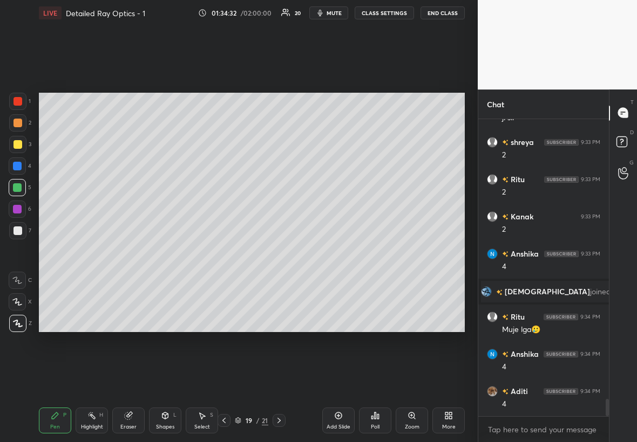
scroll to position [4799, 0]
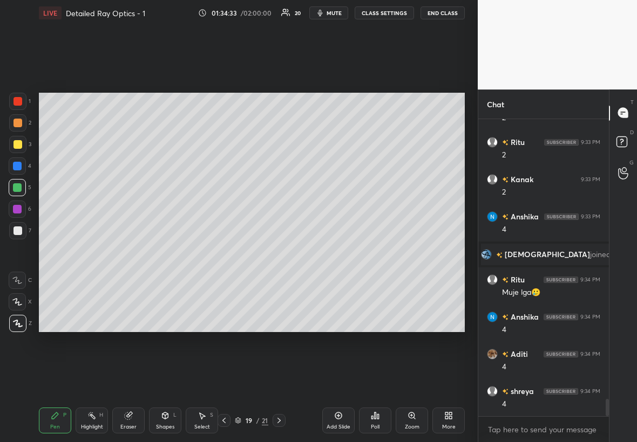
click at [17, 188] on div at bounding box center [17, 187] width 9 height 9
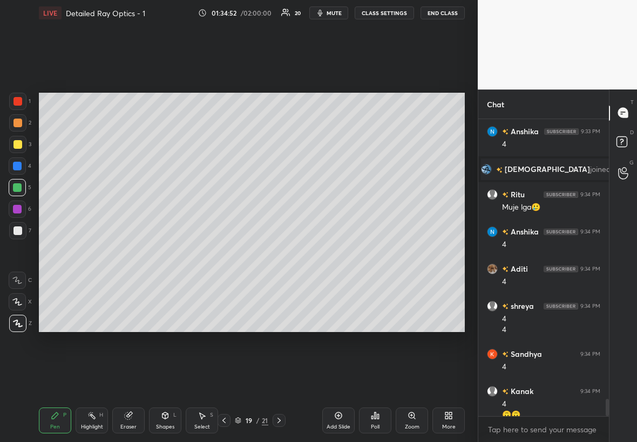
scroll to position [4895, 0]
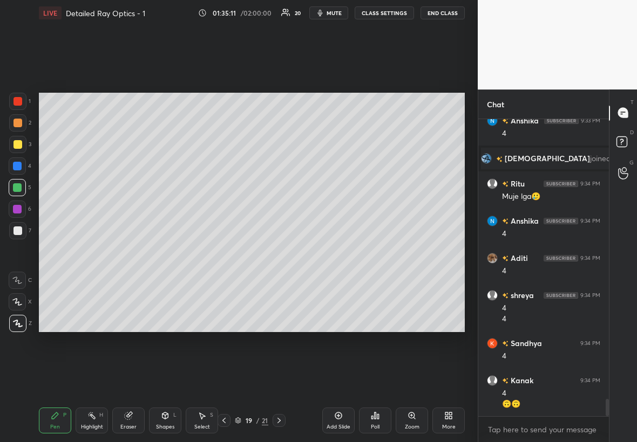
click at [213, 253] on div "Select S" at bounding box center [202, 421] width 32 height 26
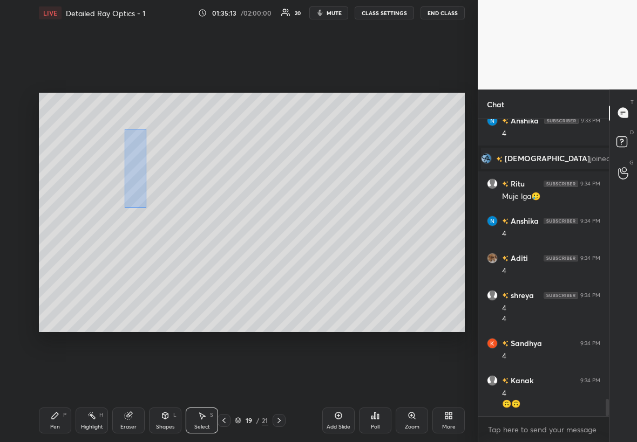
drag, startPoint x: 125, startPoint y: 129, endPoint x: 146, endPoint y: 203, distance: 76.7
click at [146, 207] on div "0 ° Undo Copy Duplicate Duplicate to new slide Delete" at bounding box center [252, 213] width 426 height 240
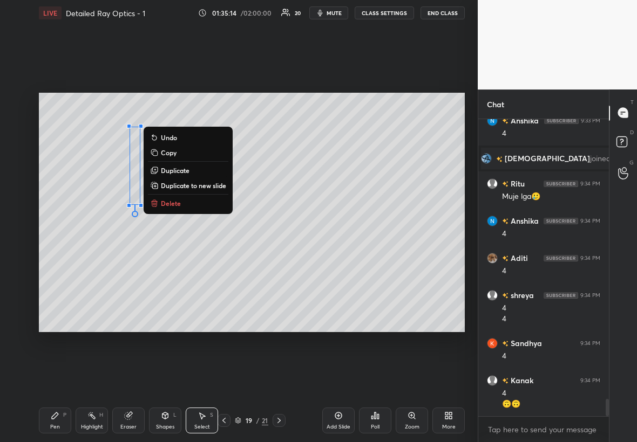
click at [183, 171] on p "Duplicate" at bounding box center [175, 170] width 29 height 9
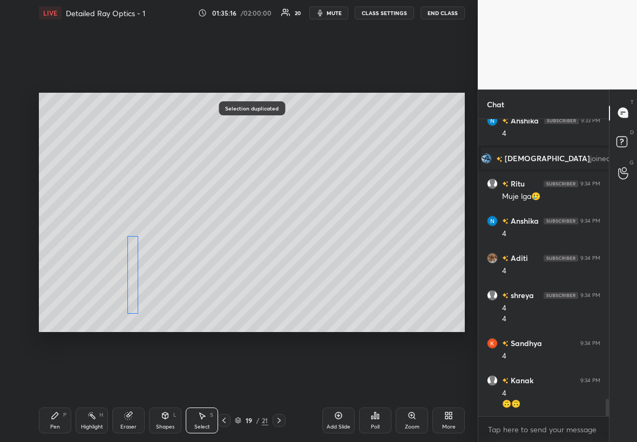
drag, startPoint x: 143, startPoint y: 175, endPoint x: 128, endPoint y: 270, distance: 96.1
click at [130, 253] on div "0 ° Undo Copy Duplicate Duplicate to new slide Delete" at bounding box center [252, 213] width 426 height 240
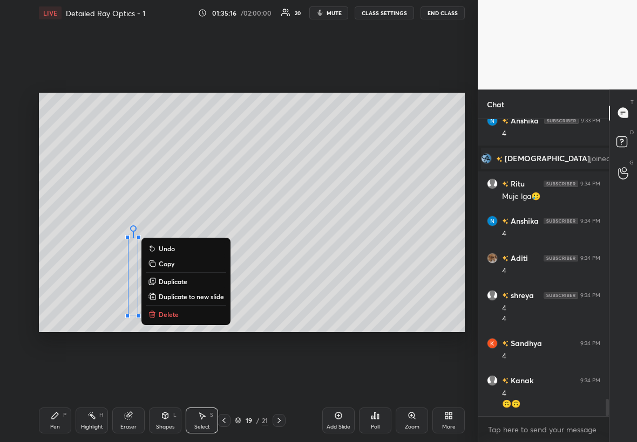
click at [54, 253] on icon at bounding box center [55, 416] width 9 height 9
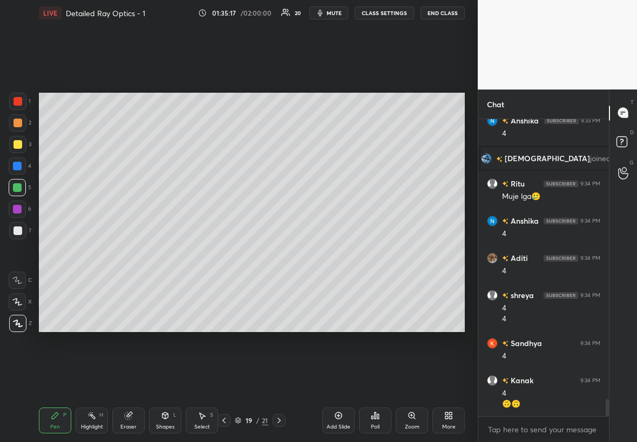
click at [14, 146] on div at bounding box center [17, 144] width 9 height 9
click at [16, 184] on div at bounding box center [17, 187] width 9 height 9
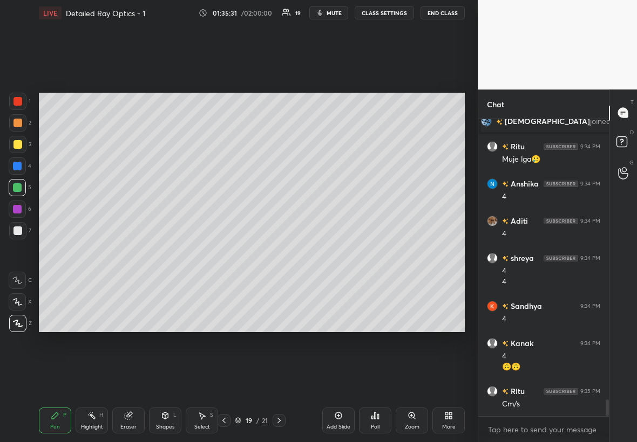
click at [15, 229] on div at bounding box center [17, 231] width 9 height 9
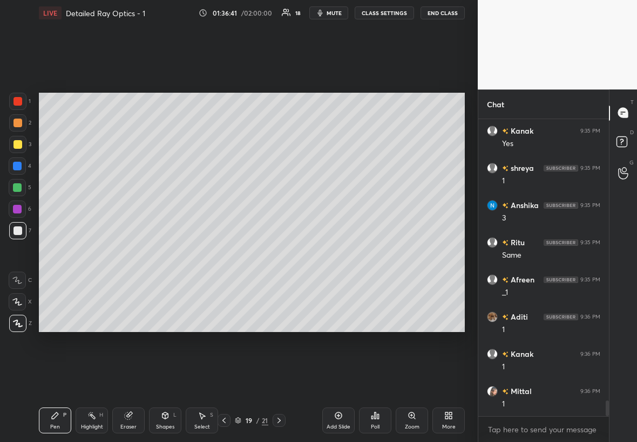
scroll to position [5267, 0]
click at [204, 253] on div "Select S" at bounding box center [202, 421] width 32 height 26
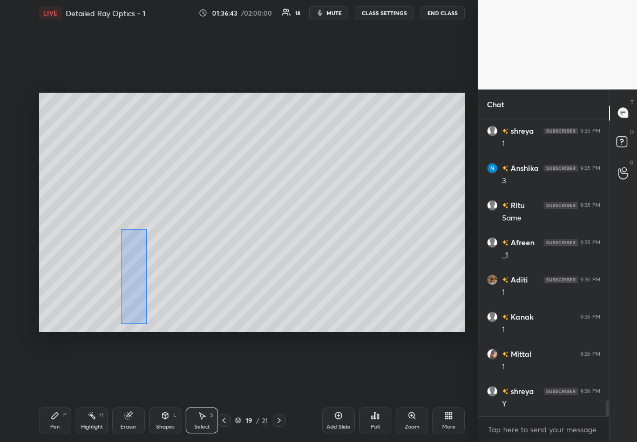
drag, startPoint x: 122, startPoint y: 231, endPoint x: 146, endPoint y: 319, distance: 91.0
click at [147, 253] on div "0 ° Undo Copy Duplicate Duplicate to new slide Delete" at bounding box center [252, 213] width 426 height 240
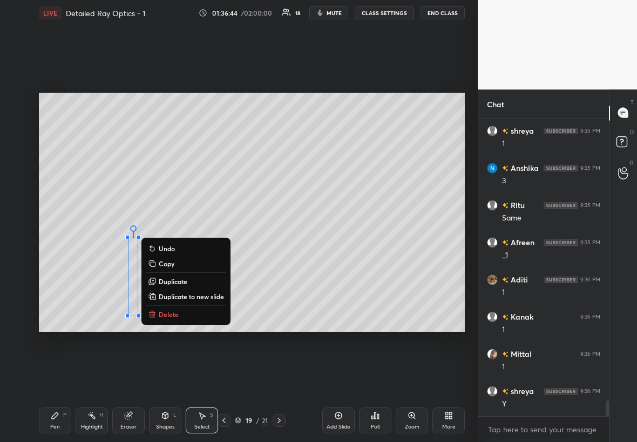
click at [194, 253] on p "Duplicate to new slide" at bounding box center [191, 296] width 65 height 9
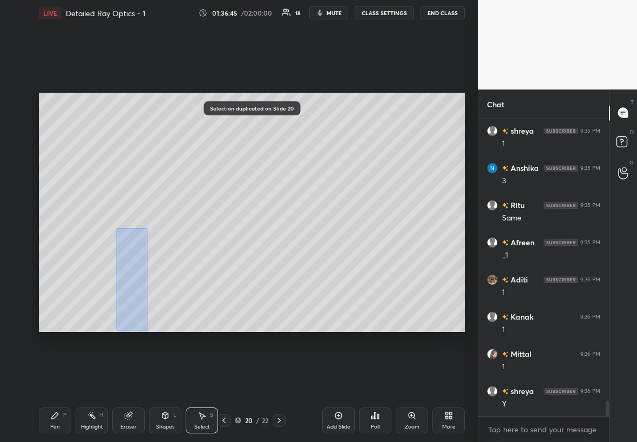
drag, startPoint x: 127, startPoint y: 272, endPoint x: 148, endPoint y: 329, distance: 60.4
click at [149, 253] on div "0 ° Undo Copy Duplicate Duplicate to new slide Delete" at bounding box center [252, 213] width 426 height 240
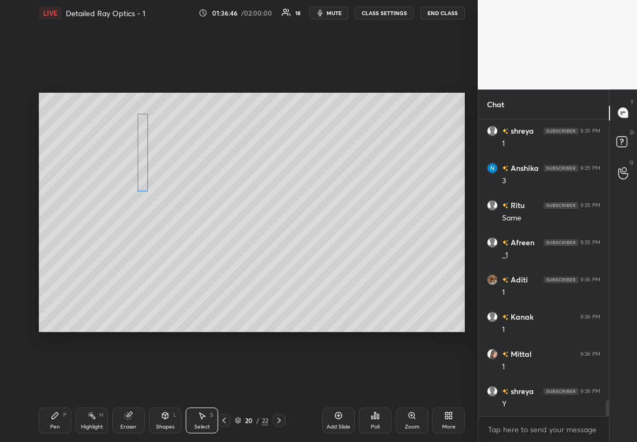
drag, startPoint x: 132, startPoint y: 291, endPoint x: 142, endPoint y: 173, distance: 119.2
click at [143, 172] on div "0 ° Undo Copy Duplicate Duplicate to new slide Delete" at bounding box center [252, 213] width 426 height 240
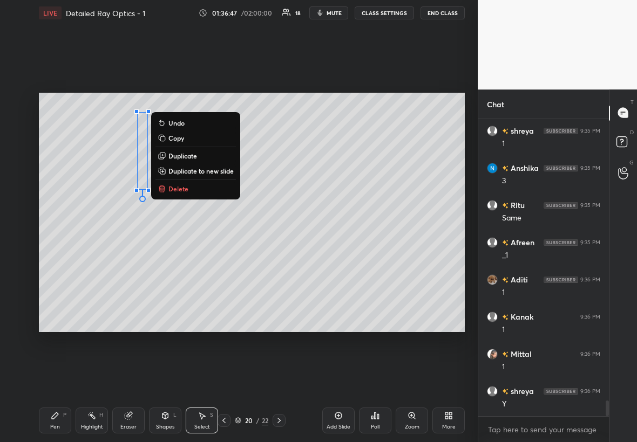
click at [57, 253] on icon at bounding box center [55, 416] width 9 height 9
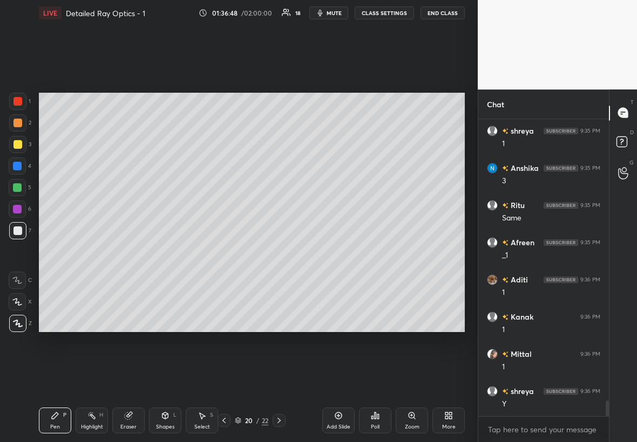
click at [19, 146] on div at bounding box center [17, 144] width 9 height 9
click at [24, 229] on div at bounding box center [17, 230] width 17 height 17
click at [59, 253] on div "Pen P" at bounding box center [55, 421] width 32 height 26
click at [17, 186] on div at bounding box center [17, 187] width 9 height 9
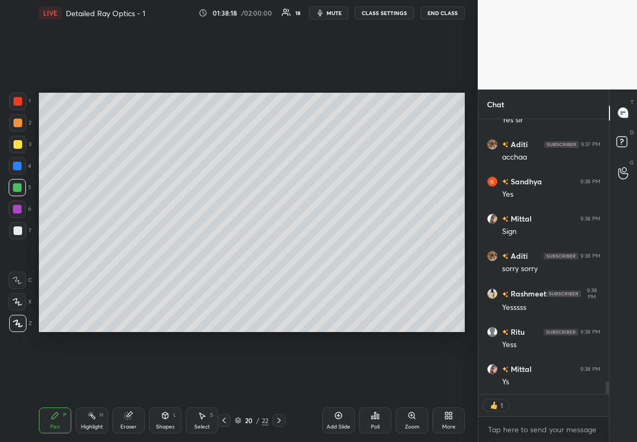
scroll to position [5815, 0]
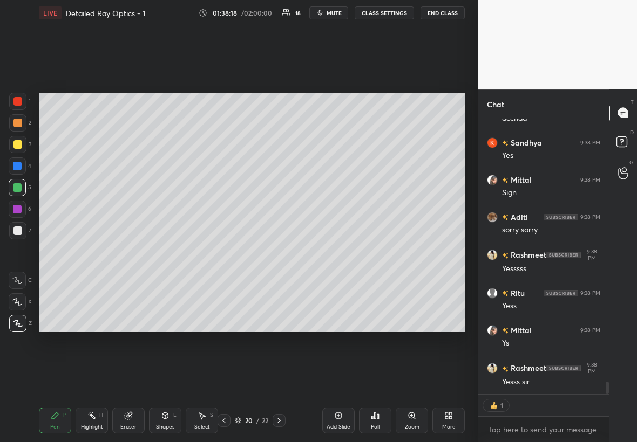
click at [199, 253] on div "Select S" at bounding box center [202, 421] width 32 height 26
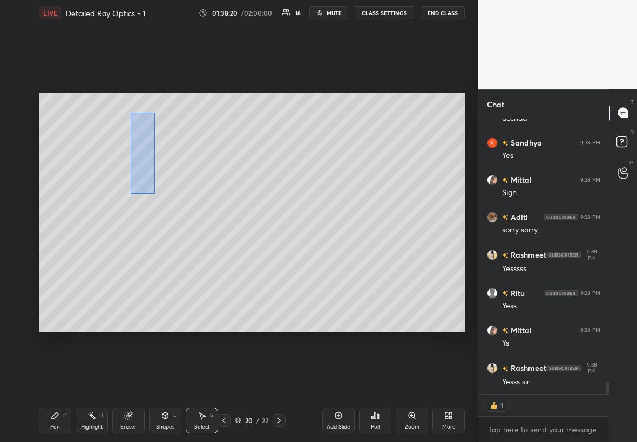
drag, startPoint x: 132, startPoint y: 114, endPoint x: 152, endPoint y: 197, distance: 86.0
click at [153, 201] on div "0 ° Undo Copy Duplicate Duplicate to new slide Delete" at bounding box center [252, 213] width 426 height 240
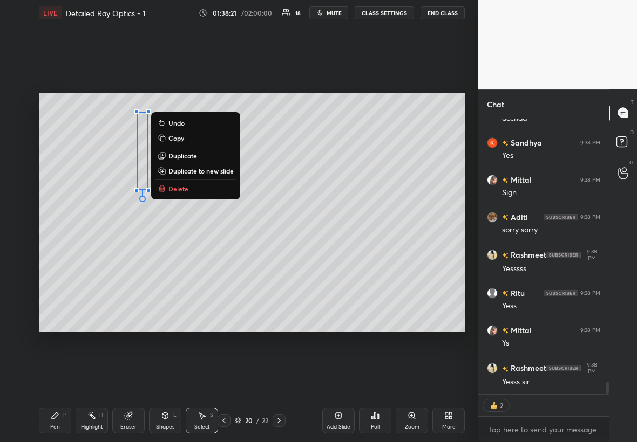
click at [199, 154] on button "Duplicate" at bounding box center [195, 155] width 80 height 13
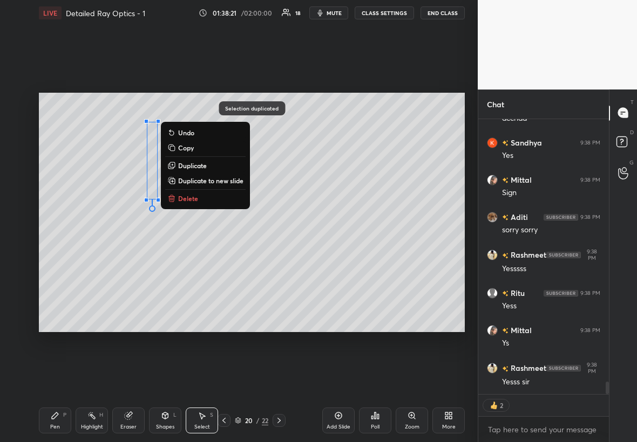
scroll to position [5872, 0]
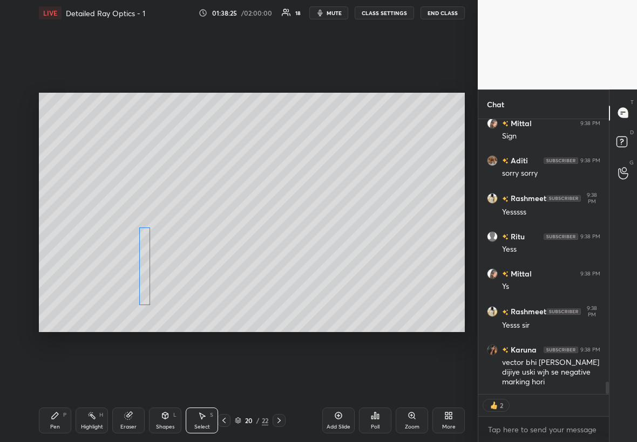
drag, startPoint x: 153, startPoint y: 174, endPoint x: 142, endPoint y: 271, distance: 97.7
click at [142, 253] on div "0 ° Undo Copy Duplicate Duplicate to new slide Delete" at bounding box center [252, 213] width 426 height 240
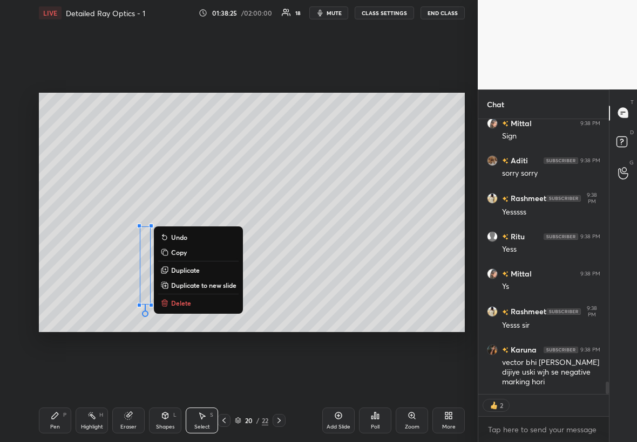
click at [59, 253] on div "Pen P" at bounding box center [55, 421] width 32 height 26
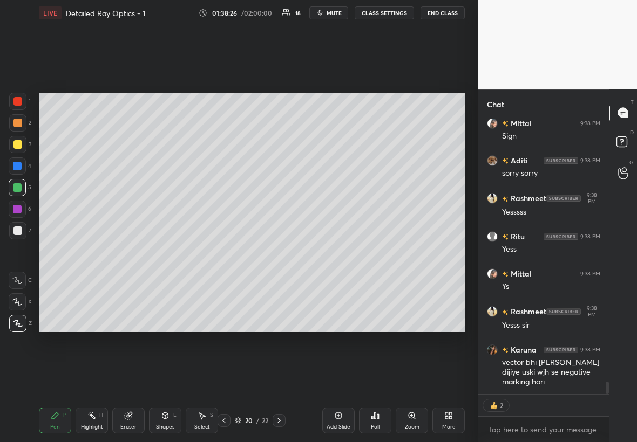
click at [18, 231] on div at bounding box center [17, 231] width 9 height 9
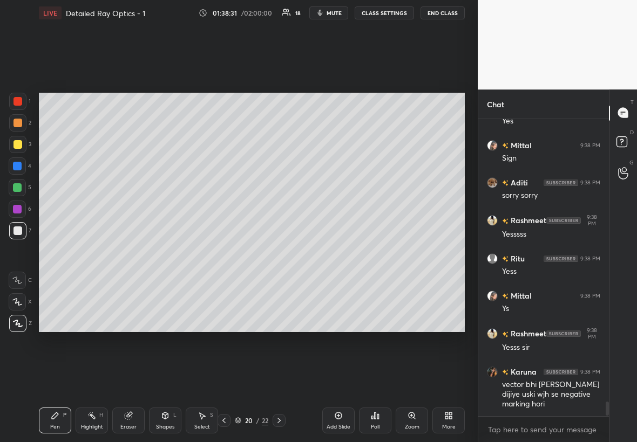
scroll to position [5850, 0]
click at [19, 141] on div at bounding box center [17, 144] width 9 height 9
click at [387, 253] on div "Zoom" at bounding box center [411, 421] width 32 height 26
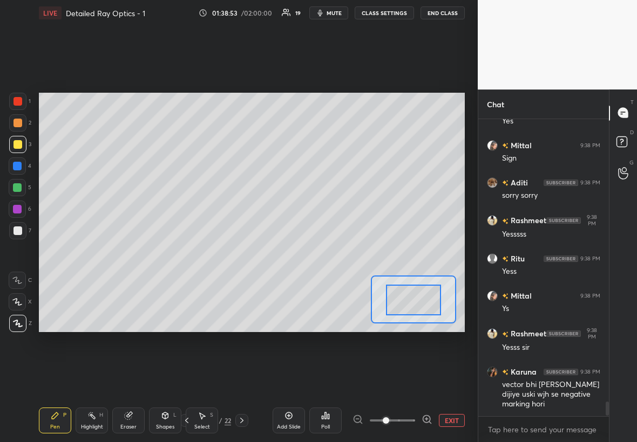
drag, startPoint x: 414, startPoint y: 302, endPoint x: 405, endPoint y: 302, distance: 8.6
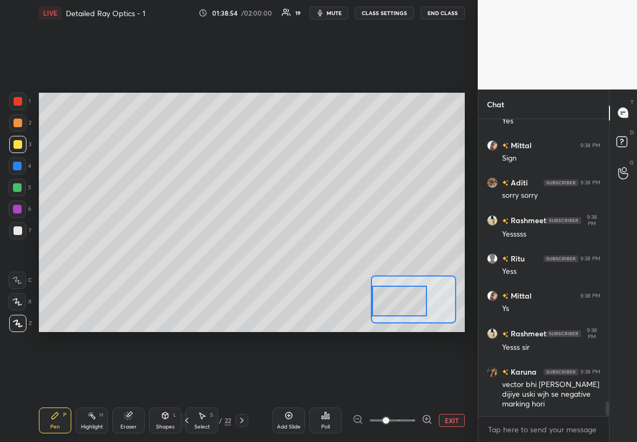
drag, startPoint x: 416, startPoint y: 303, endPoint x: 398, endPoint y: 303, distance: 17.8
click at [387, 253] on div at bounding box center [400, 301] width 56 height 31
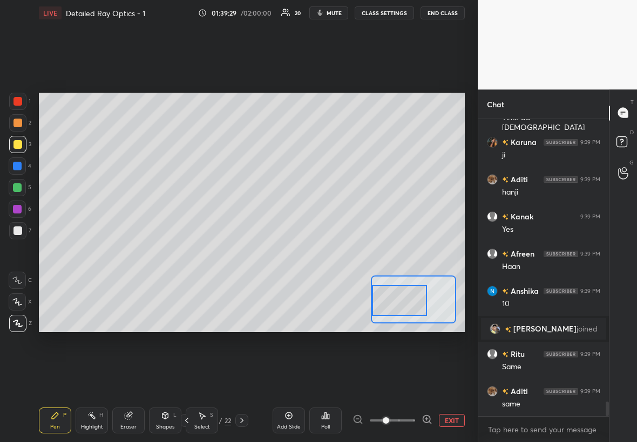
scroll to position [5832, 0]
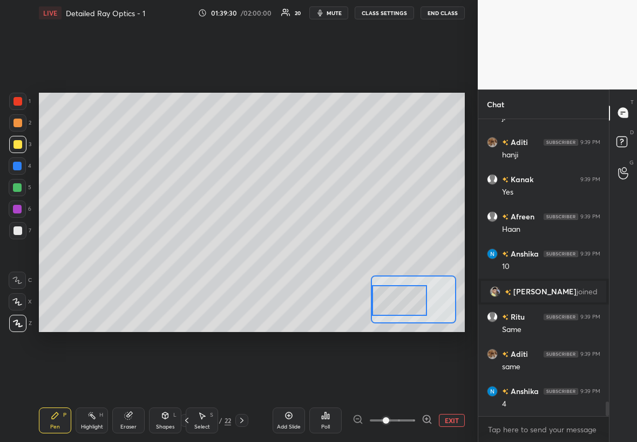
click at [19, 184] on div at bounding box center [17, 187] width 9 height 9
click at [387, 253] on button "EXIT" at bounding box center [452, 420] width 26 height 13
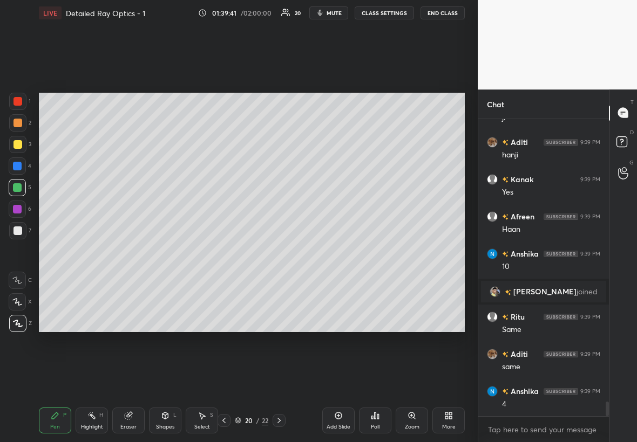
click at [22, 121] on div at bounding box center [17, 123] width 9 height 9
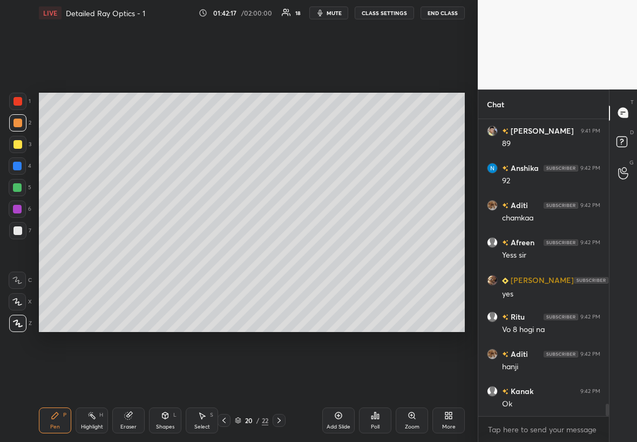
scroll to position [6932, 0]
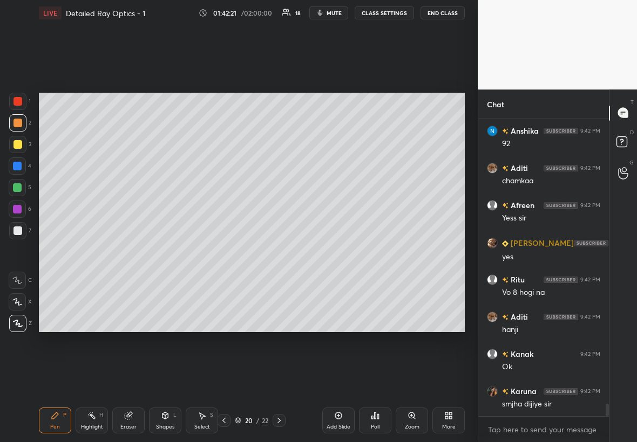
click at [223, 253] on icon at bounding box center [223, 420] width 3 height 5
click at [224, 253] on icon at bounding box center [224, 421] width 9 height 9
click at [225, 253] on icon at bounding box center [224, 421] width 9 height 9
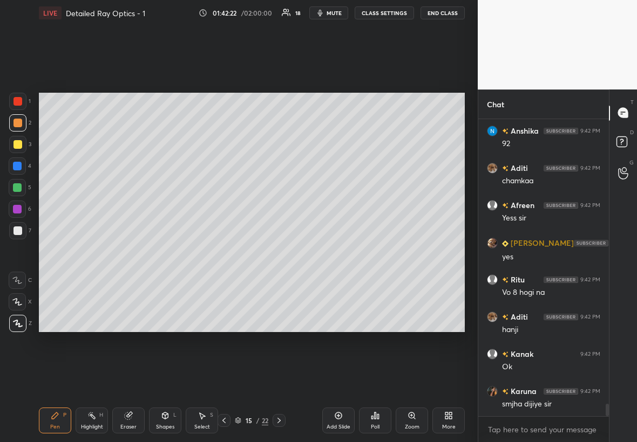
click at [226, 253] on icon at bounding box center [224, 421] width 9 height 9
click at [227, 253] on icon at bounding box center [224, 421] width 9 height 9
click at [228, 253] on icon at bounding box center [224, 421] width 9 height 9
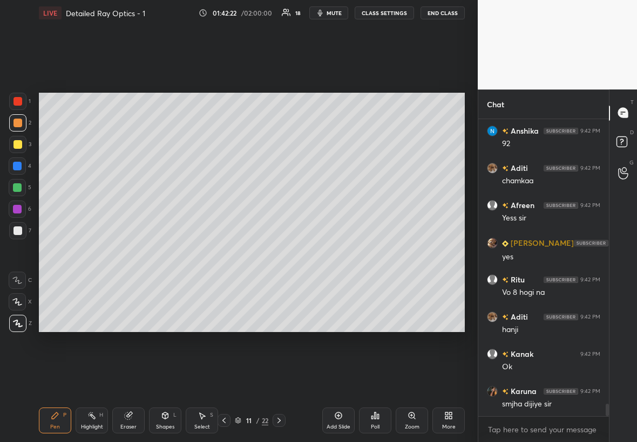
click at [227, 253] on icon at bounding box center [224, 421] width 9 height 9
click at [226, 253] on icon at bounding box center [224, 421] width 9 height 9
click at [225, 253] on icon at bounding box center [224, 421] width 9 height 9
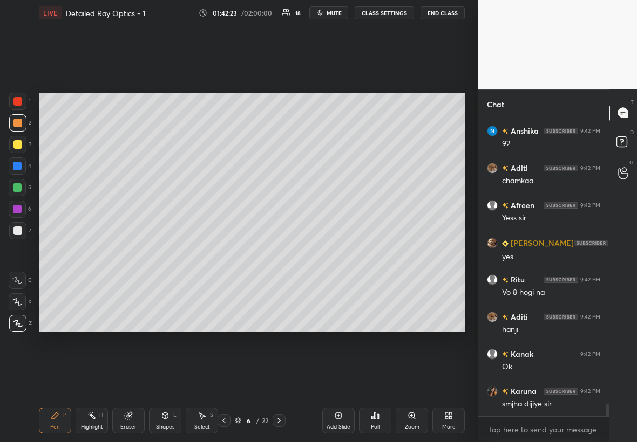
click at [225, 253] on icon at bounding box center [224, 421] width 9 height 9
click at [226, 253] on icon at bounding box center [224, 421] width 9 height 9
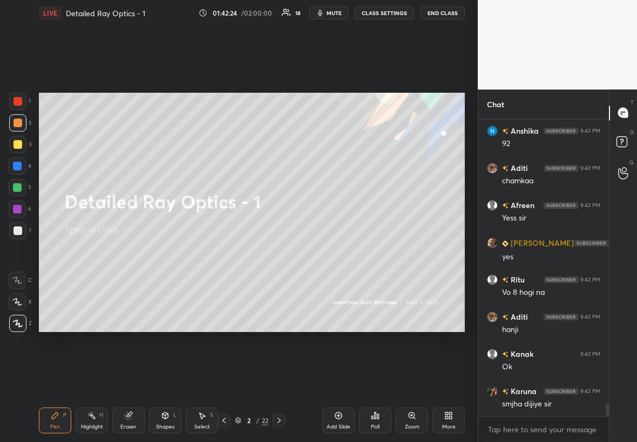
click at [226, 253] on icon at bounding box center [224, 421] width 9 height 9
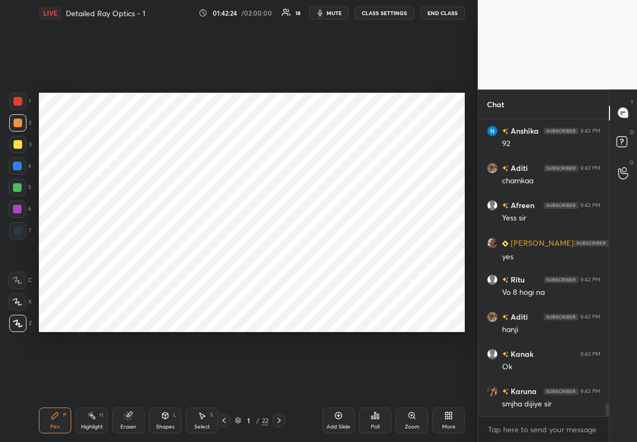
click at [226, 253] on icon at bounding box center [224, 421] width 9 height 9
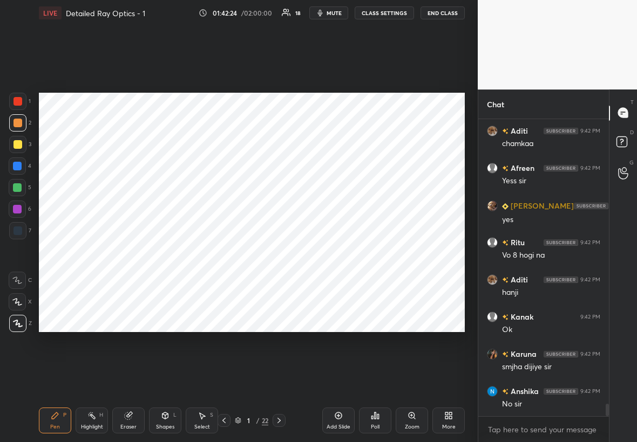
click at [280, 253] on icon at bounding box center [279, 421] width 9 height 9
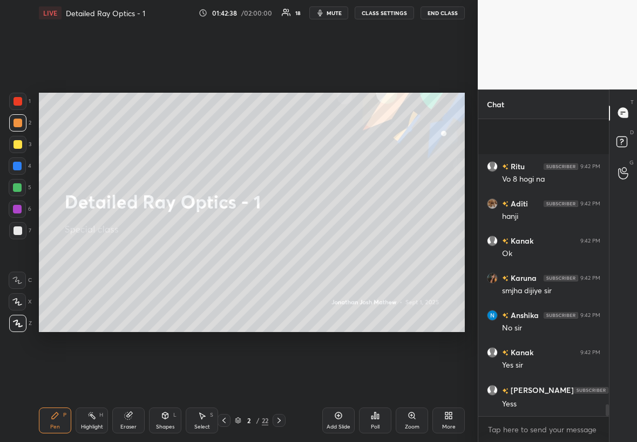
scroll to position [7120, 0]
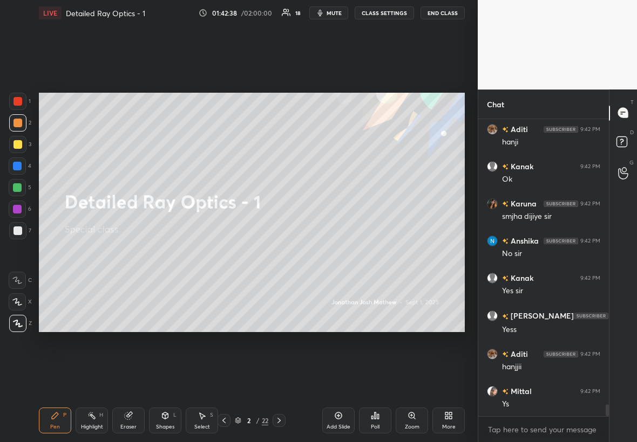
click at [282, 253] on icon at bounding box center [279, 421] width 9 height 9
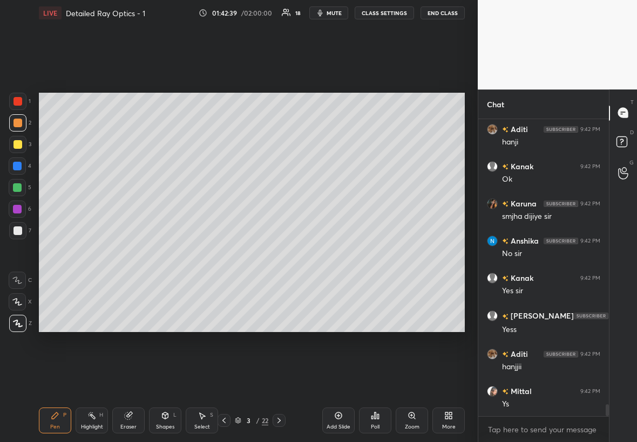
click at [280, 253] on icon at bounding box center [279, 421] width 9 height 9
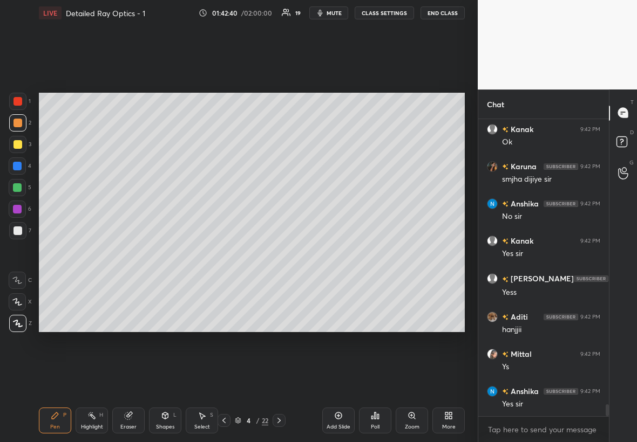
click at [278, 253] on icon at bounding box center [279, 421] width 9 height 9
click at [279, 253] on icon at bounding box center [279, 421] width 9 height 9
click at [280, 253] on icon at bounding box center [279, 421] width 9 height 9
click at [281, 253] on icon at bounding box center [279, 421] width 9 height 9
click at [282, 253] on icon at bounding box center [279, 421] width 9 height 9
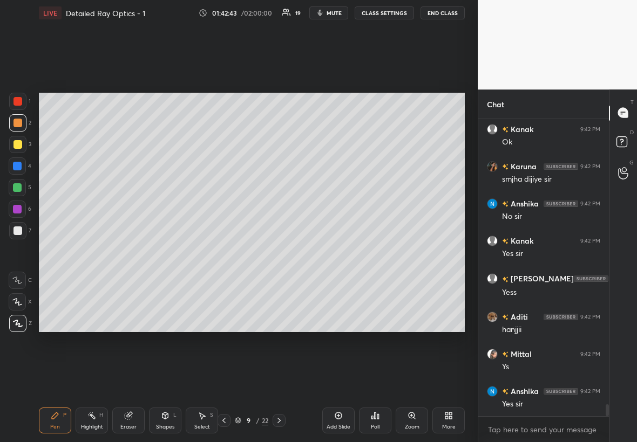
click at [283, 253] on icon at bounding box center [279, 421] width 9 height 9
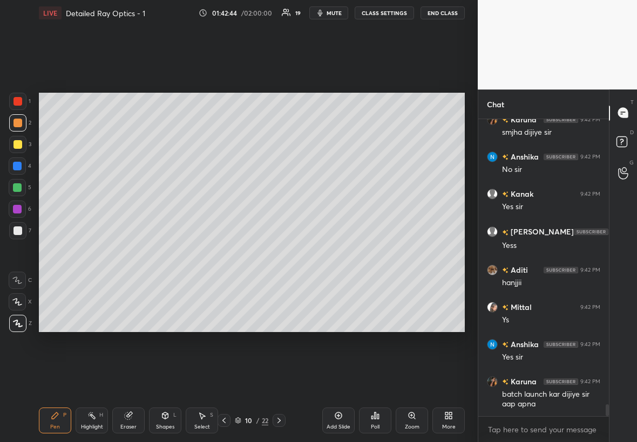
click at [283, 253] on div at bounding box center [278, 420] width 13 height 13
click at [280, 253] on icon at bounding box center [279, 421] width 9 height 9
click at [281, 253] on icon at bounding box center [279, 421] width 9 height 9
click at [282, 253] on icon at bounding box center [279, 421] width 9 height 9
click at [283, 253] on icon at bounding box center [279, 421] width 9 height 9
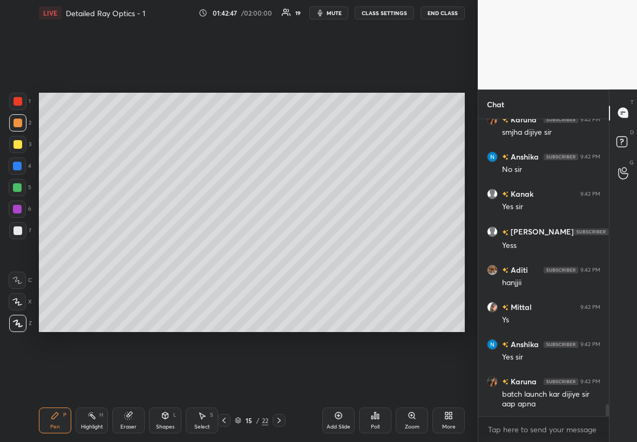
click at [283, 253] on div at bounding box center [278, 420] width 13 height 13
click at [284, 253] on div at bounding box center [278, 420] width 13 height 13
click at [281, 253] on icon at bounding box center [279, 421] width 9 height 9
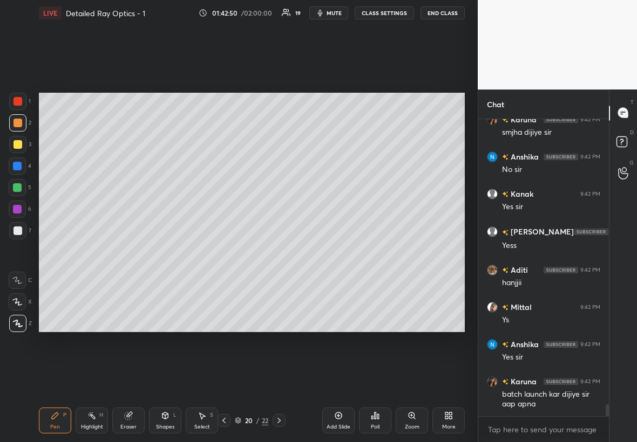
click at [282, 253] on icon at bounding box center [279, 421] width 9 height 9
click at [223, 253] on icon at bounding box center [223, 420] width 3 height 5
click at [279, 253] on icon at bounding box center [279, 421] width 9 height 9
click at [17, 140] on div at bounding box center [17, 144] width 9 height 9
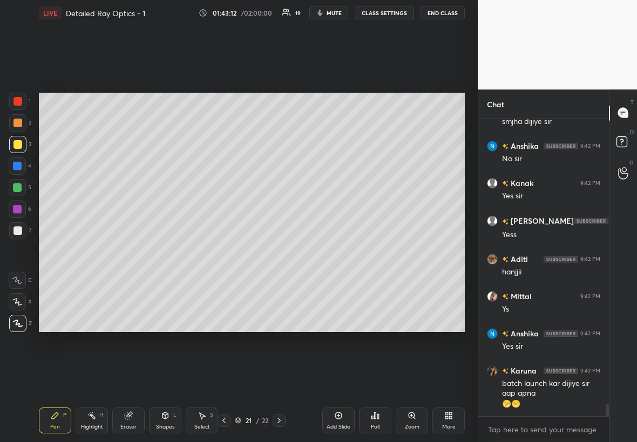
click at [166, 253] on div "Shapes L" at bounding box center [165, 421] width 32 height 26
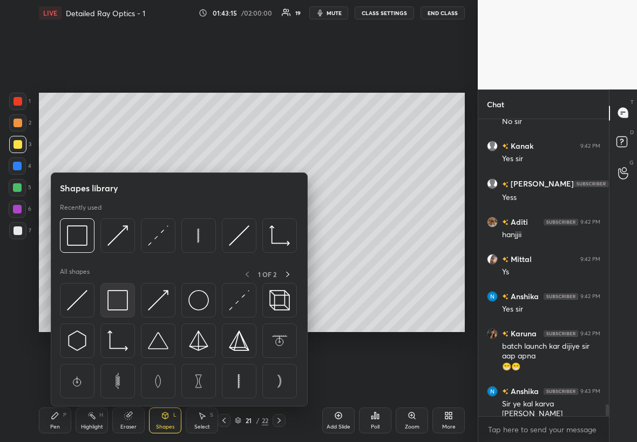
scroll to position [7278, 0]
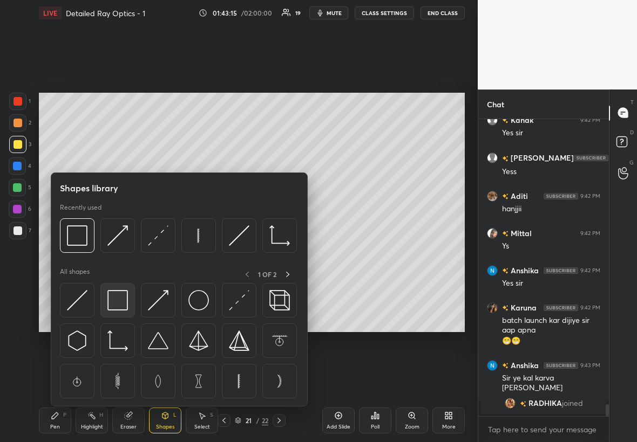
click at [128, 253] on div at bounding box center [117, 300] width 35 height 35
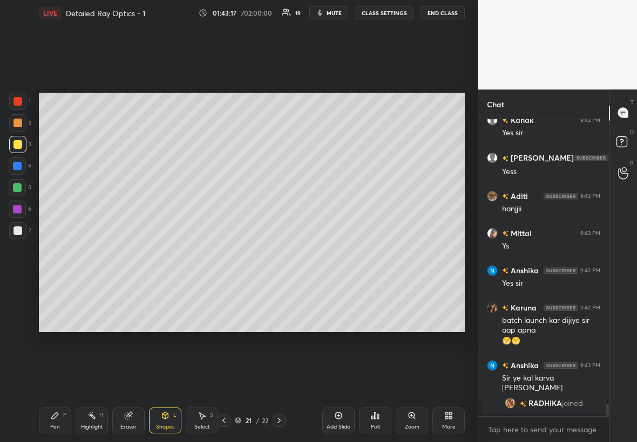
click at [12, 226] on div at bounding box center [17, 230] width 17 height 17
click at [47, 253] on div "Pen P" at bounding box center [55, 421] width 32 height 26
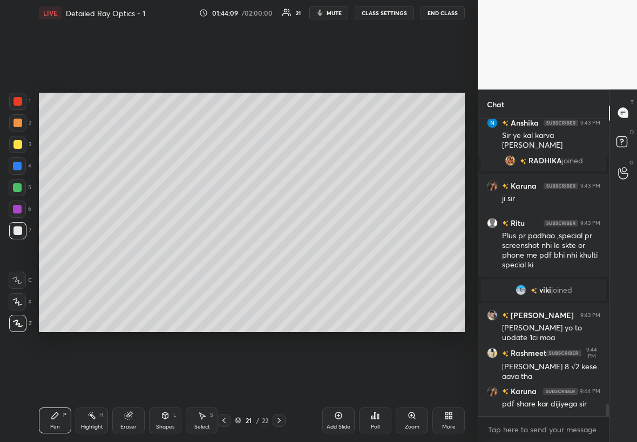
scroll to position [7063, 0]
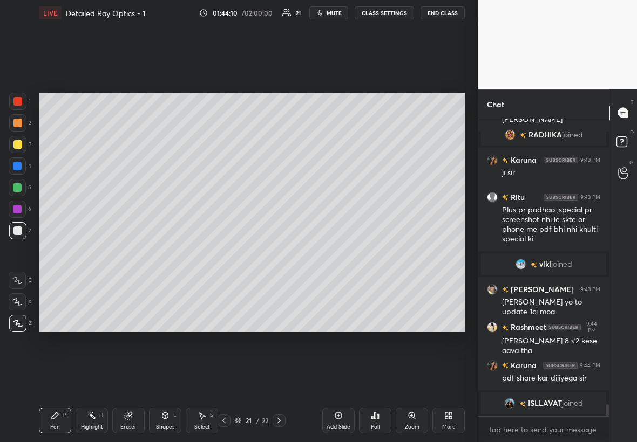
click at [224, 253] on icon at bounding box center [224, 421] width 9 height 9
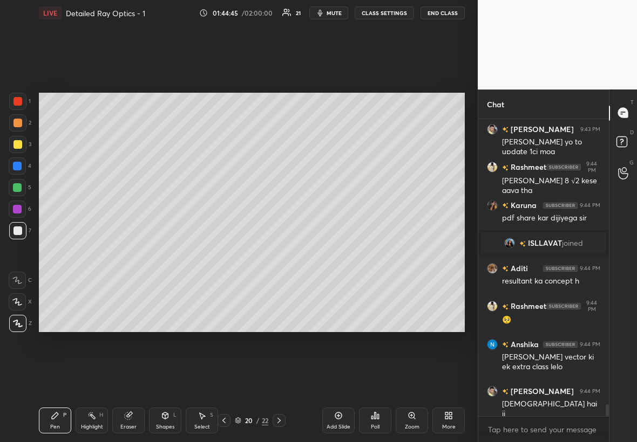
scroll to position [7239, 0]
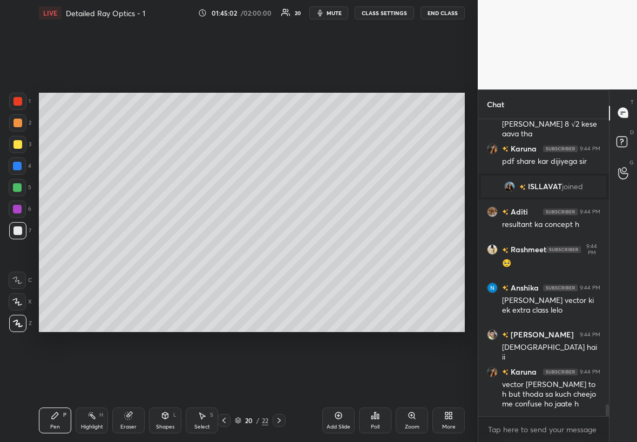
click at [333, 253] on div "Add Slide" at bounding box center [338, 421] width 32 height 26
click at [17, 145] on div at bounding box center [17, 144] width 9 height 9
click at [19, 121] on div at bounding box center [17, 123] width 9 height 9
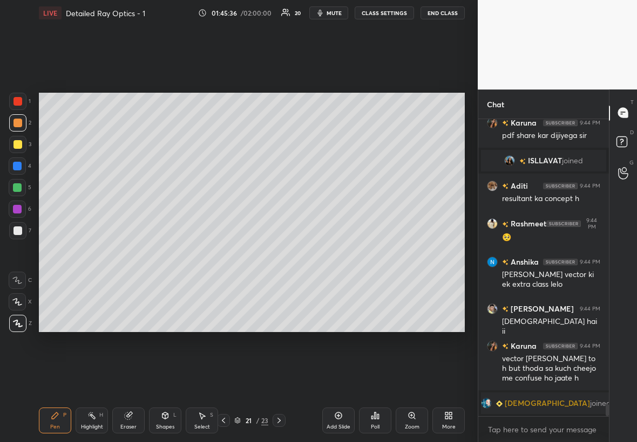
click at [17, 142] on div at bounding box center [17, 144] width 9 height 9
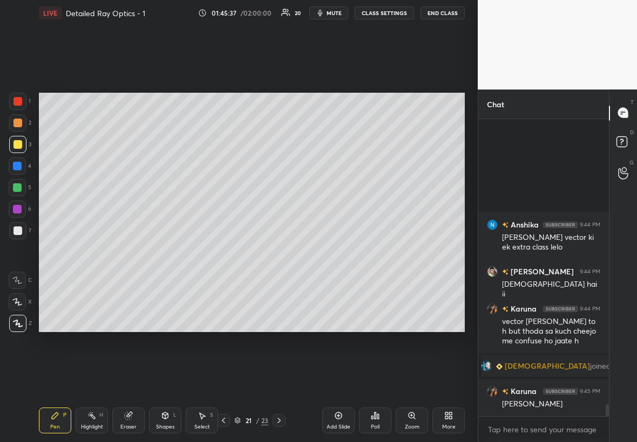
scroll to position [7251, 0]
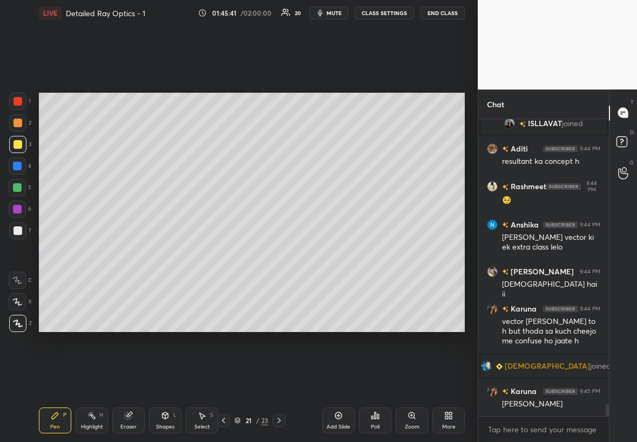
click at [21, 206] on div at bounding box center [17, 209] width 9 height 9
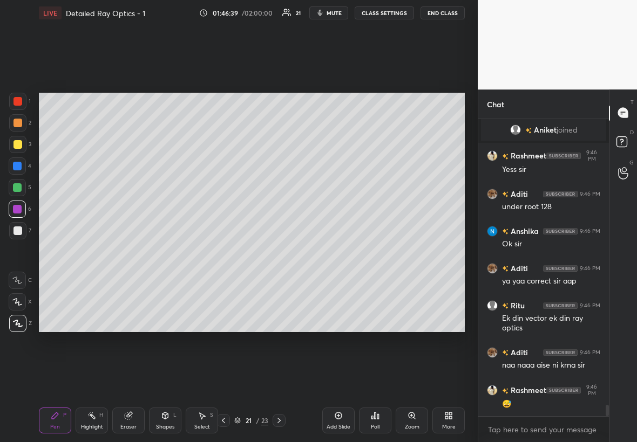
scroll to position [7589, 0]
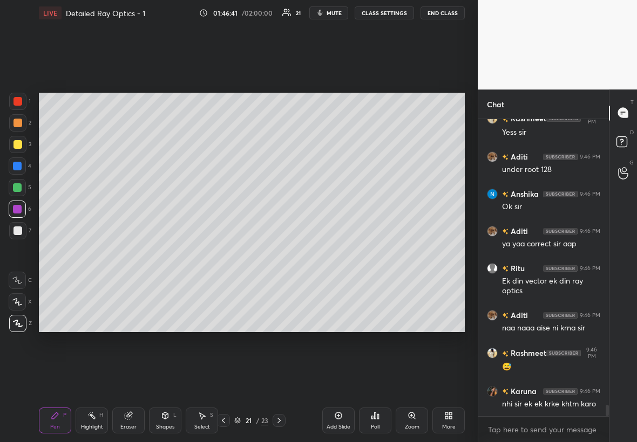
click at [275, 253] on icon at bounding box center [279, 421] width 9 height 9
click at [199, 253] on div "Select S" at bounding box center [202, 421] width 32 height 26
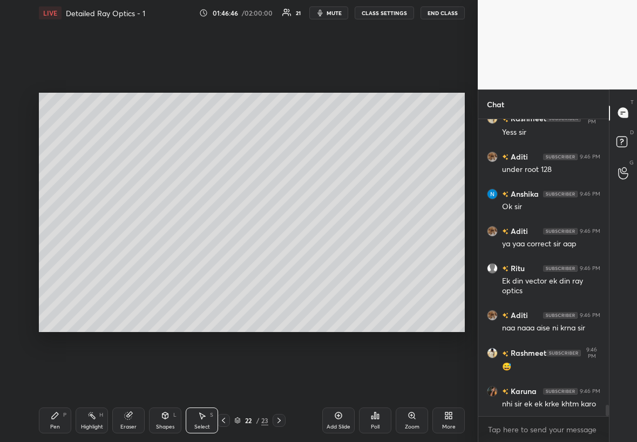
click at [163, 253] on div "Shapes L" at bounding box center [165, 421] width 32 height 26
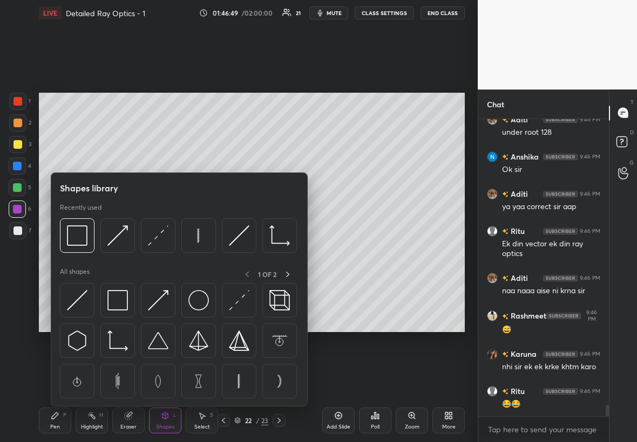
click at [241, 253] on img at bounding box center [239, 381] width 21 height 21
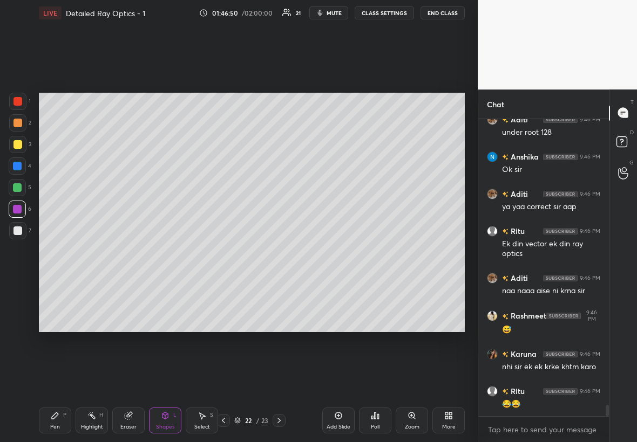
scroll to position [7653, 0]
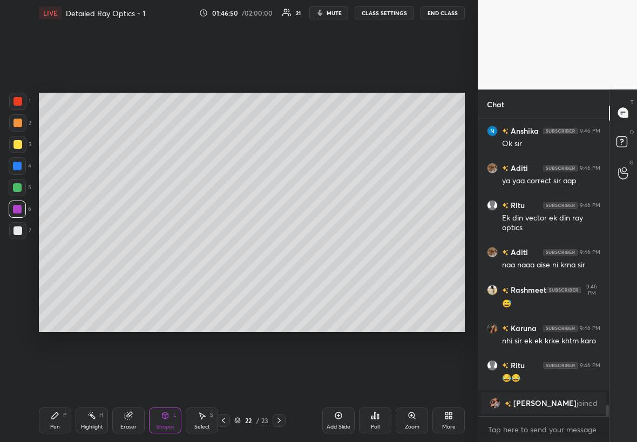
click at [18, 231] on div at bounding box center [17, 231] width 9 height 9
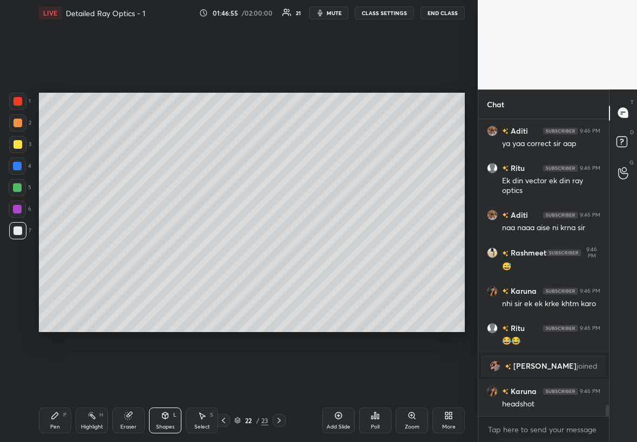
click at [206, 253] on div "Select S" at bounding box center [202, 421] width 32 height 26
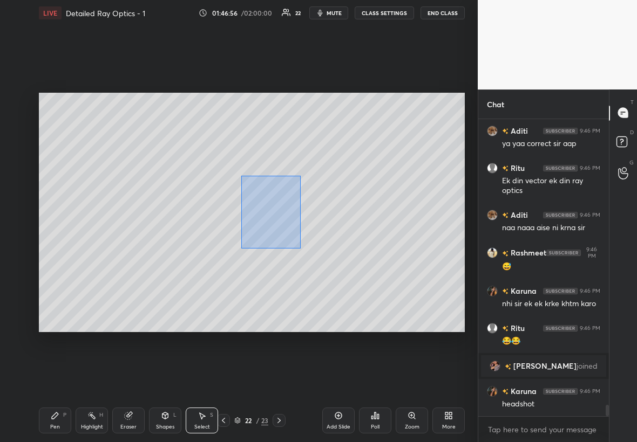
drag, startPoint x: 288, startPoint y: 229, endPoint x: 296, endPoint y: 247, distance: 19.6
click at [297, 249] on div "0 ° Undo Copy Duplicate Duplicate to new slide Delete" at bounding box center [252, 213] width 426 height 240
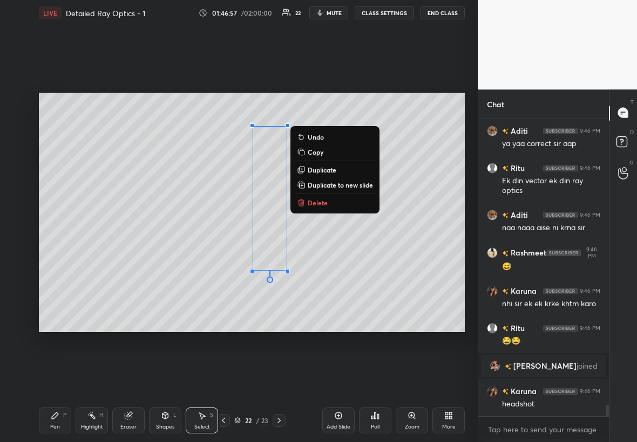
click at [325, 172] on p "Duplicate" at bounding box center [322, 170] width 29 height 9
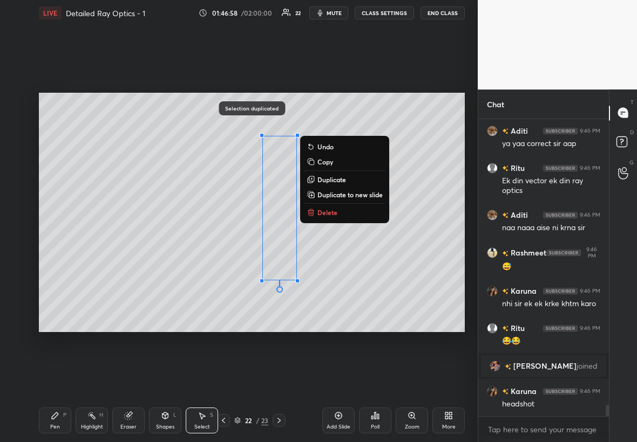
scroll to position [7610, 0]
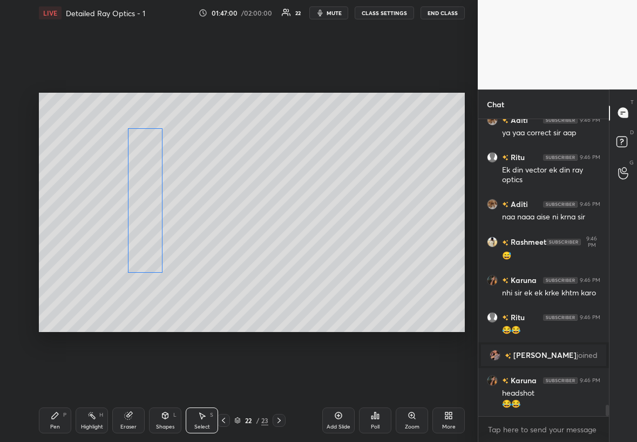
drag, startPoint x: 245, startPoint y: 202, endPoint x: 145, endPoint y: 193, distance: 100.8
click at [144, 194] on div "0 ° Undo Copy Duplicate Duplicate to new slide Delete" at bounding box center [252, 213] width 426 height 240
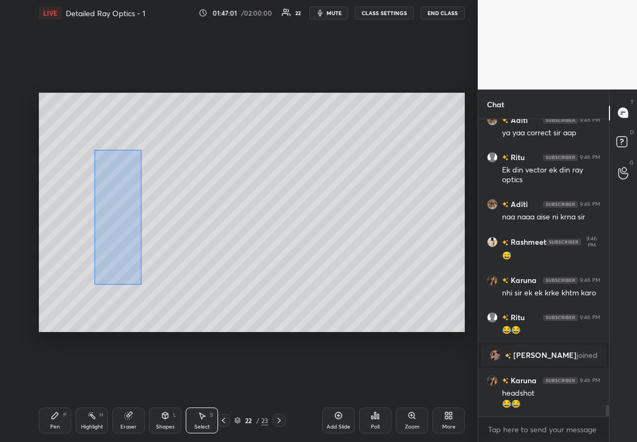
drag, startPoint x: 141, startPoint y: 284, endPoint x: 97, endPoint y: 154, distance: 137.2
click at [98, 154] on div "0 ° Undo Copy Duplicate Duplicate to new slide Delete" at bounding box center [252, 213] width 426 height 240
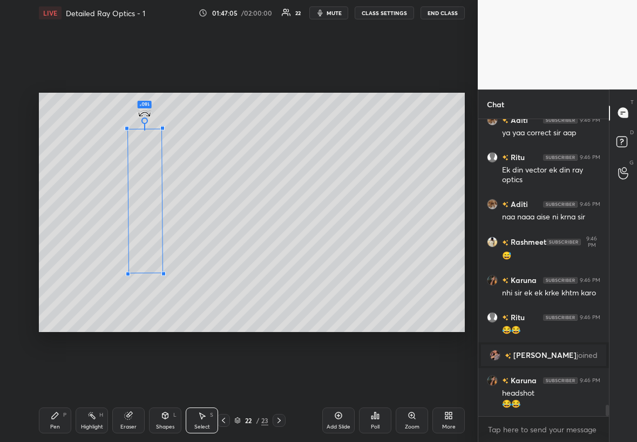
drag, startPoint x: 143, startPoint y: 281, endPoint x: 144, endPoint y: 117, distance: 164.0
click at [146, 118] on div at bounding box center [144, 121] width 6 height 6
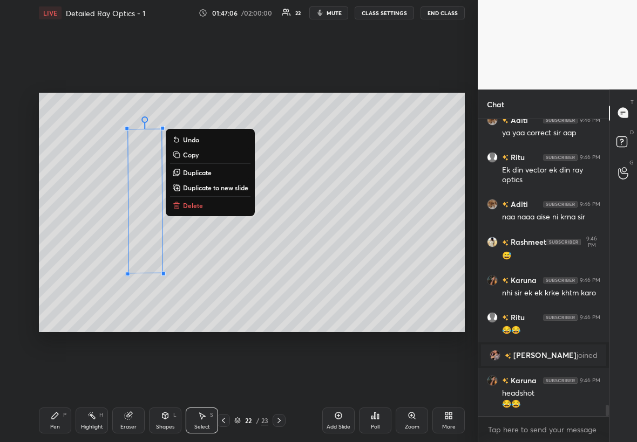
click at [65, 253] on div "Pen P" at bounding box center [55, 421] width 32 height 26
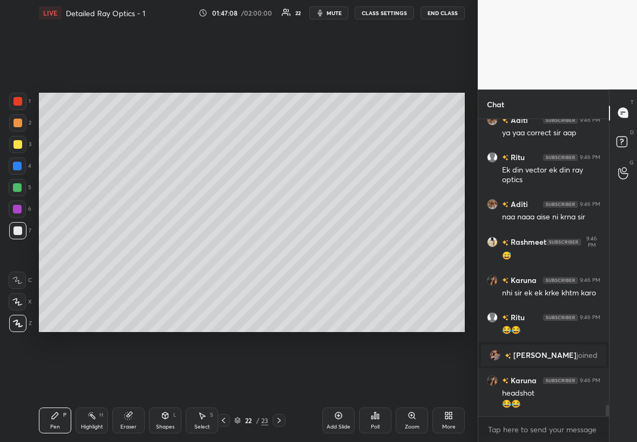
scroll to position [7648, 0]
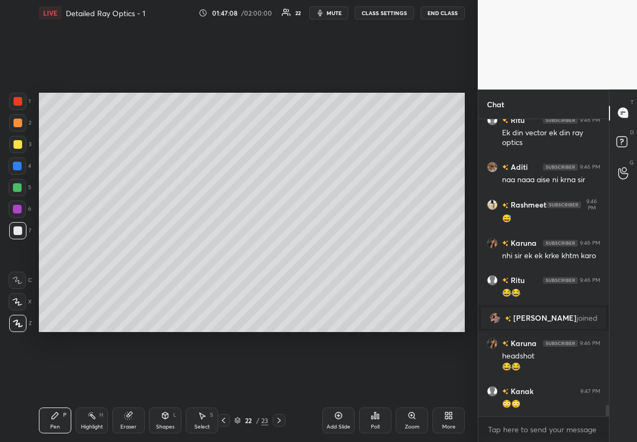
click at [13, 143] on div at bounding box center [17, 144] width 9 height 9
click at [172, 253] on div "Shapes L" at bounding box center [165, 421] width 32 height 26
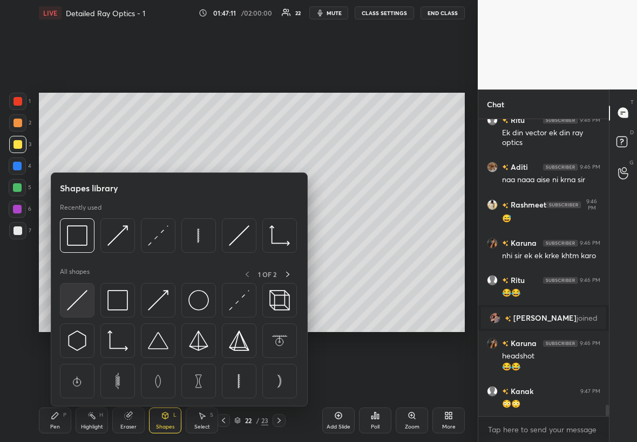
click at [84, 253] on img at bounding box center [77, 300] width 21 height 21
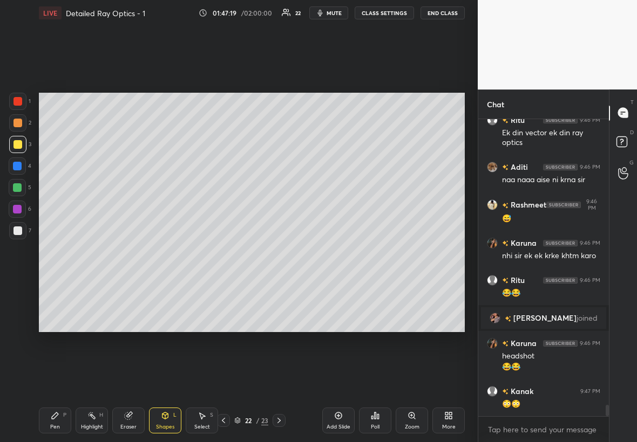
click at [18, 187] on div at bounding box center [17, 187] width 9 height 9
click at [59, 253] on div "Pen P" at bounding box center [55, 421] width 32 height 26
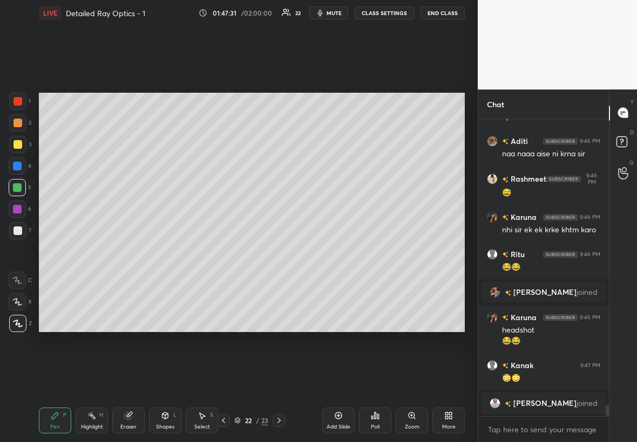
click at [203, 253] on div "Select S" at bounding box center [202, 421] width 32 height 26
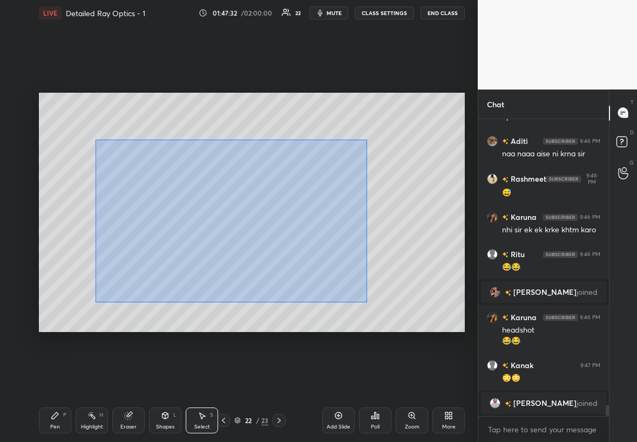
drag, startPoint x: 106, startPoint y: 159, endPoint x: 366, endPoint y: 302, distance: 296.8
click at [367, 253] on div "0 ° Undo Copy Duplicate Duplicate to new slide Delete" at bounding box center [252, 213] width 426 height 240
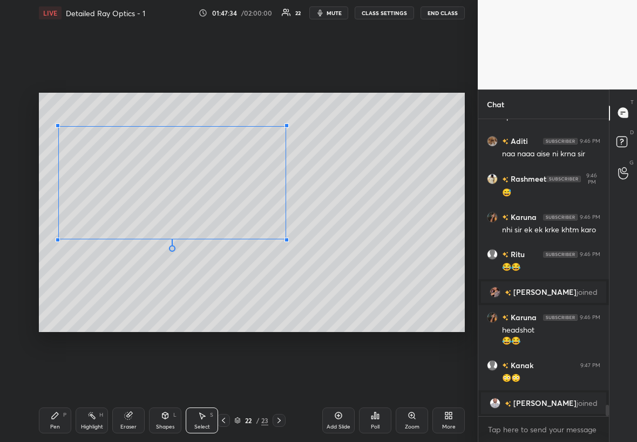
drag, startPoint x: 355, startPoint y: 288, endPoint x: 284, endPoint y: 236, distance: 87.9
click at [285, 238] on div at bounding box center [286, 240] width 4 height 4
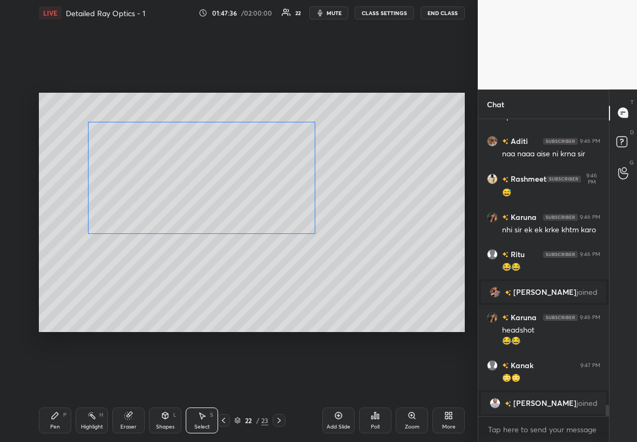
drag, startPoint x: 251, startPoint y: 203, endPoint x: 273, endPoint y: 198, distance: 22.6
click at [274, 199] on div "0 ° Undo Copy Duplicate Duplicate to new slide Delete" at bounding box center [252, 213] width 426 height 240
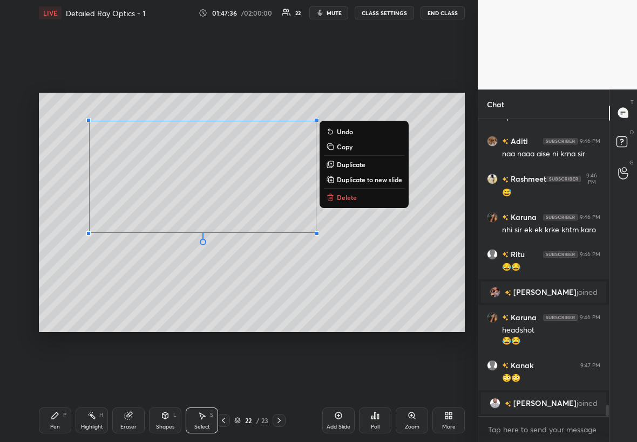
click at [57, 253] on icon at bounding box center [55, 416] width 9 height 9
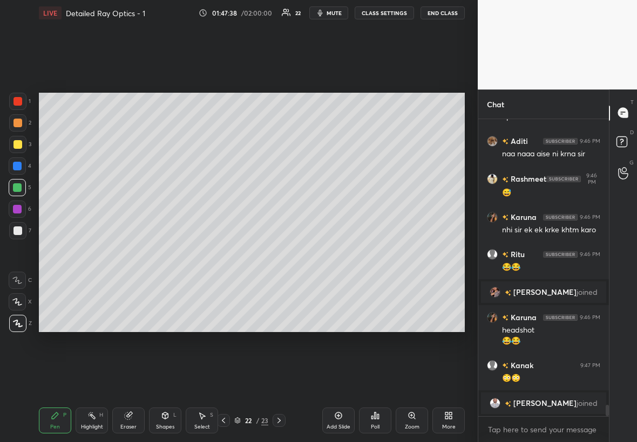
click at [17, 140] on div at bounding box center [17, 144] width 9 height 9
click at [22, 230] on div at bounding box center [17, 231] width 9 height 9
click at [16, 208] on div at bounding box center [17, 209] width 9 height 9
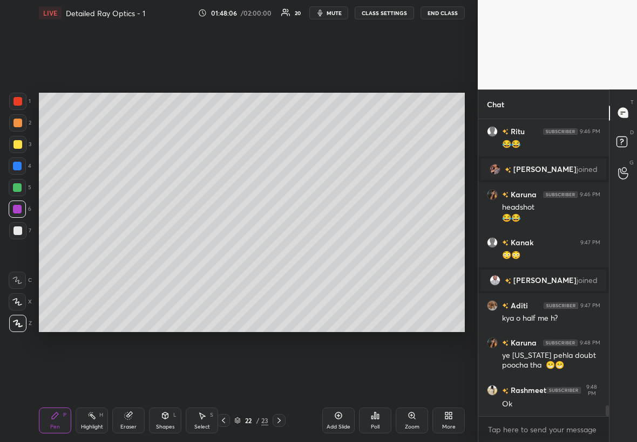
scroll to position [7813, 0]
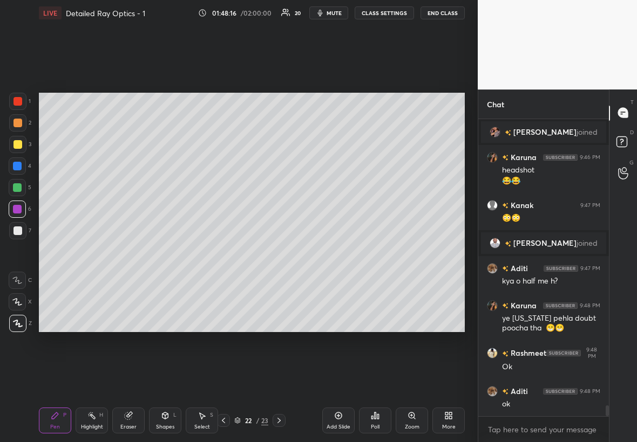
click at [202, 253] on div "Select S" at bounding box center [202, 421] width 32 height 26
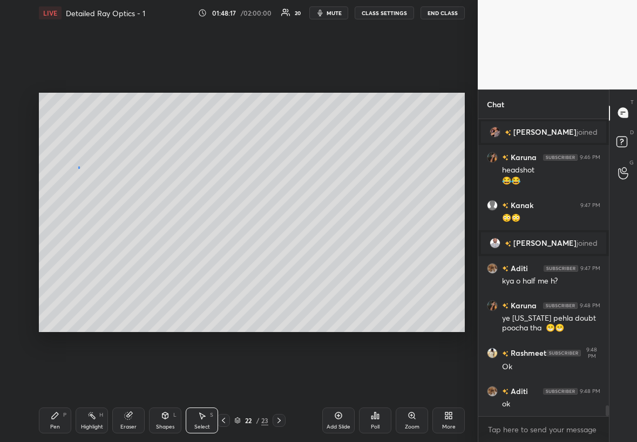
drag, startPoint x: 78, startPoint y: 167, endPoint x: 114, endPoint y: 190, distance: 42.7
click at [115, 192] on div "0 ° Undo Copy Duplicate Duplicate to new slide Delete" at bounding box center [252, 213] width 426 height 240
drag, startPoint x: 87, startPoint y: 177, endPoint x: 42, endPoint y: 175, distance: 45.4
click at [42, 175] on div at bounding box center [42, 177] width 4 height 4
click at [307, 181] on div "0 ° Undo Copy Duplicate Duplicate to new slide Delete" at bounding box center [252, 213] width 426 height 240
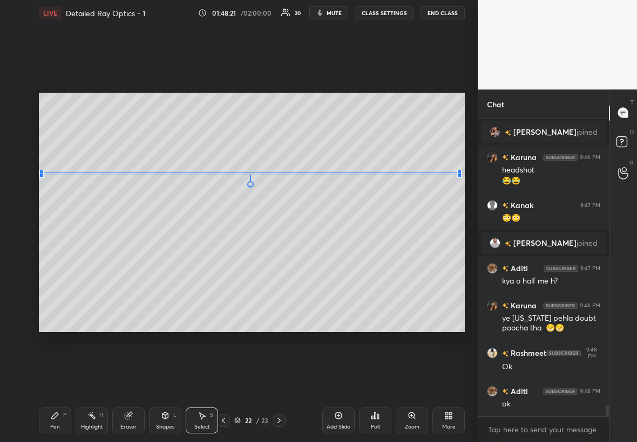
drag, startPoint x: 316, startPoint y: 176, endPoint x: 456, endPoint y: 173, distance: 140.9
click at [387, 174] on div at bounding box center [459, 176] width 4 height 4
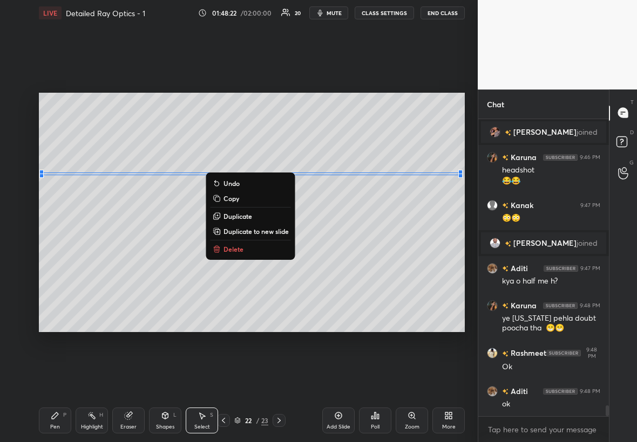
click at [57, 253] on icon at bounding box center [55, 416] width 9 height 9
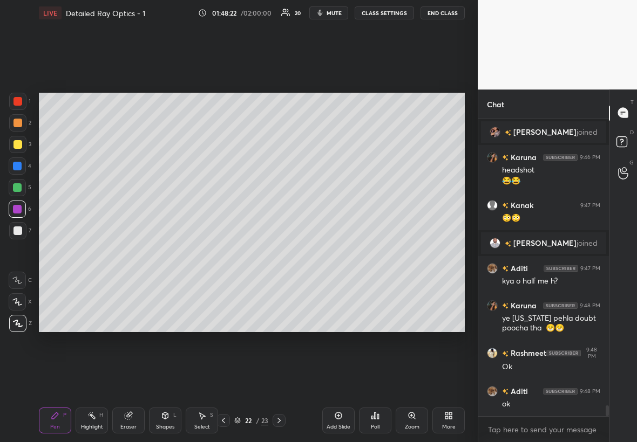
click at [18, 188] on div at bounding box center [17, 187] width 9 height 9
click at [17, 209] on div at bounding box center [17, 209] width 9 height 9
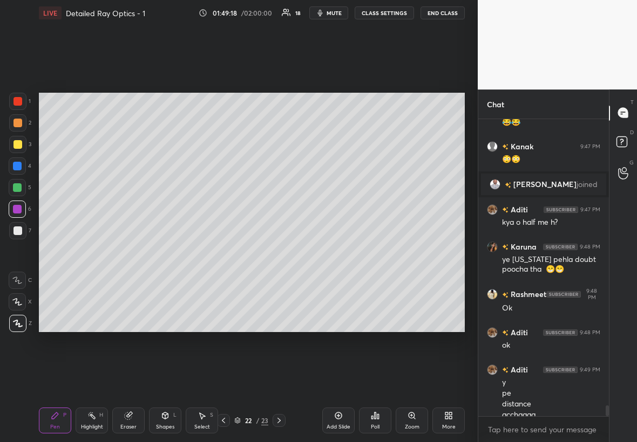
scroll to position [7882, 0]
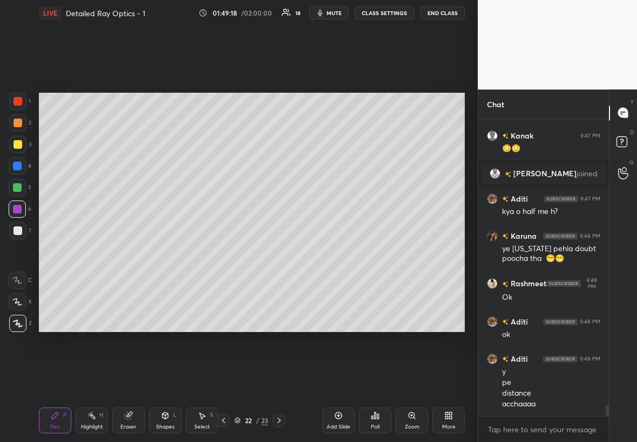
click at [92, 253] on icon at bounding box center [91, 416] width 9 height 9
click at [31, 100] on div "1 2 3 4 5 6 7 C X Z C X Z E E Erase all H H" at bounding box center [17, 213] width 35 height 240
click at [15, 98] on div at bounding box center [17, 101] width 9 height 9
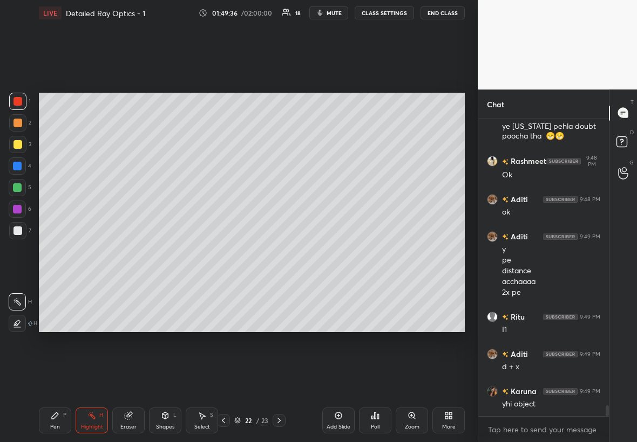
scroll to position [8042, 0]
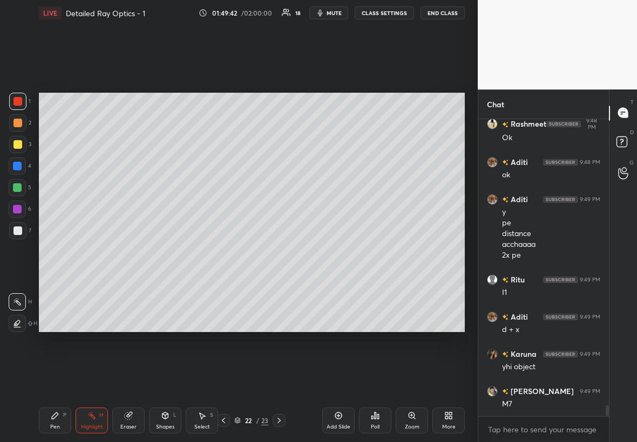
click at [22, 142] on div at bounding box center [17, 144] width 17 height 17
click at [19, 208] on div at bounding box center [17, 209] width 9 height 9
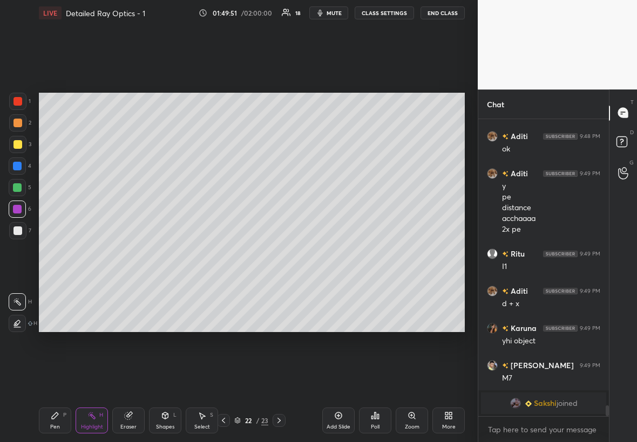
scroll to position [7963, 0]
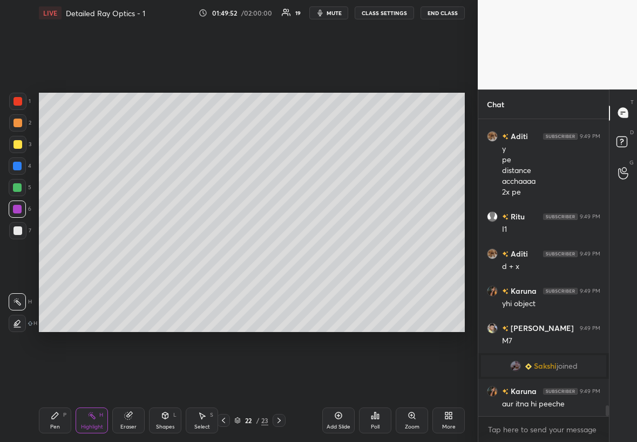
click at [57, 253] on icon at bounding box center [55, 416] width 9 height 9
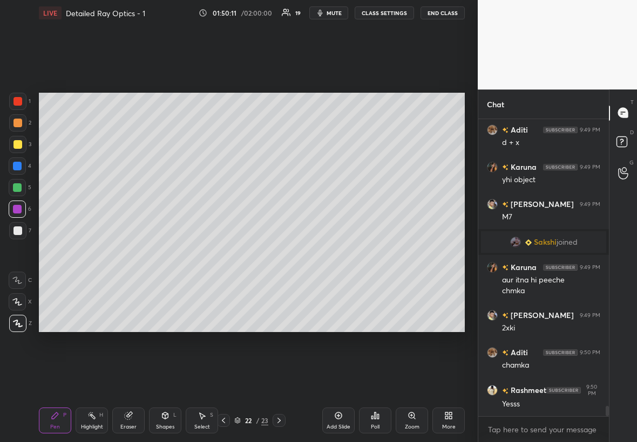
scroll to position [8124, 0]
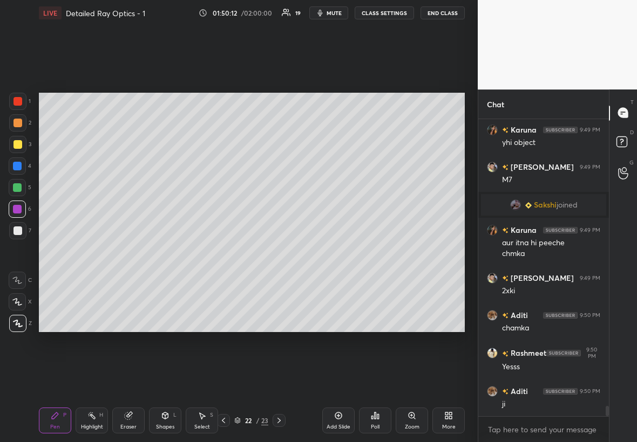
click at [15, 143] on div at bounding box center [17, 144] width 9 height 9
click at [18, 228] on div at bounding box center [17, 231] width 9 height 9
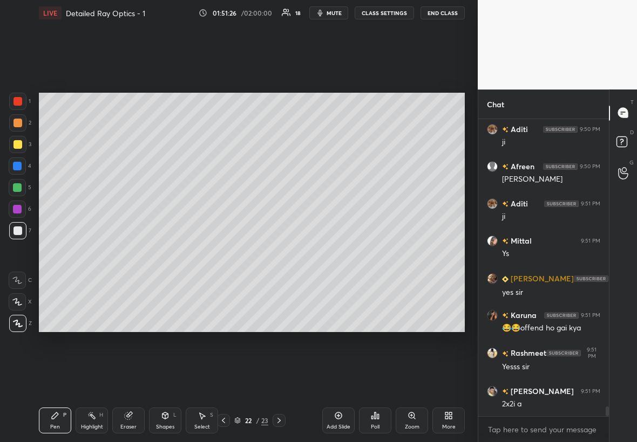
scroll to position [8618, 0]
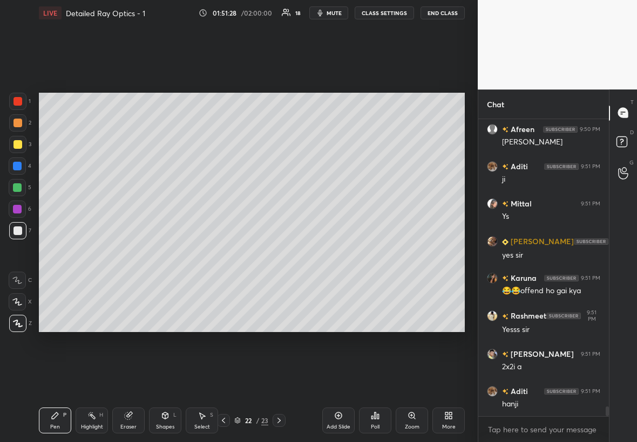
click at [338, 253] on div "Add Slide" at bounding box center [338, 421] width 32 height 26
click at [18, 230] on div at bounding box center [17, 231] width 9 height 9
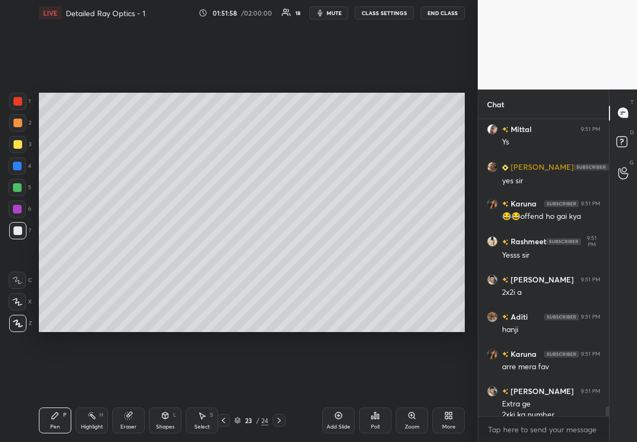
scroll to position [8704, 0]
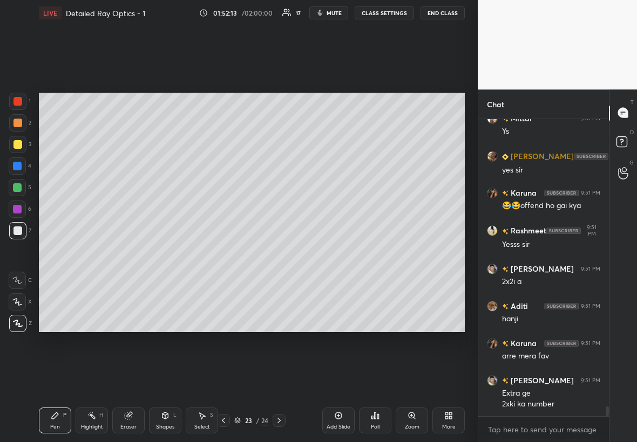
click at [21, 145] on div at bounding box center [17, 144] width 9 height 9
click at [93, 253] on div "Highlight H" at bounding box center [92, 421] width 32 height 26
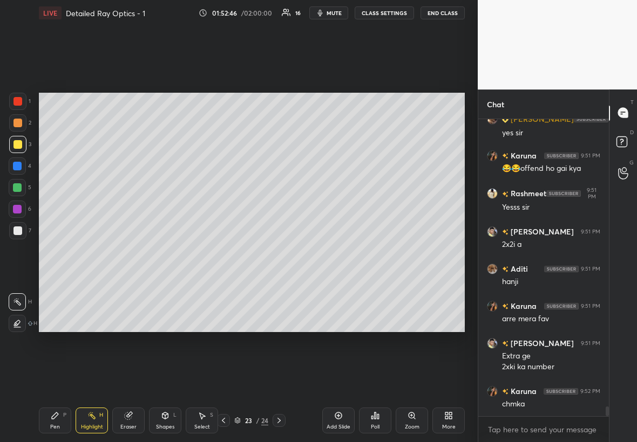
scroll to position [8778, 0]
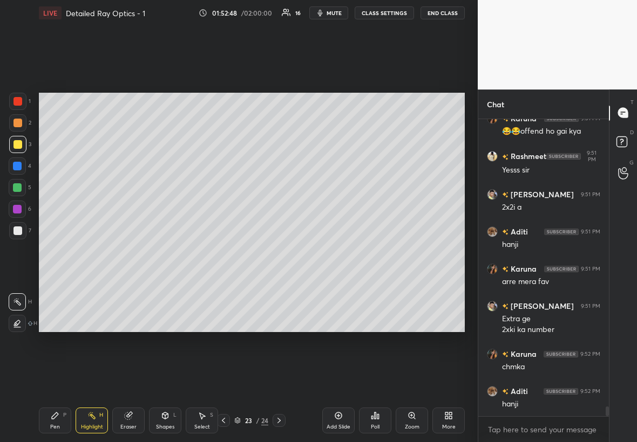
click at [17, 167] on div at bounding box center [17, 166] width 9 height 9
click at [56, 253] on icon at bounding box center [55, 416] width 6 height 6
click at [19, 145] on div at bounding box center [17, 144] width 9 height 9
click at [11, 169] on div at bounding box center [17, 166] width 17 height 17
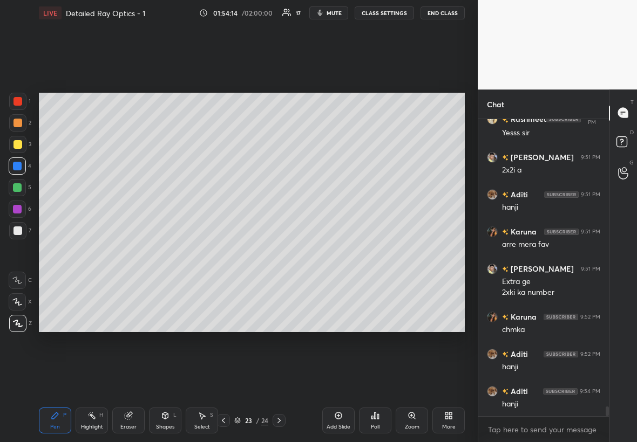
click at [17, 141] on div at bounding box center [17, 144] width 9 height 9
click at [17, 164] on div at bounding box center [17, 166] width 9 height 9
click at [16, 186] on div at bounding box center [17, 187] width 9 height 9
click at [339, 253] on icon at bounding box center [338, 416] width 9 height 9
click at [17, 142] on div at bounding box center [17, 144] width 9 height 9
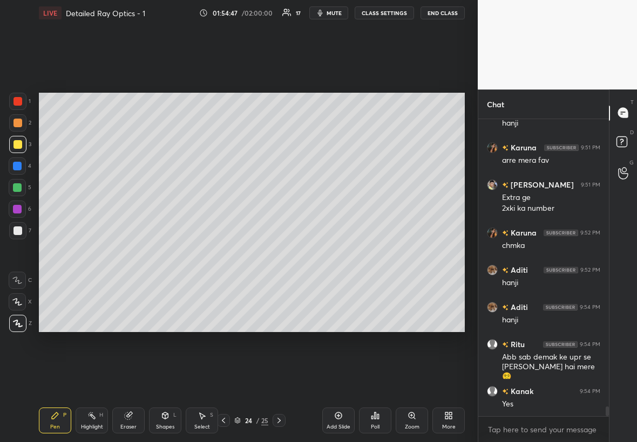
scroll to position [8938, 0]
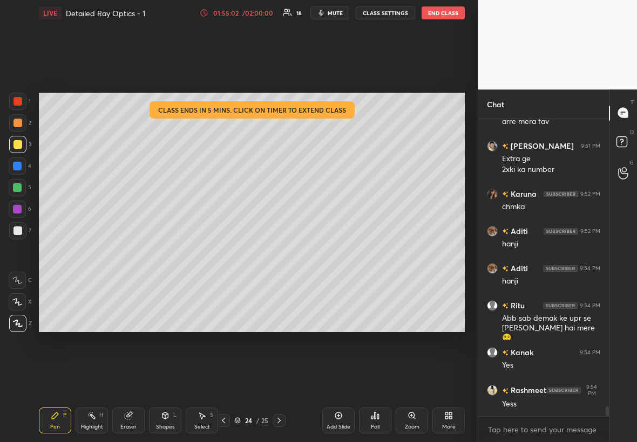
click at [10, 166] on div at bounding box center [17, 166] width 17 height 17
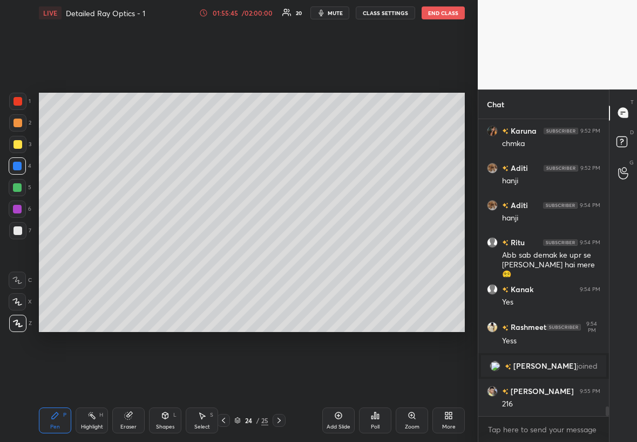
scroll to position [8575, 0]
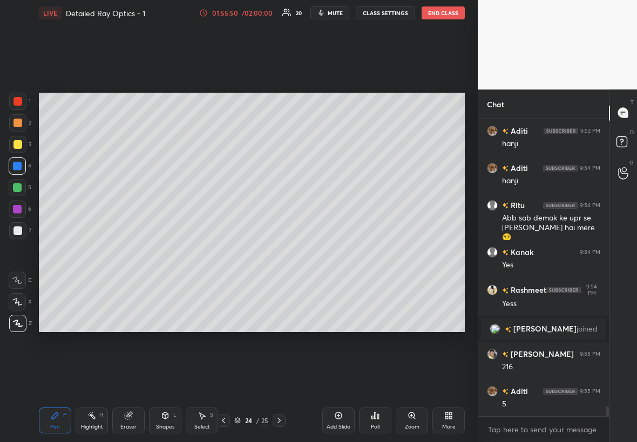
click at [22, 142] on div at bounding box center [17, 144] width 17 height 17
click at [15, 164] on div at bounding box center [17, 166] width 9 height 9
click at [22, 142] on div at bounding box center [17, 144] width 17 height 17
click at [16, 227] on div at bounding box center [17, 231] width 9 height 9
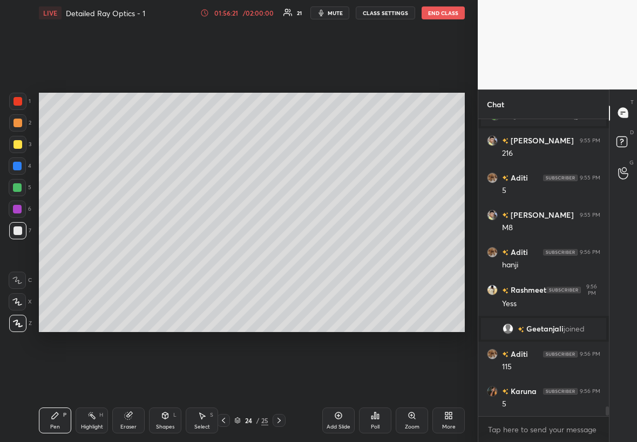
scroll to position [8726, 0]
click at [129, 253] on div "Eraser" at bounding box center [128, 421] width 32 height 26
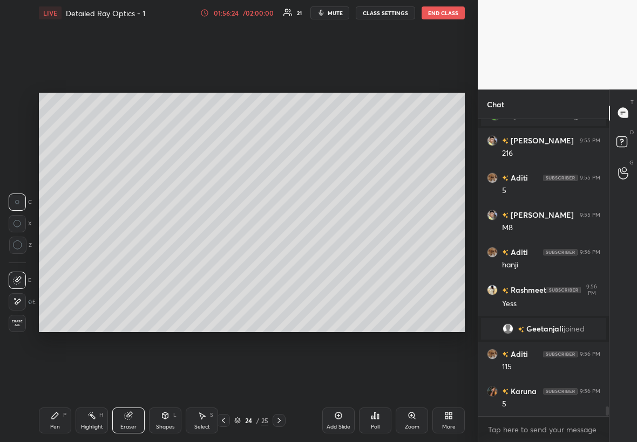
scroll to position [8763, 0]
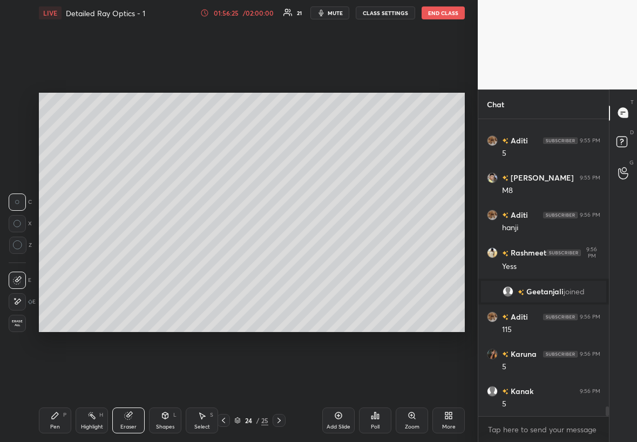
click at [58, 253] on div "Pen P Highlight H Eraser Shapes L Select S 24 / 25 Add Slide Poll Zoom More" at bounding box center [252, 420] width 426 height 43
click at [57, 253] on div "Pen P" at bounding box center [55, 421] width 32 height 26
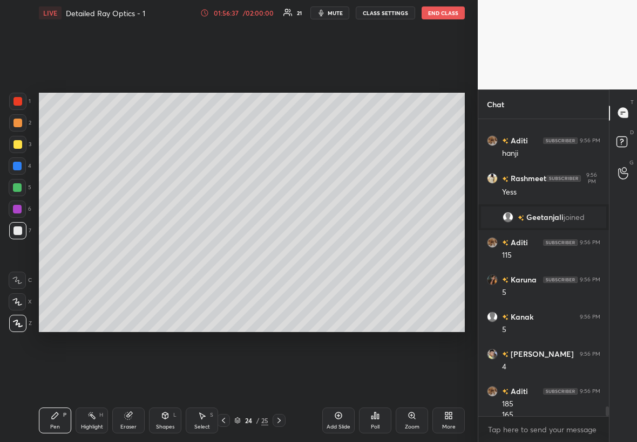
scroll to position [8848, 0]
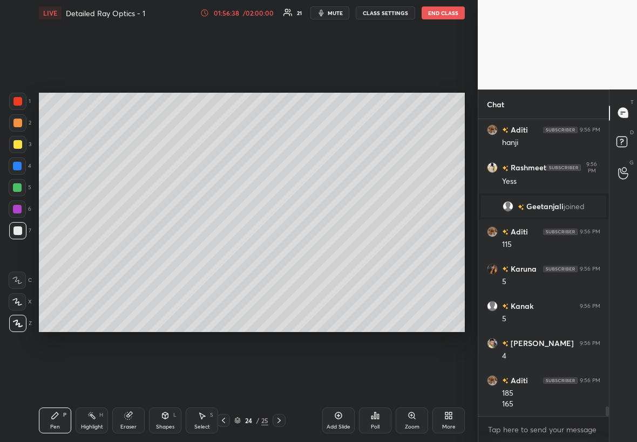
drag, startPoint x: 21, startPoint y: 185, endPoint x: 10, endPoint y: 188, distance: 11.3
click at [15, 186] on div at bounding box center [17, 187] width 17 height 17
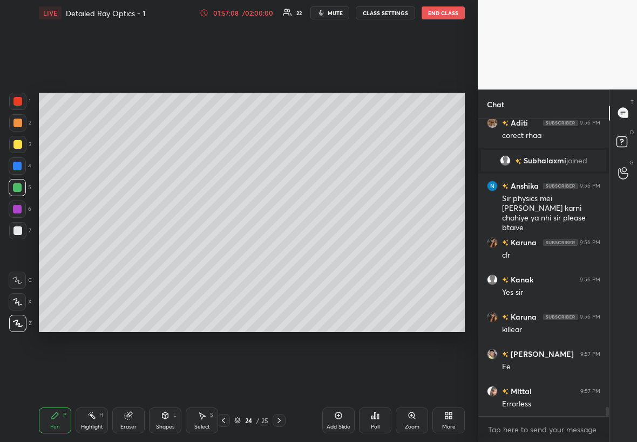
scroll to position [9185, 0]
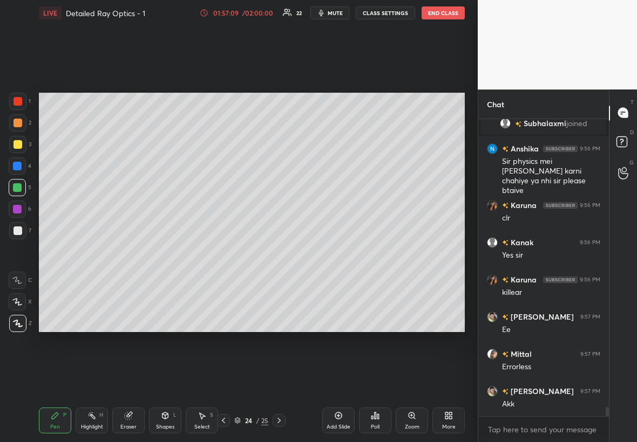
click at [344, 253] on div "Add Slide" at bounding box center [338, 421] width 32 height 26
click at [17, 237] on div at bounding box center [17, 230] width 17 height 17
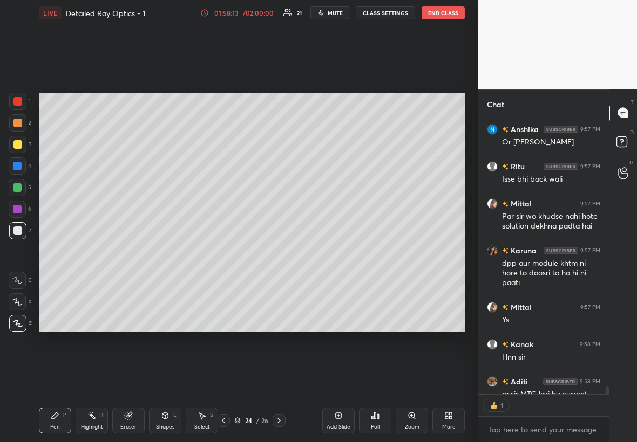
scroll to position [9619, 0]
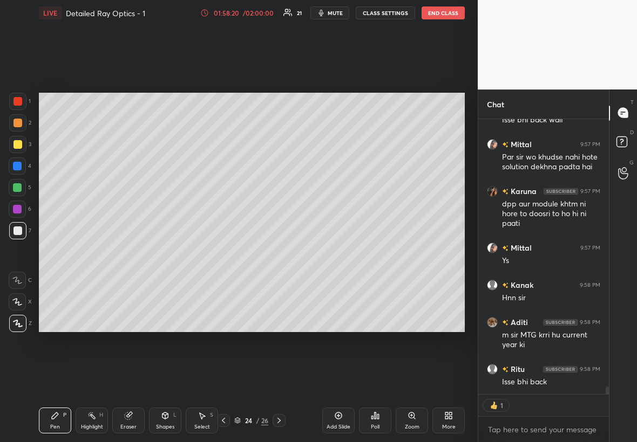
click at [280, 253] on icon at bounding box center [279, 421] width 9 height 9
click at [222, 253] on icon at bounding box center [223, 421] width 9 height 9
click at [221, 253] on icon at bounding box center [223, 421] width 9 height 9
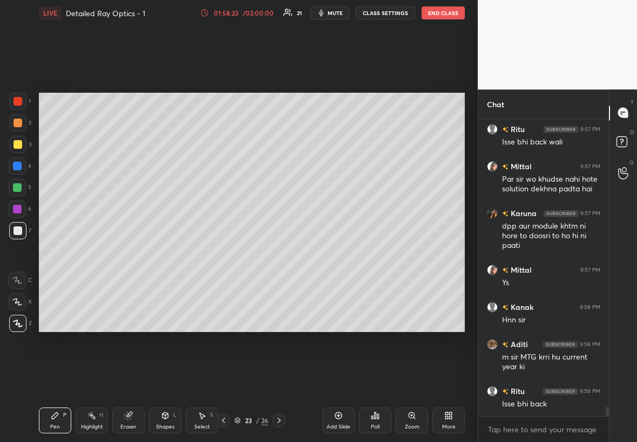
scroll to position [9634, 0]
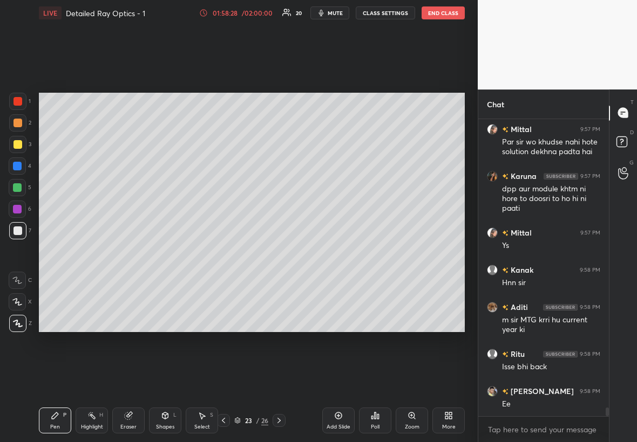
click at [234, 11] on div "01:58:28" at bounding box center [225, 13] width 30 height 6
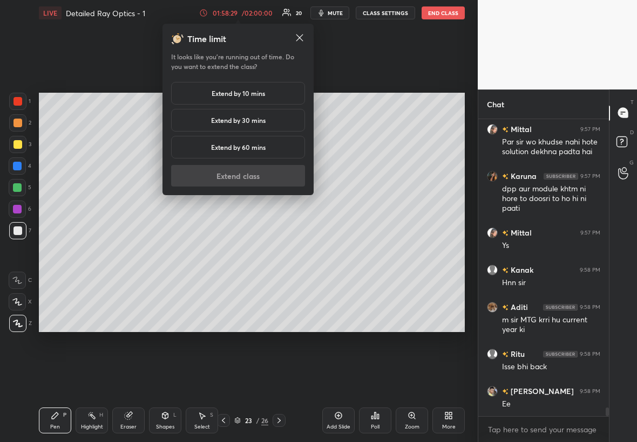
click at [244, 90] on h5 "Extend by 10 mins" at bounding box center [238, 93] width 53 height 10
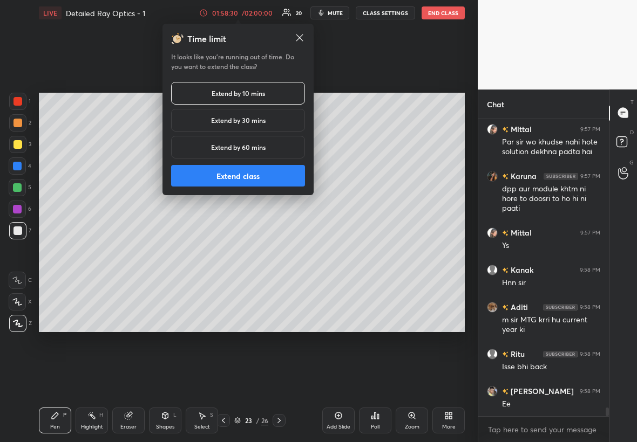
click at [249, 174] on button "Extend class" at bounding box center [238, 176] width 134 height 22
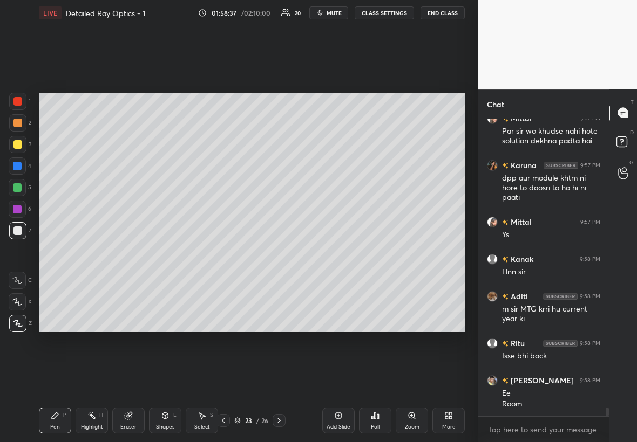
scroll to position [9692, 0]
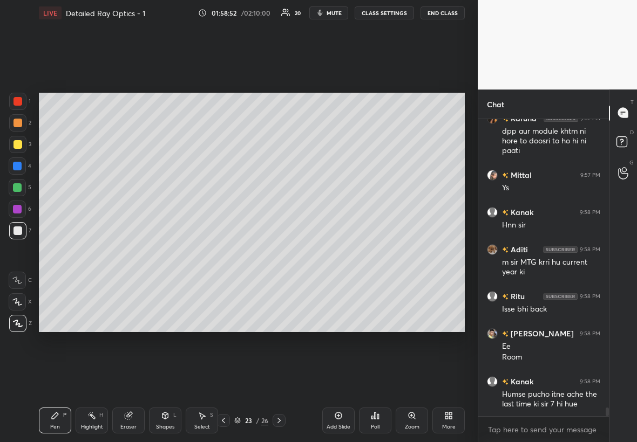
click at [278, 253] on icon at bounding box center [279, 421] width 9 height 9
click at [277, 253] on icon at bounding box center [279, 421] width 9 height 9
click at [15, 145] on div at bounding box center [17, 144] width 9 height 9
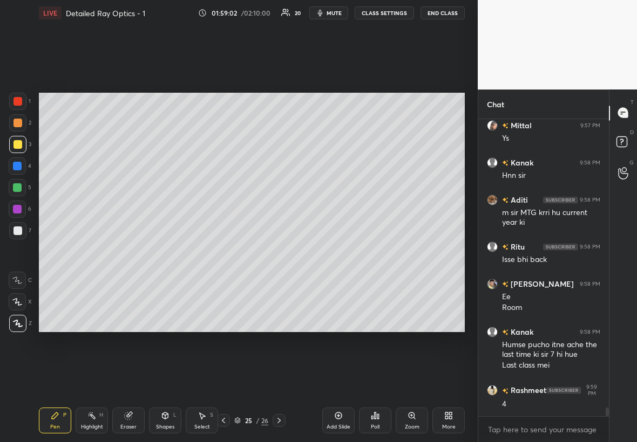
scroll to position [9778, 0]
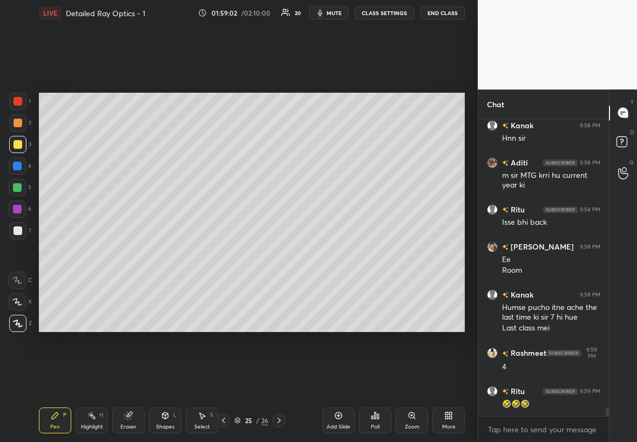
click at [21, 163] on div at bounding box center [17, 166] width 17 height 17
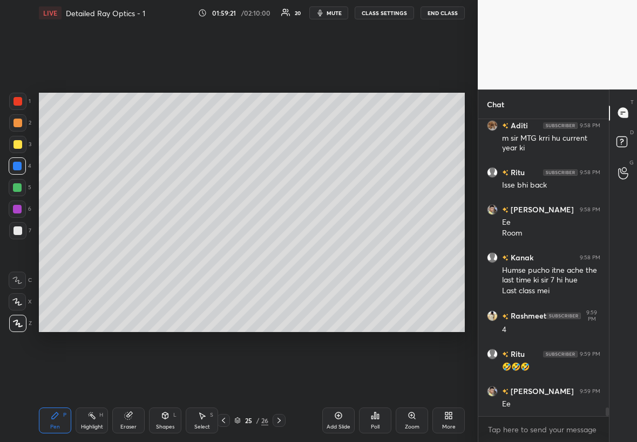
scroll to position [9854, 0]
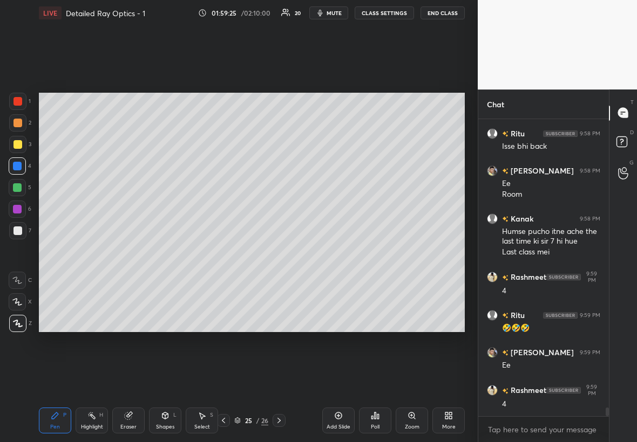
click at [21, 147] on div at bounding box center [17, 144] width 9 height 9
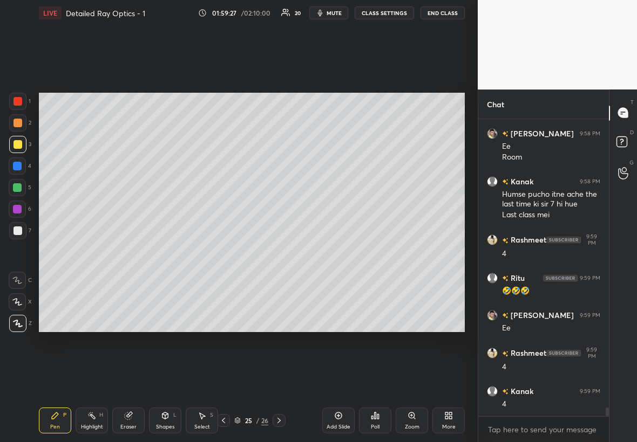
click at [19, 234] on div at bounding box center [17, 230] width 17 height 17
click at [98, 253] on div "Highlight H" at bounding box center [92, 421] width 32 height 26
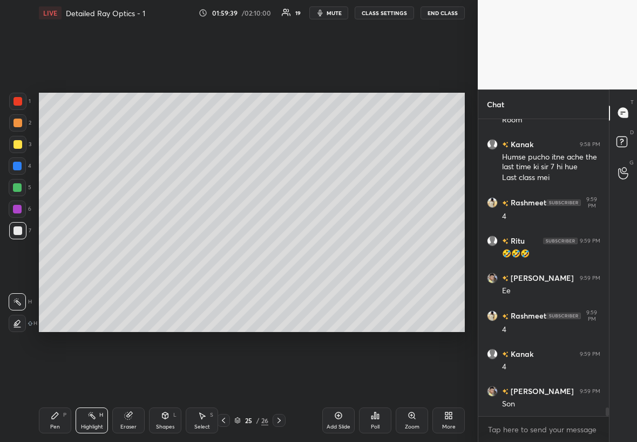
click at [25, 186] on div "5" at bounding box center [20, 187] width 23 height 17
click at [51, 253] on icon at bounding box center [55, 416] width 9 height 9
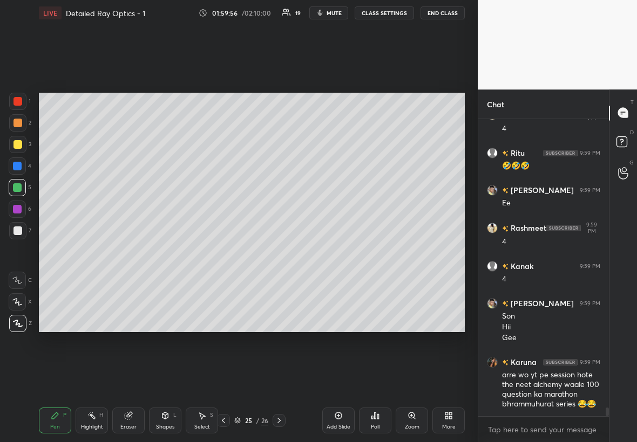
scroll to position [10043, 0]
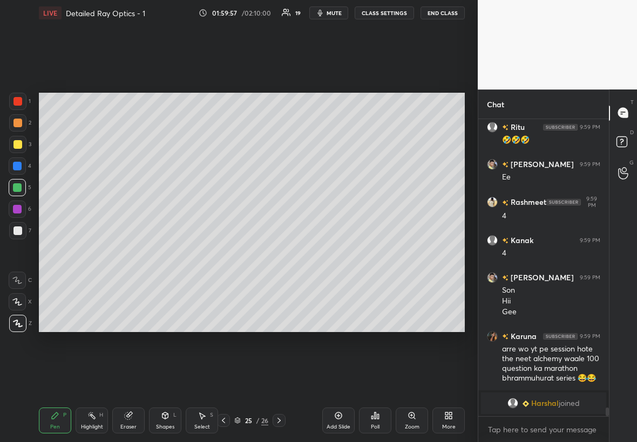
click at [92, 253] on div "Highlight H" at bounding box center [92, 421] width 32 height 26
click at [33, 117] on div "1 2 3 4 5 6 7 C X Z C X Z E E Erase all H H LIVE Detailed Ray Optics - 1 02:00:…" at bounding box center [234, 221] width 469 height 442
click at [3, 197] on div "1 2 3 4 5 6 7 C X Z C X Z E E Erase all H H LIVE Detailed Ray Optics - 1 02:00:…" at bounding box center [234, 221] width 469 height 442
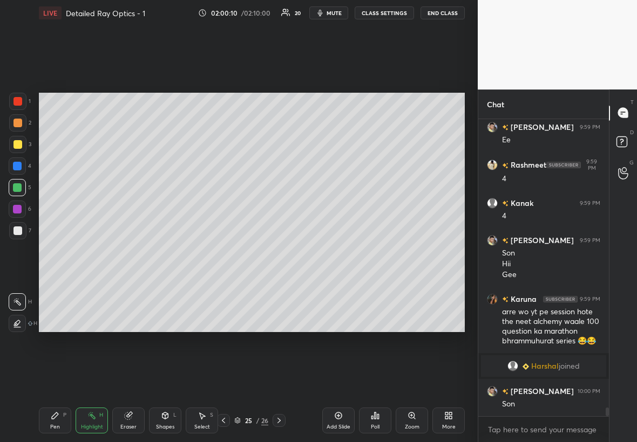
scroll to position [9850, 0]
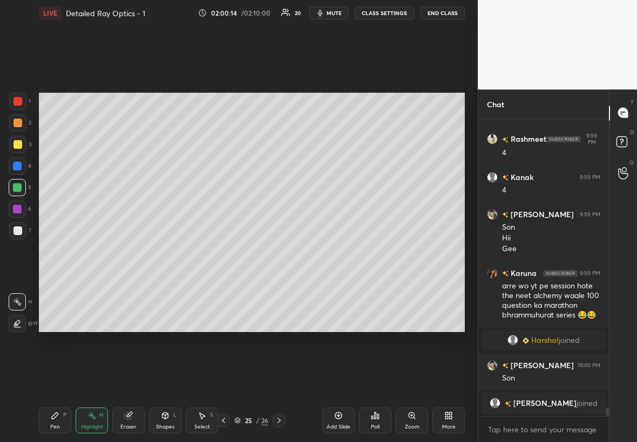
click at [24, 100] on div at bounding box center [17, 101] width 17 height 17
click at [19, 219] on div "6" at bounding box center [20, 212] width 23 height 22
click at [23, 235] on div at bounding box center [17, 230] width 17 height 17
click at [51, 253] on div "Pen P" at bounding box center [55, 421] width 32 height 26
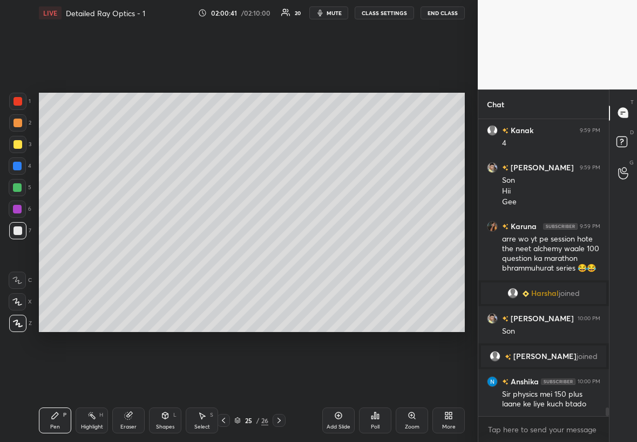
scroll to position [9924, 0]
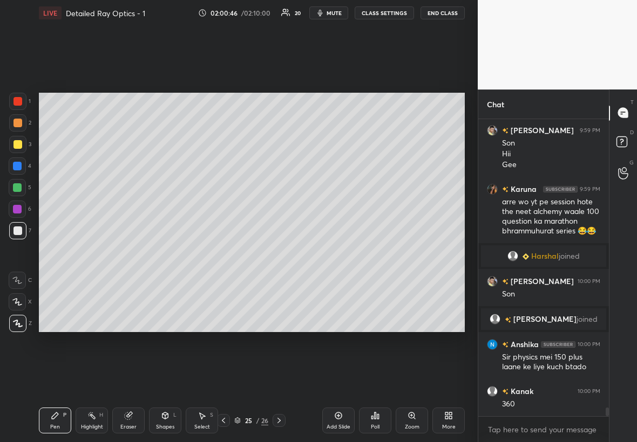
click at [15, 140] on div at bounding box center [17, 144] width 9 height 9
click at [16, 108] on div at bounding box center [17, 101] width 17 height 17
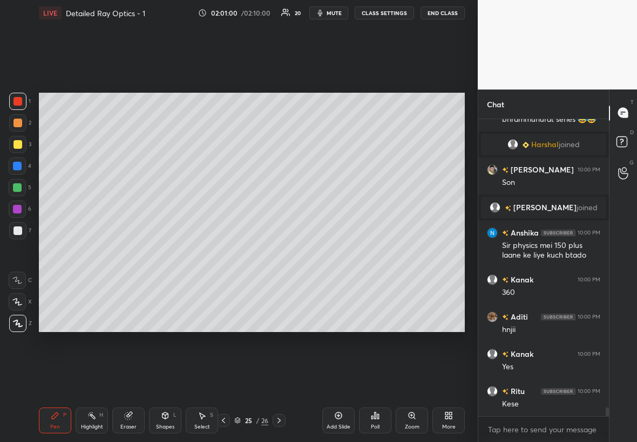
scroll to position [10072, 0]
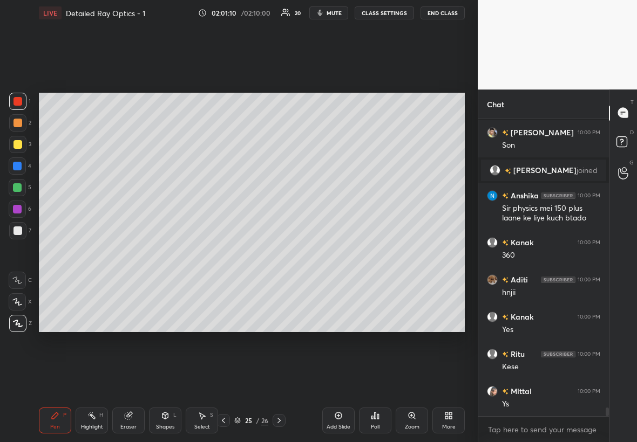
click at [340, 253] on div "Add Slide" at bounding box center [338, 421] width 32 height 26
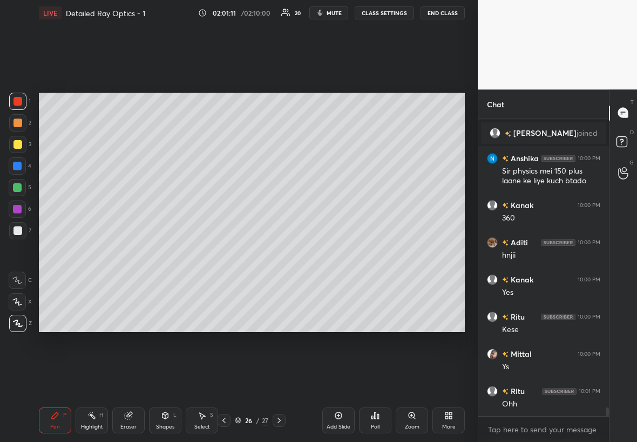
click at [18, 140] on div at bounding box center [17, 144] width 17 height 17
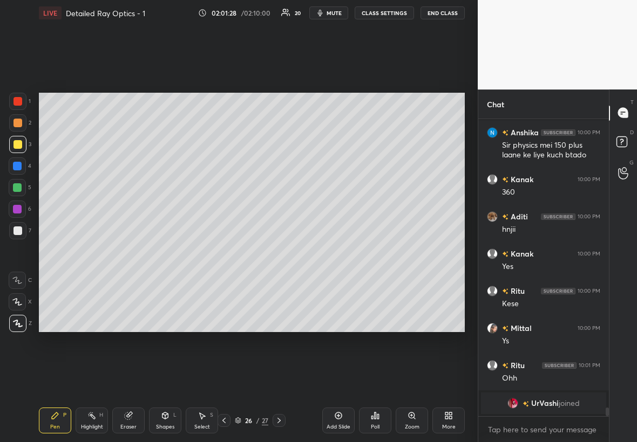
click at [17, 165] on div at bounding box center [17, 166] width 9 height 9
click at [17, 185] on div at bounding box center [17, 187] width 9 height 9
click at [133, 253] on div "Eraser" at bounding box center [128, 421] width 32 height 26
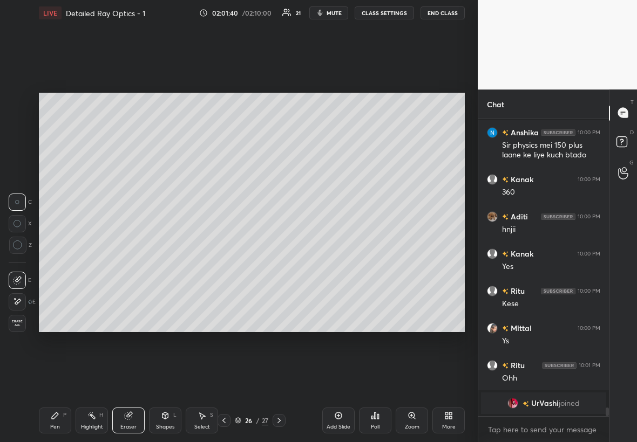
click at [62, 253] on div "Pen P" at bounding box center [55, 421] width 32 height 26
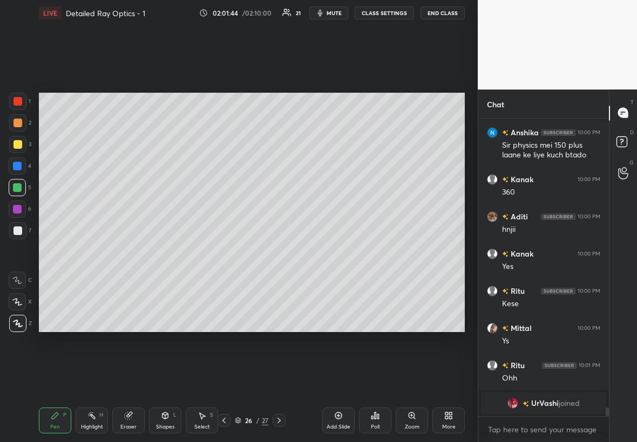
click at [19, 228] on div at bounding box center [17, 231] width 9 height 9
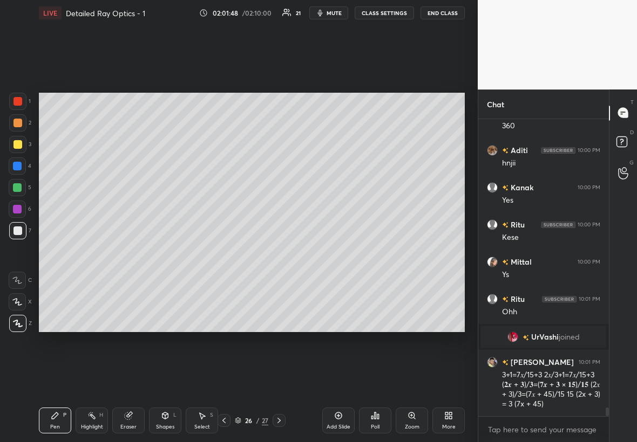
scroll to position [10127, 0]
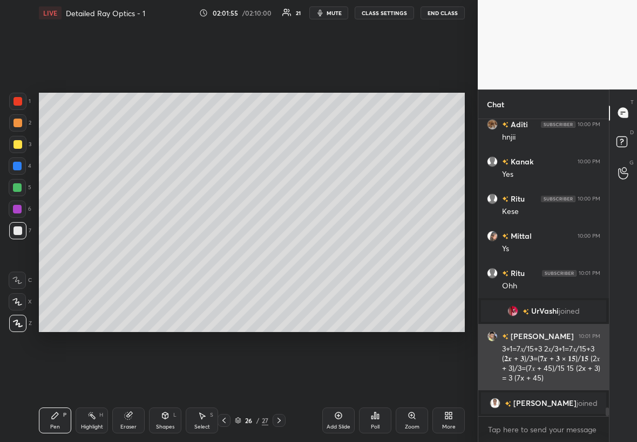
click at [387, 253] on div "3+1=7𝑥/15+3 2𝑥/3+1=7𝑥/15+3 (𝟐𝒙 + 𝟑)/𝟑=(𝟕𝒙 + 𝟑 × 𝟏𝟓)/𝟏𝟓 (2𝑥 + 3)/3=(7𝑥 + 45)/15 …" at bounding box center [551, 364] width 98 height 40
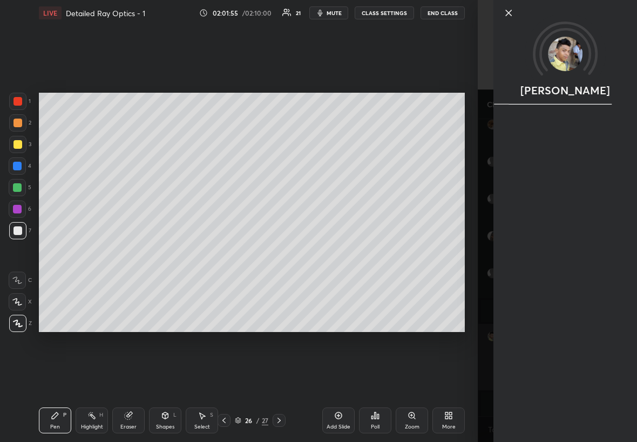
scroll to position [10140, 0]
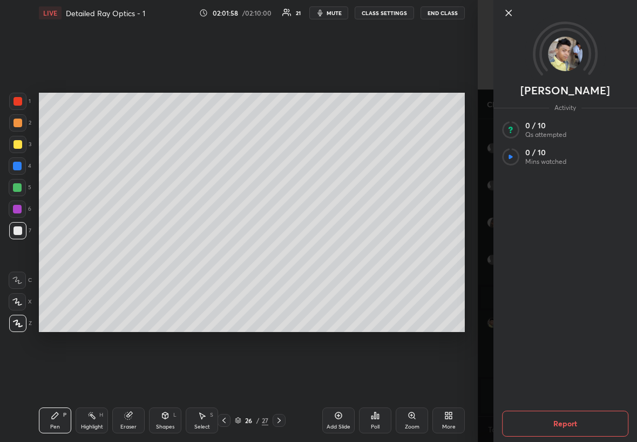
click at [387, 253] on button "Report" at bounding box center [565, 424] width 126 height 26
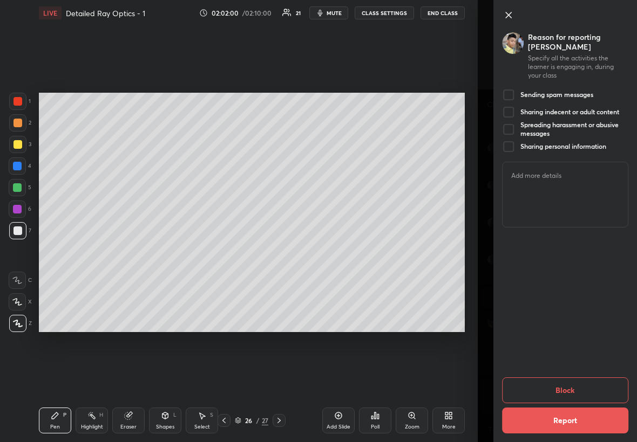
click at [387, 21] on icon at bounding box center [508, 15] width 13 height 13
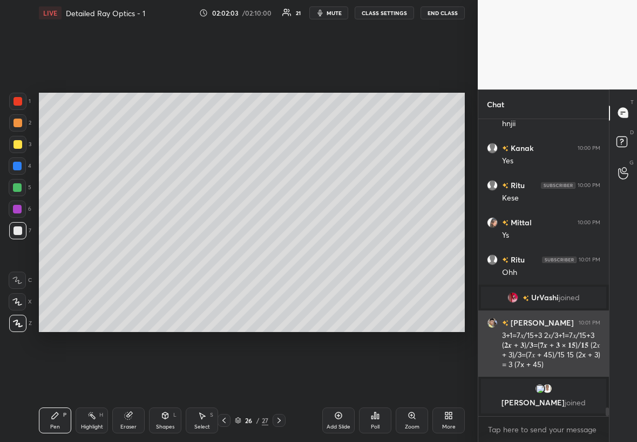
click at [387, 253] on div "3+1=7𝑥/15+3 2𝑥/3+1=7𝑥/15+3 (𝟐𝒙 + 𝟑)/𝟑=(𝟕𝒙 + 𝟑 × 𝟏𝟓)/𝟏𝟓 (2𝑥 + 3)/3=(7𝑥 + 45)/15 …" at bounding box center [551, 351] width 98 height 40
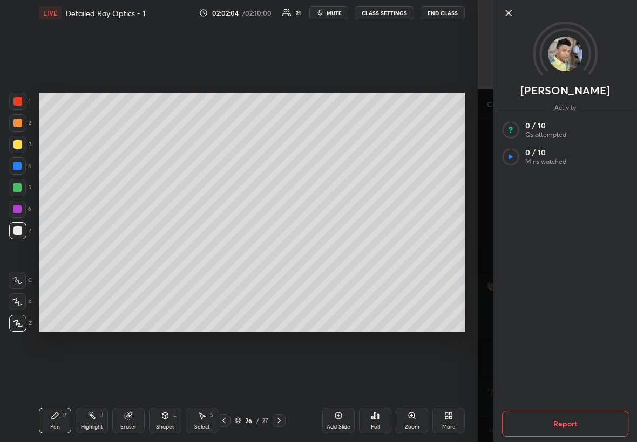
scroll to position [10158, 0]
click at [387, 14] on icon at bounding box center [508, 12] width 13 height 13
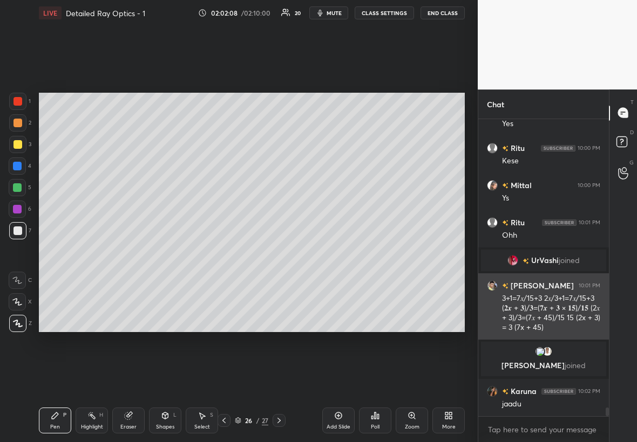
click at [387, 253] on div "3+1=7𝑥/15+3 2𝑥/3+1=7𝑥/15+3 (𝟐𝒙 + 𝟑)/𝟑=(𝟕𝒙 + 𝟑 × 𝟏𝟓)/𝟏𝟓 (2𝑥 + 3)/3=(7𝑥 + 45)/15 …" at bounding box center [551, 314] width 98 height 40
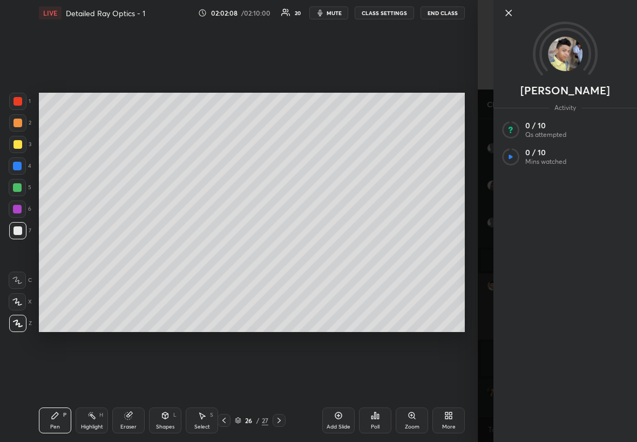
scroll to position [10168, 0]
click at [387, 253] on button "Report" at bounding box center [565, 424] width 126 height 26
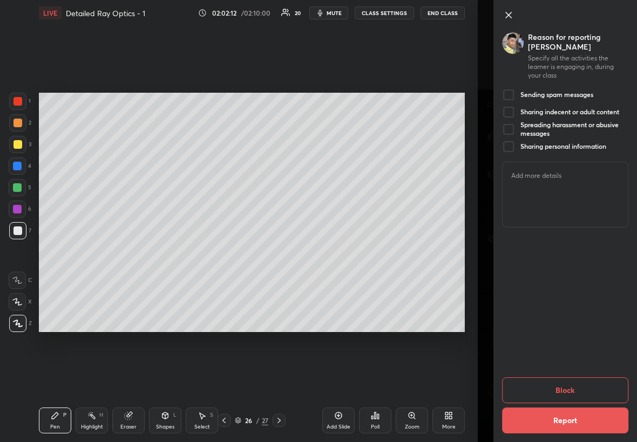
click at [387, 88] on div at bounding box center [508, 94] width 13 height 13
click at [387, 253] on button "Block" at bounding box center [565, 391] width 126 height 26
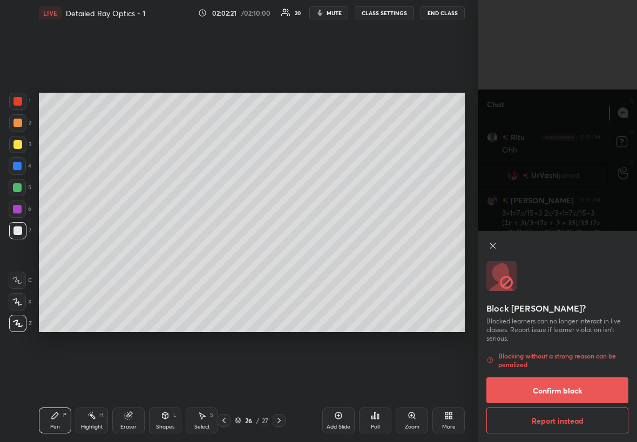
click at [387, 253] on button "Confirm block" at bounding box center [557, 391] width 142 height 26
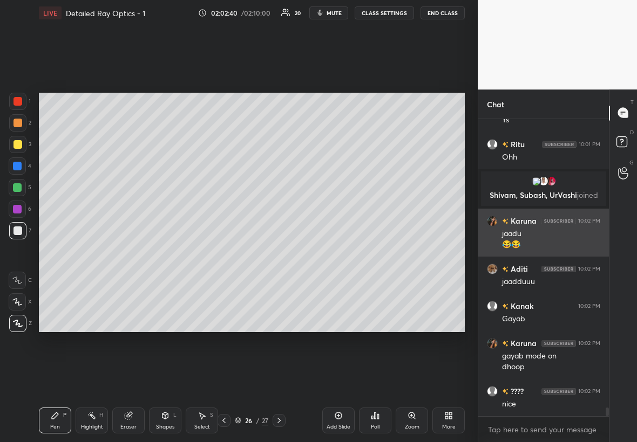
scroll to position [9758, 0]
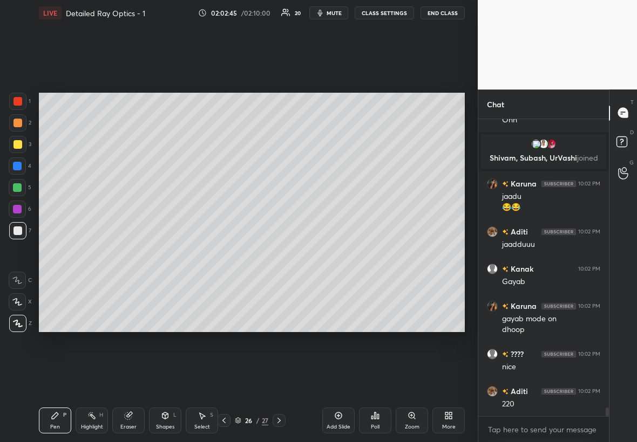
click at [21, 188] on div at bounding box center [17, 187] width 17 height 17
click at [253, 253] on div "Setting up your live class Poll for secs No correct answer Start poll" at bounding box center [252, 212] width 434 height 373
click at [387, 253] on div "Setting up your live class Poll for secs No correct answer Start poll" at bounding box center [252, 212] width 434 height 373
click at [20, 140] on div at bounding box center [17, 144] width 17 height 17
click at [100, 253] on div "Highlight" at bounding box center [92, 427] width 22 height 5
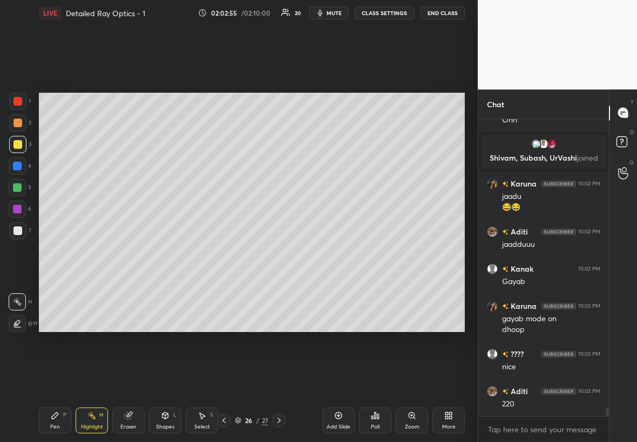
click at [24, 253] on div "1 2 3 4 5 6 7 C X Z C X Z E E Erase all H H LIVE Detailed Ray Optics - 1 02:02:…" at bounding box center [234, 221] width 469 height 442
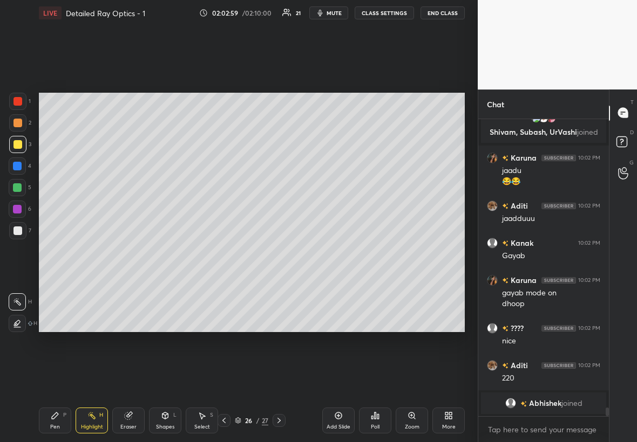
click at [17, 209] on div at bounding box center [17, 209] width 9 height 9
click at [20, 147] on div at bounding box center [17, 144] width 17 height 17
click at [19, 163] on div at bounding box center [17, 166] width 9 height 9
click at [21, 96] on div at bounding box center [17, 101] width 17 height 17
click at [60, 253] on div "Pen P Highlight H Eraser Shapes L Select S 26 / 27 Add Slide Poll Zoom More" at bounding box center [252, 420] width 426 height 43
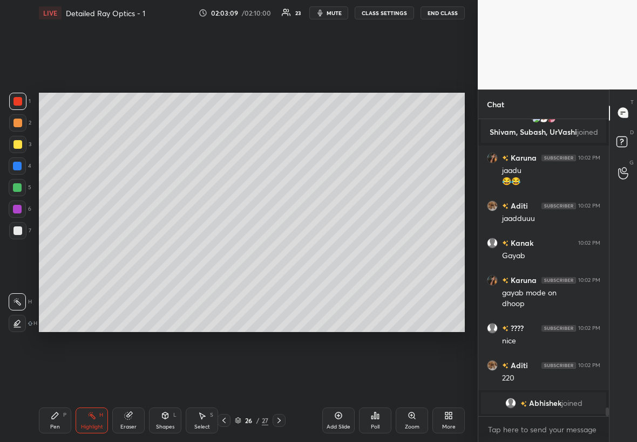
scroll to position [9670, 0]
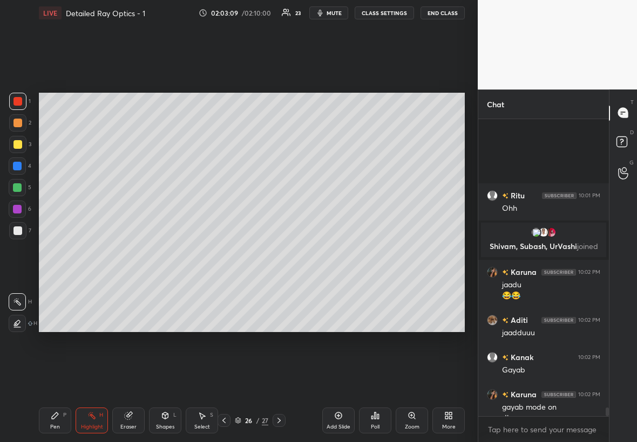
click at [59, 253] on div "Pen P" at bounding box center [55, 421] width 32 height 26
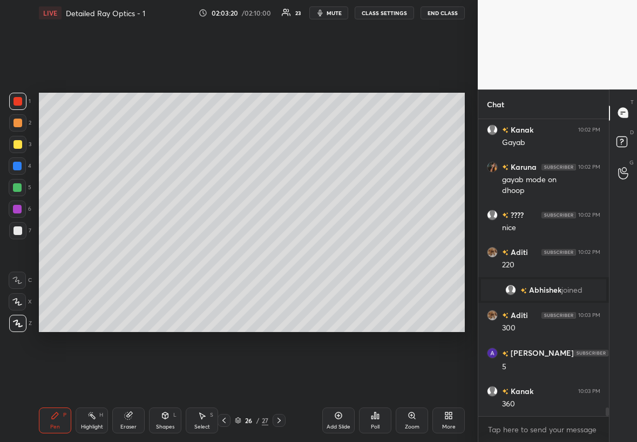
scroll to position [9783, 0]
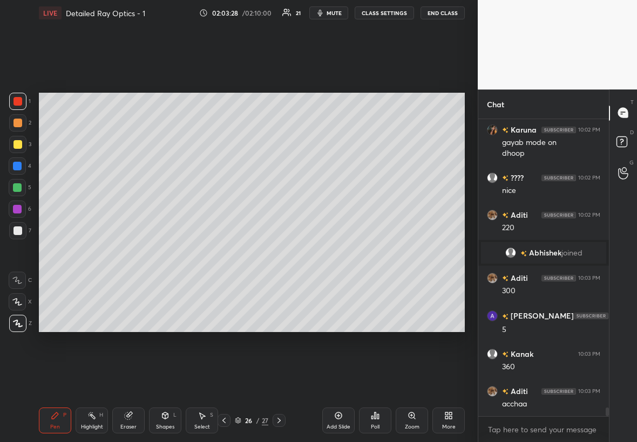
click at [22, 139] on div at bounding box center [17, 144] width 17 height 17
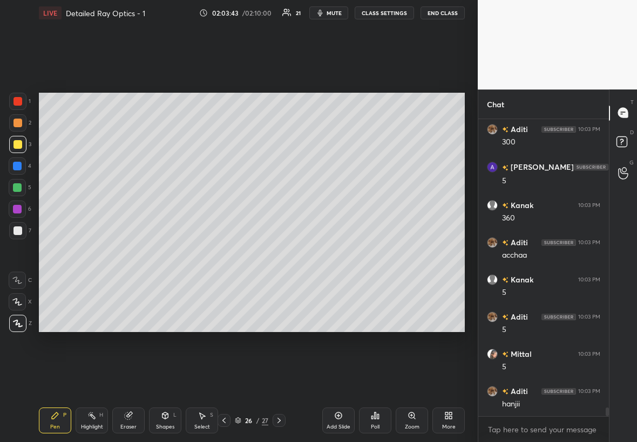
scroll to position [9969, 0]
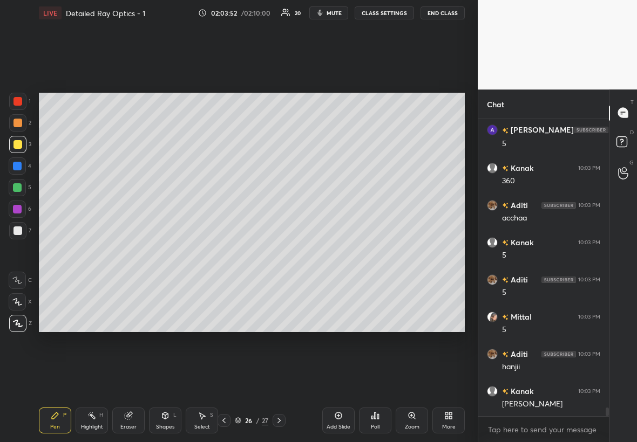
click at [340, 253] on icon at bounding box center [338, 416] width 9 height 9
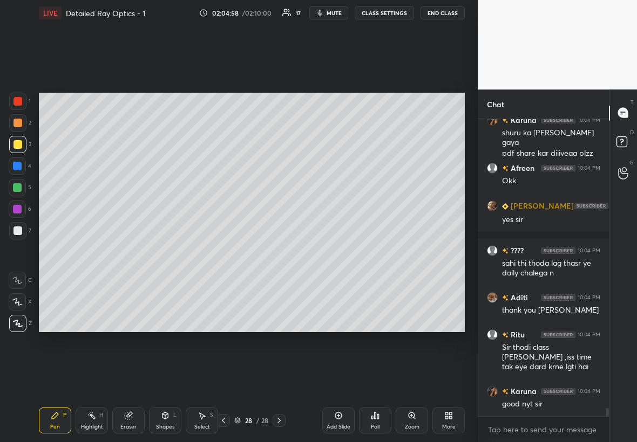
scroll to position [10710, 0]
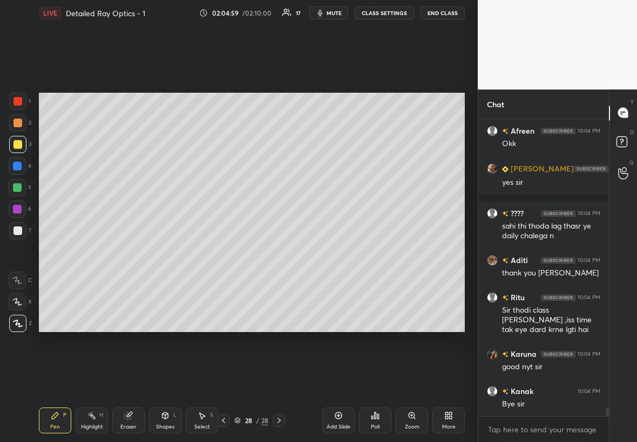
click at [387, 17] on button "End Class" at bounding box center [442, 12] width 44 height 13
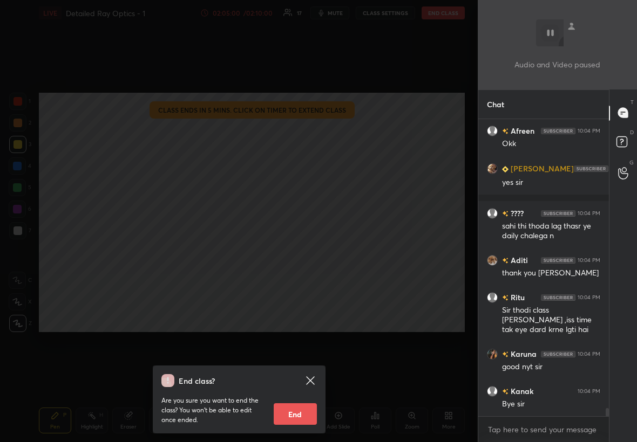
scroll to position [10747, 0]
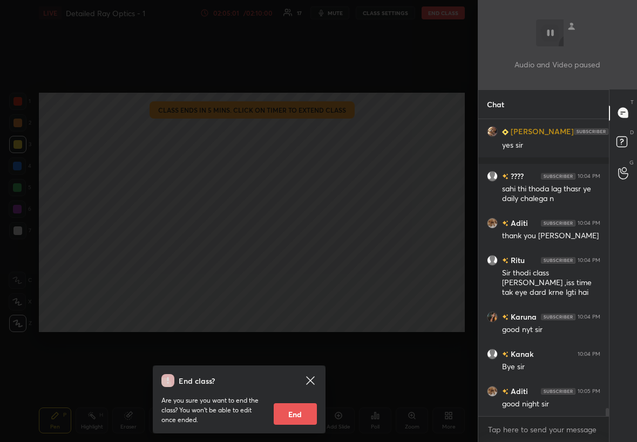
click at [297, 253] on button "End" at bounding box center [295, 415] width 43 height 22
type textarea "x"
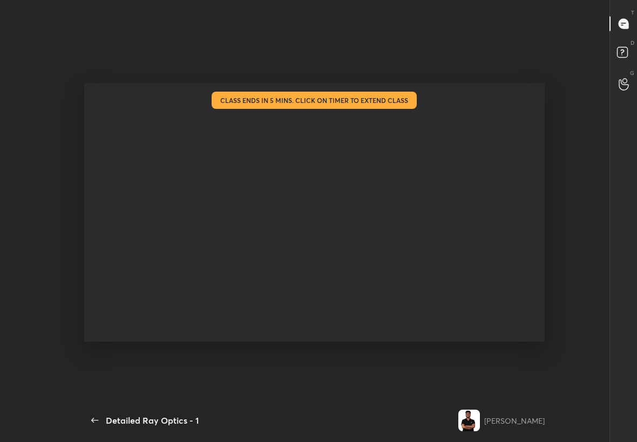
scroll to position [0, 0]
